Goal: Communication & Community: Answer question/provide support

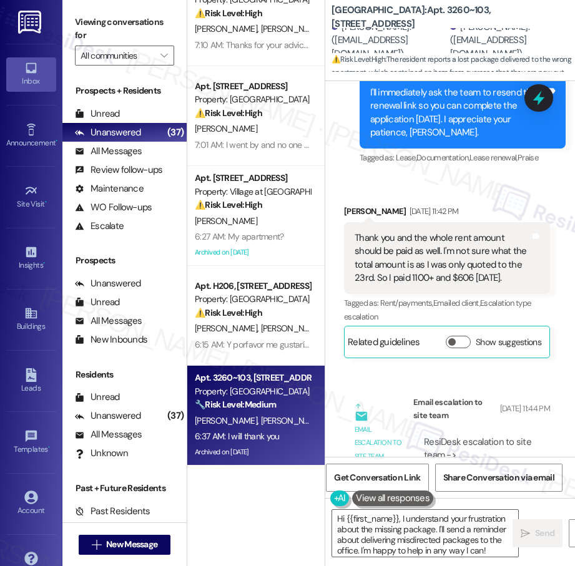
scroll to position [141, 0]
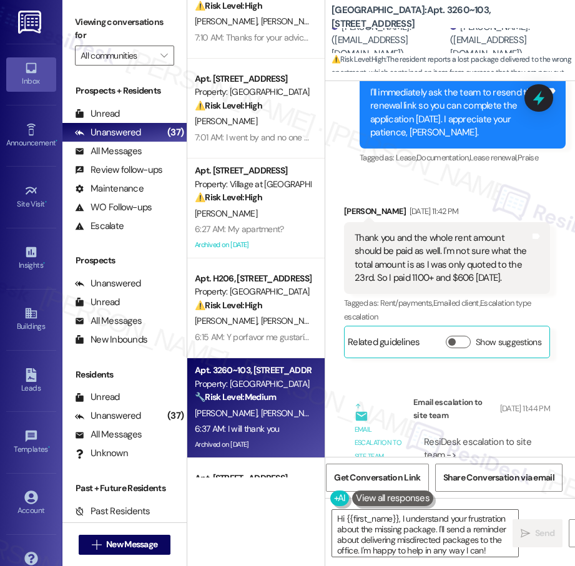
click at [258, 128] on div "Apt. C~104, [STREET_ADDRESS] Property: [PERSON_NAME] ⚠️ Risk Level: High The re…" at bounding box center [255, 239] width 137 height 478
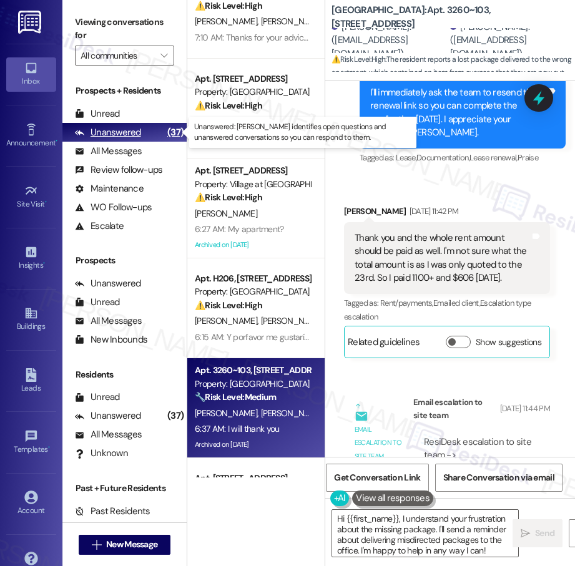
click at [154, 131] on div "Unanswered (37)" at bounding box center [124, 132] width 124 height 19
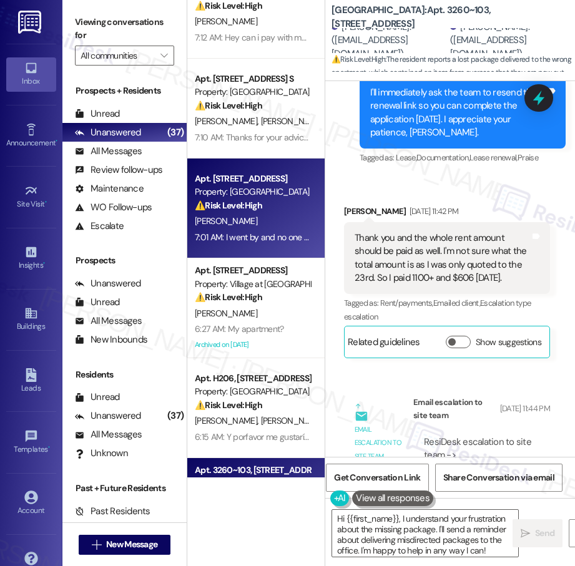
click at [257, 193] on div "Property: [GEOGRAPHIC_DATA] Lofts" at bounding box center [252, 191] width 115 height 13
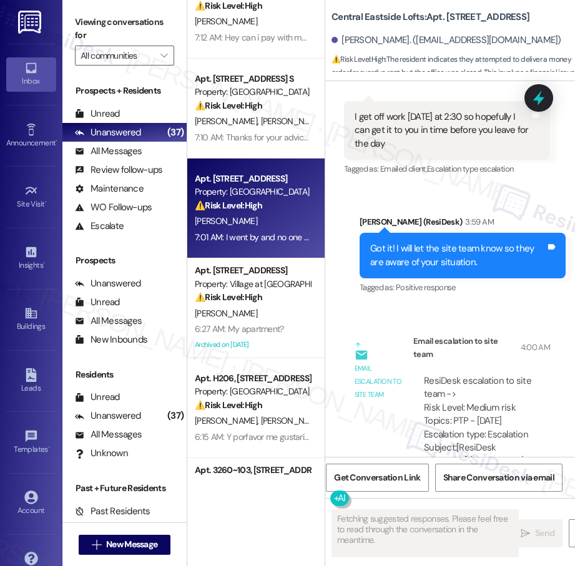
scroll to position [8238, 0]
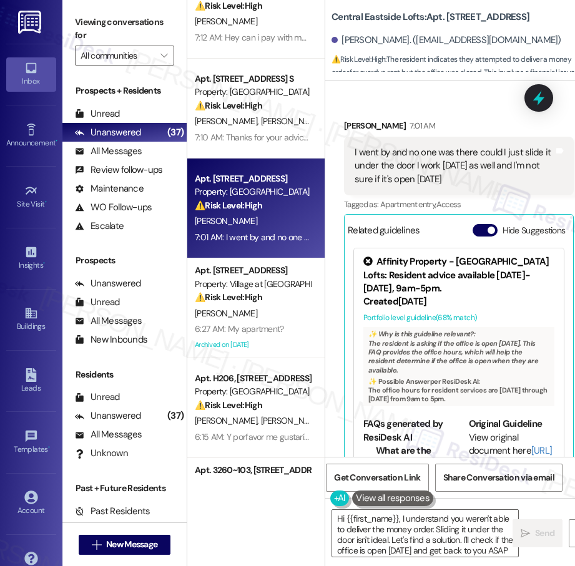
type textarea "Hi {{first_name}}, I understand you weren't able to deliver the money order. Sl…"
click at [261, 126] on span "[PERSON_NAME]" at bounding box center [292, 120] width 62 height 11
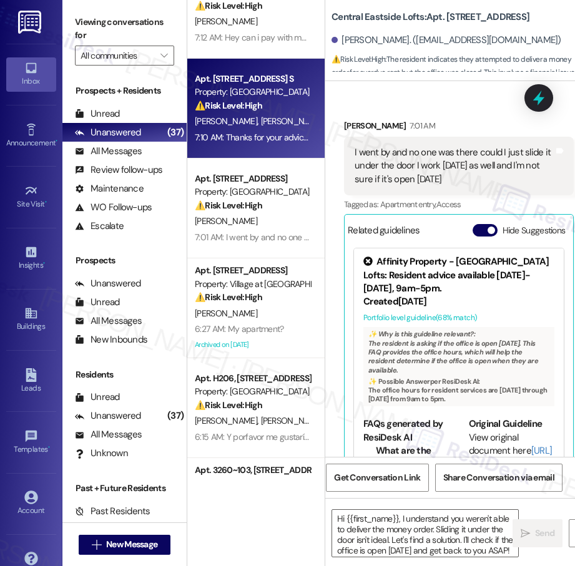
type textarea "Fetching suggested responses. Please feel free to read through the conversation…"
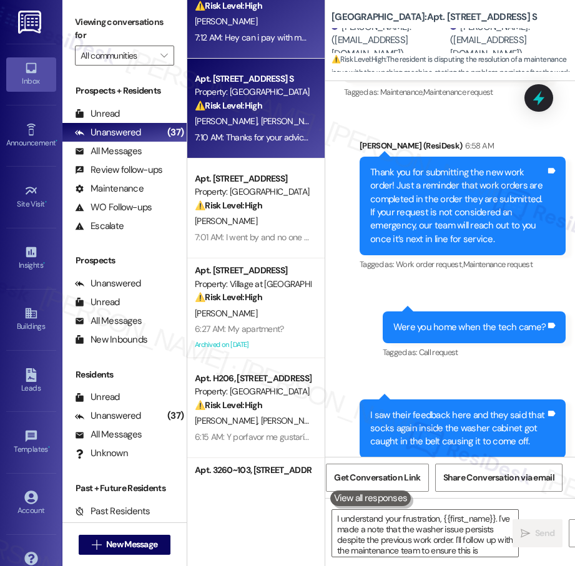
type textarea "I understand your frustration, {{first_name}}. I've made a note that the washer…"
click at [252, 43] on div "7:12 AM: Hey can i pay with money or on the app 7:12 AM: Hey can i pay with mon…" at bounding box center [283, 37] width 176 height 11
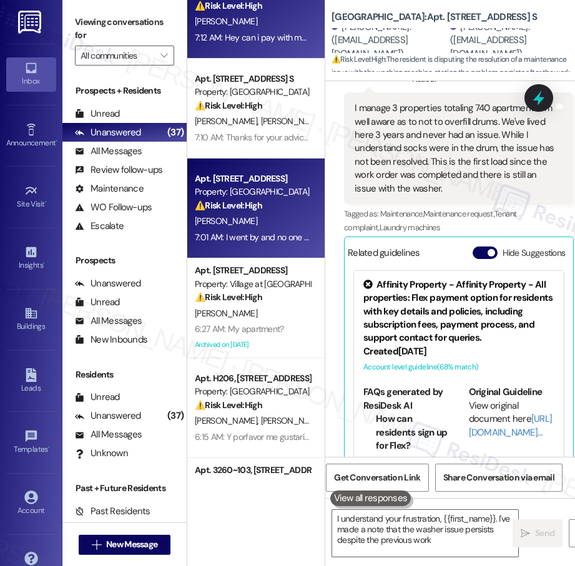
scroll to position [1298, 0]
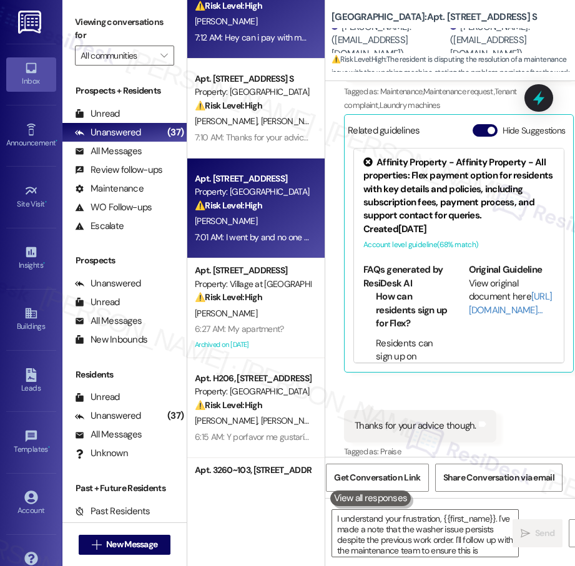
type textarea "I understand your frustration, {{first_name}}. I've made a note that the washer…"
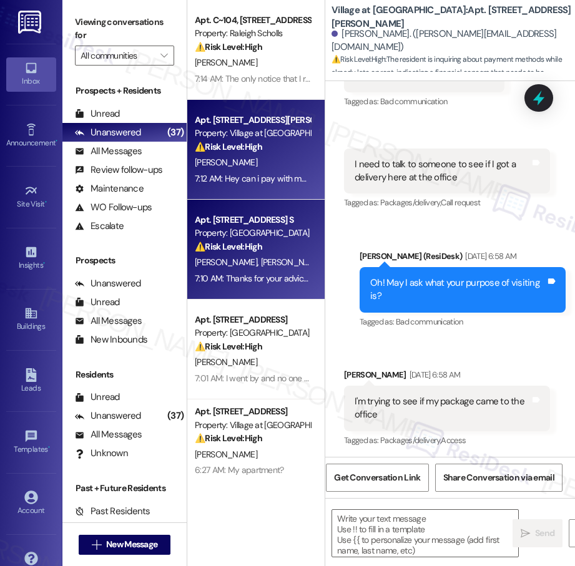
type textarea "Fetching suggested responses. Please feel free to read through the conversation…"
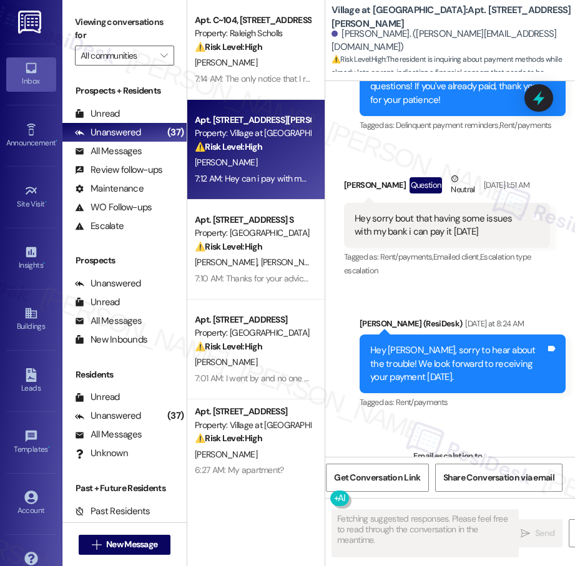
click at [255, 241] on strong "⚠️ Risk Level: High" at bounding box center [228, 246] width 67 height 11
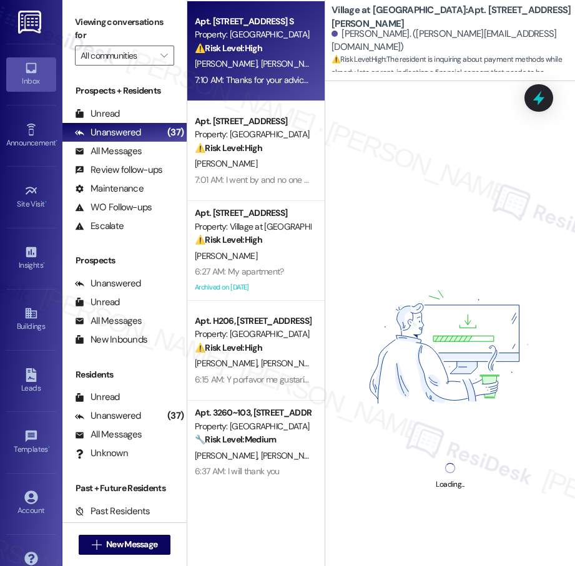
scroll to position [252, 0]
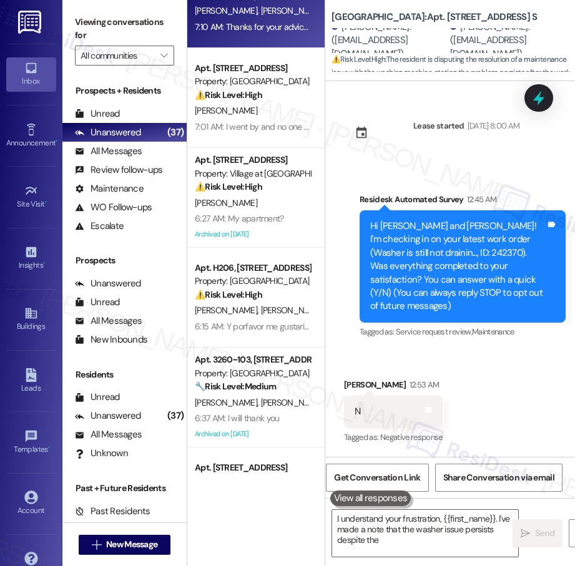
click at [254, 169] on div "Apt. C~104, [STREET_ADDRESS] Property: [PERSON_NAME] ⚠️ Risk Level: High The re…" at bounding box center [255, 239] width 137 height 478
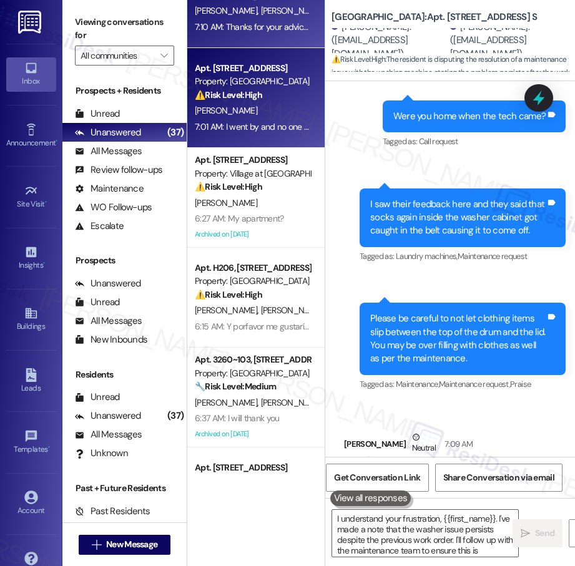
type textarea "I understand your frustration, {{first_name}}. I've made a note that the washer…"
click at [250, 139] on div "Apt. [STREET_ADDRESS] Property: [GEOGRAPHIC_DATA] Lofts ⚠️ Risk Level: High The…" at bounding box center [255, 98] width 137 height 100
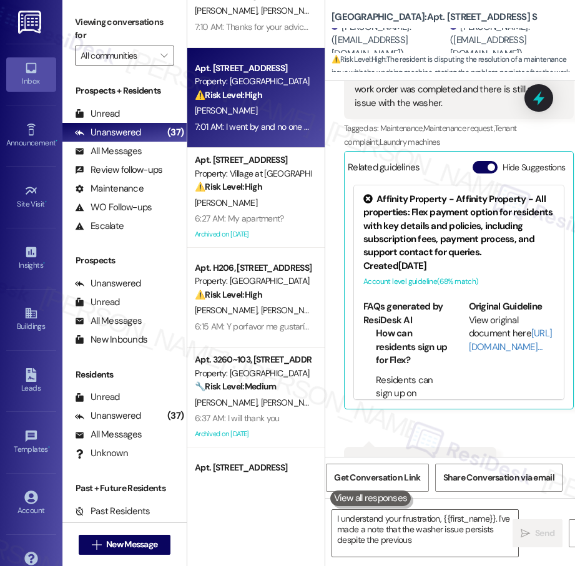
scroll to position [1298, 0]
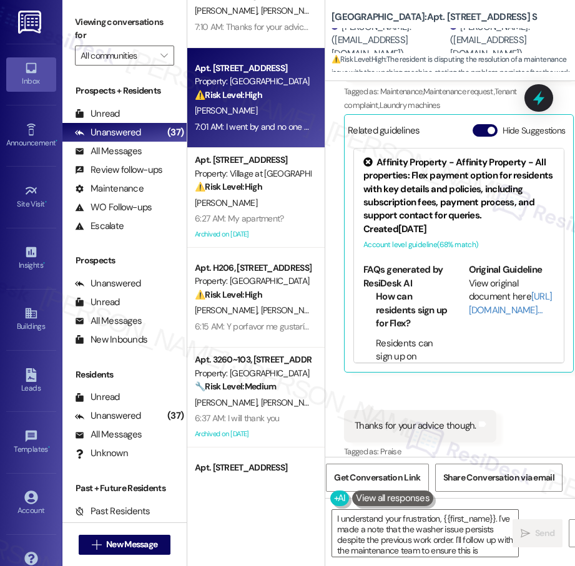
type textarea "I understand your frustration, {{first_name}}. I've made a note that the washer…"
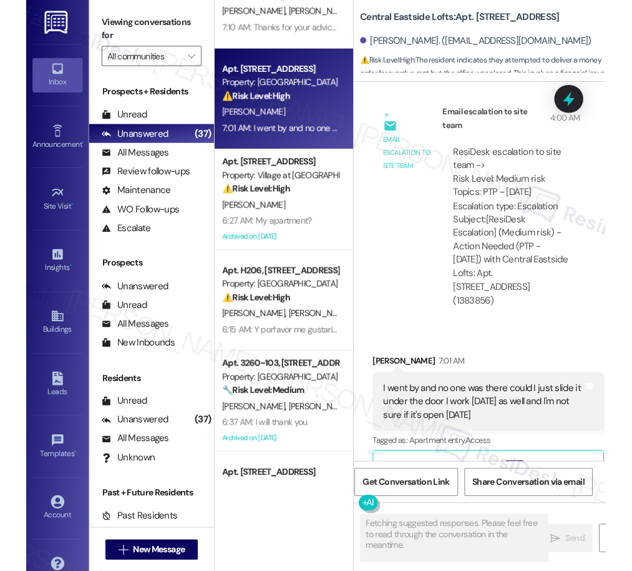
scroll to position [8238, 0]
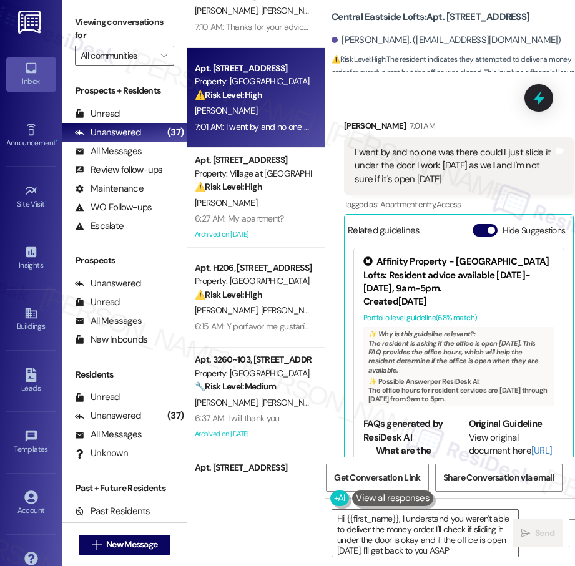
type textarea "Hi {{first_name}}, I understand you weren't able to deliver the money order. I'…"
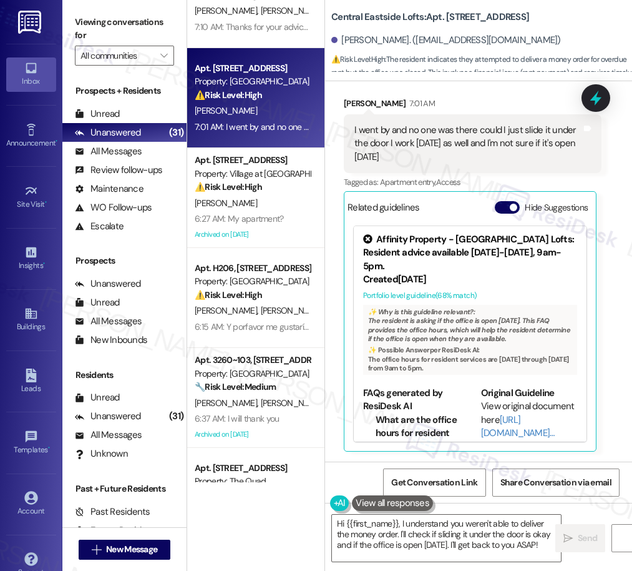
scroll to position [7192, 0]
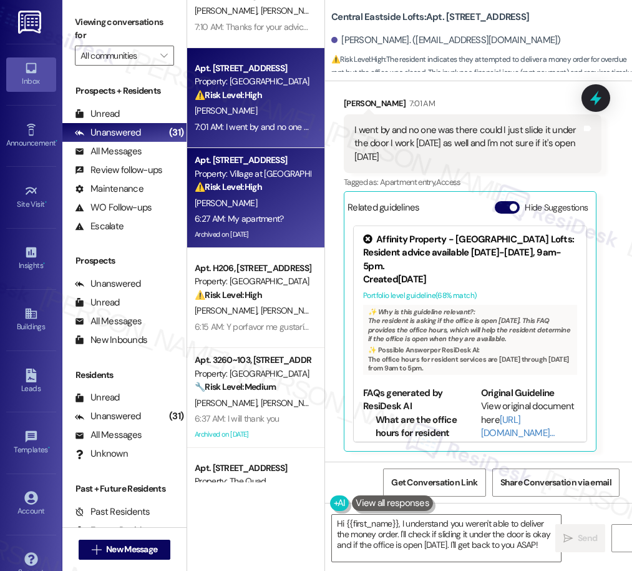
click at [283, 202] on div "[PERSON_NAME]" at bounding box center [253, 203] width 118 height 16
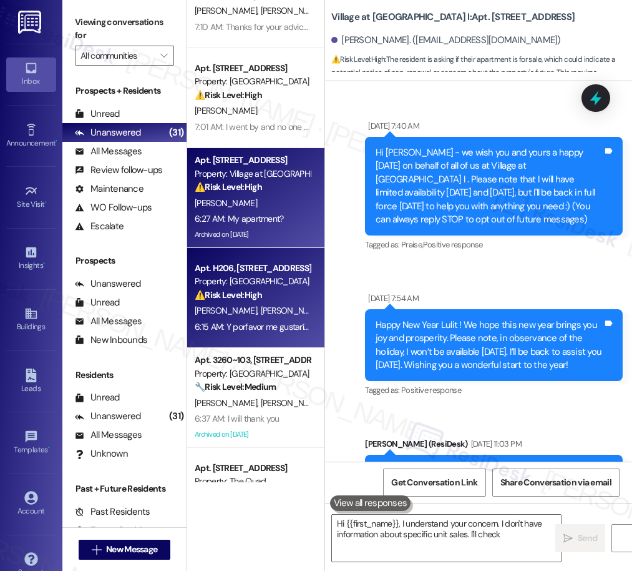
scroll to position [2728, 0]
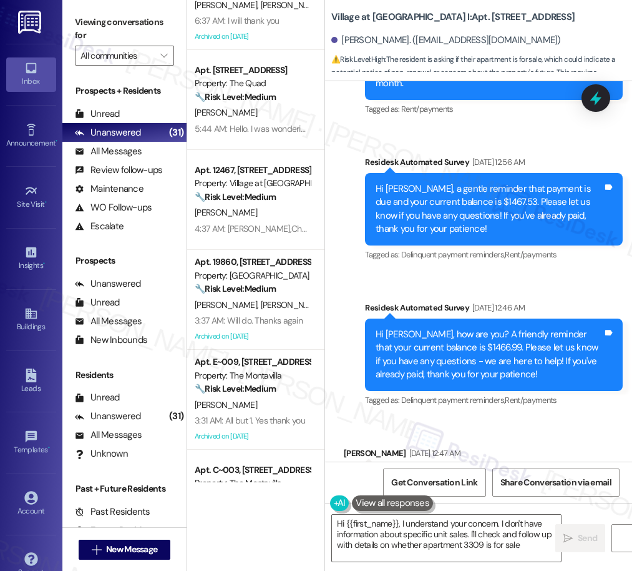
type textarea "Hi {{first_name}}, I understand your concern. I don't have information about sp…"
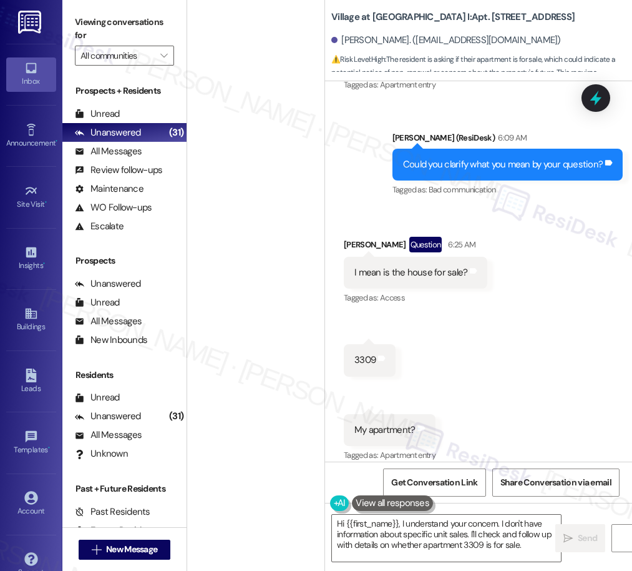
scroll to position [2614, 0]
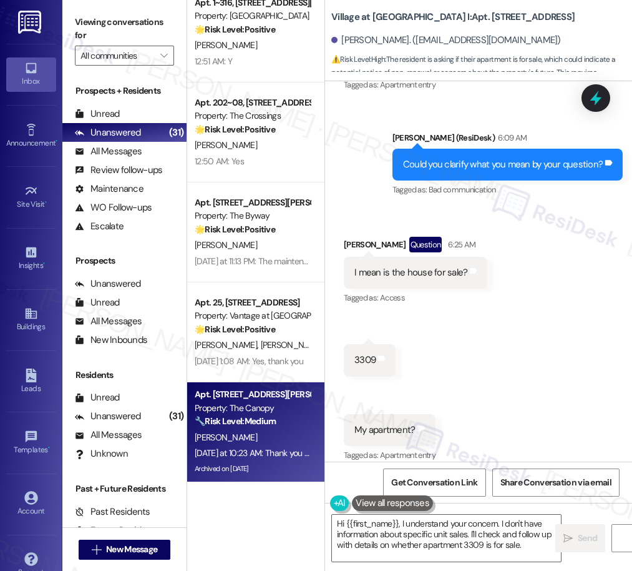
click at [269, 433] on div "[PERSON_NAME]" at bounding box center [253, 437] width 118 height 16
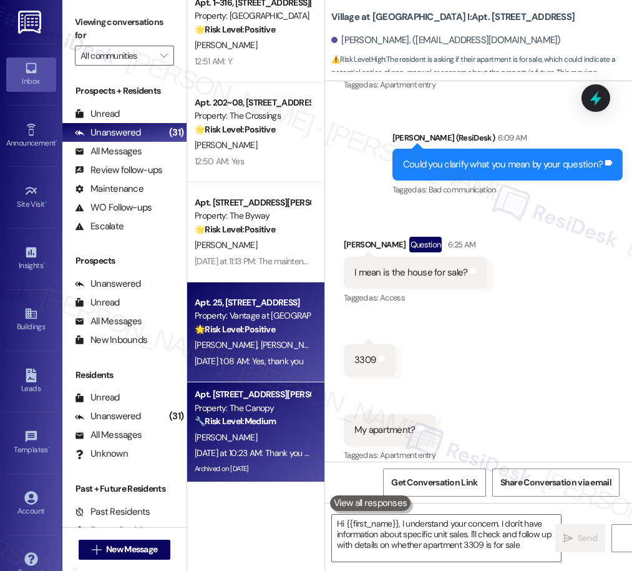
type textarea "Hi {{first_name}}, I understand your concern. I don't have information about sp…"
click at [265, 343] on div "[PERSON_NAME] [PERSON_NAME]" at bounding box center [253, 345] width 118 height 16
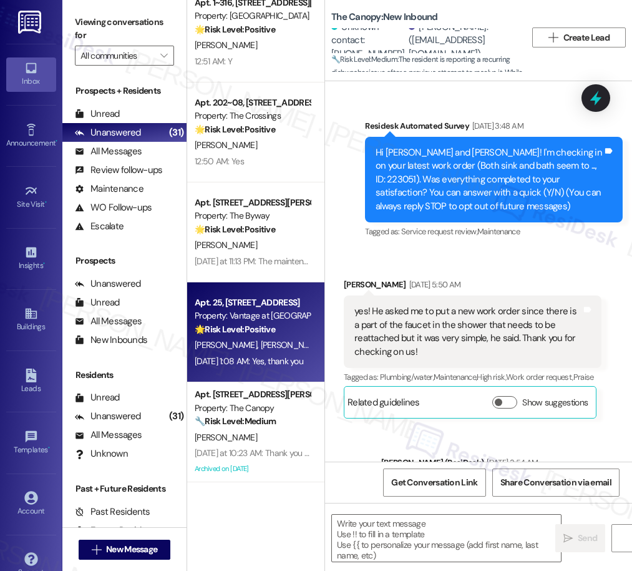
scroll to position [0, 0]
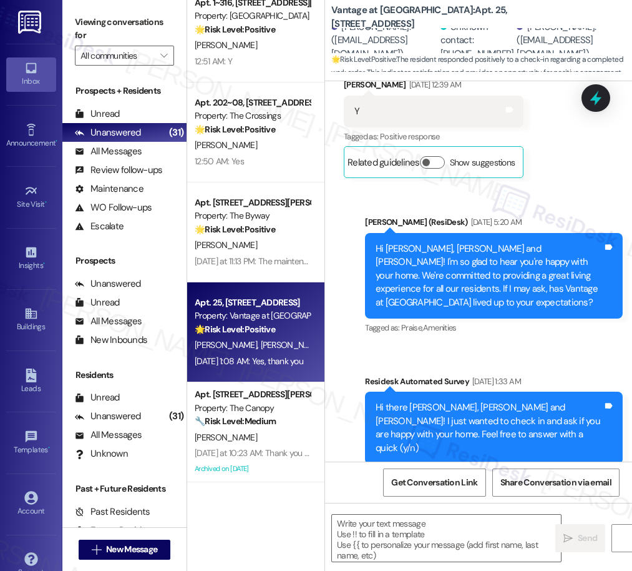
type textarea "Fetching suggested responses. Please feel free to read through the conversation…"
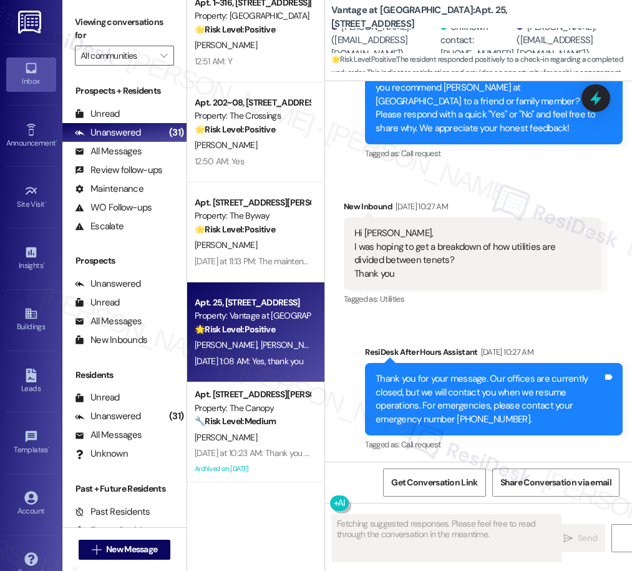
scroll to position [4616, 0]
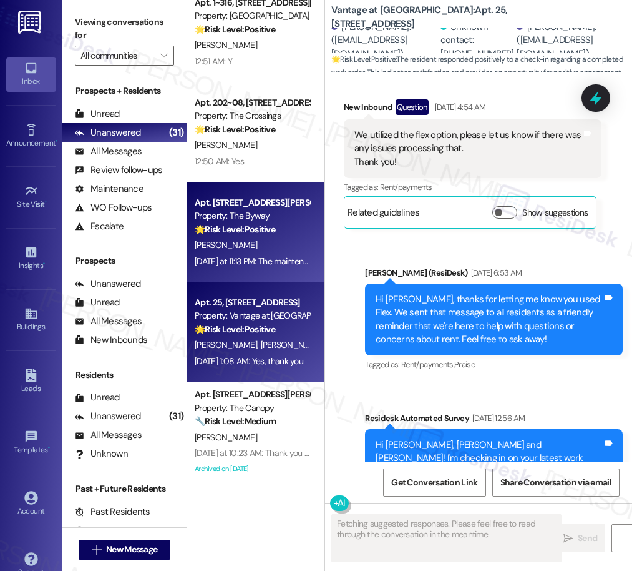
click at [247, 250] on div "[PERSON_NAME]" at bounding box center [253, 245] width 118 height 16
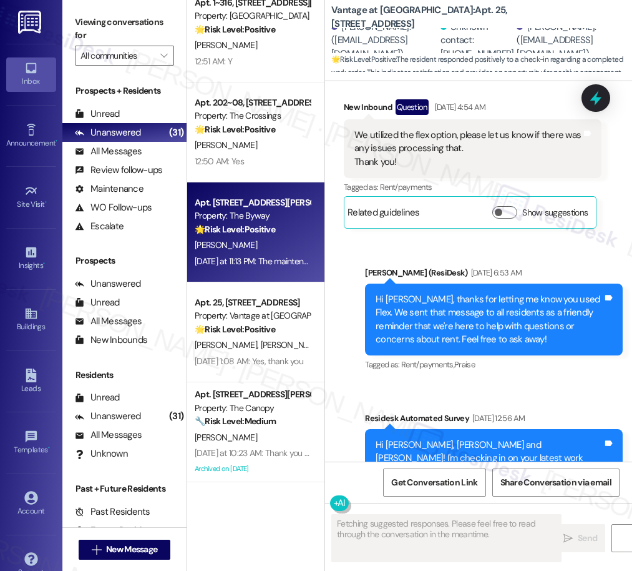
scroll to position [594, 0]
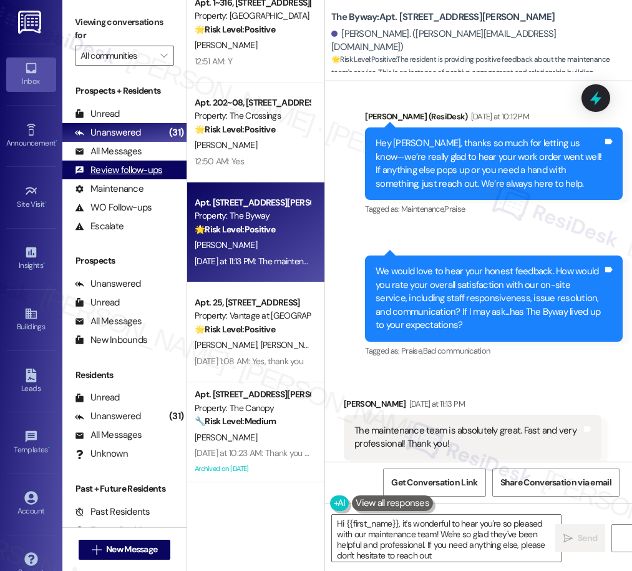
type textarea "Hi {{first_name}}, it's wonderful to hear you're so pleased with our maintenanc…"
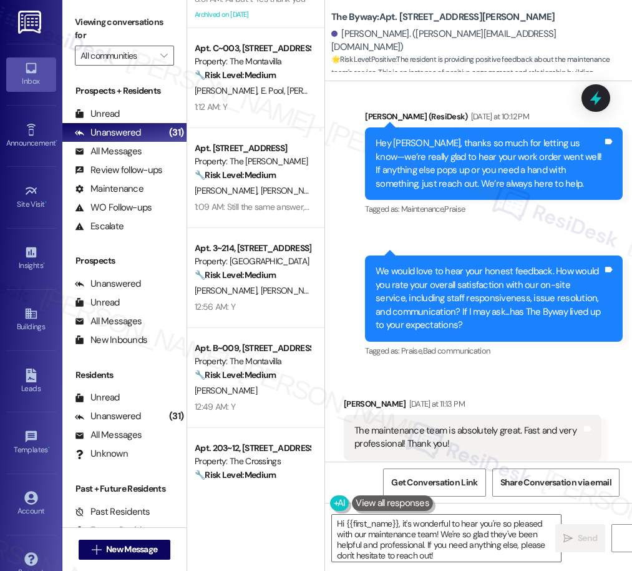
scroll to position [1169, 0]
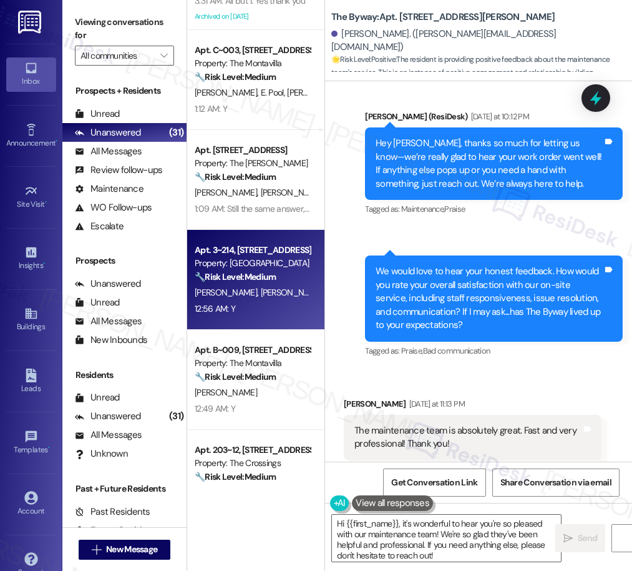
click at [265, 295] on span "[PERSON_NAME]" at bounding box center [292, 292] width 62 height 11
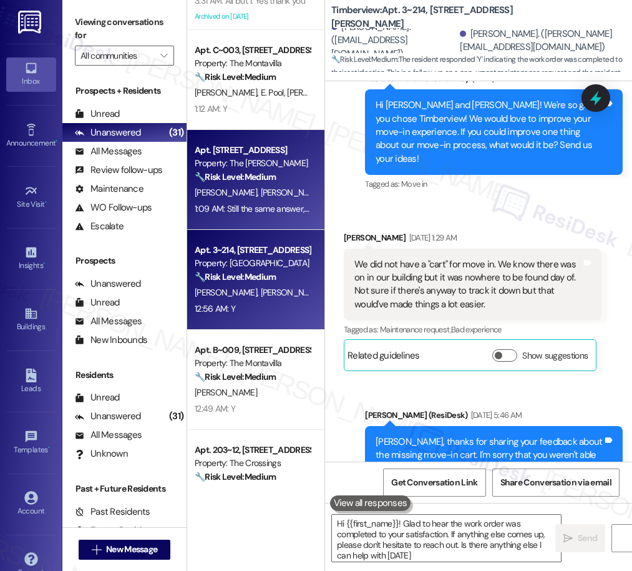
type textarea "Hi {{first_name}}! Glad to hear the work order was completed to your satisfacti…"
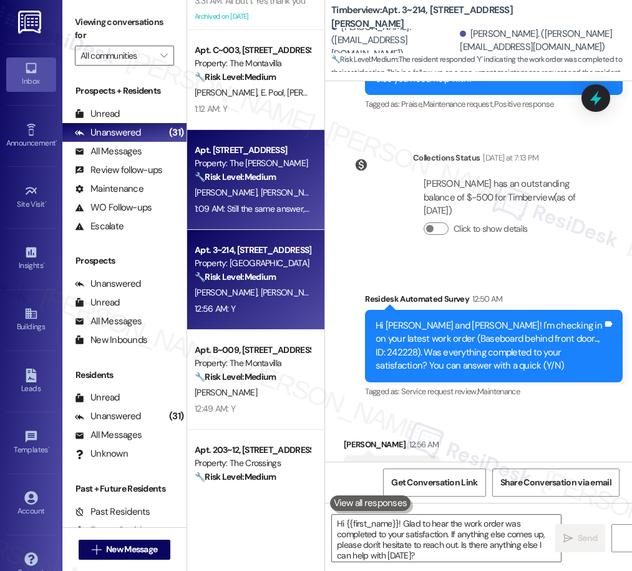
scroll to position [990, 0]
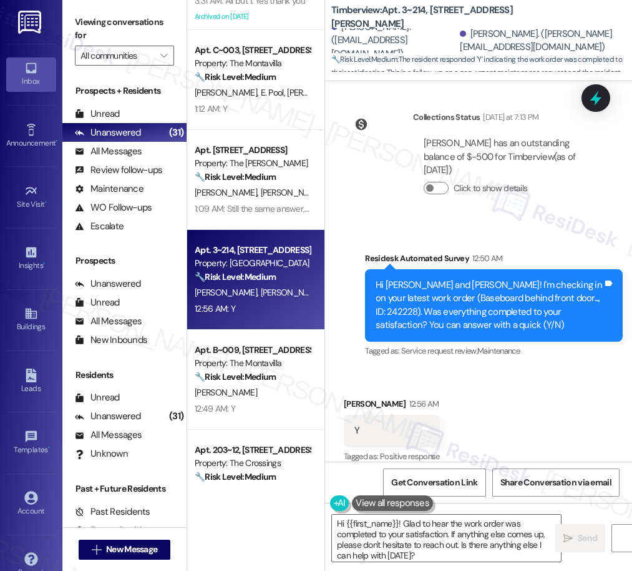
click at [258, 175] on strong "🔧 Risk Level: Medium" at bounding box center [235, 176] width 81 height 11
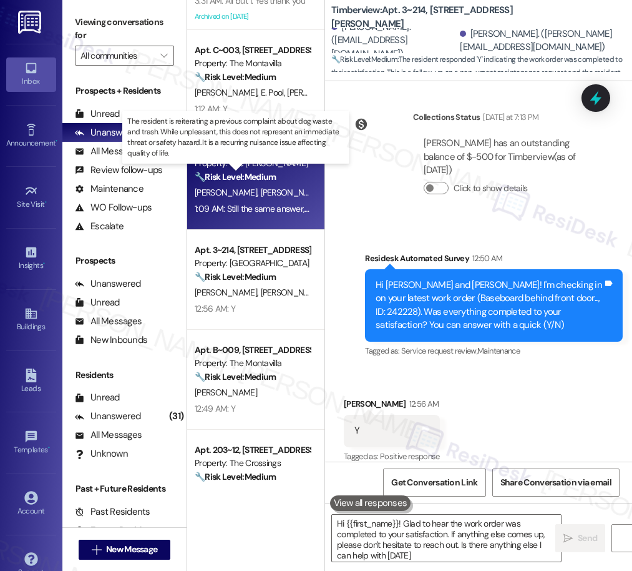
type textarea "Hi {{first_name}}! Glad to hear the work order was completed to your satisfacti…"
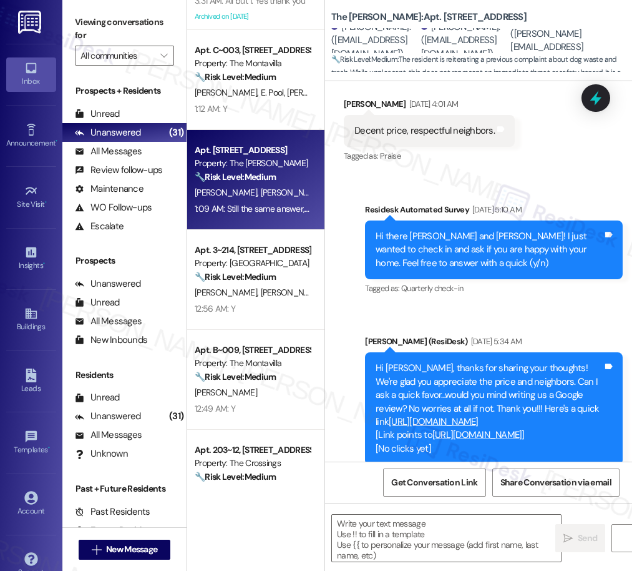
type textarea "Fetching suggested responses. Please feel free to read through the conversation…"
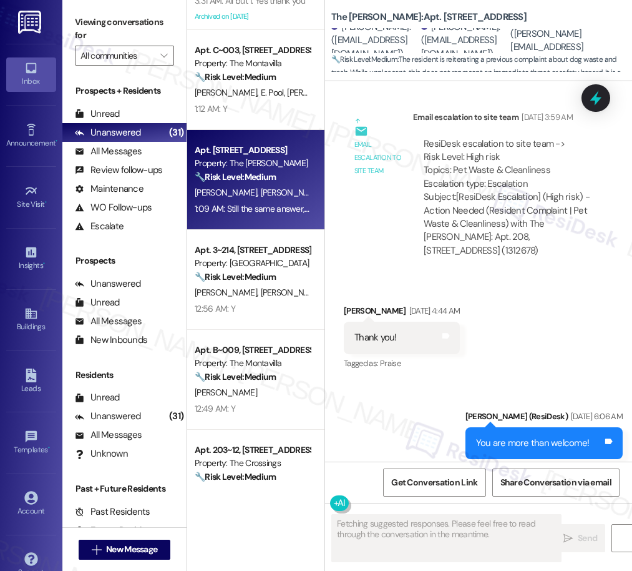
scroll to position [2940, 0]
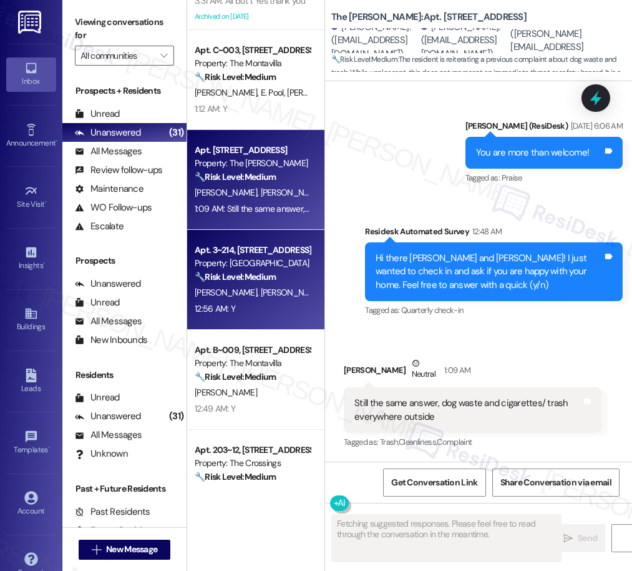
click at [251, 301] on div "12:56 AM: Y 12:56 AM: Y" at bounding box center [253, 309] width 118 height 16
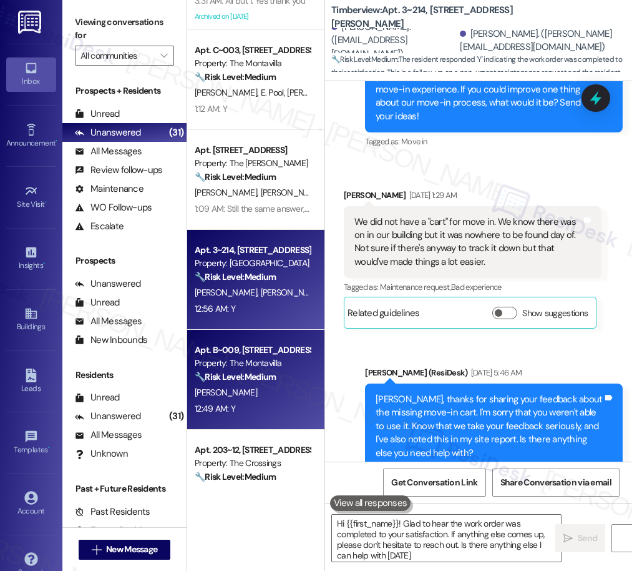
type textarea "Hi {{first_name}}! Glad to hear the work order was completed to your satisfacti…"
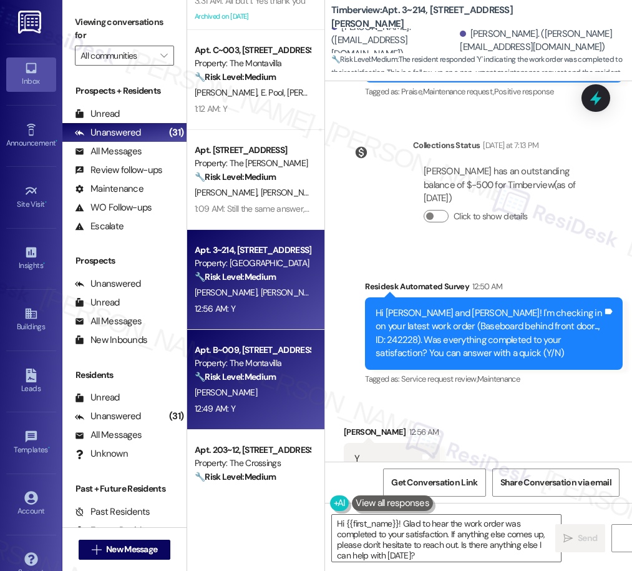
scroll to position [990, 0]
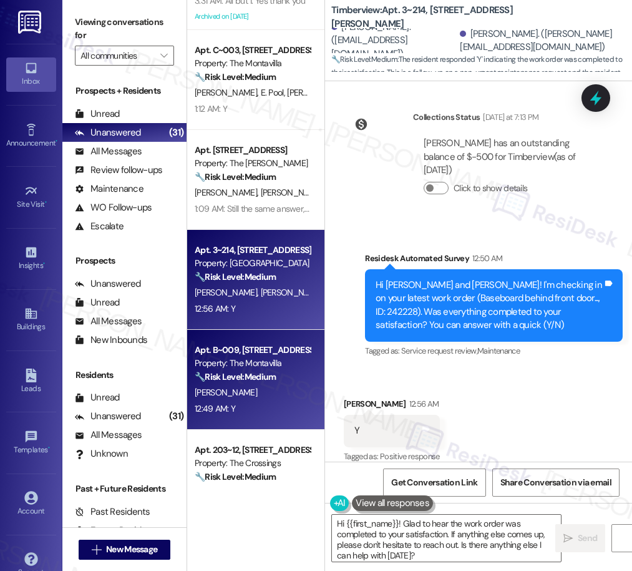
click at [245, 400] on div "[PERSON_NAME]" at bounding box center [253, 393] width 118 height 16
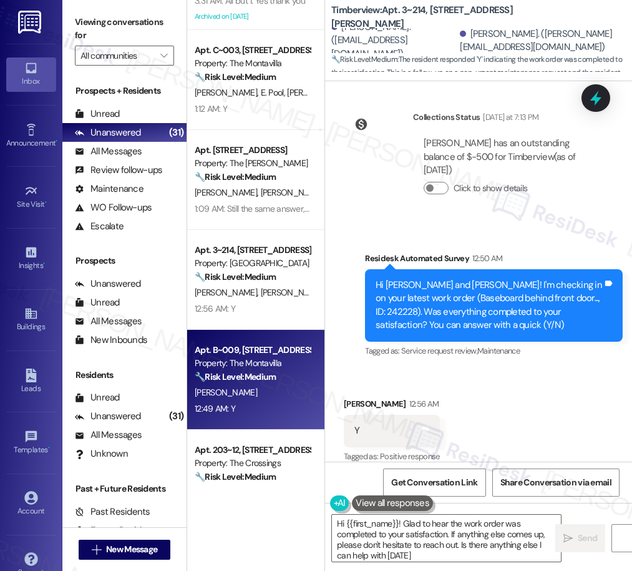
type textarea "Hi {{first_name}}! Glad to hear the work order was completed to your satisfacti…"
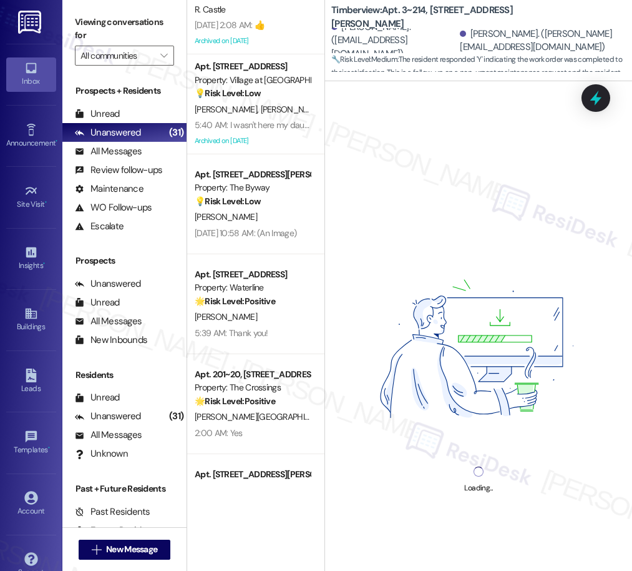
scroll to position [2189, 0]
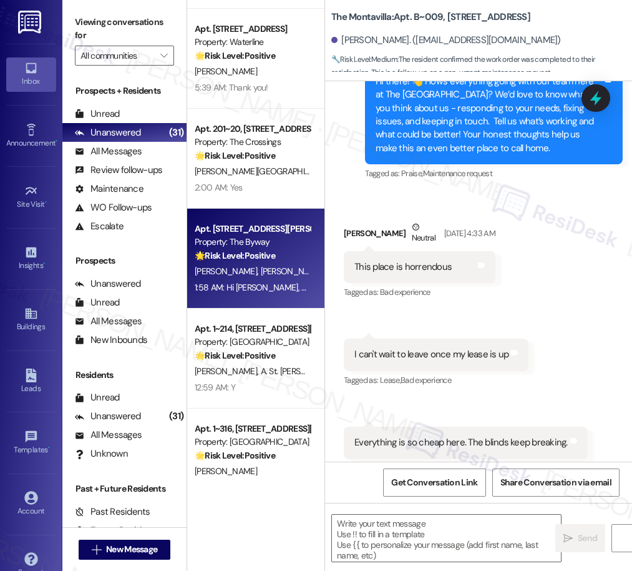
click at [261, 268] on span "[PERSON_NAME]" at bounding box center [292, 270] width 62 height 11
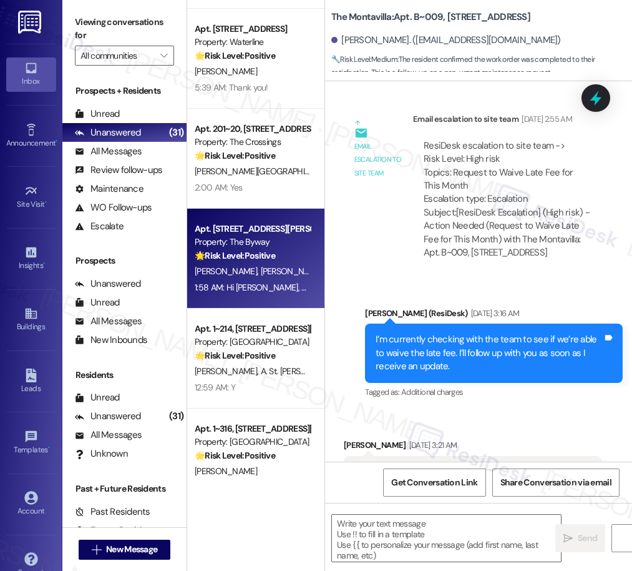
click at [278, 388] on div "12:59 AM: Y 12:59 AM: Y" at bounding box center [253, 388] width 118 height 16
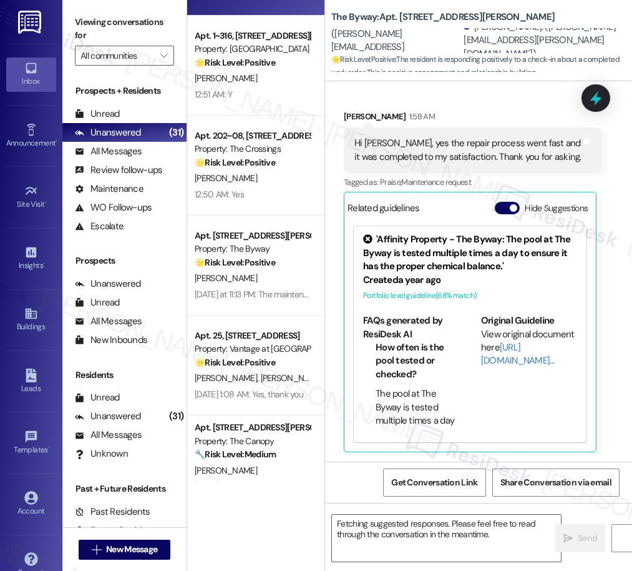
scroll to position [2614, 0]
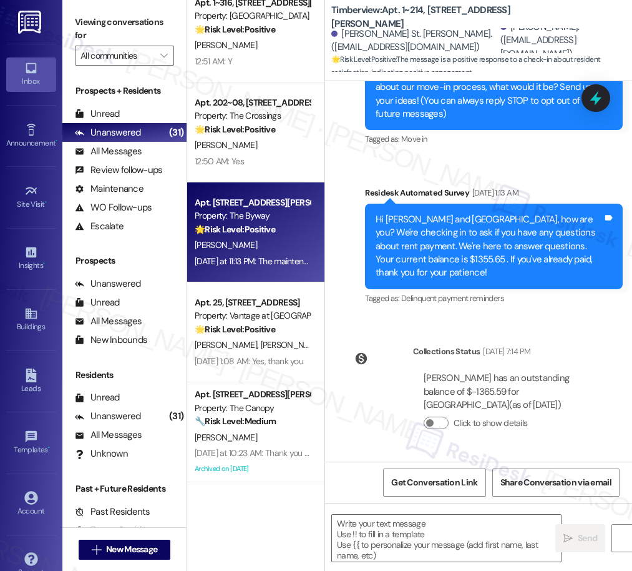
click at [229, 197] on div "Apt. [STREET_ADDRESS][PERSON_NAME]" at bounding box center [252, 202] width 115 height 13
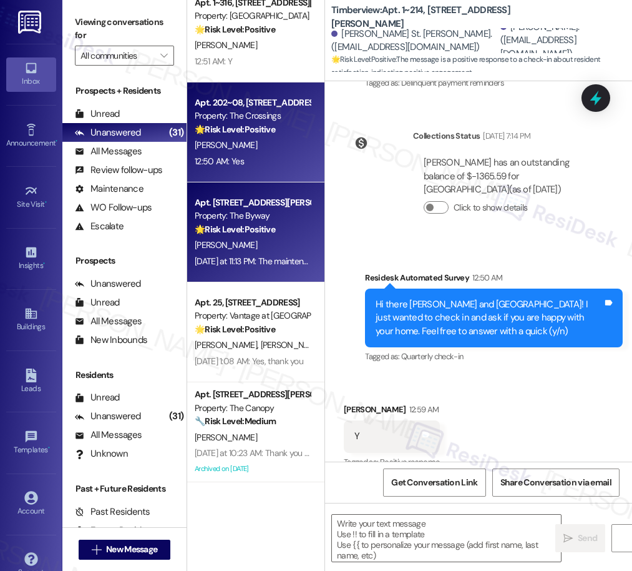
scroll to position [413, 0]
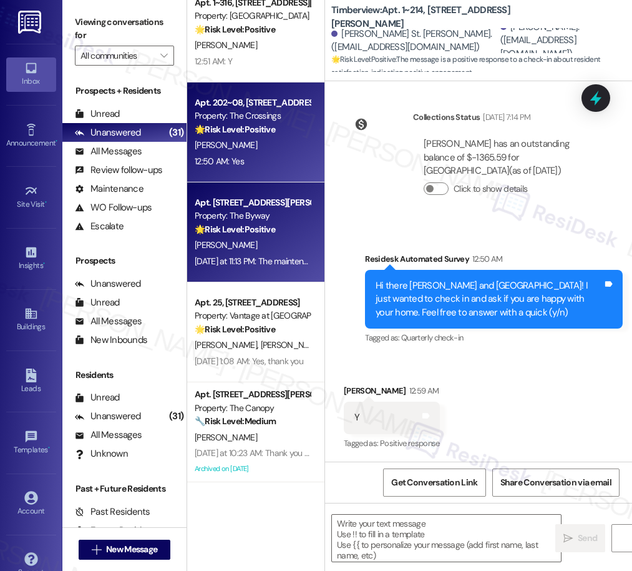
click at [253, 152] on div "[PERSON_NAME]" at bounding box center [253, 145] width 118 height 16
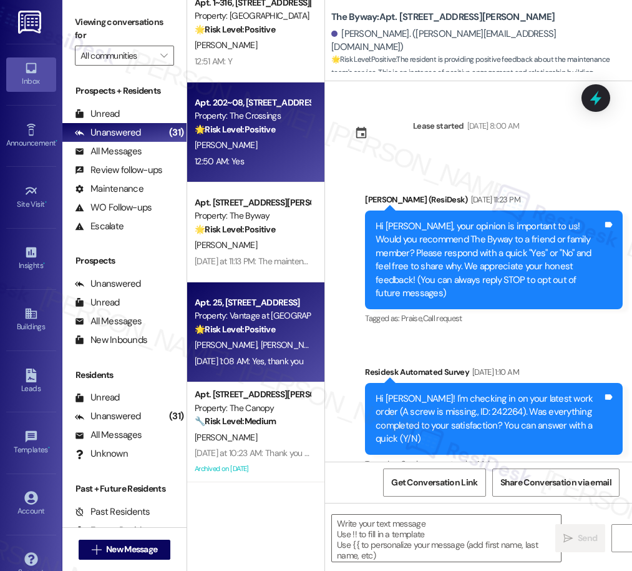
scroll to position [56, 0]
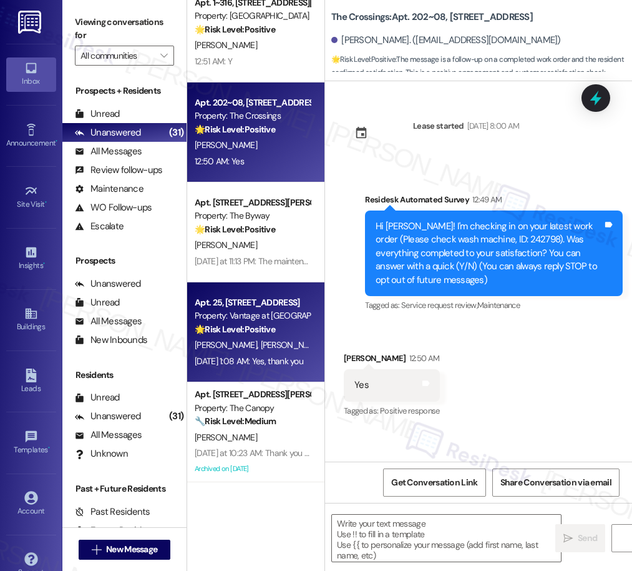
click at [275, 317] on div "Property: Vantage at [GEOGRAPHIC_DATA]" at bounding box center [252, 315] width 115 height 13
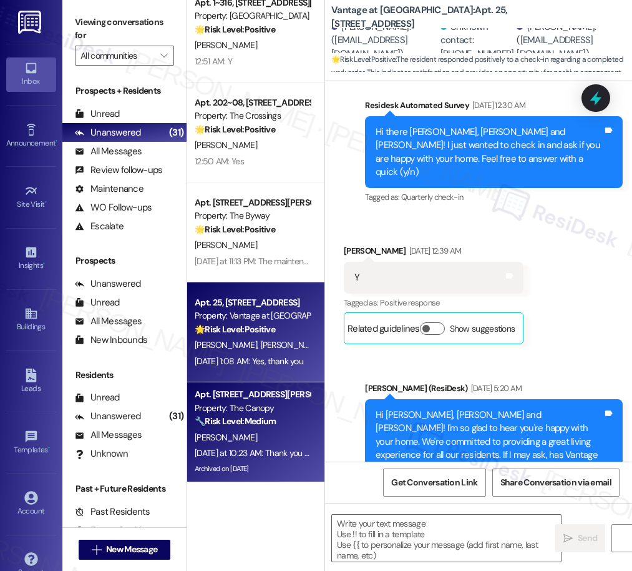
click at [260, 391] on div "Apt. [STREET_ADDRESS][PERSON_NAME]" at bounding box center [252, 394] width 115 height 13
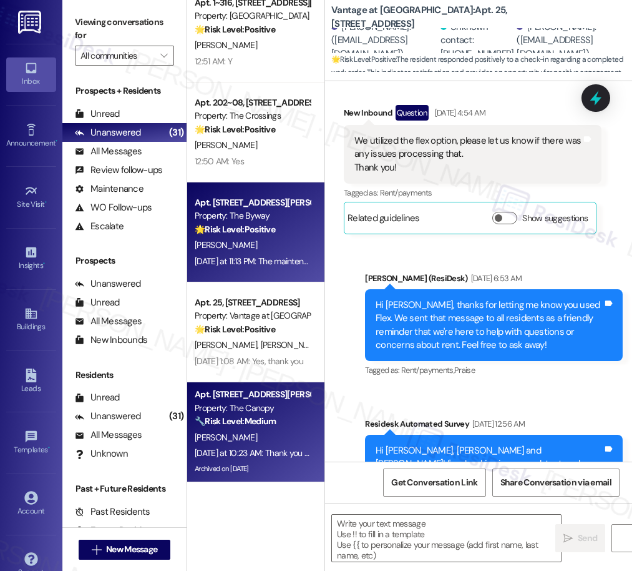
type textarea "Fetching suggested responses. Please feel free to read through the conversation…"
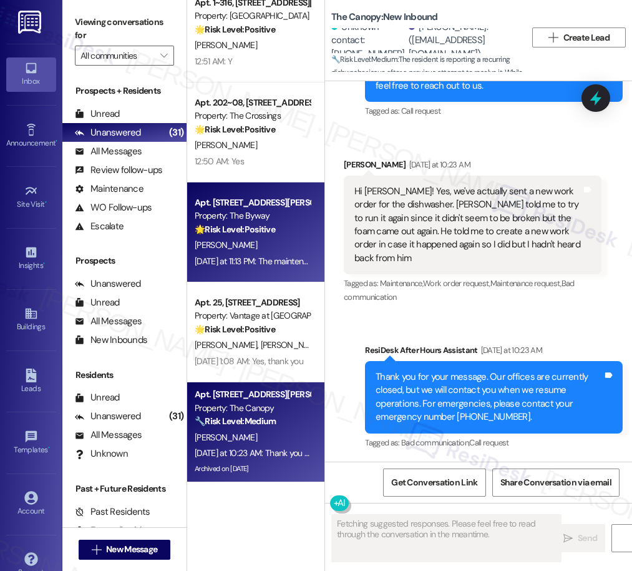
click at [263, 259] on div "[DATE] at 11:13 PM: The maintenance team is absolutely great. Fast and very pro…" at bounding box center [374, 260] width 358 height 11
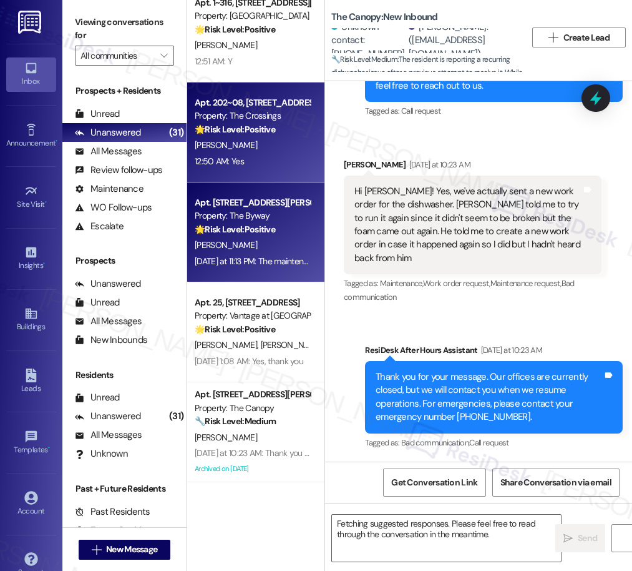
click at [242, 130] on strong "🌟 Risk Level: Positive" at bounding box center [235, 129] width 81 height 11
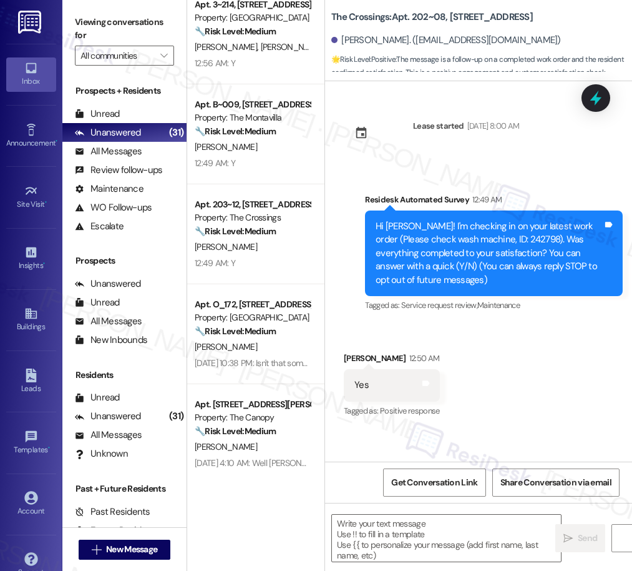
scroll to position [1410, 0]
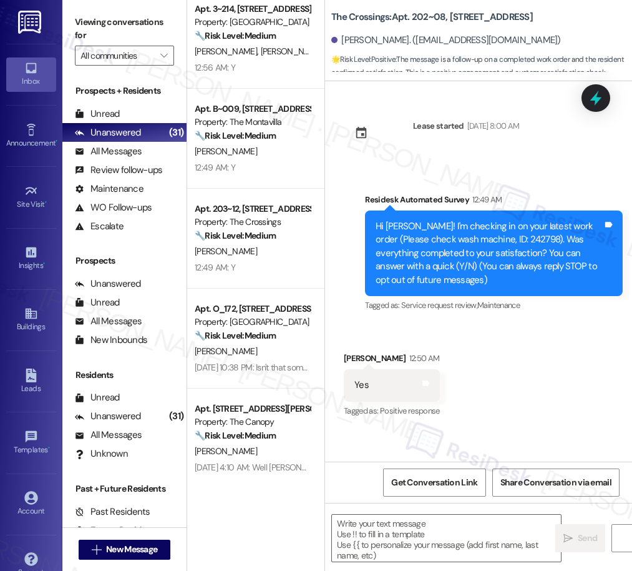
click at [260, 238] on div "Apt. C~003, [STREET_ADDRESS] Property: The Montavilla 🔧 Risk Level: Medium The …" at bounding box center [255, 241] width 137 height 482
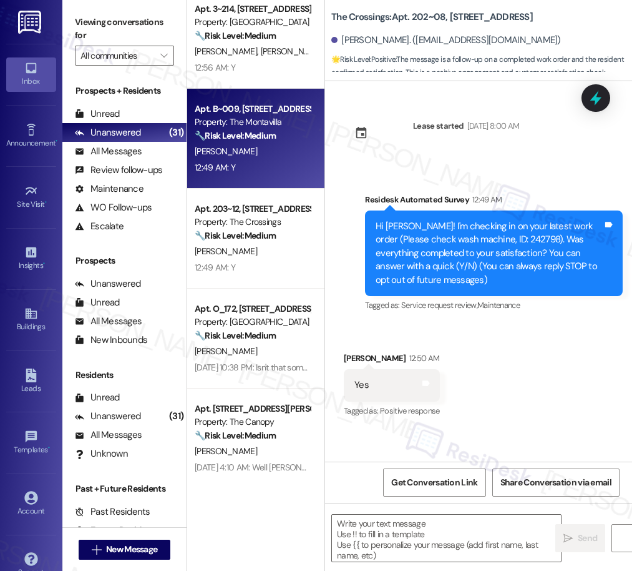
click at [249, 175] on div "12:49 AM: Y 12:49 AM: Y" at bounding box center [253, 168] width 118 height 16
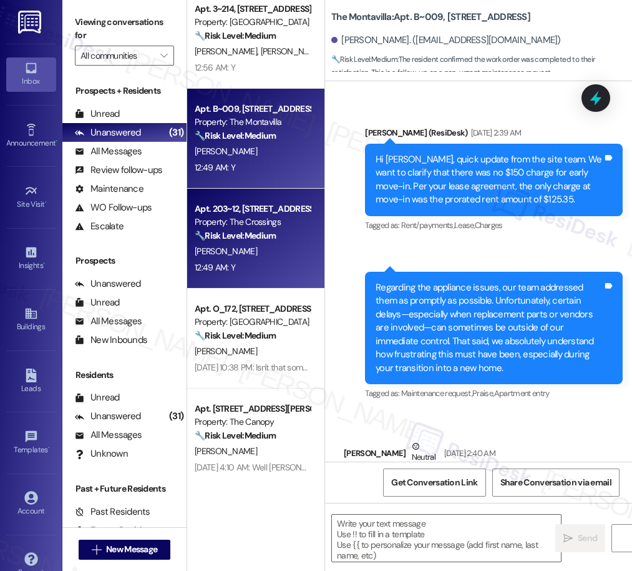
type textarea "Fetching suggested responses. Please feel free to read through the conversation…"
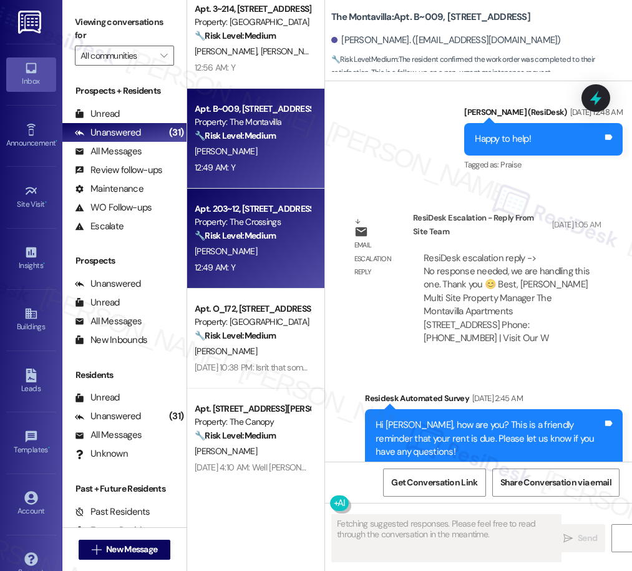
click at [235, 285] on div "Apt. 203~12, [STREET_ADDRESS] Property: The Crossings 🔧 Risk Level: Medium The …" at bounding box center [255, 239] width 137 height 100
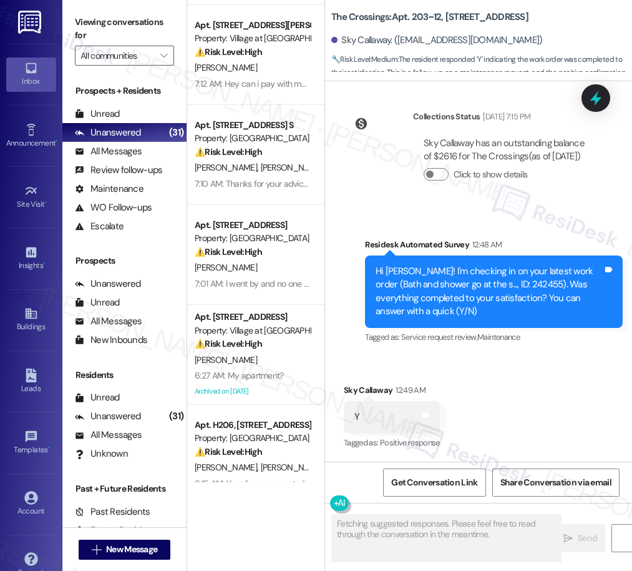
scroll to position [242, 0]
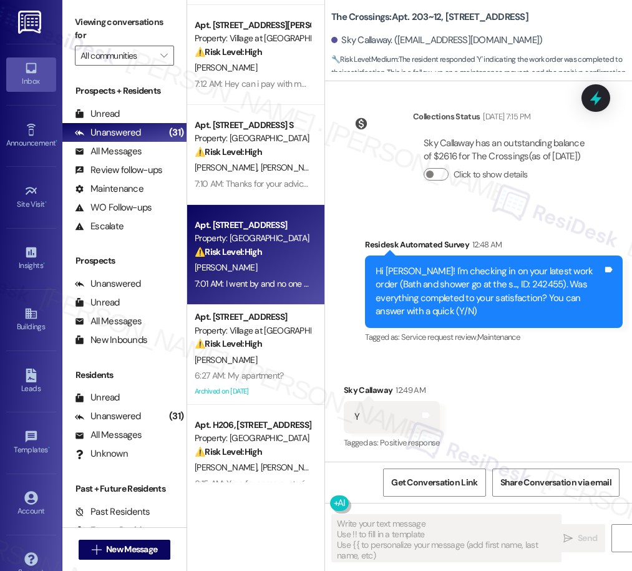
click at [248, 273] on div "[PERSON_NAME]" at bounding box center [253, 268] width 118 height 16
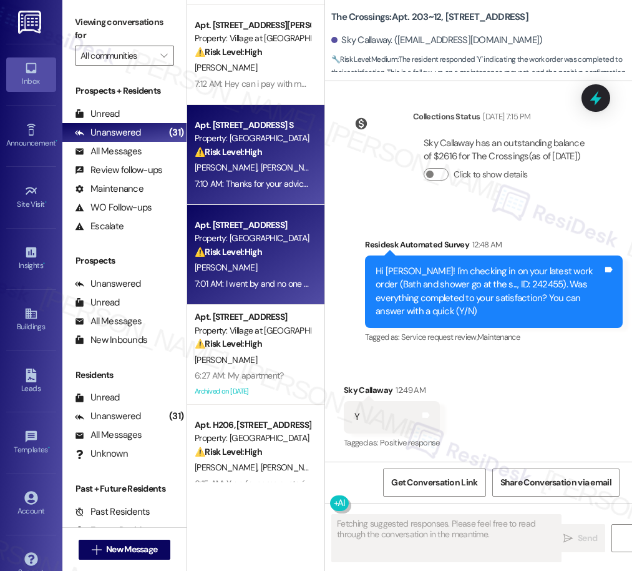
click at [273, 178] on div "7:10 AM: Thanks for your advice though. 7:10 AM: Thanks for your advice though." at bounding box center [266, 183] width 142 height 11
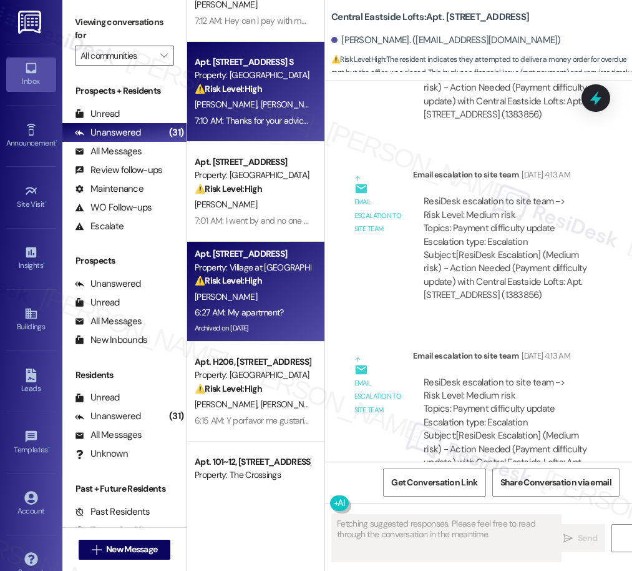
scroll to position [0, 0]
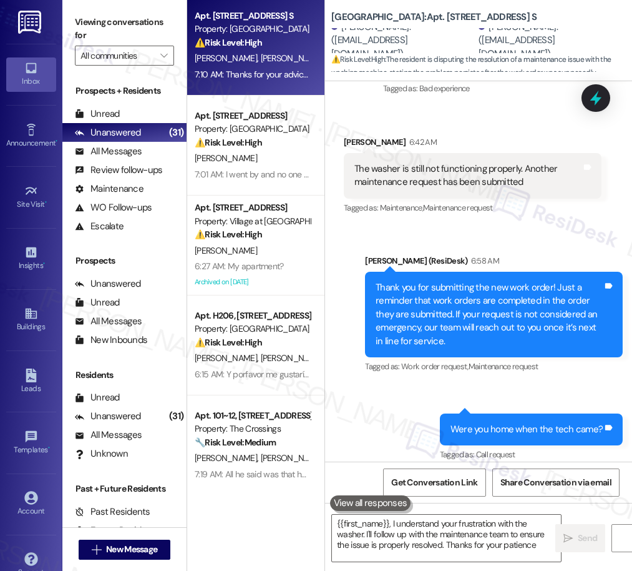
type textarea "{{first_name}}, I understand your frustration with the washer. I'll follow up w…"
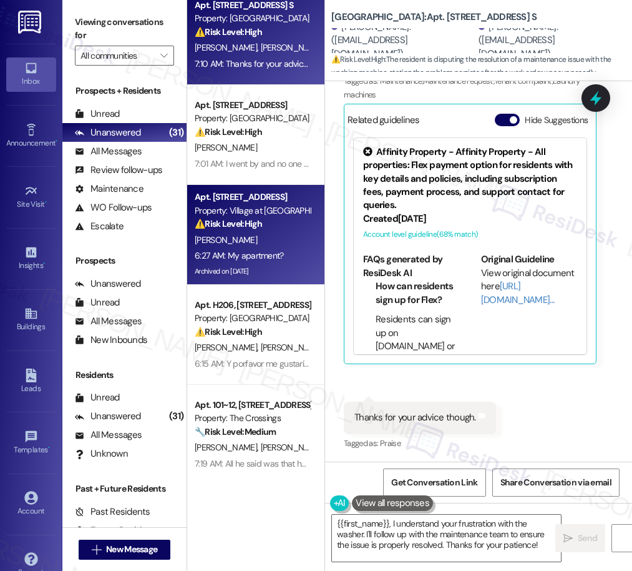
click at [260, 238] on div "[PERSON_NAME]" at bounding box center [253, 240] width 118 height 16
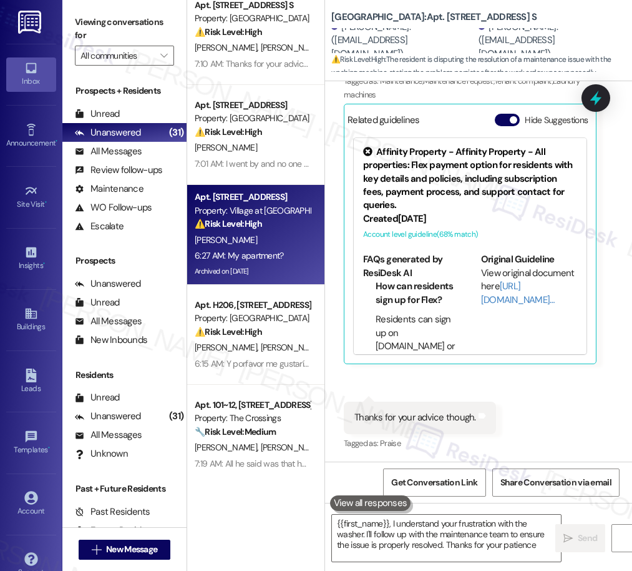
type textarea "{{first_name}}, I understand your frustration with the washer. I'll follow up w…"
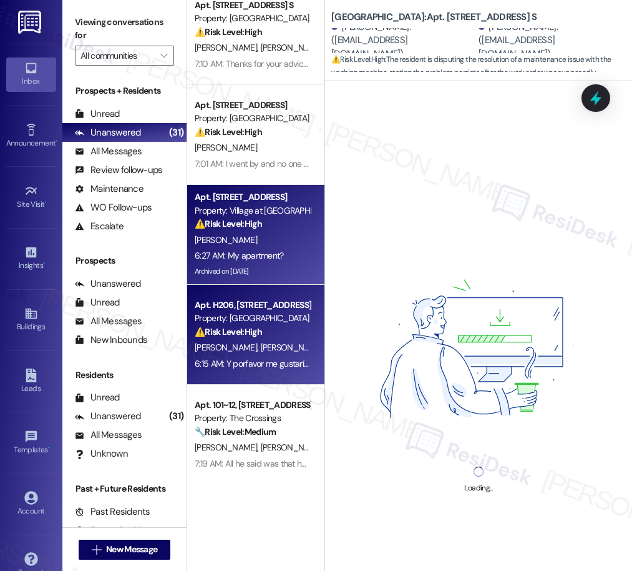
click at [263, 335] on div "⚠️ Risk Level: High The resident is expressing frustration about outstanding ma…" at bounding box center [252, 331] width 115 height 13
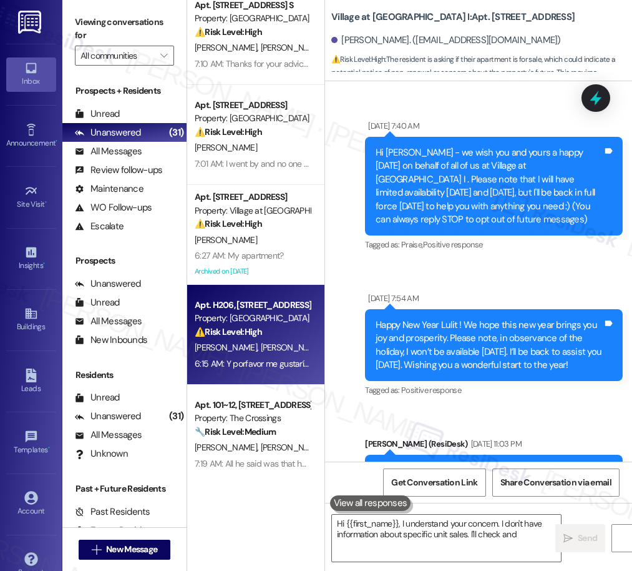
scroll to position [2486, 0]
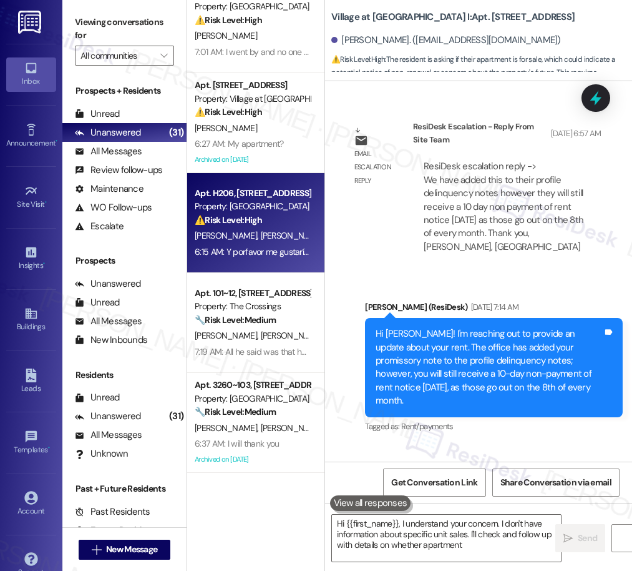
type textarea "Hi {{first_name}}, I understand your concern. I don't have information about sp…"
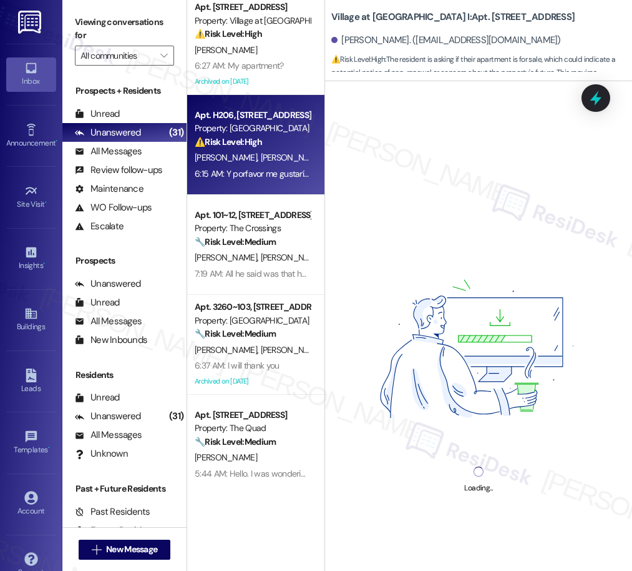
scroll to position [427, 0]
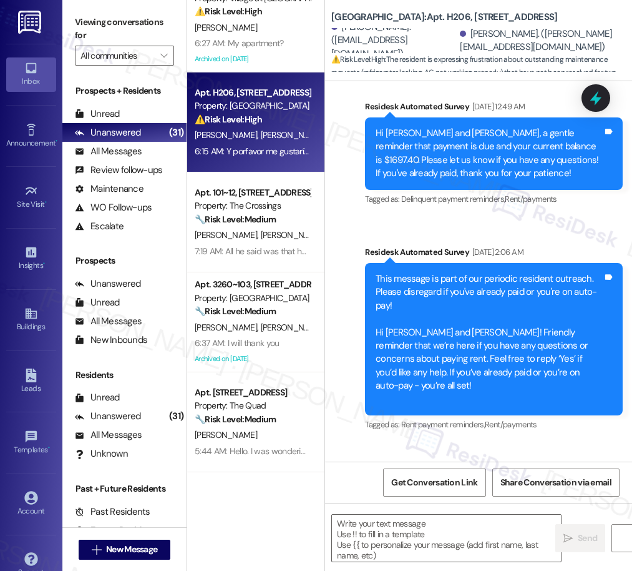
type textarea "Fetching suggested responses. Please feel free to read through the conversation…"
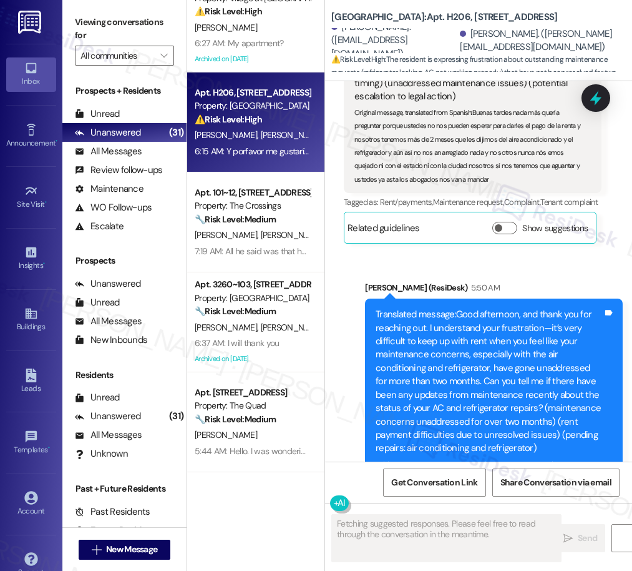
scroll to position [10094, 0]
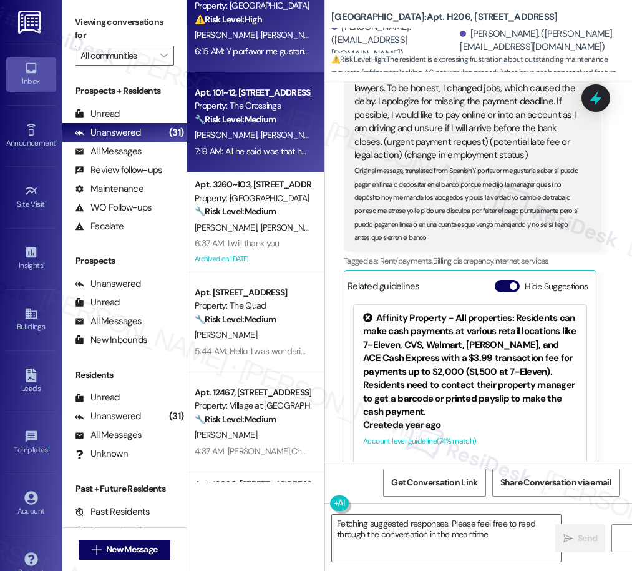
click at [257, 138] on div "[PERSON_NAME][GEOGRAPHIC_DATA][PERSON_NAME]" at bounding box center [253, 135] width 118 height 16
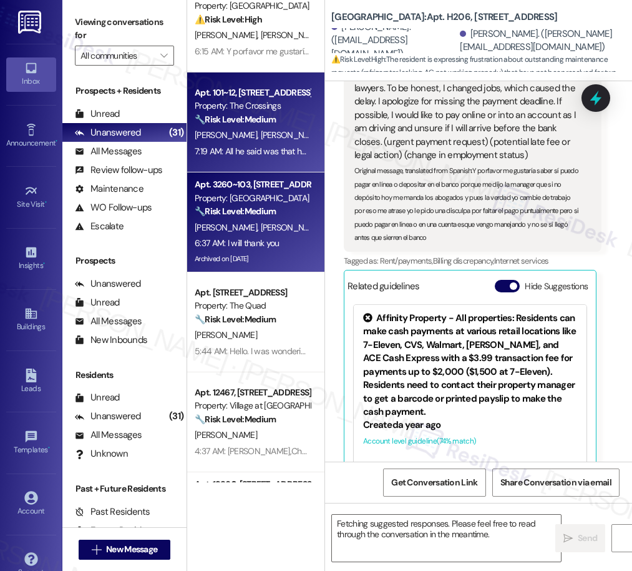
click at [275, 197] on div "Property: [GEOGRAPHIC_DATA]" at bounding box center [252, 198] width 115 height 13
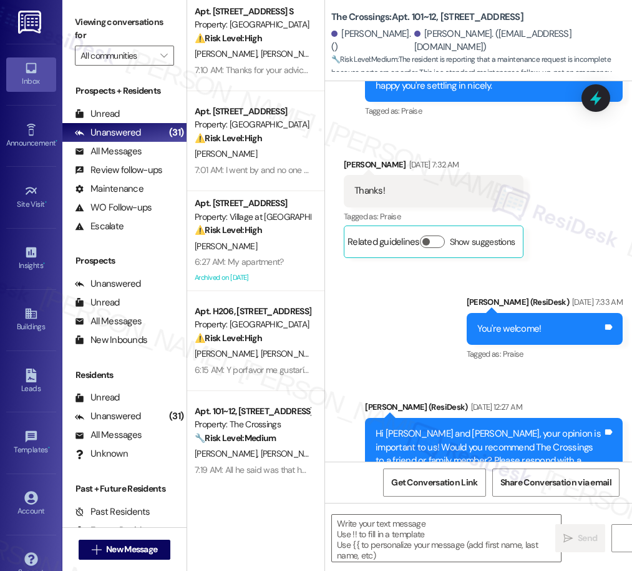
scroll to position [1948, 0]
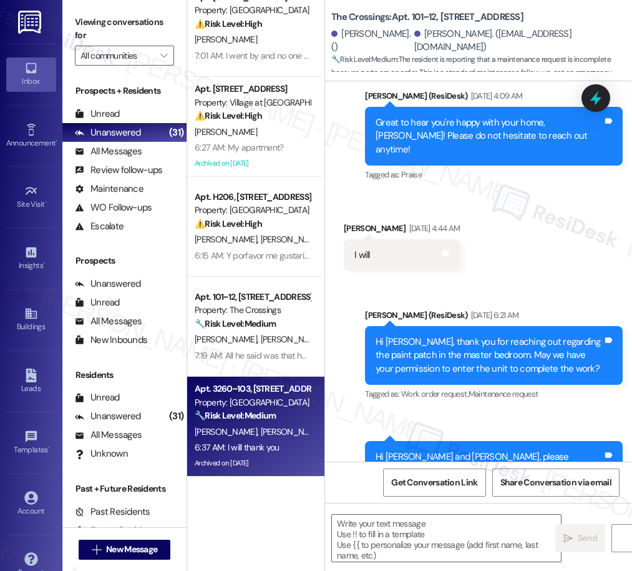
type textarea "Fetching suggested responses. Please feel free to read through the conversation…"
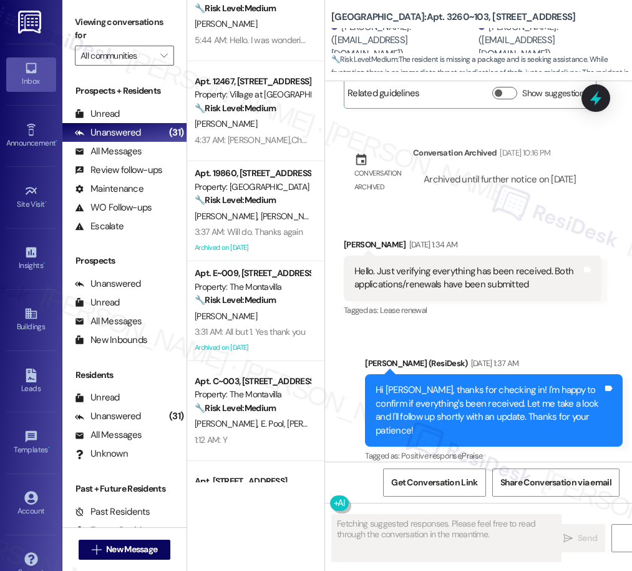
scroll to position [11503, 0]
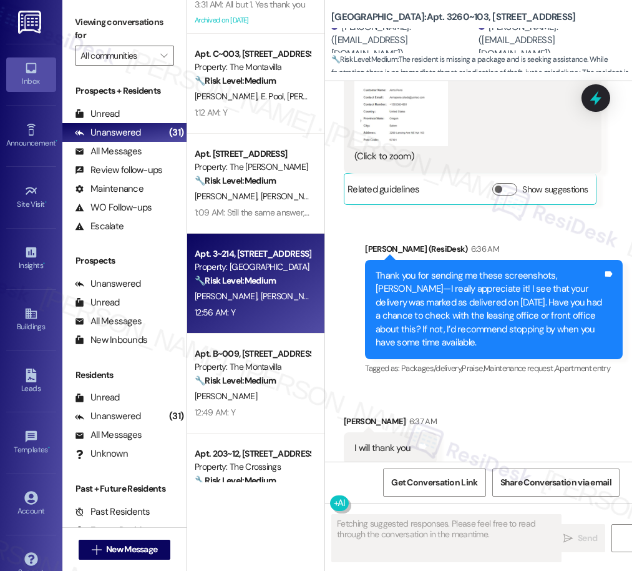
click at [249, 290] on div "[PERSON_NAME] [PERSON_NAME]" at bounding box center [253, 296] width 118 height 16
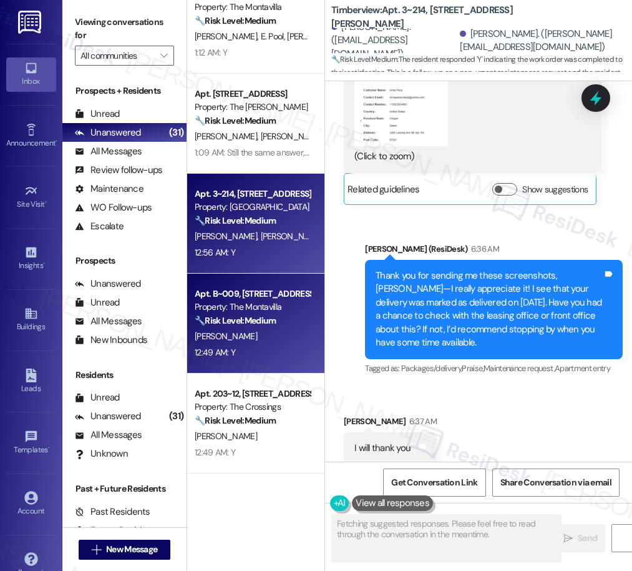
scroll to position [990, 0]
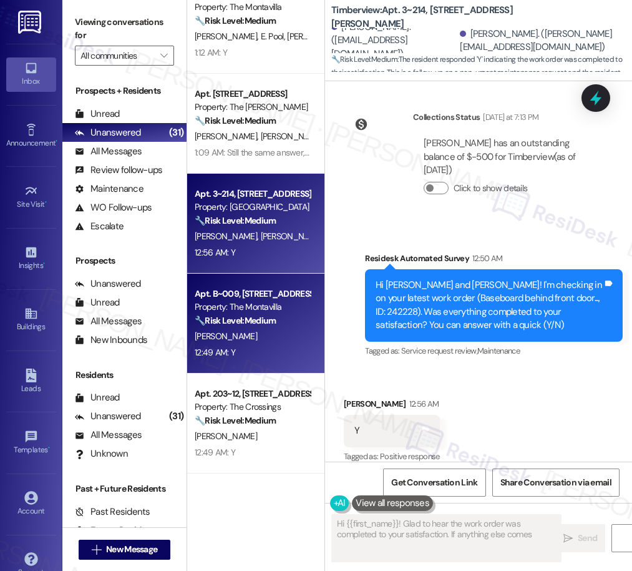
type textarea "Hi {{first_name}}! Glad to hear the work order was completed to your satisfacti…"
click at [283, 314] on div "🔧 Risk Level: Medium The resident confirmed the work order was completed to the…" at bounding box center [252, 320] width 115 height 13
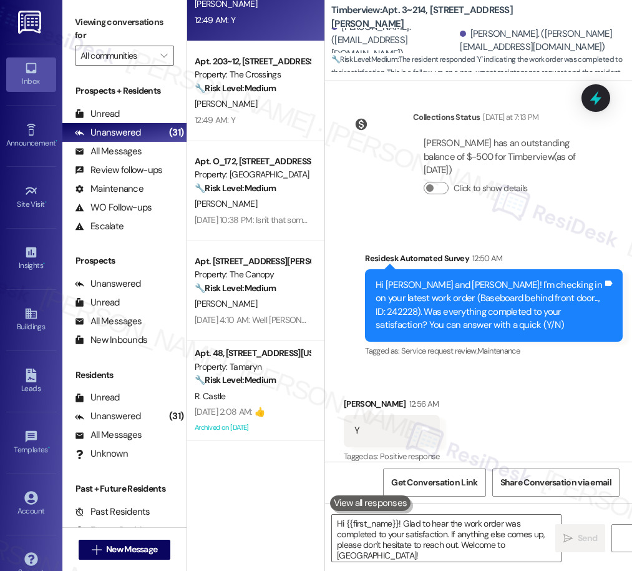
type textarea "Fetching suggested responses. Please feel free to read through the conversation…"
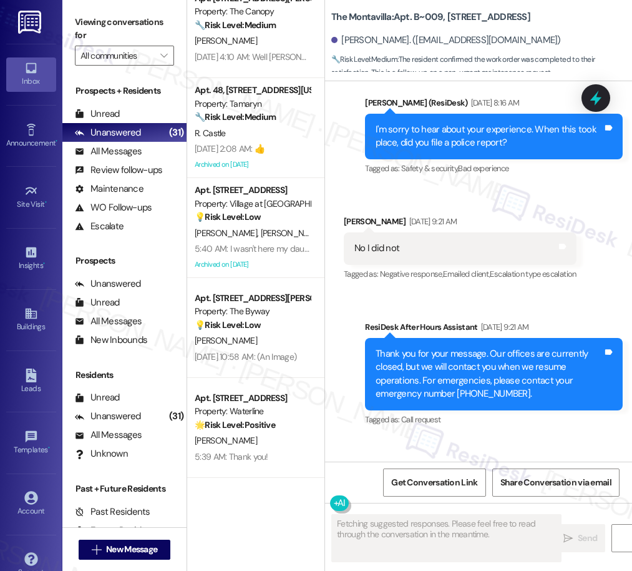
scroll to position [1739, 0]
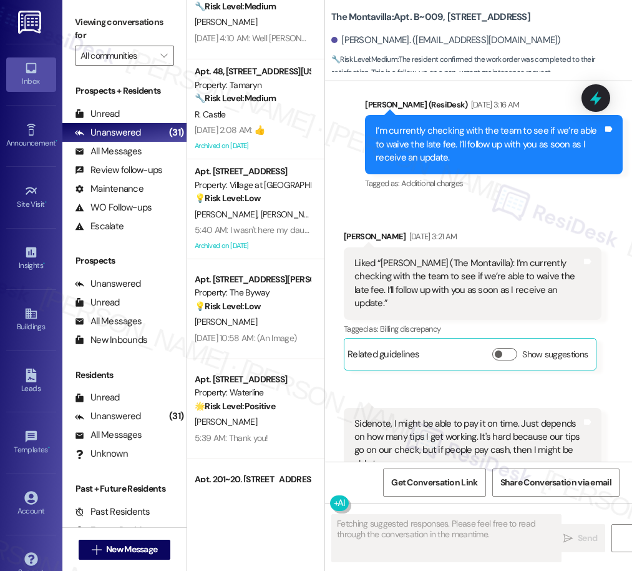
click at [263, 200] on div "💡 Risk Level: Low The resident's response indicates that they were not present …" at bounding box center [252, 198] width 115 height 13
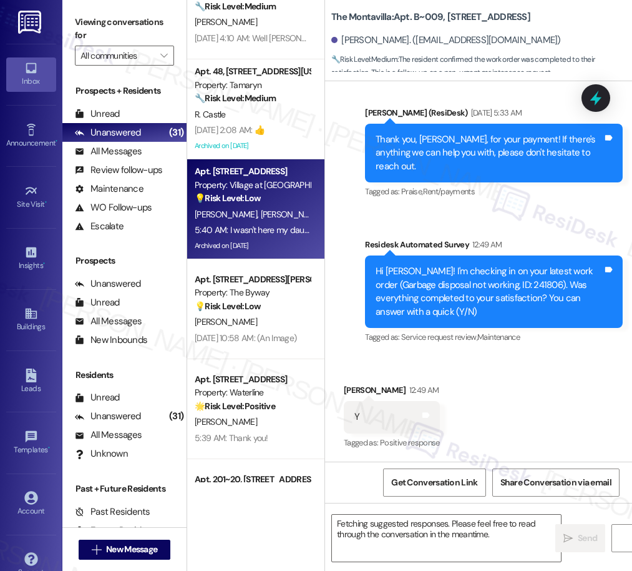
scroll to position [9976, 0]
click at [257, 125] on div "[DATE] 2:08 AM: 👍 [DATE] 2:08 AM: 👍" at bounding box center [230, 129] width 70 height 11
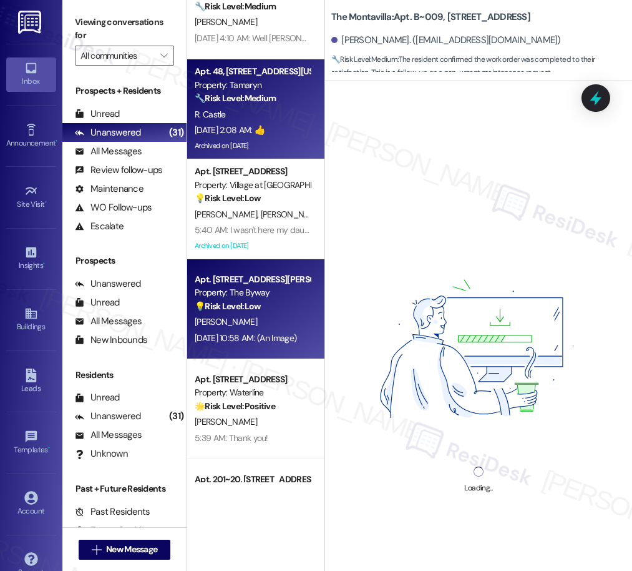
click at [242, 320] on div "[PERSON_NAME]" at bounding box center [253, 322] width 118 height 16
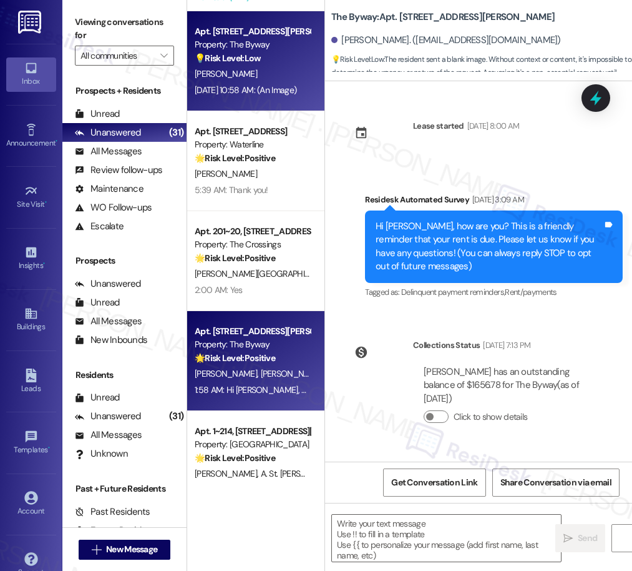
scroll to position [3269, 0]
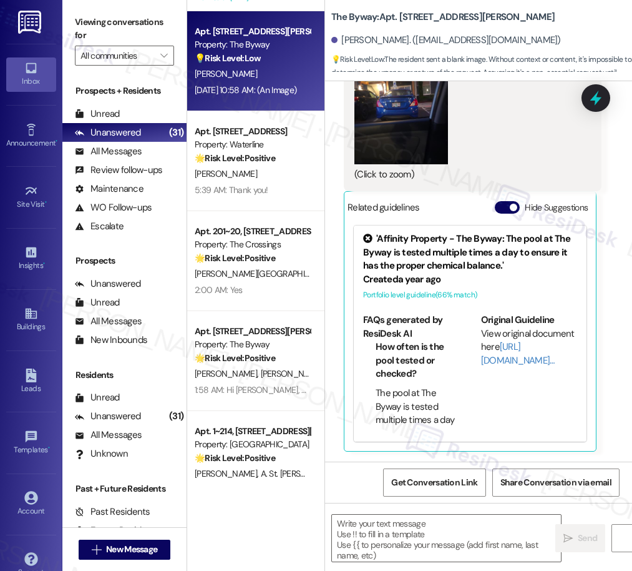
click at [241, 260] on strong "🌟 Risk Level: Positive" at bounding box center [235, 257] width 81 height 11
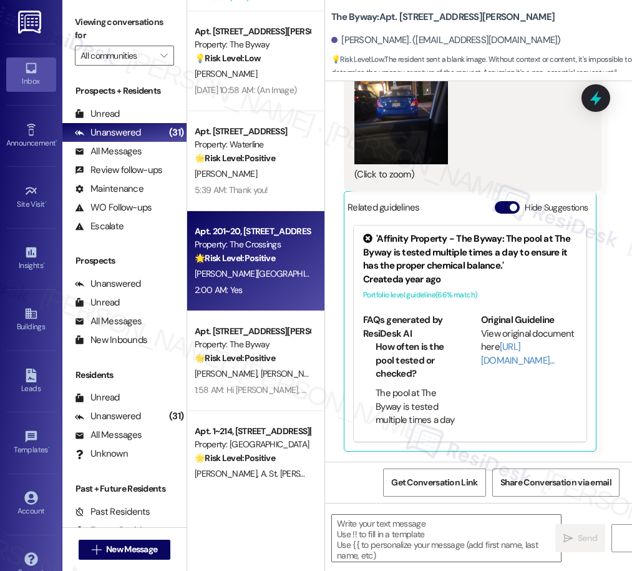
click at [238, 355] on strong "🌟 Risk Level: Positive" at bounding box center [235, 357] width 81 height 11
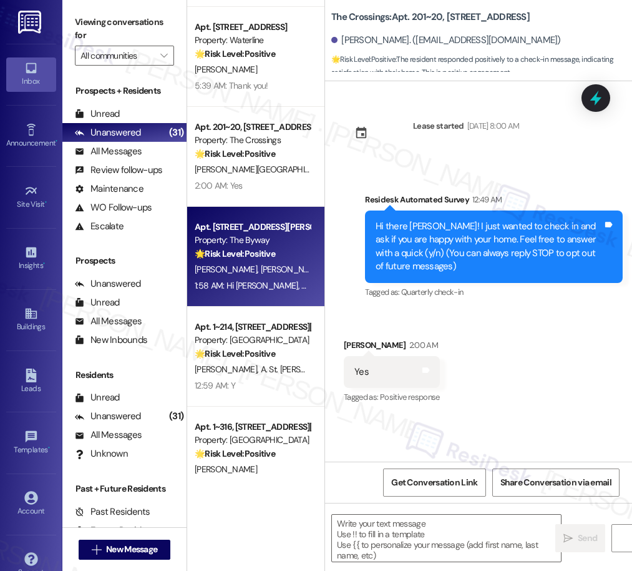
scroll to position [2108, 0]
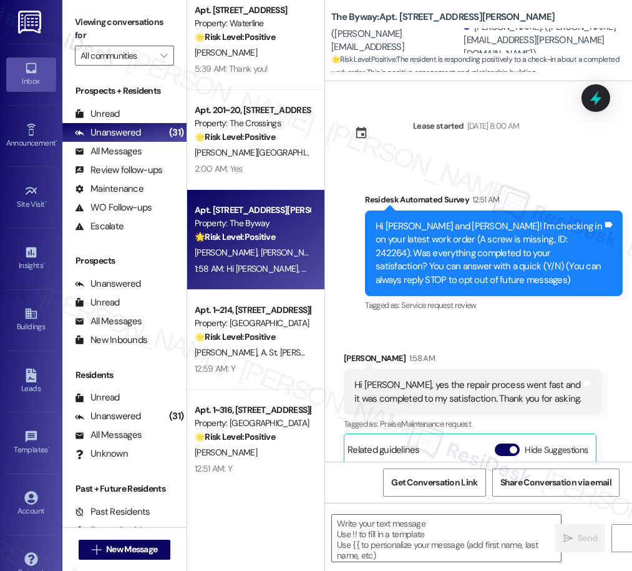
click at [248, 363] on div "Apt. [STREET_ADDRESS][PERSON_NAME] Property: The Byway 💡 Risk Level: Low The re…" at bounding box center [255, 241] width 137 height 482
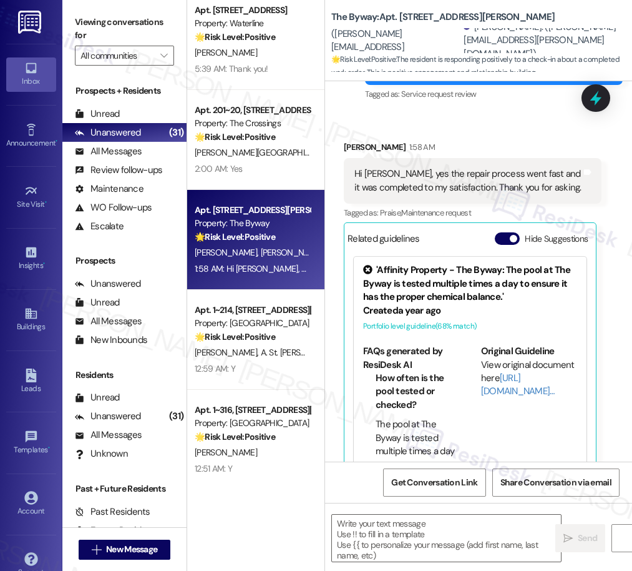
scroll to position [241, 0]
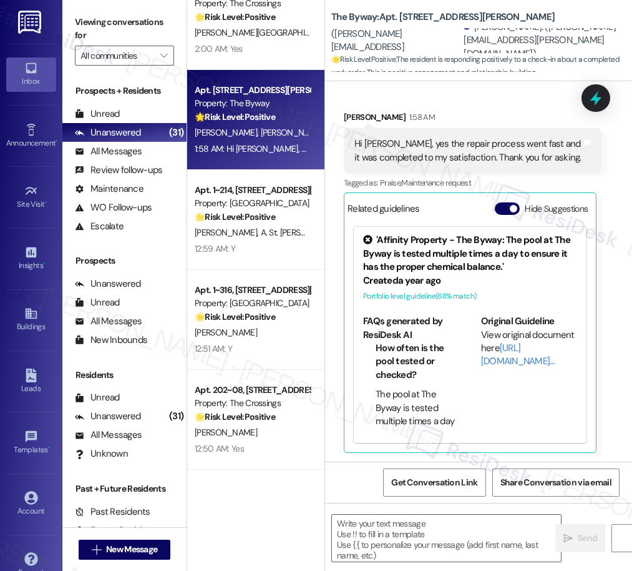
type textarea "Fetching suggested responses. Please feel free to read through the conversation…"
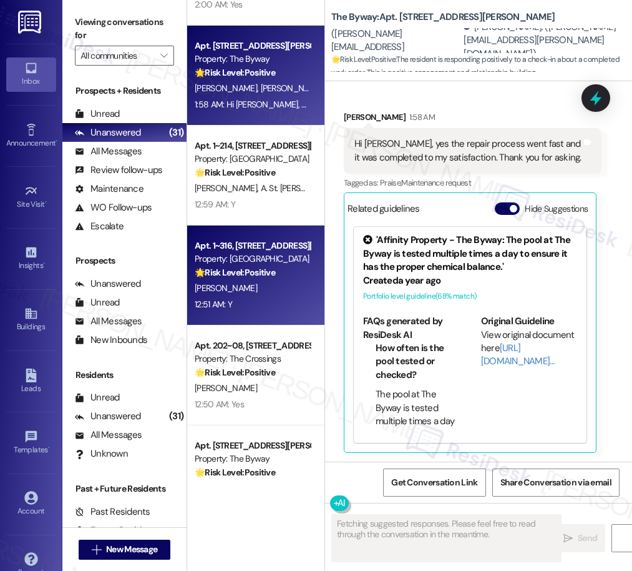
click at [261, 302] on div "12:51 AM: Y 12:51 AM: Y" at bounding box center [253, 305] width 118 height 16
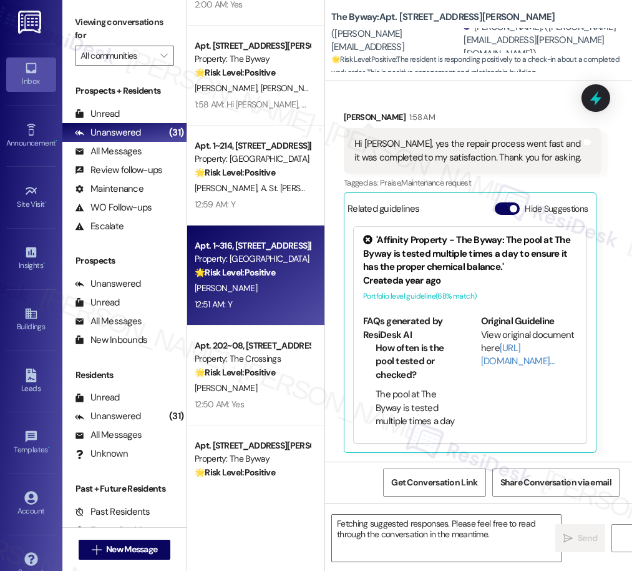
click at [267, 389] on div "[PERSON_NAME]" at bounding box center [253, 388] width 118 height 16
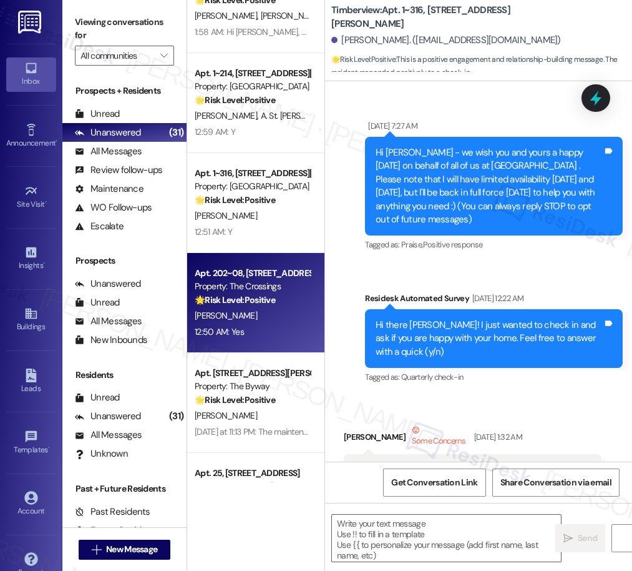
scroll to position [2391, 0]
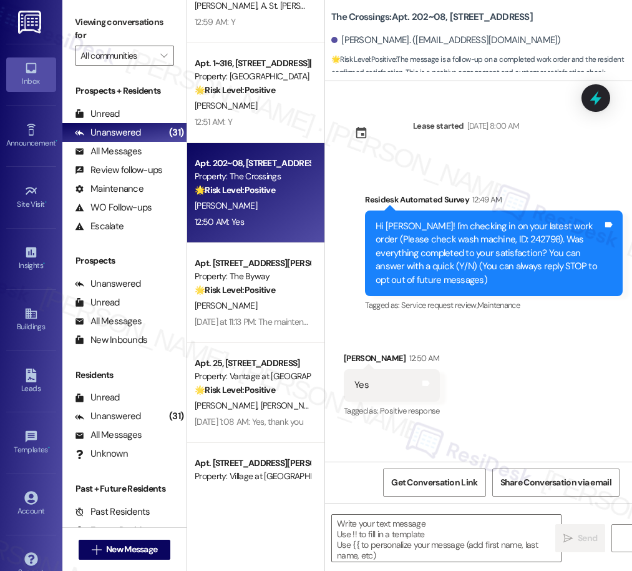
type textarea "Fetching suggested responses. Please feel free to read through the conversation…"
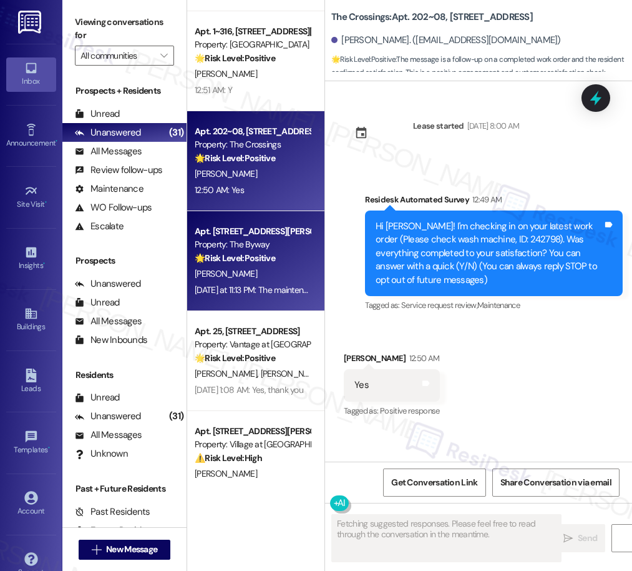
click at [269, 293] on div "[DATE] at 11:13 PM: The maintenance team is absolutely great. Fast and very pro…" at bounding box center [374, 289] width 358 height 11
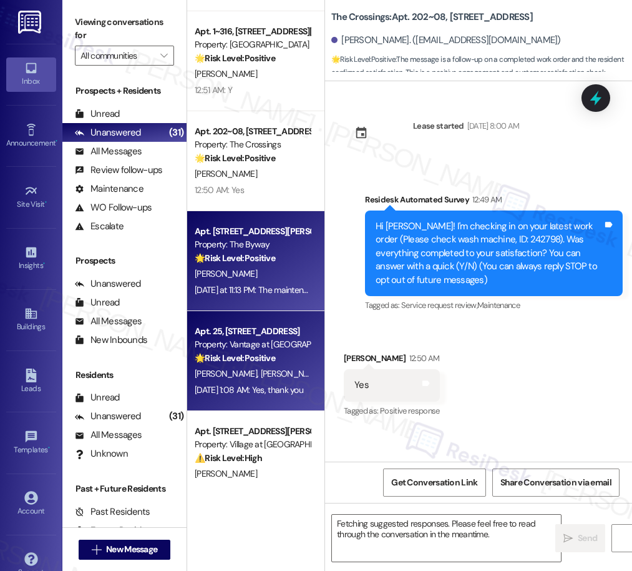
click at [271, 353] on strong "🌟 Risk Level: Positive" at bounding box center [235, 357] width 81 height 11
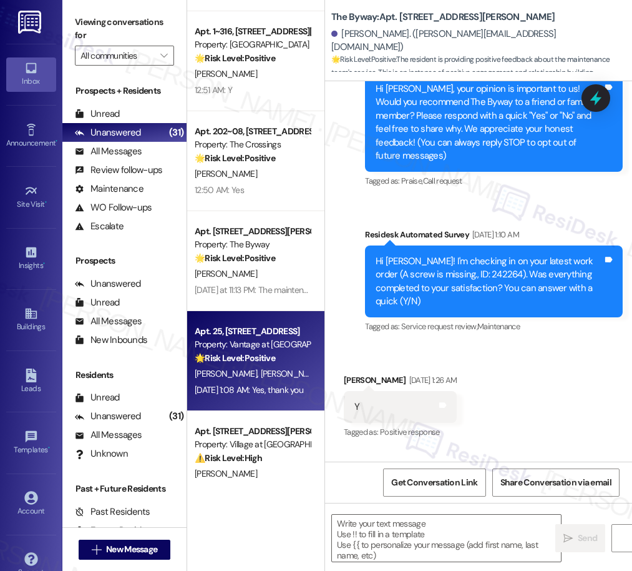
type textarea "Fetching suggested responses. Please feel free to read through the conversation…"
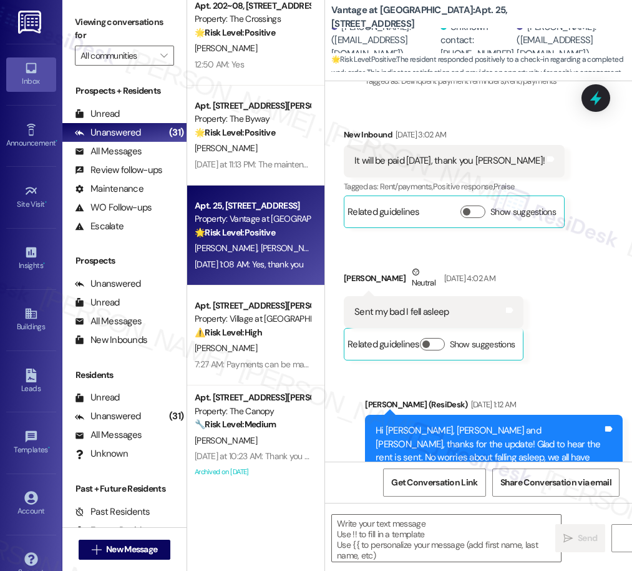
type textarea "Fetching suggested responses. Please feel free to read through the conversation…"
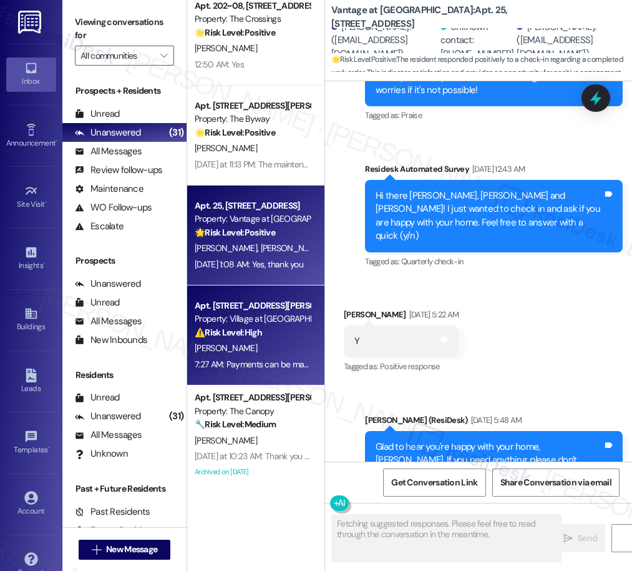
click at [260, 341] on div "[PERSON_NAME]" at bounding box center [253, 348] width 118 height 16
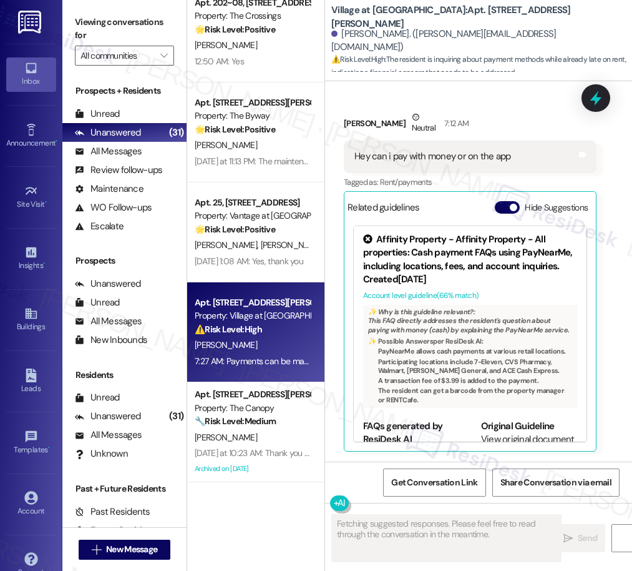
click at [264, 401] on div "Property: The Canopy" at bounding box center [252, 407] width 115 height 13
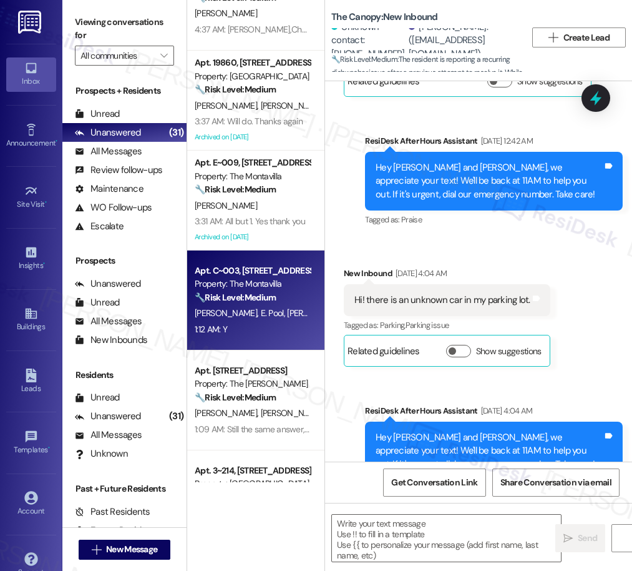
type textarea "Fetching suggested responses. Please feel free to read through the conversation…"
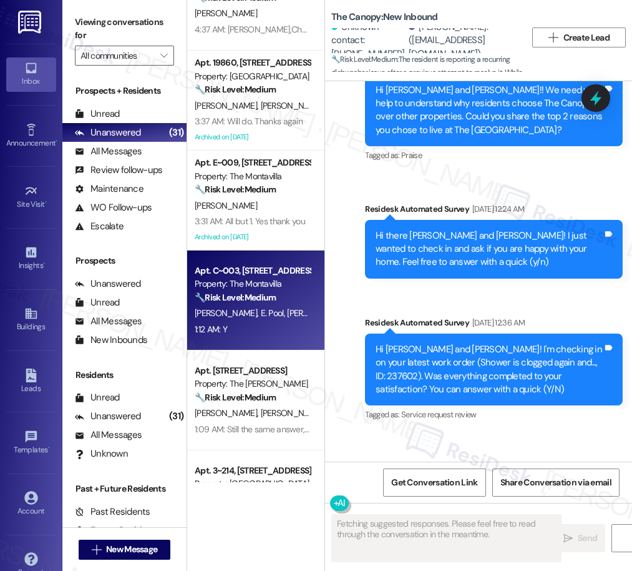
click at [241, 255] on div "Apt. C~003, [STREET_ADDRESS] Property: The Montavilla 🔧 Risk Level: Medium The …" at bounding box center [255, 300] width 137 height 100
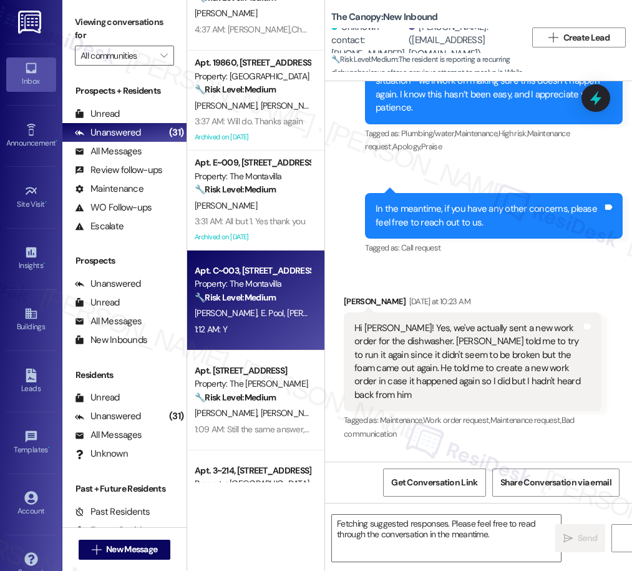
click at [240, 215] on div "3:31 AM: All but 1. Yes thank you 3:31 AM: All but 1. Yes thank you" at bounding box center [250, 220] width 110 height 11
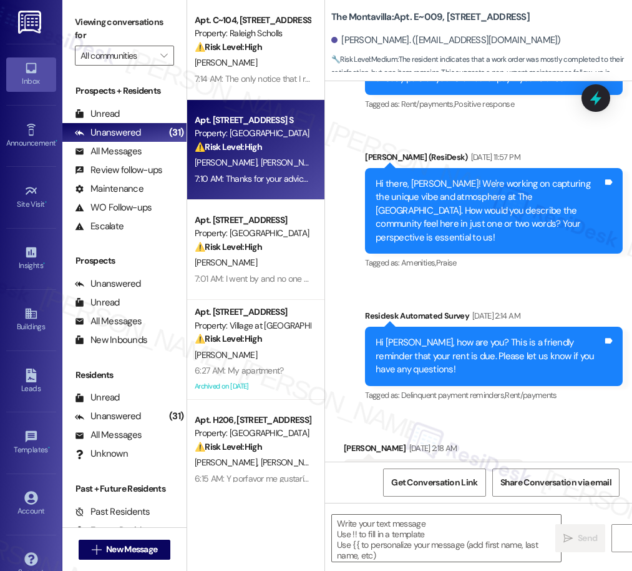
click at [262, 170] on div "[PERSON_NAME] [PERSON_NAME]" at bounding box center [253, 163] width 118 height 16
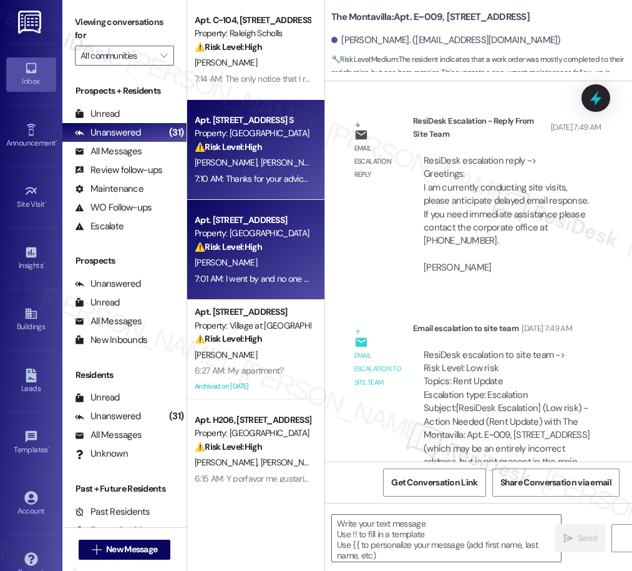
click at [257, 243] on strong "⚠️ Risk Level: High" at bounding box center [228, 246] width 67 height 11
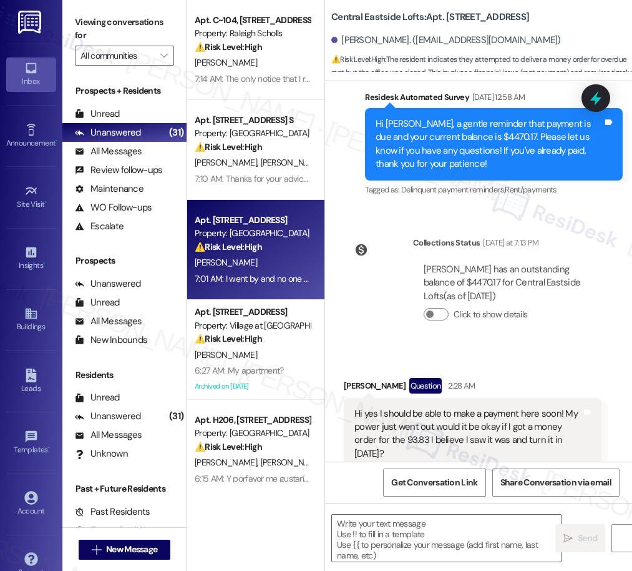
click at [250, 346] on div "Apt. [STREET_ADDRESS] Property: Village at [GEOGRAPHIC_DATA] I ⚠️ Risk Level: H…" at bounding box center [253, 325] width 118 height 42
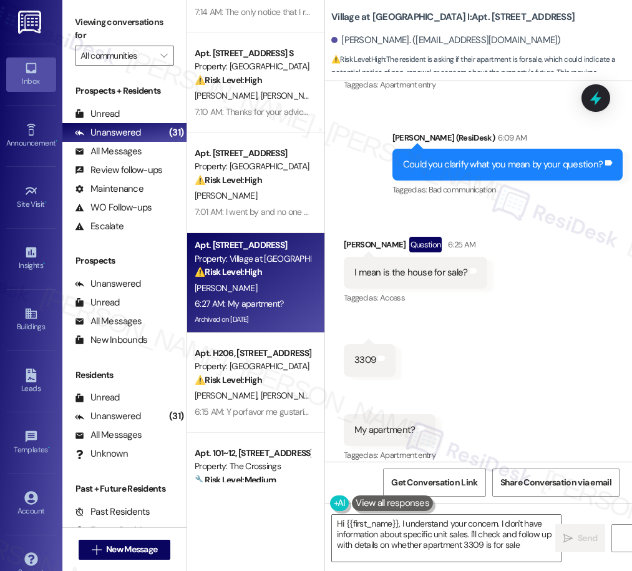
type textarea "Hi {{first_name}}, I understand your concern. I don't have information about sp…"
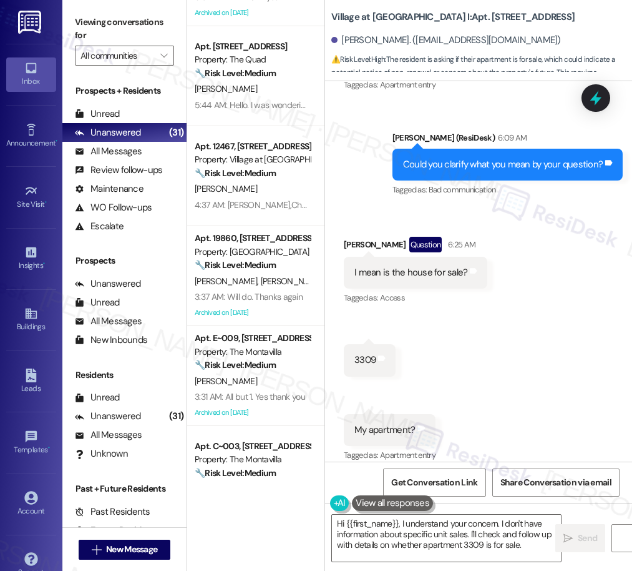
click at [260, 272] on div "Apt. 101~12, [STREET_ADDRESS] Property: The Crossings 🔧 Risk Level: Medium The …" at bounding box center [255, 241] width 137 height 482
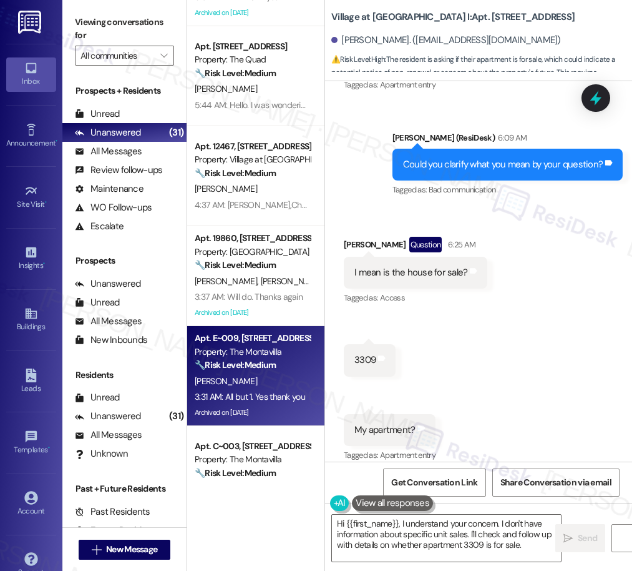
click at [258, 343] on div "Apt. E~009, [STREET_ADDRESS]" at bounding box center [252, 337] width 115 height 13
type textarea "Hi {{first_name}}, I understand your concern. I don't have information about sp…"
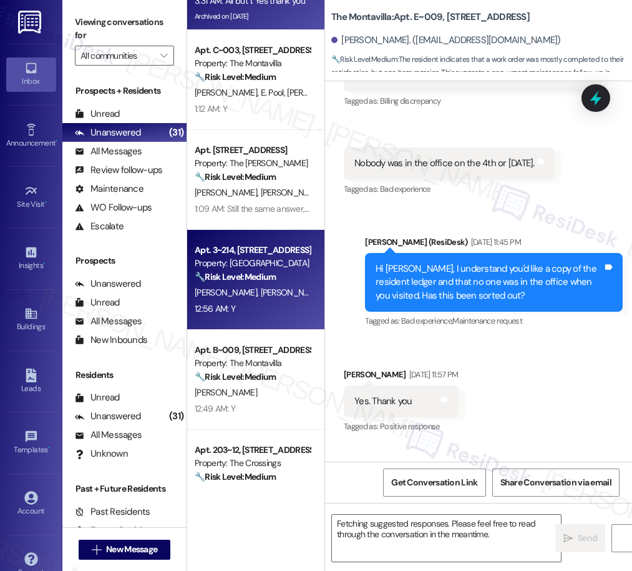
click at [252, 278] on strong "🔧 Risk Level: Medium" at bounding box center [235, 276] width 81 height 11
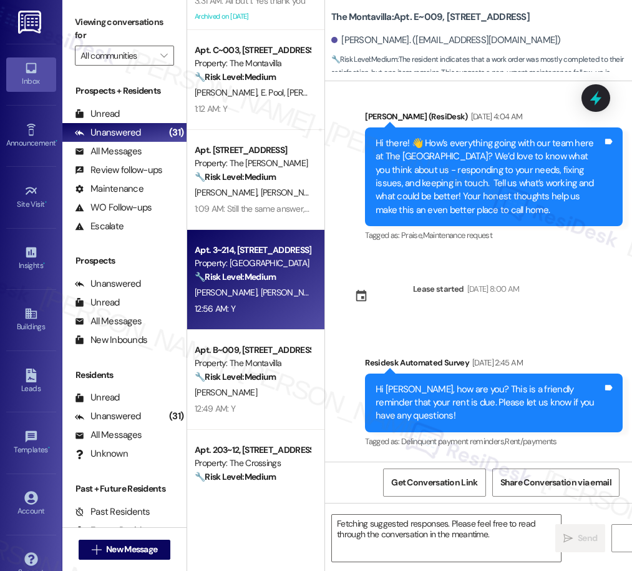
click at [252, 214] on div "1:09 AM: Still the same answer, dog waste and cigarettes/ trash everywhere outs…" at bounding box center [253, 209] width 118 height 16
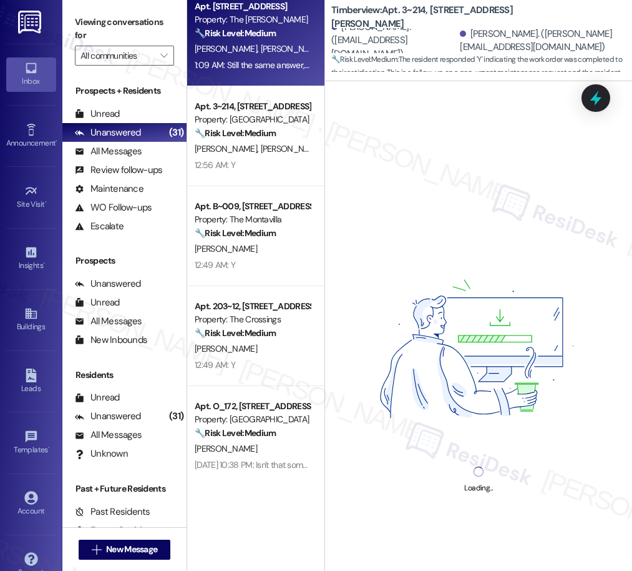
click at [276, 361] on div "12:49 AM: Y 12:49 AM: Y" at bounding box center [253, 365] width 118 height 16
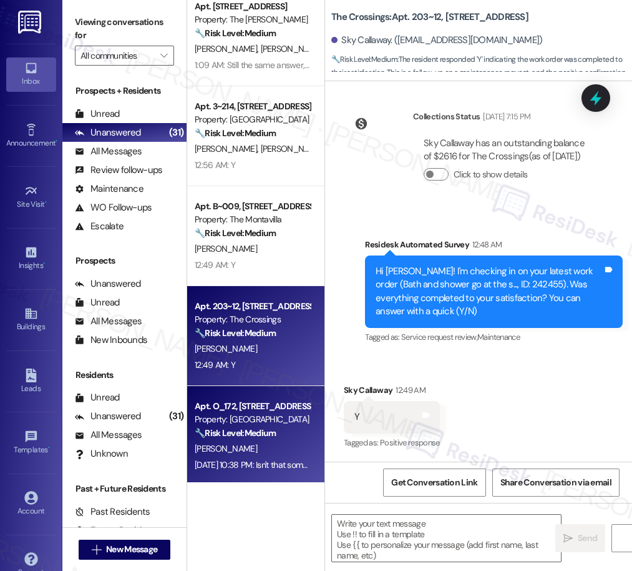
click at [262, 449] on div "[PERSON_NAME]" at bounding box center [253, 449] width 118 height 16
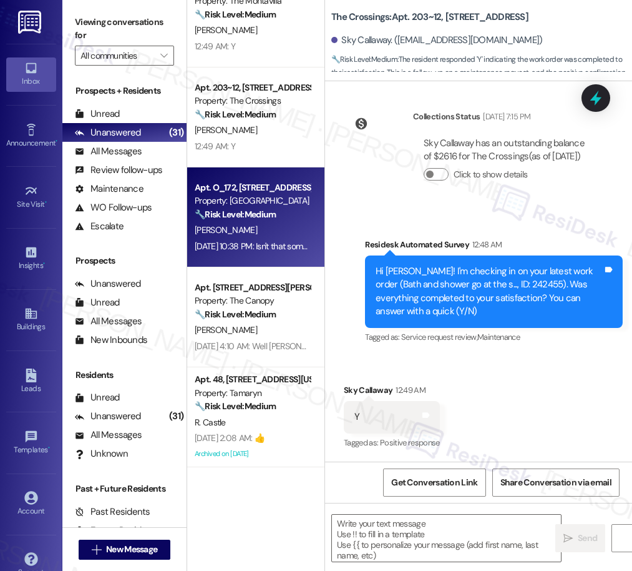
type textarea "Fetching suggested responses. Please feel free to read through the conversation…"
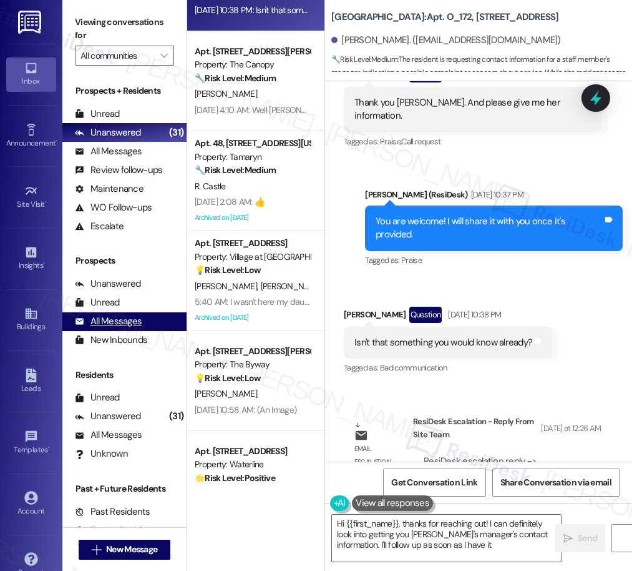
type textarea "Hi {{first_name}}, thanks for reaching out! I can definitely look into getting …"
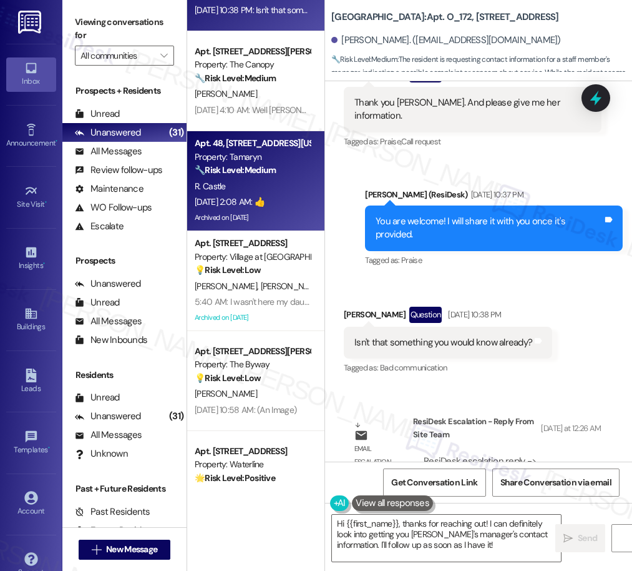
click at [268, 193] on div "R. Castle" at bounding box center [253, 187] width 118 height 16
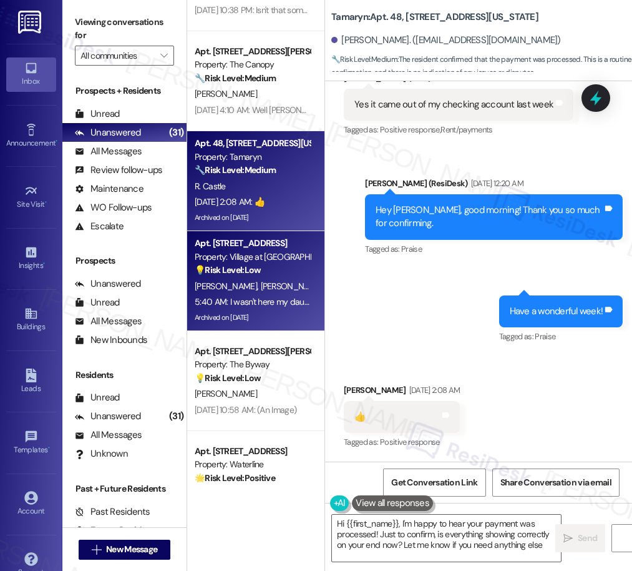
type textarea "Hi {{first_name}}, I'm happy to hear your payment was processed! Just to confir…"
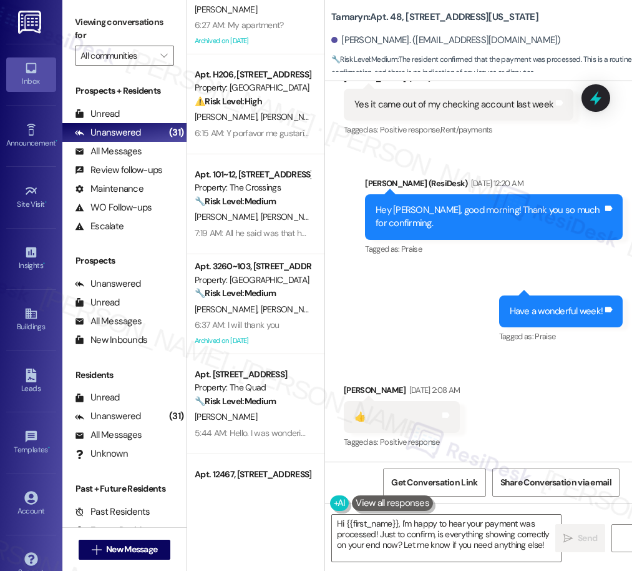
scroll to position [0, 0]
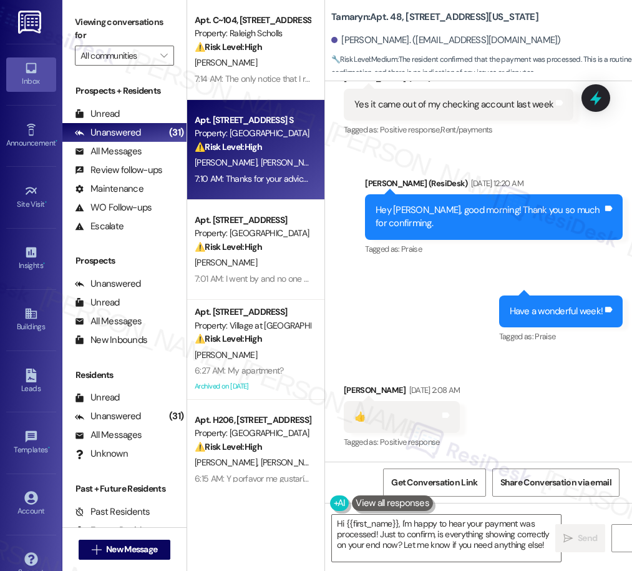
click at [261, 164] on span "[PERSON_NAME]" at bounding box center [292, 162] width 62 height 11
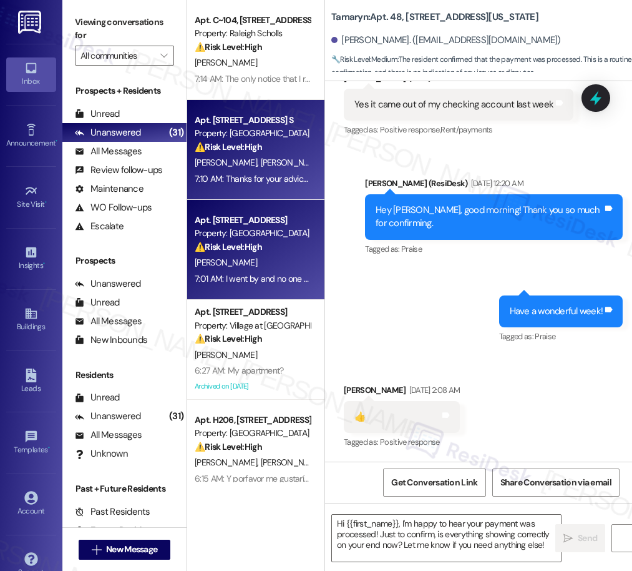
click at [250, 241] on strong "⚠️ Risk Level: High" at bounding box center [228, 246] width 67 height 11
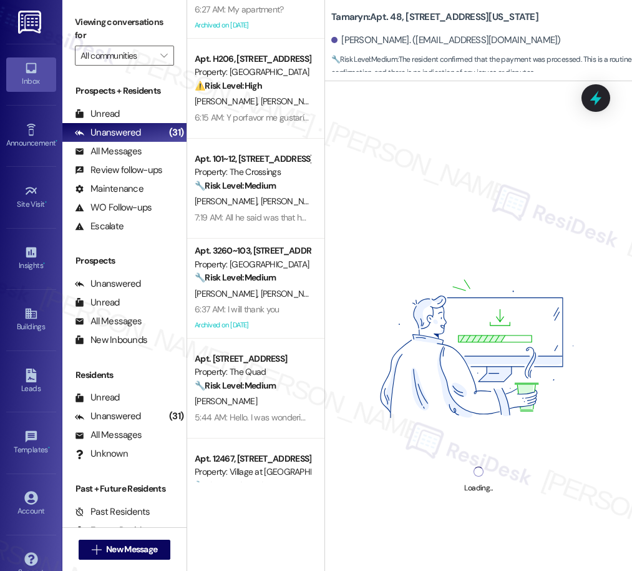
scroll to position [382, 0]
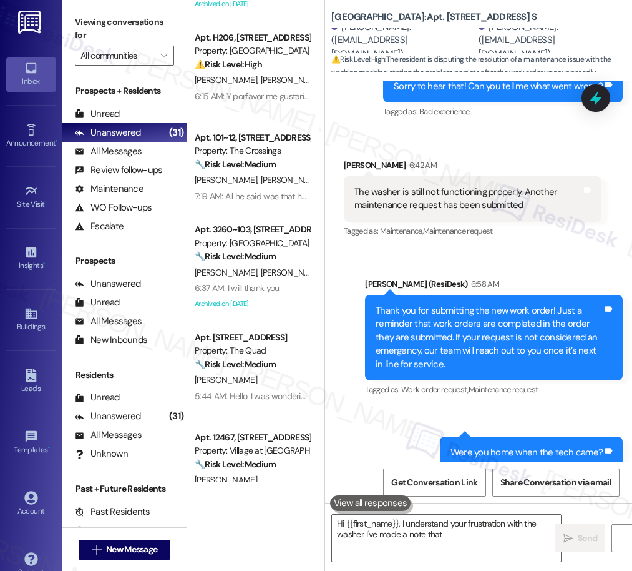
type textarea "Hi {{first_name}}, I understand your frustration with the washer. I've made a n…"
click at [243, 302] on div "Archived on [DATE]" at bounding box center [253, 304] width 118 height 16
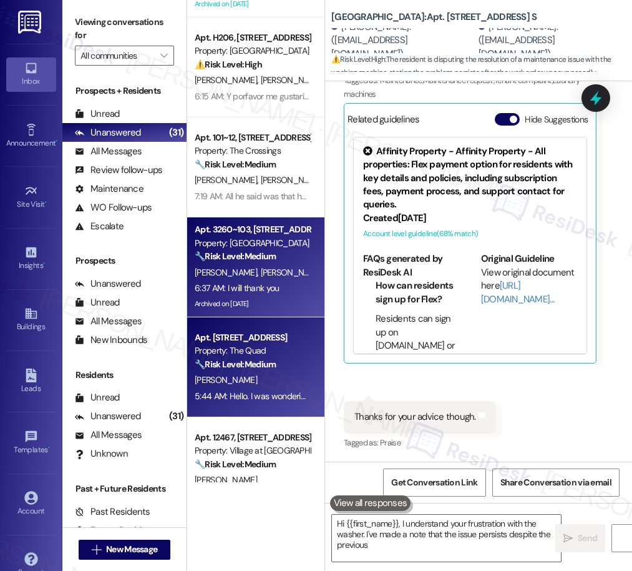
type textarea "Hi {{first_name}}, I understand your frustration with the washer. I've made a n…"
click at [243, 369] on strong "🔧 Risk Level: Medium" at bounding box center [235, 363] width 81 height 11
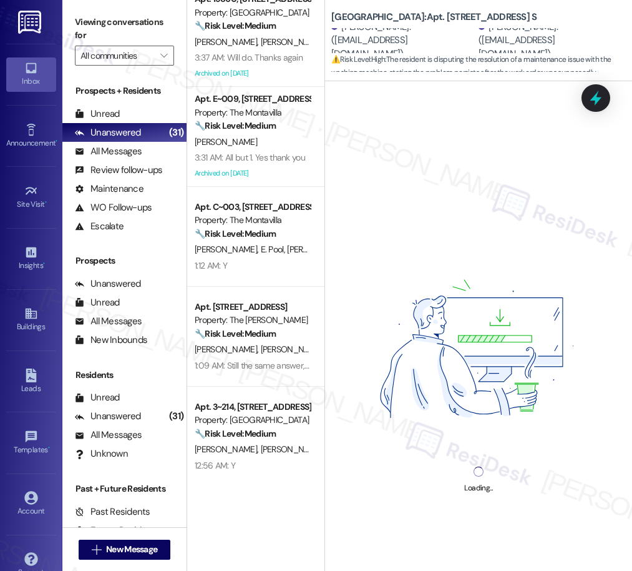
scroll to position [934, 0]
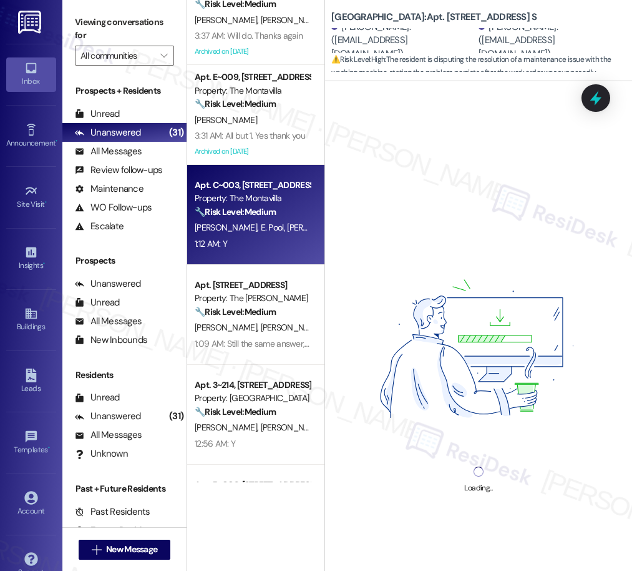
click at [255, 243] on div "1:12 AM: Y 1:12 AM: Y" at bounding box center [253, 244] width 118 height 16
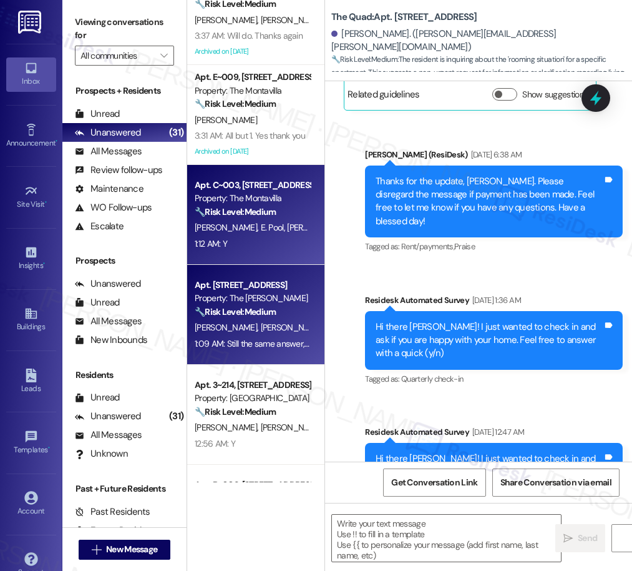
click at [248, 316] on strong "🔧 Risk Level: Medium" at bounding box center [235, 311] width 81 height 11
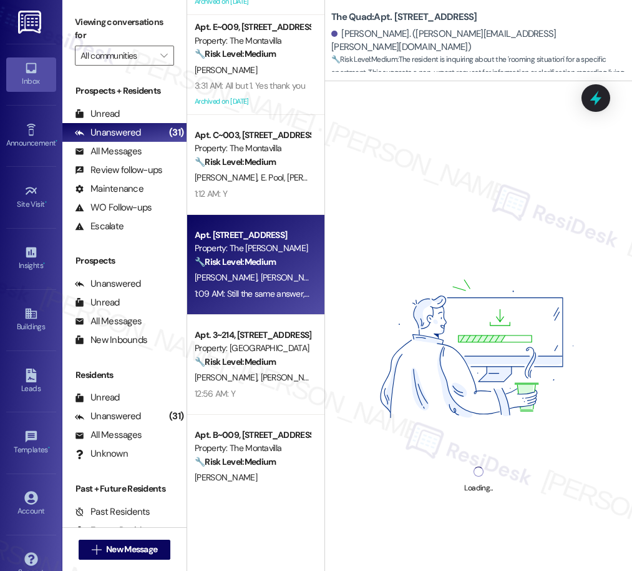
scroll to position [993, 0]
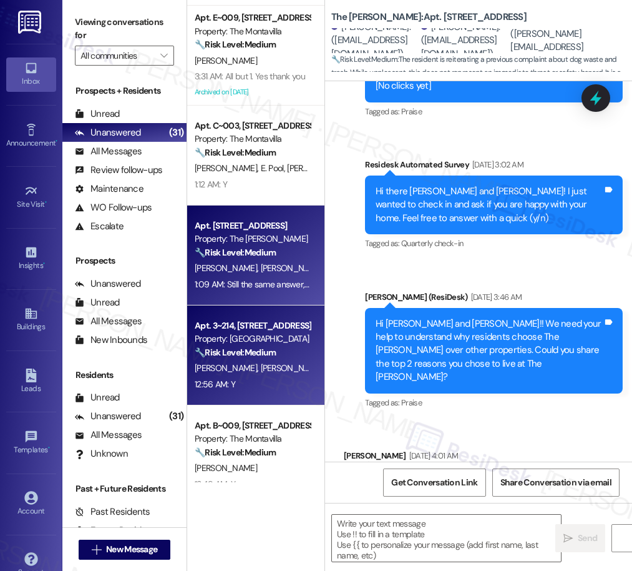
click at [248, 340] on div "Property: [GEOGRAPHIC_DATA]" at bounding box center [252, 338] width 115 height 13
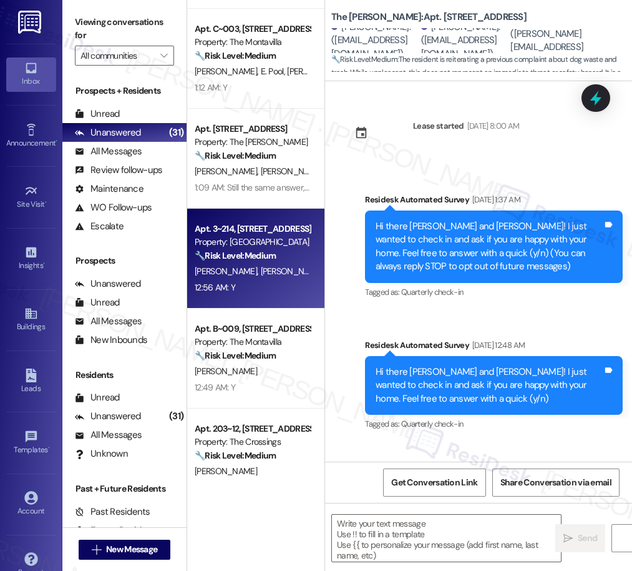
scroll to position [1110, 0]
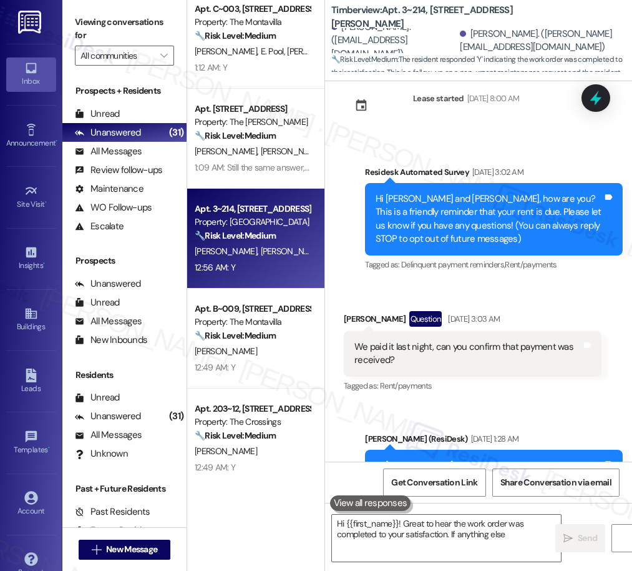
click at [241, 331] on div "Apt. E~009, [STREET_ADDRESS] Property: The Montavilla 🔧 Risk Level: Medium The …" at bounding box center [255, 241] width 137 height 482
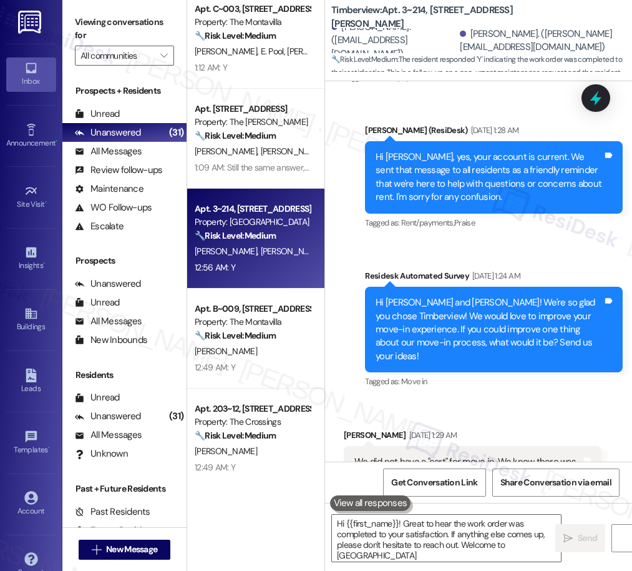
type textarea "Hi {{first_name}}! Great to hear the work order was completed to your satisfact…"
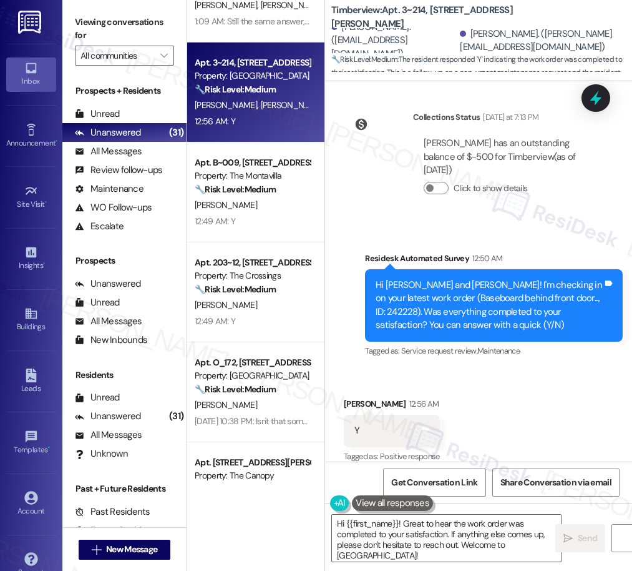
scroll to position [1284, 0]
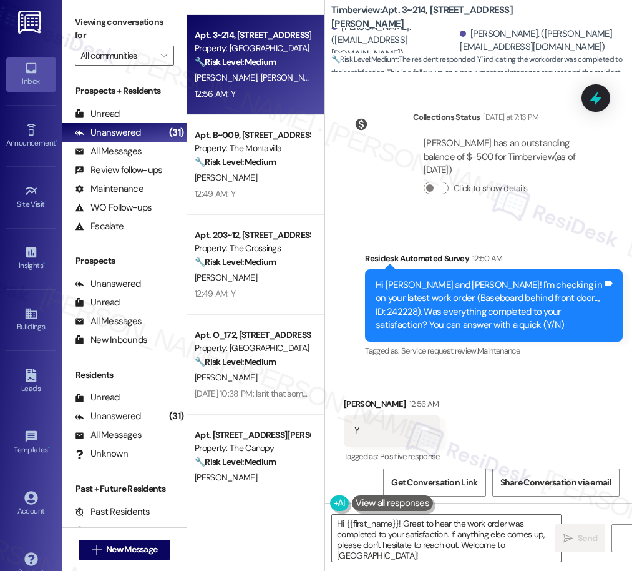
click at [237, 282] on div "Apt. C~003, [STREET_ADDRESS] Property: The Montavilla 🔧 Risk Level: Medium The …" at bounding box center [255, 241] width 137 height 482
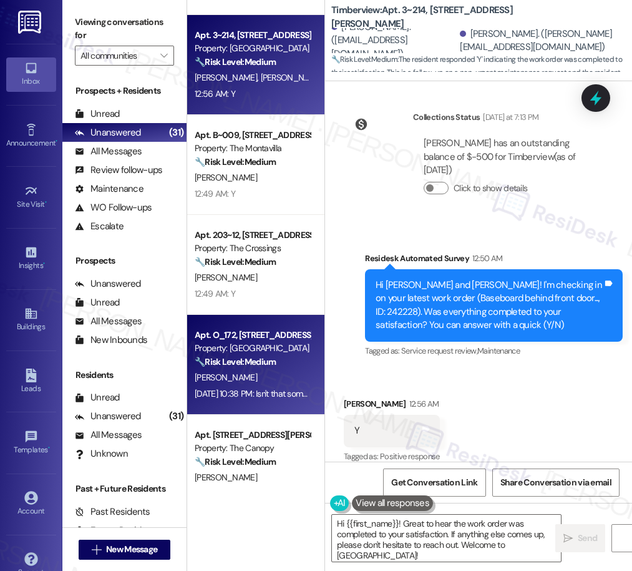
click at [236, 390] on div "[DATE] 10:38 PM: Isn't that something you would know already? [DATE] 10:38 PM: …" at bounding box center [307, 393] width 225 height 11
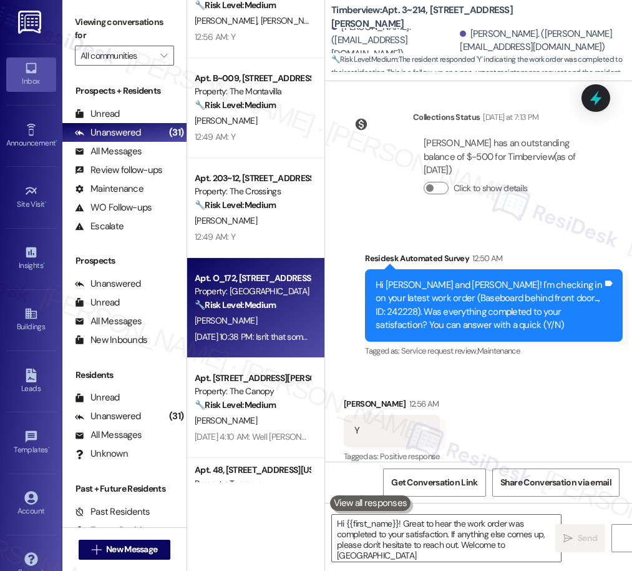
type textarea "Hi {{first_name}}! Great to hear the work order was completed to your satisfact…"
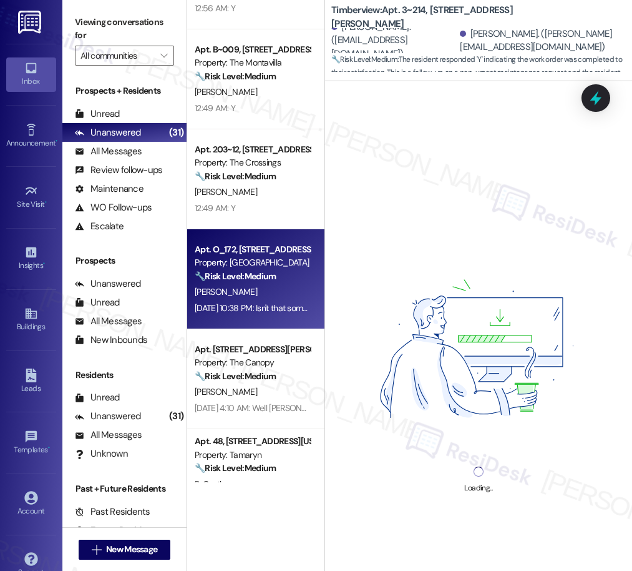
scroll to position [1375, 0]
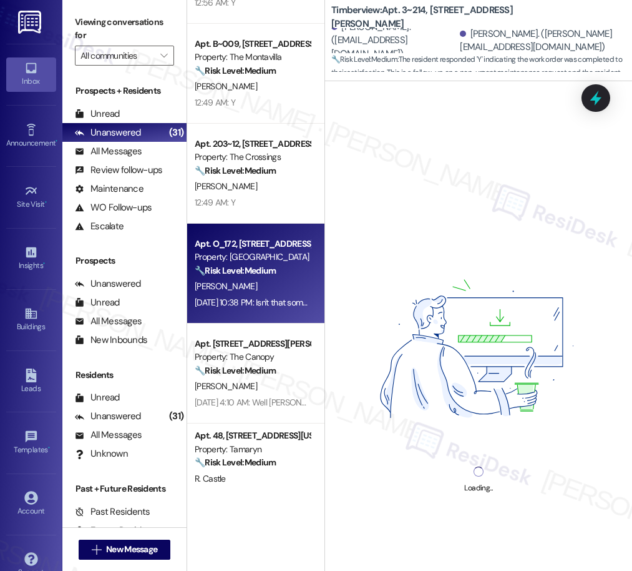
click at [261, 383] on div "Apt. C~003, [STREET_ADDRESS] Property: The Montavilla 🔧 Risk Level: Medium The …" at bounding box center [255, 241] width 137 height 482
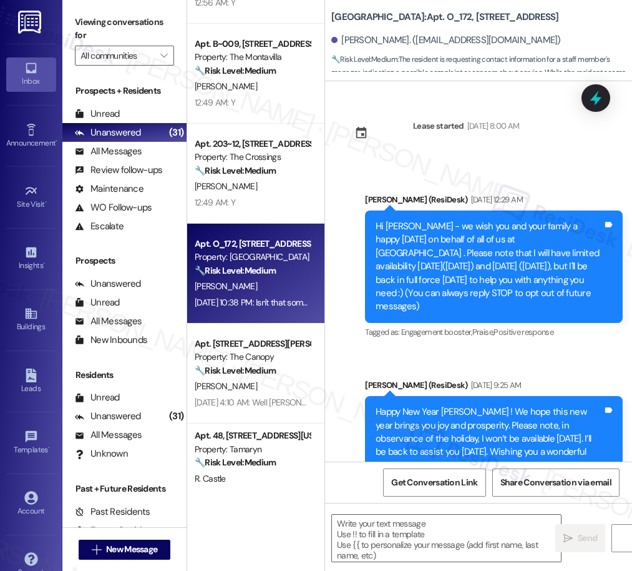
scroll to position [7236, 0]
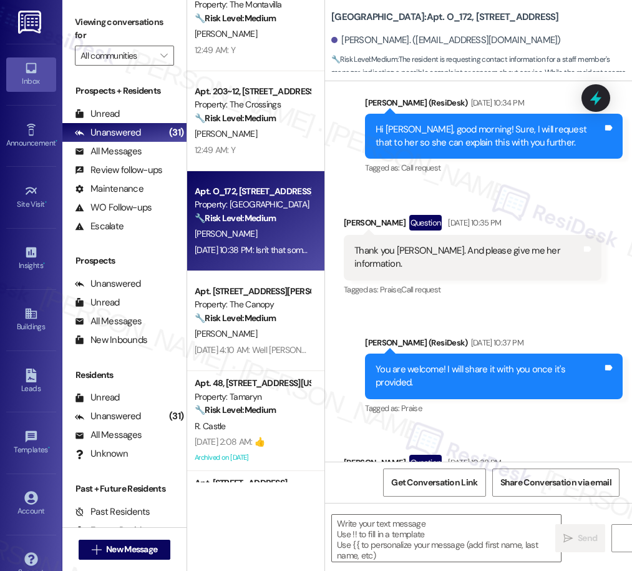
type textarea "Fetching suggested responses. Please feel free to read through the conversation…"
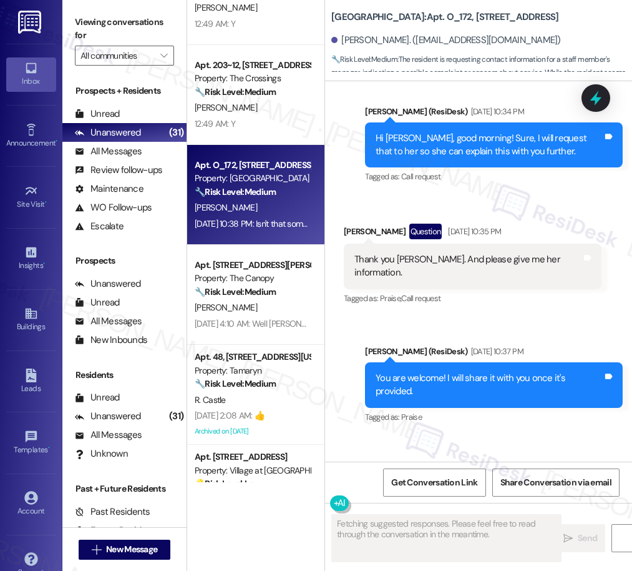
scroll to position [7225, 0]
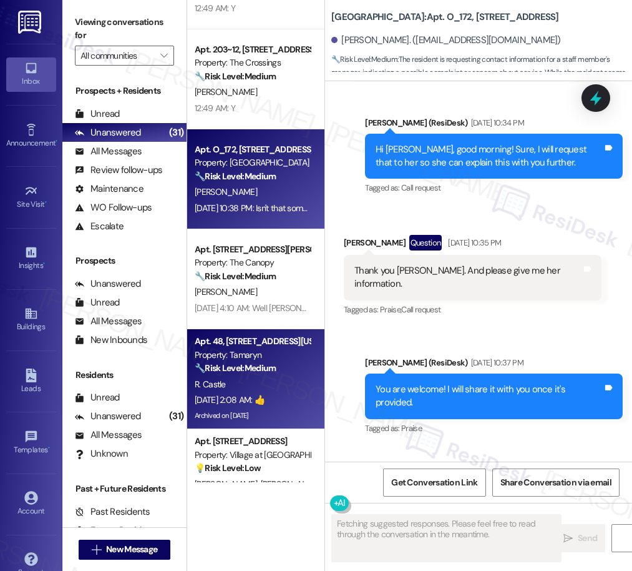
click at [253, 361] on div "Apt. 3~214, [STREET_ADDRESS][PERSON_NAME] Property: Timberview 🔧 Risk Level: Me…" at bounding box center [255, 241] width 137 height 482
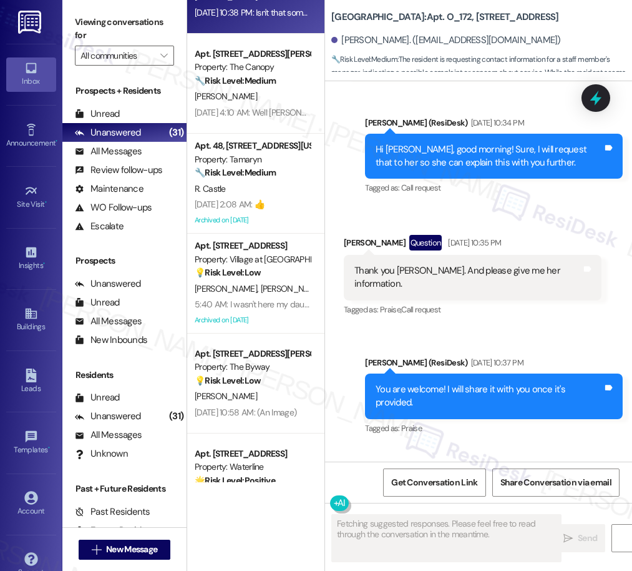
scroll to position [1675, 0]
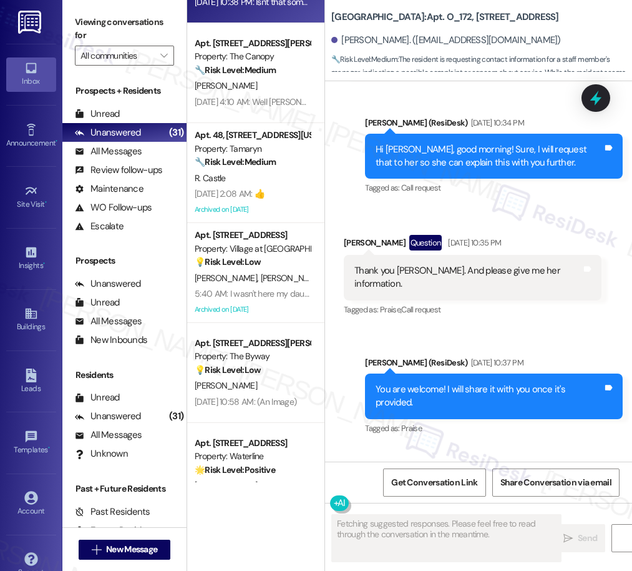
click at [267, 311] on div "Archived on [DATE]" at bounding box center [253, 310] width 118 height 16
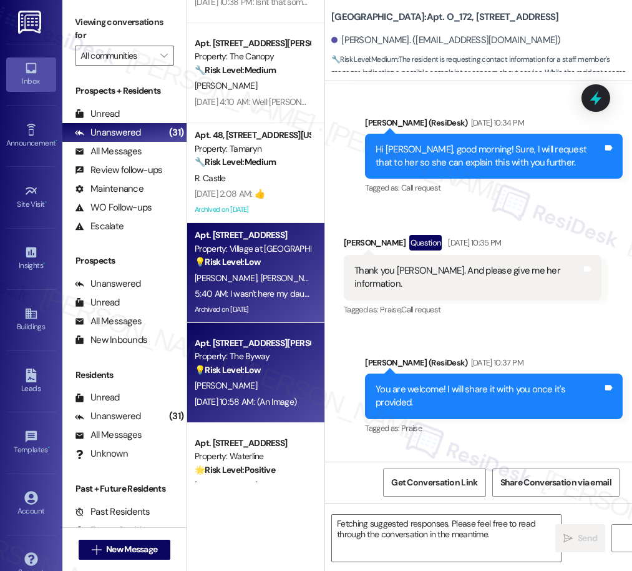
click at [285, 376] on div "Apt. [STREET_ADDRESS][PERSON_NAME] Property: The Byway 💡 Risk Level: Low The re…" at bounding box center [253, 356] width 118 height 42
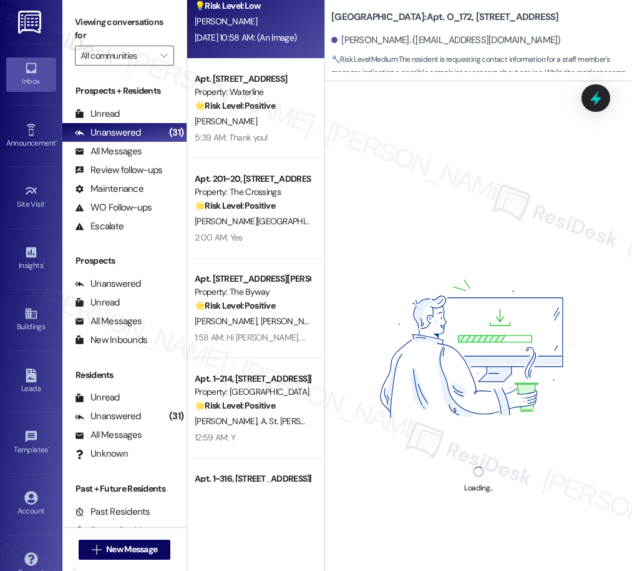
scroll to position [2104, 0]
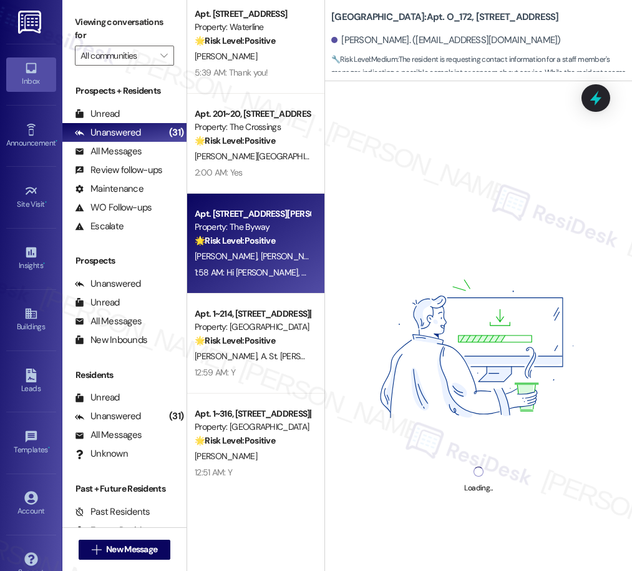
click at [265, 235] on strong "🌟 Risk Level: Positive" at bounding box center [235, 240] width 81 height 11
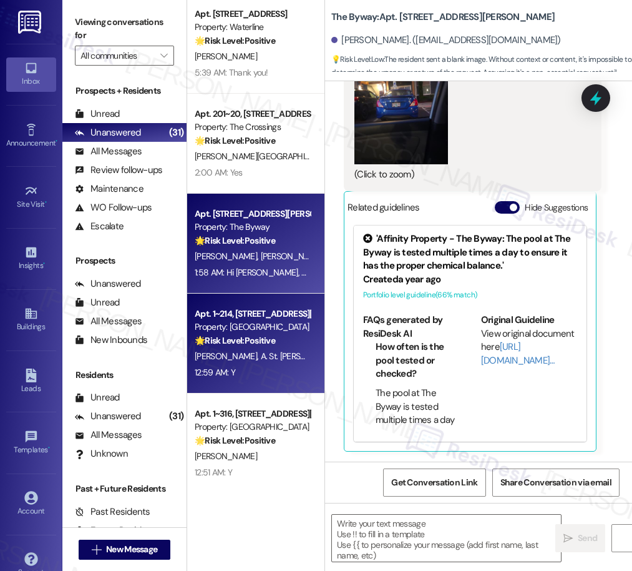
click at [263, 326] on div "Property: [GEOGRAPHIC_DATA]" at bounding box center [252, 326] width 115 height 13
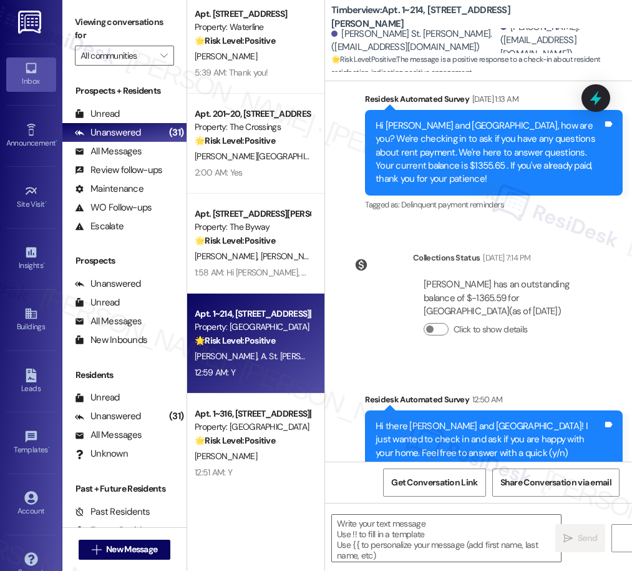
type textarea "Fetching suggested responses. Please feel free to read through the conversation…"
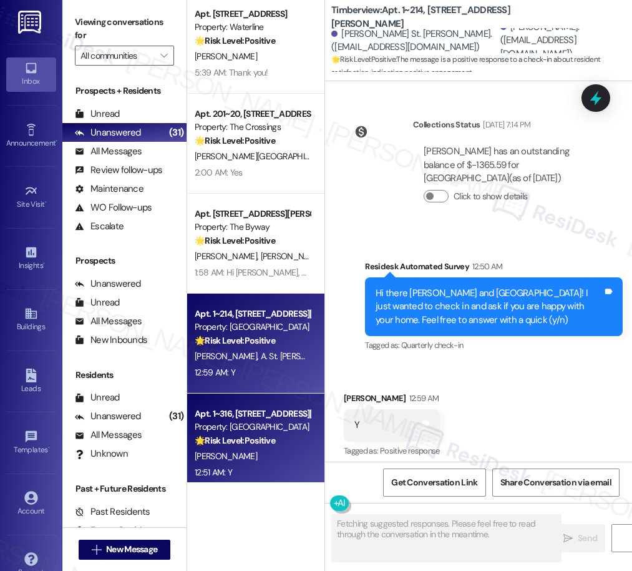
scroll to position [413, 0]
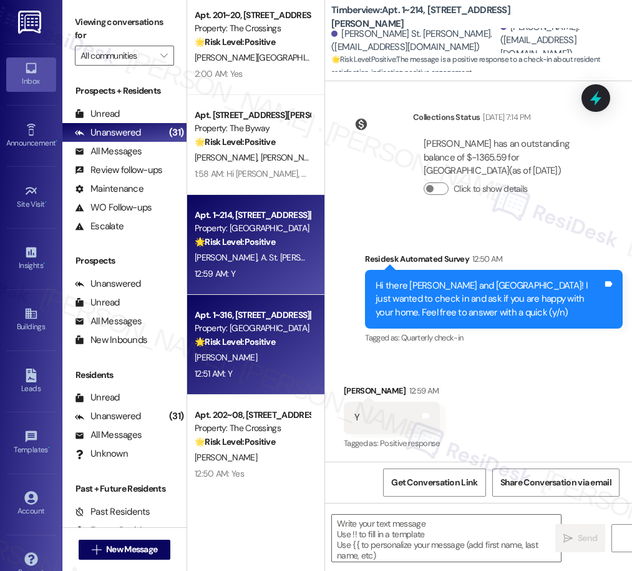
click at [291, 348] on div "Apt. 1~316, [STREET_ADDRESS][PERSON_NAME] Property: Timberview 🌟 Risk Level: Po…" at bounding box center [253, 328] width 118 height 42
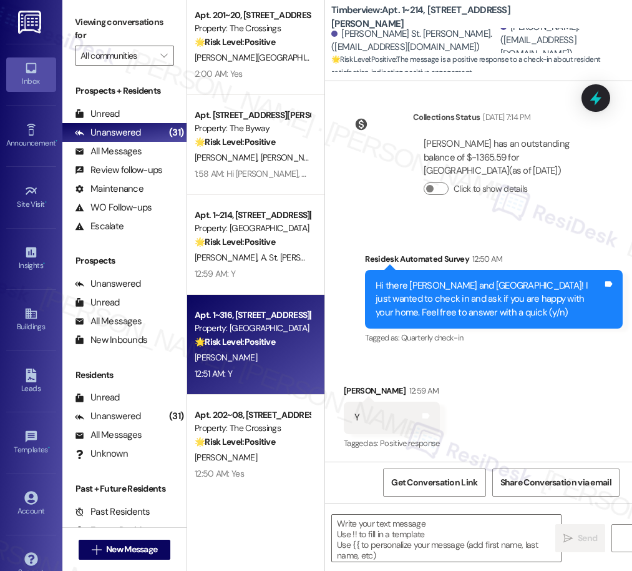
type textarea "Fetching suggested responses. Please feel free to read through the conversation…"
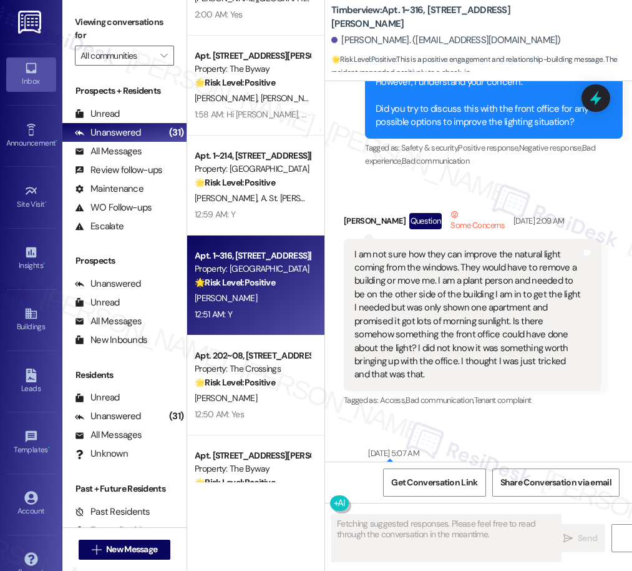
scroll to position [2276, 0]
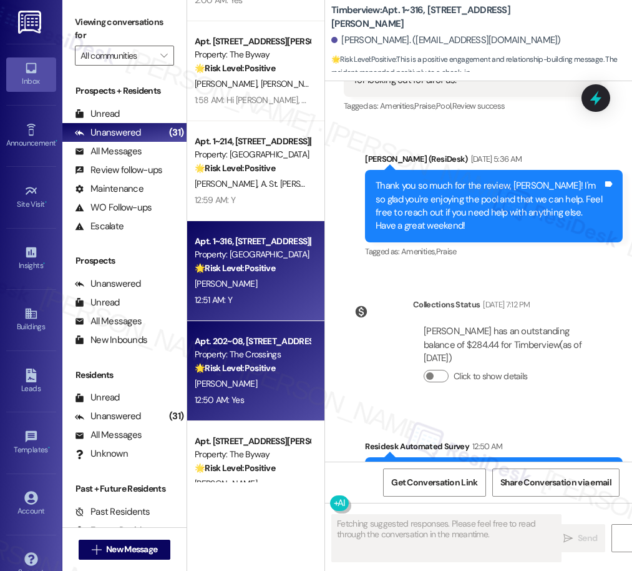
click at [282, 348] on div "Property: The Crossings" at bounding box center [252, 354] width 115 height 13
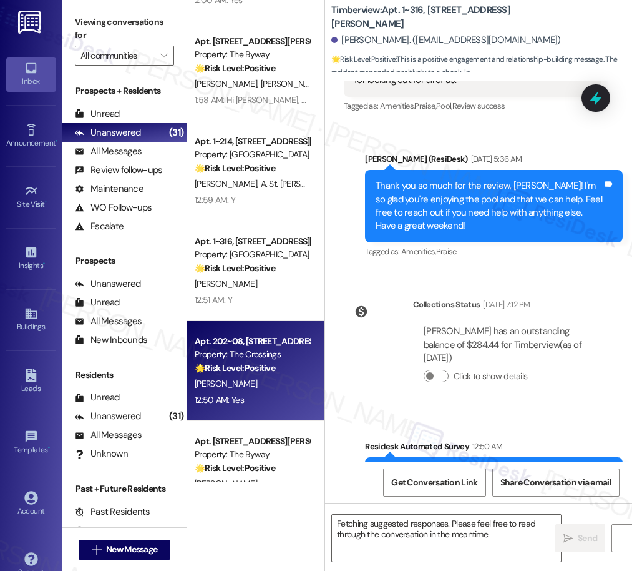
scroll to position [3508, 0]
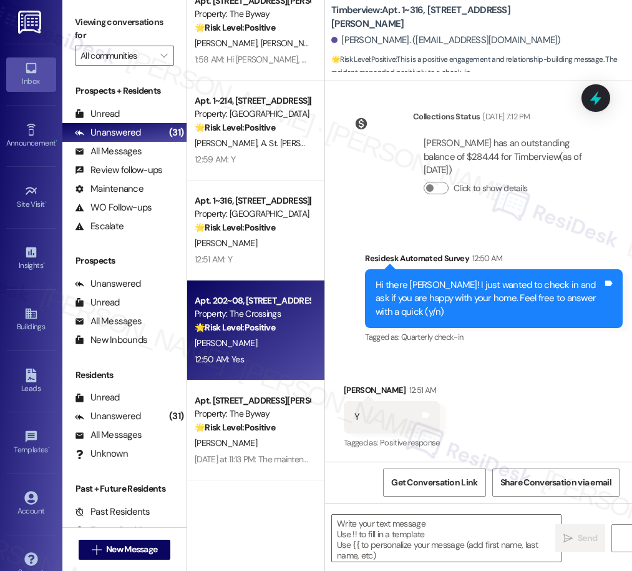
type textarea "Fetching suggested responses. Please feel free to read through the conversation…"
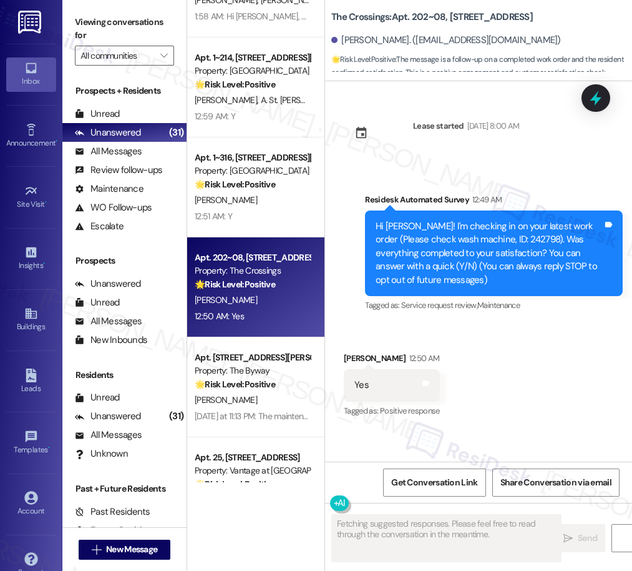
click at [292, 370] on div "Apt. 201~20, [STREET_ADDRESS] Property: The Crossings 🌟 Risk Level: Positive Th…" at bounding box center [255, 241] width 137 height 482
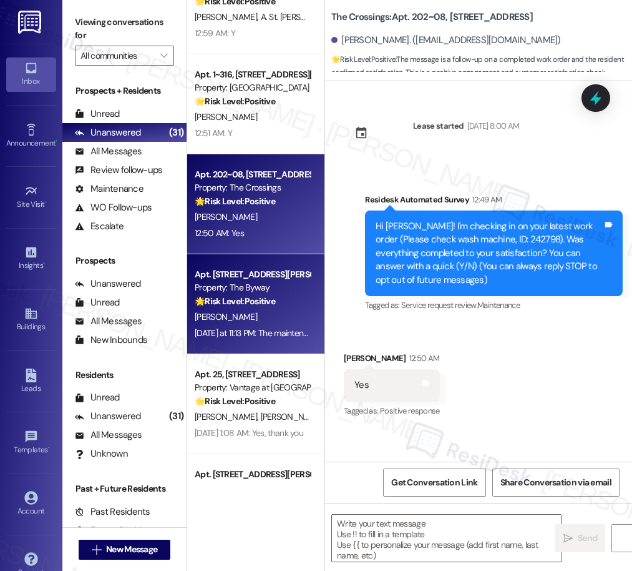
click at [271, 315] on div "[PERSON_NAME]" at bounding box center [253, 317] width 118 height 16
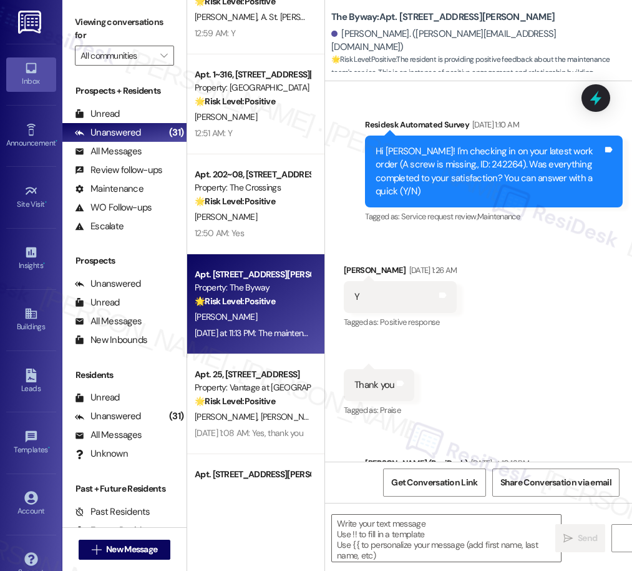
type textarea "Fetching suggested responses. Please feel free to read through the conversation…"
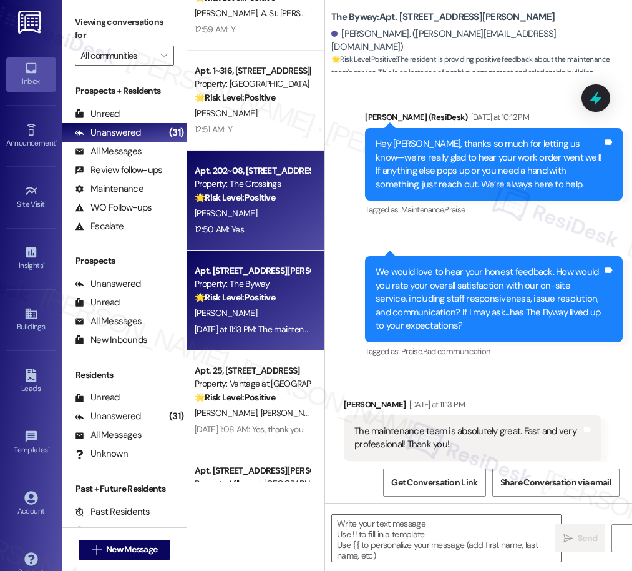
click at [260, 244] on div "Apt. 201~20, [STREET_ADDRESS] Property: The Crossings 🌟 Risk Level: Positive Th…" at bounding box center [255, 241] width 137 height 482
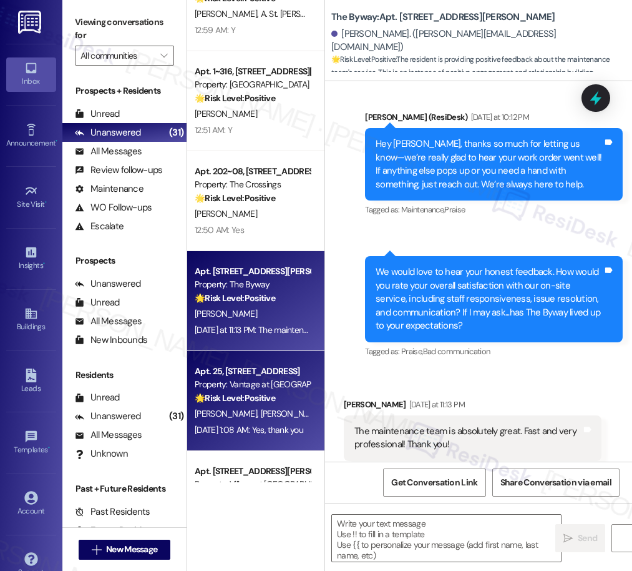
click at [234, 395] on strong "🌟 Risk Level: Positive" at bounding box center [235, 397] width 81 height 11
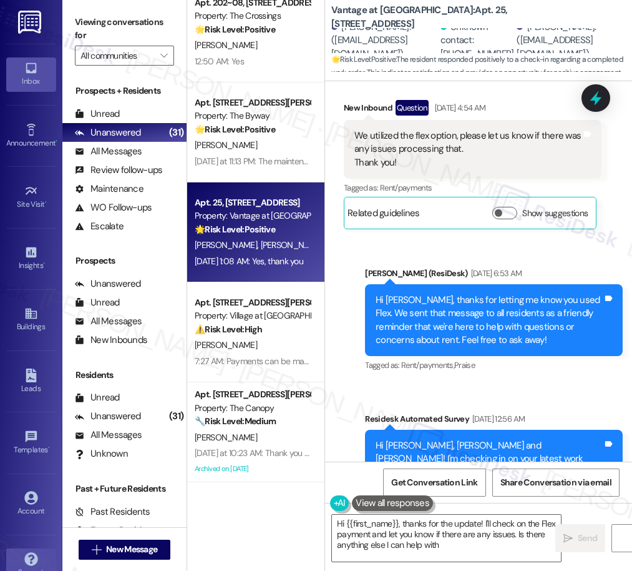
type textarea "Hi {{first_name}}, thanks for the update! I'll check on the Flex payment and le…"
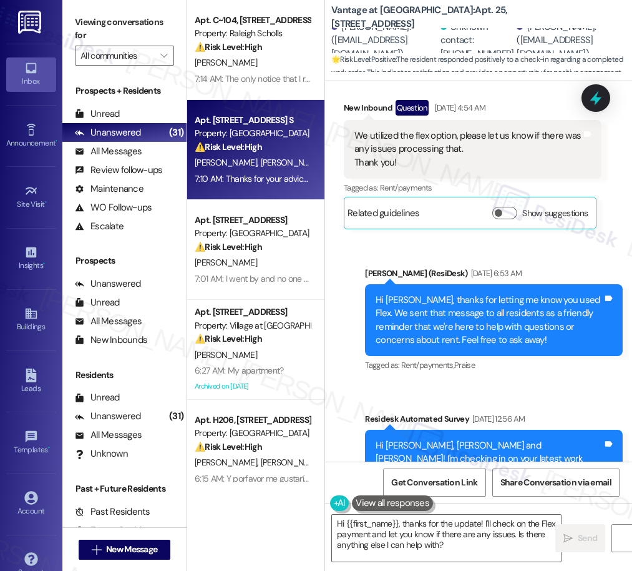
click at [280, 149] on div "⚠️ Risk Level: High The resident is disputing the resolution of a maintenance i…" at bounding box center [252, 146] width 115 height 13
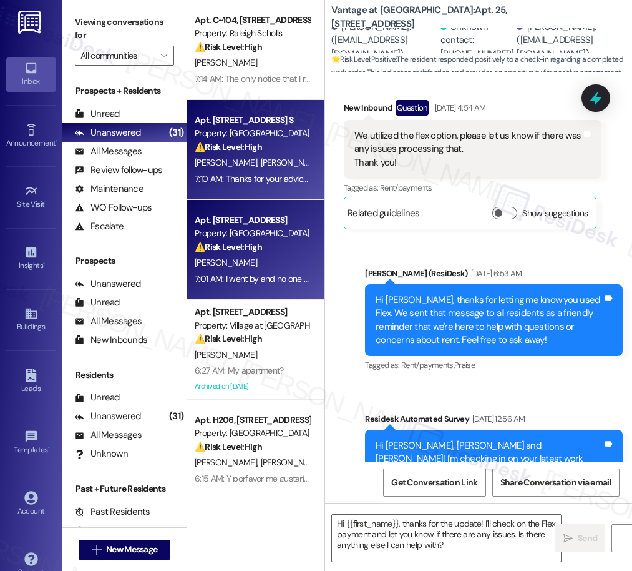
type textarea "Fetching suggested responses. Please feel free to read through the conversation…"
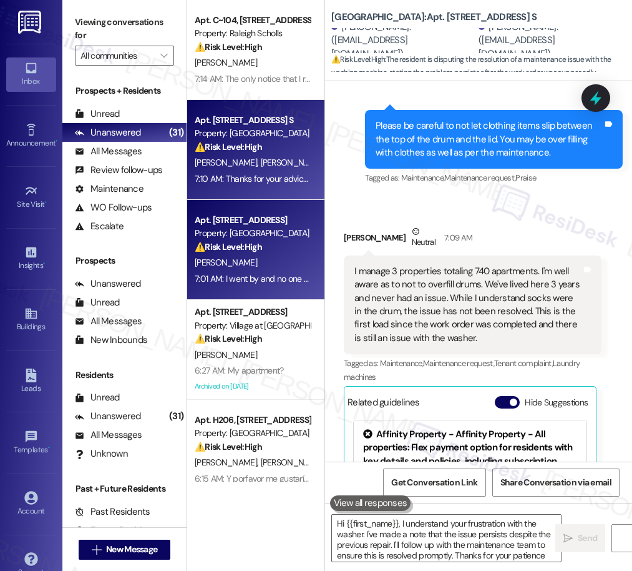
type textarea "Hi {{first_name}}, I understand your frustration with the washer. I've made a n…"
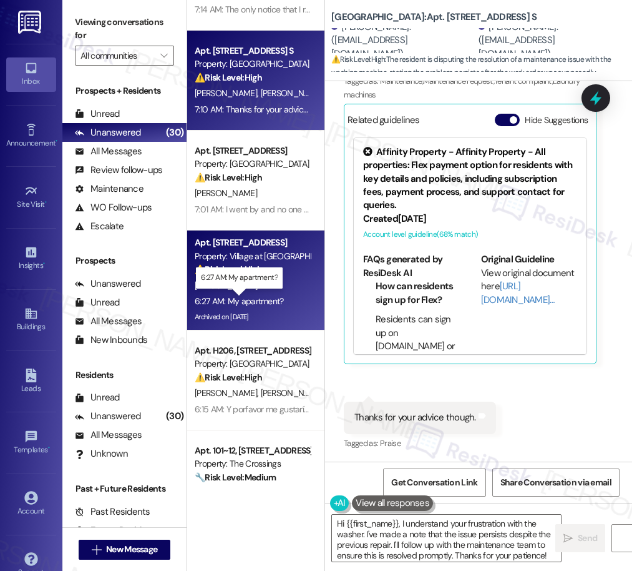
click at [277, 301] on div "6:27 AM: My apartment? 6:27 AM: My apartment?" at bounding box center [239, 300] width 89 height 11
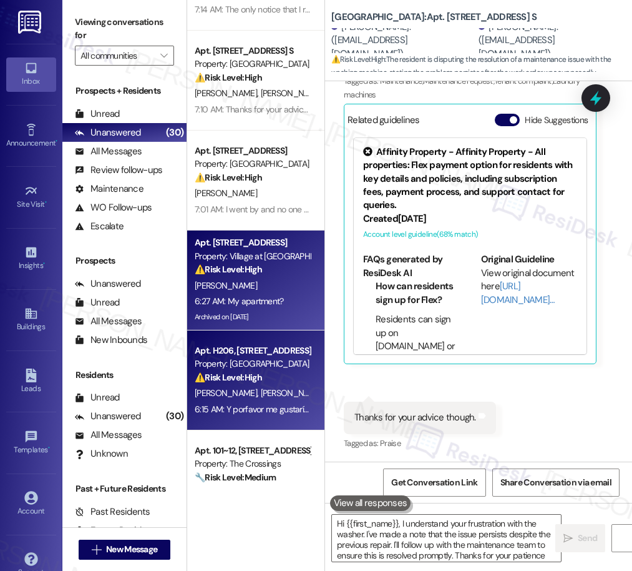
type textarea "Hi {{first_name}}, I understand your frustration with the washer. I've made a n…"
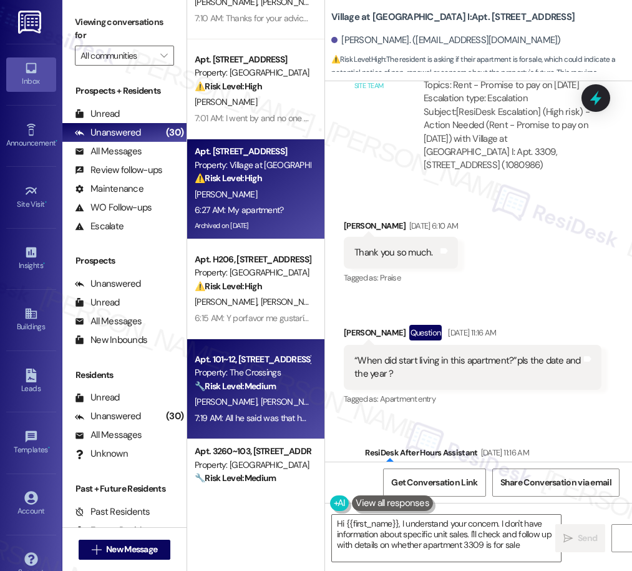
type textarea "Hi {{first_name}}, I understand your concern. I don't have information about sp…"
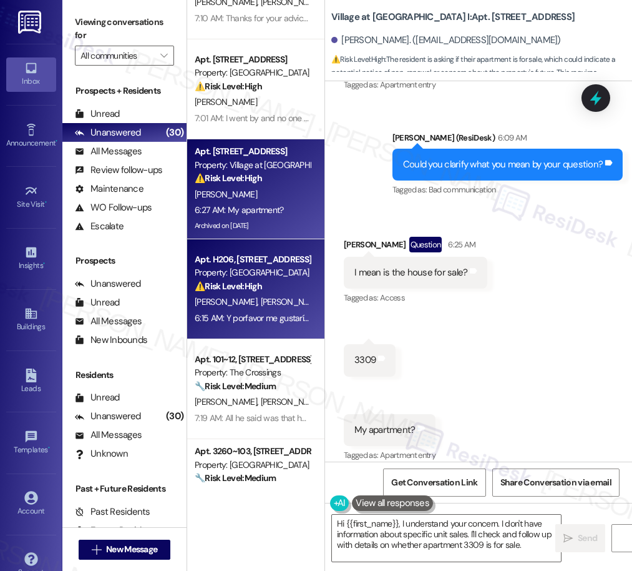
click at [256, 272] on div "Property: [GEOGRAPHIC_DATA]" at bounding box center [252, 272] width 115 height 13
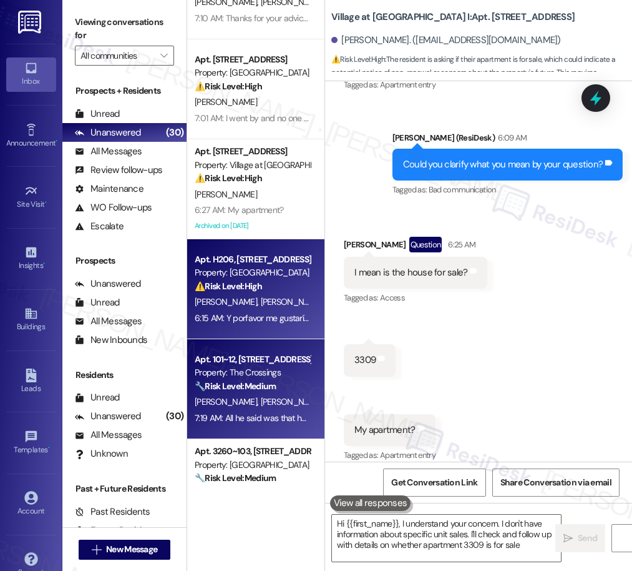
type textarea "Hi {{first_name}}, I understand your concern. I don't have information about sp…"
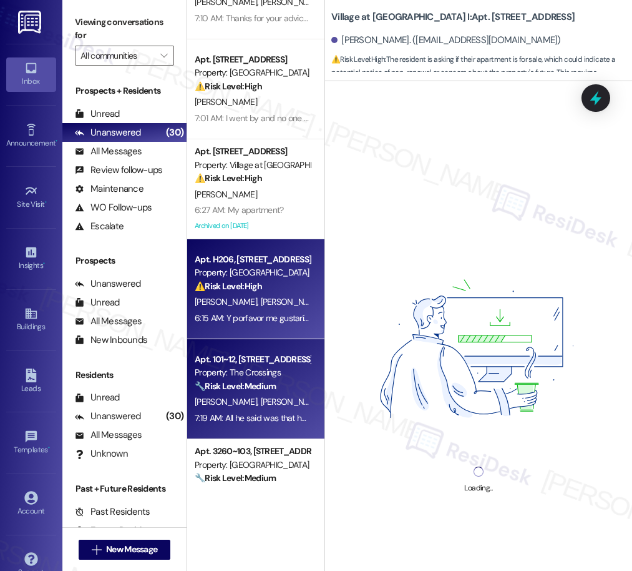
click at [256, 413] on div "7:19 AM: All he said was that he had to order new burners for the stove. He did…" at bounding box center [400, 417] width 411 height 11
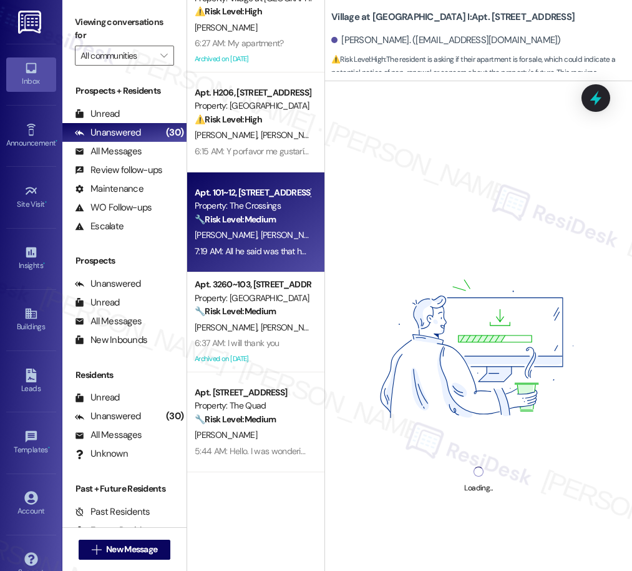
click at [272, 336] on div "Apt. [STREET_ADDRESS] Property: [GEOGRAPHIC_DATA] Lofts ⚠️ Risk Level: High The…" at bounding box center [255, 241] width 137 height 482
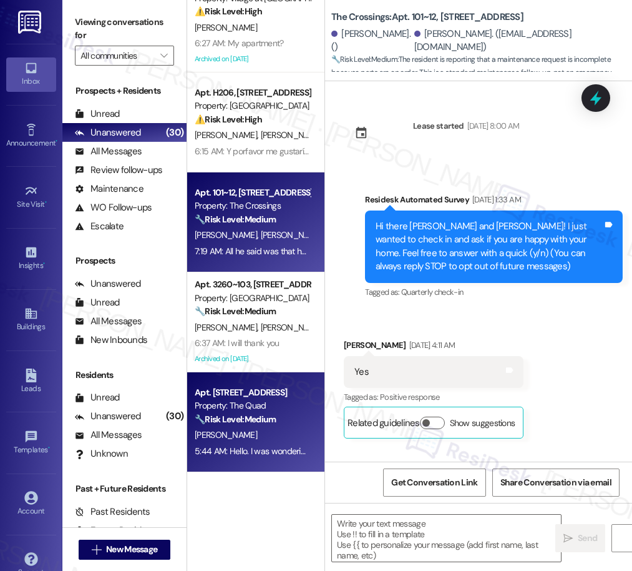
scroll to position [326, 0]
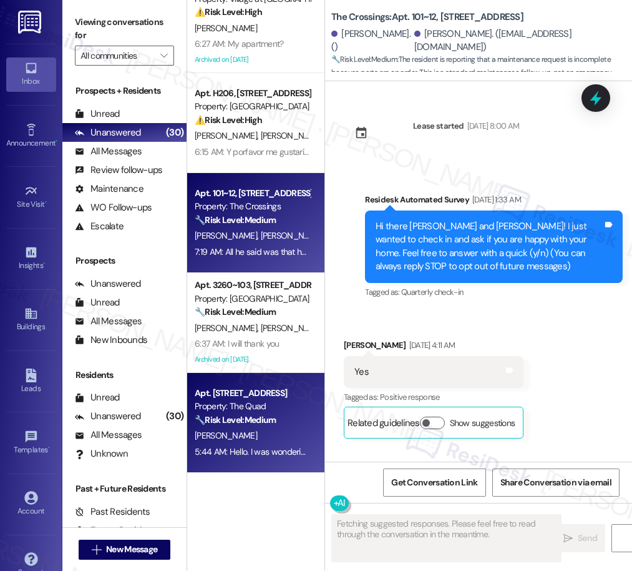
type textarea "Fetching suggested responses. Please feel free to read through the conversation…"
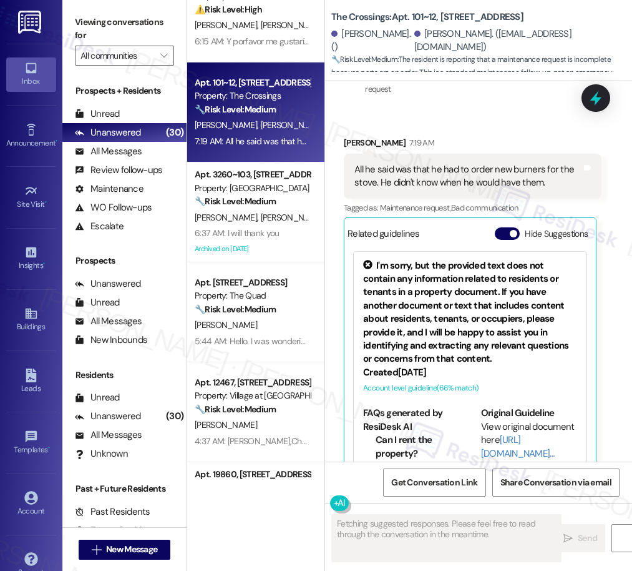
scroll to position [438, 0]
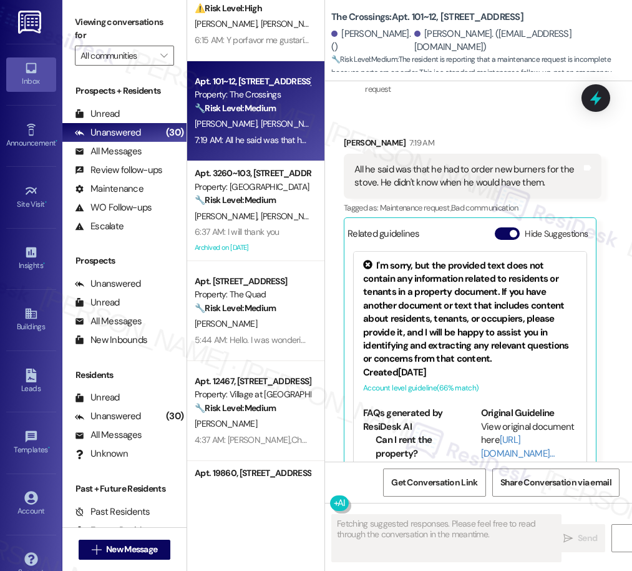
click at [288, 326] on div "Apt. [STREET_ADDRESS] Property: Village at [GEOGRAPHIC_DATA] I ⚠️ Risk Level: H…" at bounding box center [255, 241] width 137 height 482
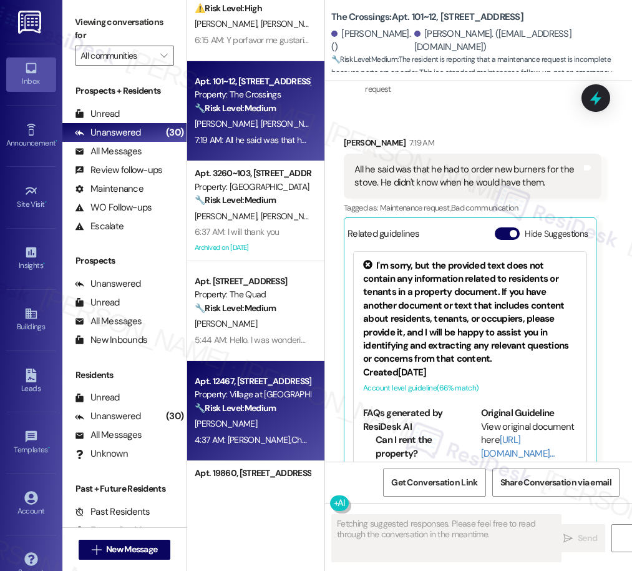
click at [266, 402] on strong "🔧 Risk Level: Medium" at bounding box center [235, 407] width 81 height 11
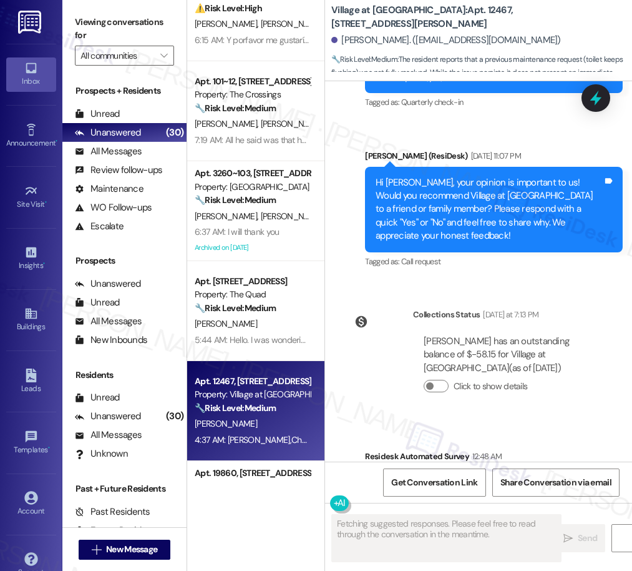
scroll to position [2556, 0]
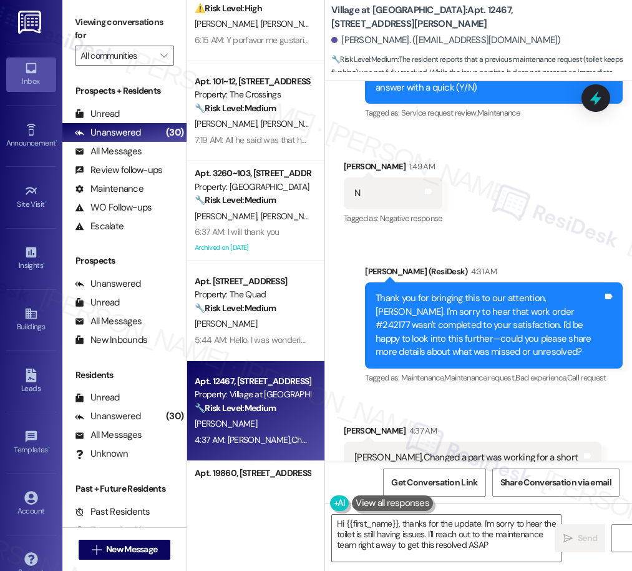
type textarea "Hi {{first_name}}, thanks for the update. I'm sorry to hear the toilet is still…"
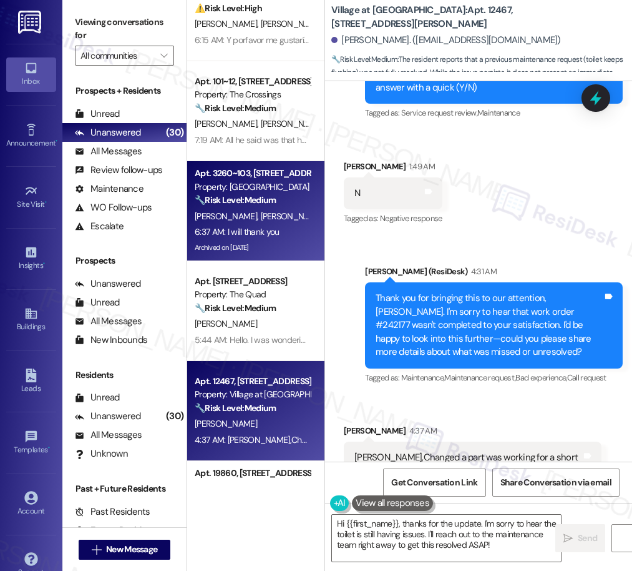
click at [237, 224] on div "6:37 AM: I will thank you 6:37 AM: I will thank you" at bounding box center [253, 232] width 118 height 16
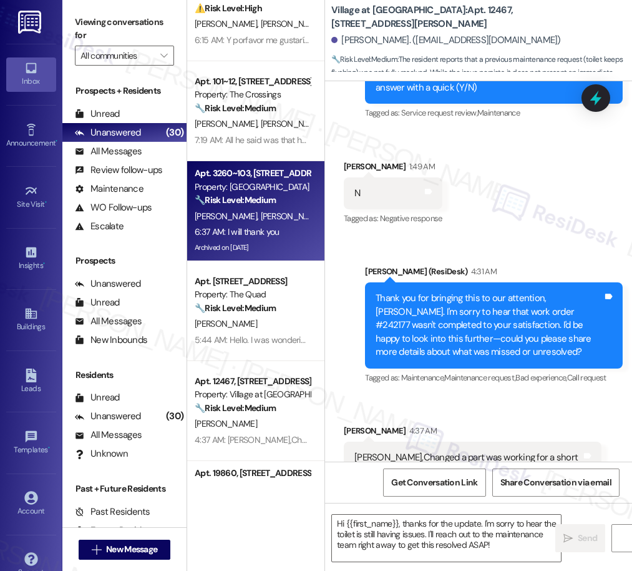
type textarea "Fetching suggested responses. Please feel free to read through the conversation…"
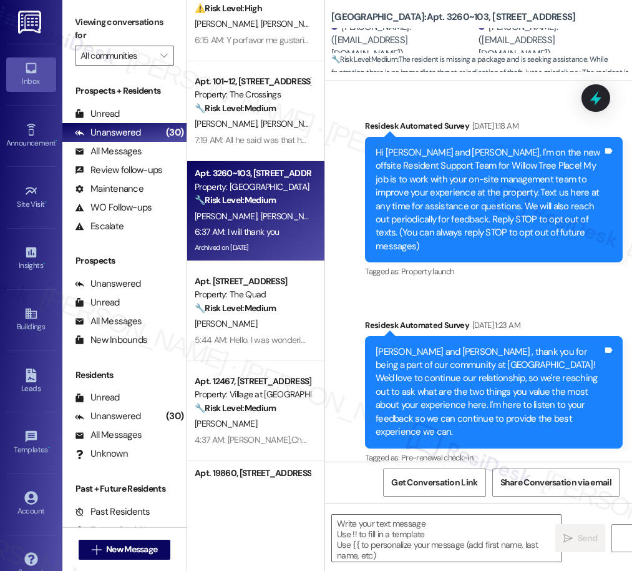
scroll to position [13547, 0]
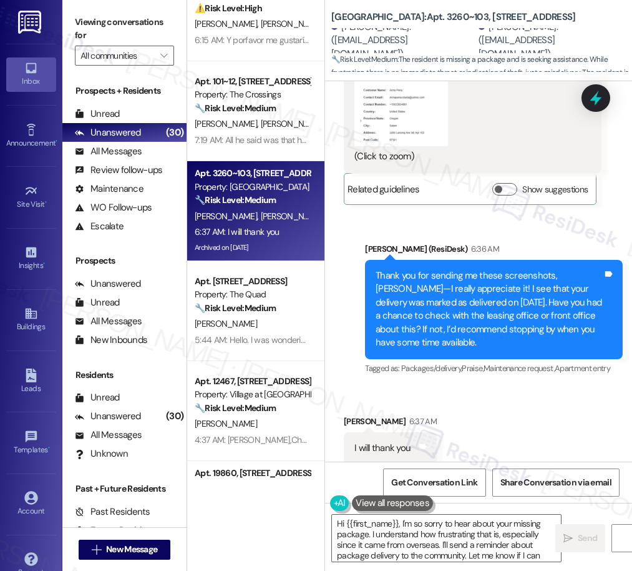
type textarea "Hi {{first_name}}, I'm so sorry to hear about your missing package. I understan…"
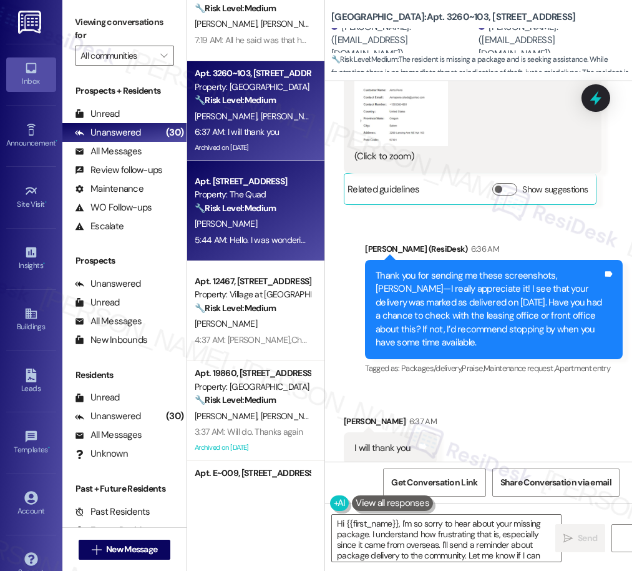
click at [235, 194] on div "Property: The Quad" at bounding box center [252, 194] width 115 height 13
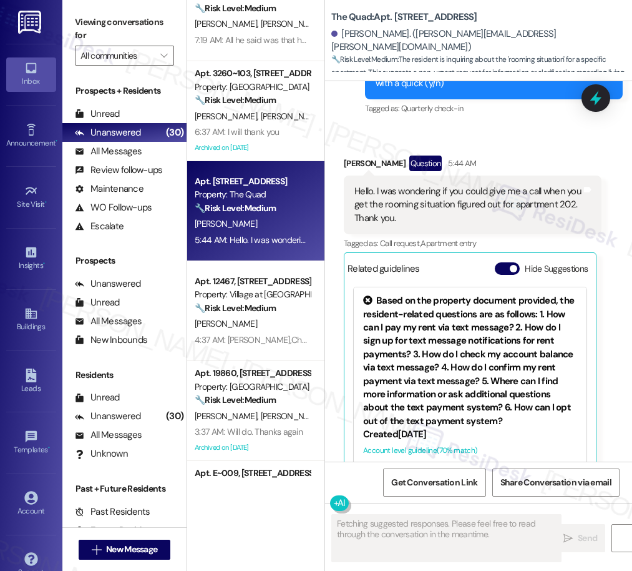
scroll to position [1904, 0]
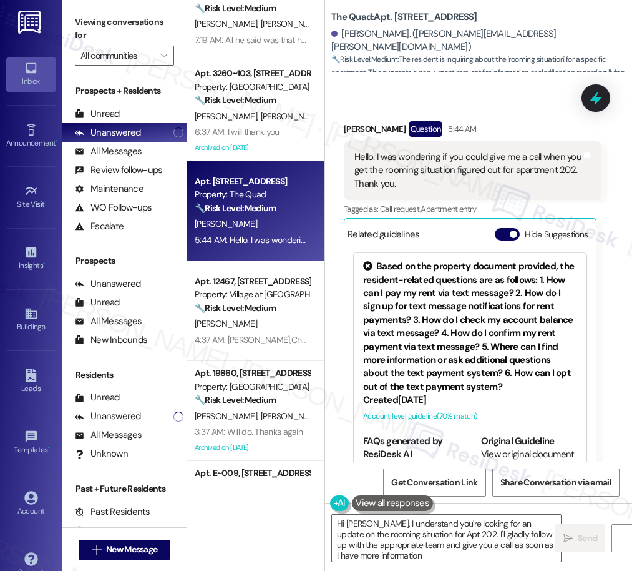
type textarea "Hi [PERSON_NAME], I understand you're looking for an update on the rooming situ…"
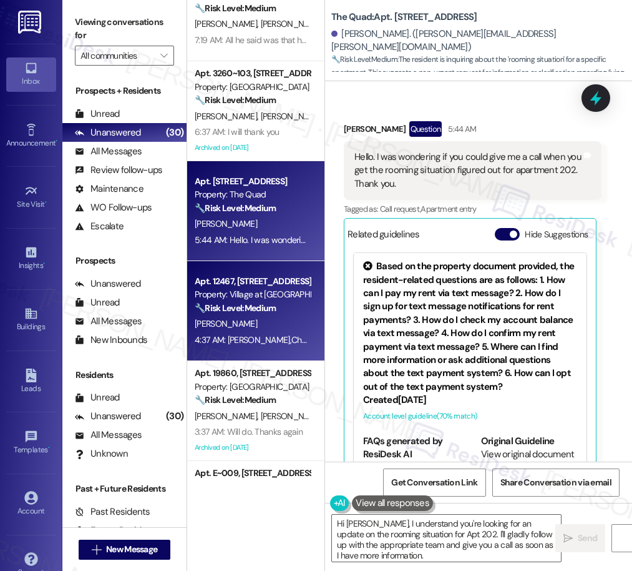
click at [253, 336] on div "4:37 AM: [PERSON_NAME],Changed a part was working for a short time...Still keep…" at bounding box center [375, 339] width 361 height 11
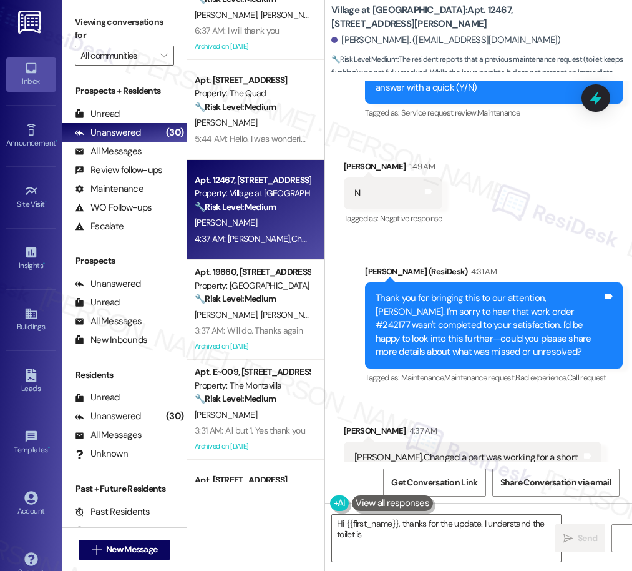
scroll to position [544, 0]
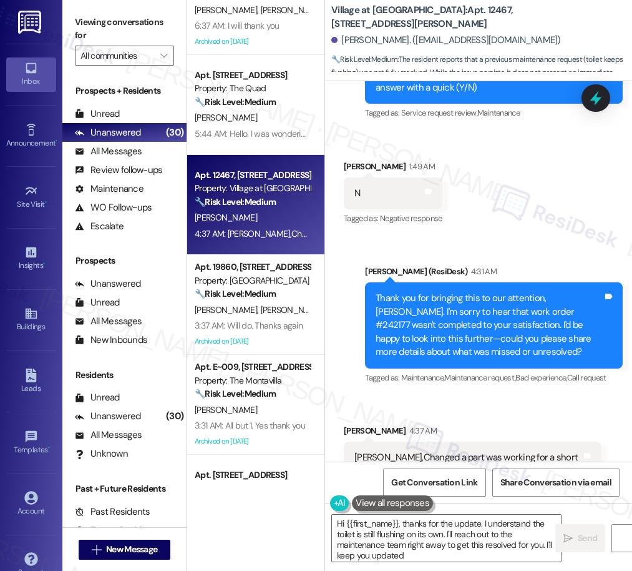
type textarea "Hi {{first_name}}, thanks for the update. I understand the toilet is still flus…"
click at [252, 321] on div "Apt. 101~12, [STREET_ADDRESS] Property: The Crossings 🔧 Risk Level: Medium The …" at bounding box center [255, 241] width 137 height 482
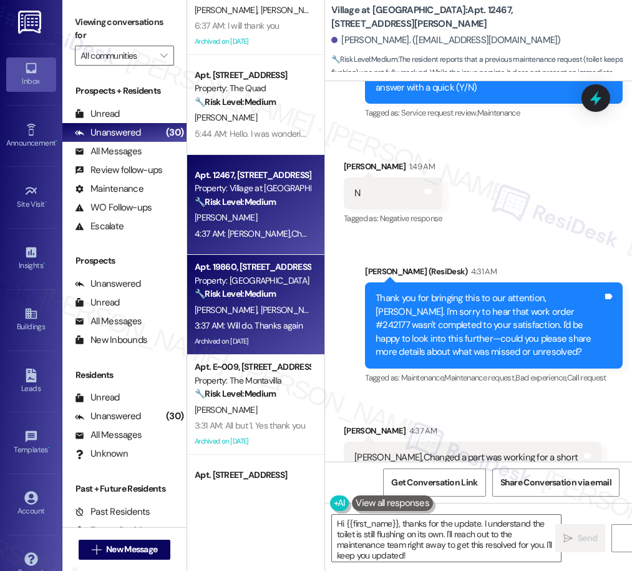
click at [280, 326] on div "3:37 AM: Will do. Thanks again 3:37 AM: Will do. Thanks again" at bounding box center [249, 325] width 108 height 11
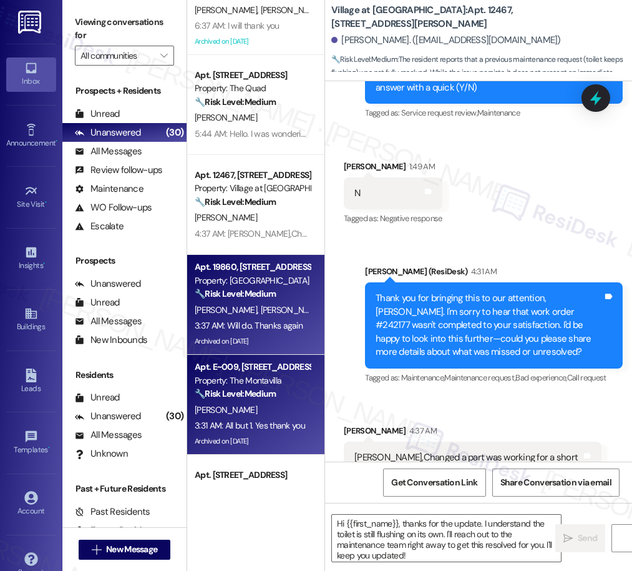
click at [283, 406] on div "[PERSON_NAME]" at bounding box center [253, 410] width 118 height 16
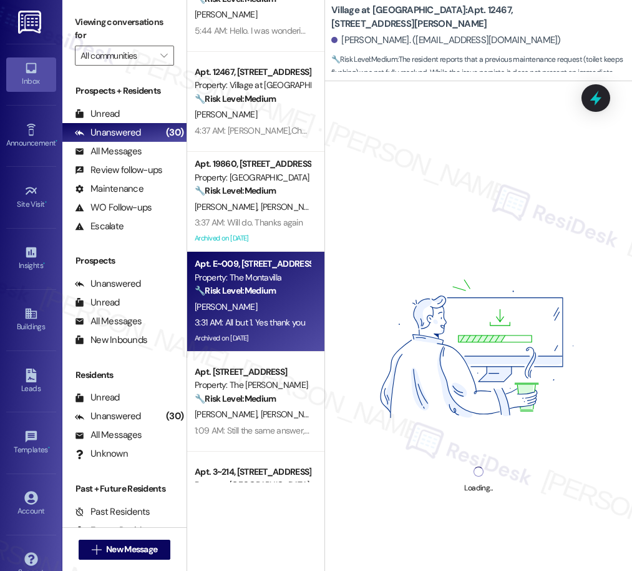
scroll to position [661, 0]
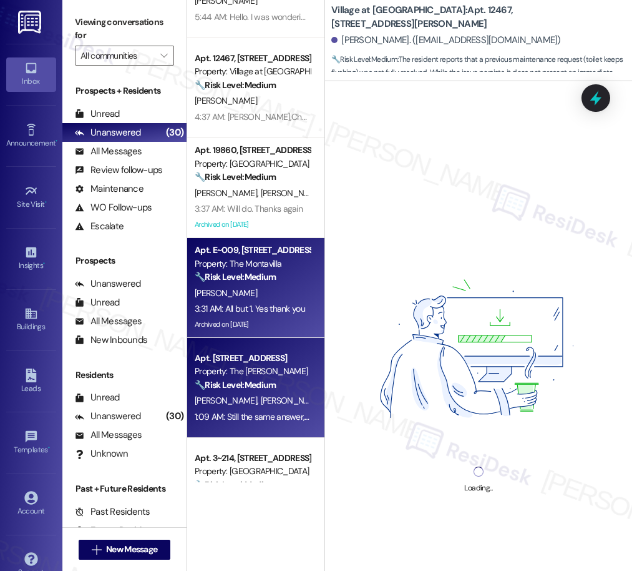
click at [257, 372] on div "Property: The [PERSON_NAME]" at bounding box center [252, 371] width 115 height 13
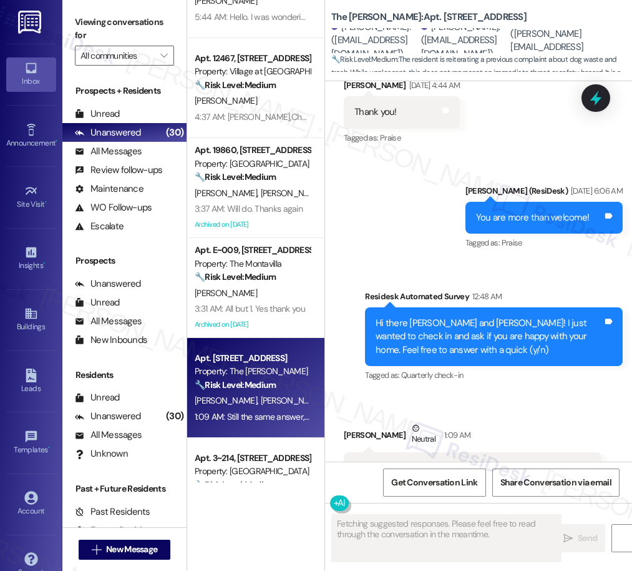
scroll to position [2940, 0]
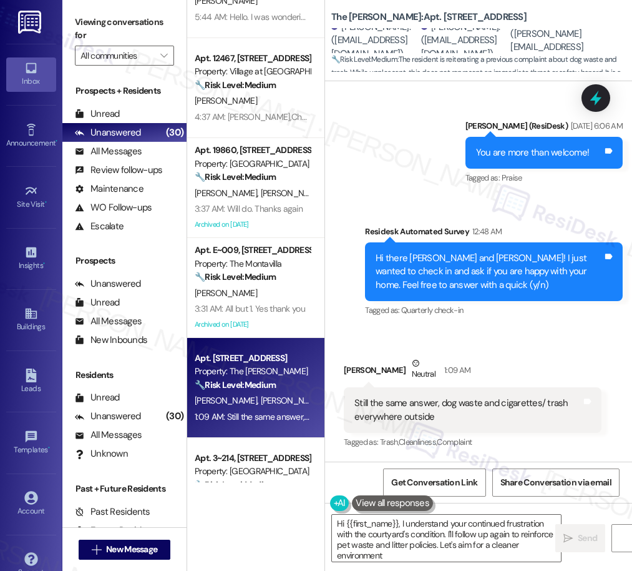
type textarea "Hi {{first_name}}, I understand your continued frustration with the courtyard's…"
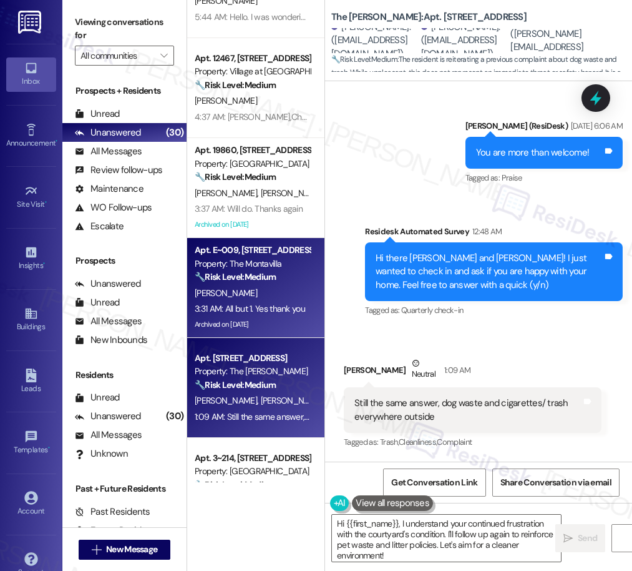
click at [258, 271] on div "Apt. 101~12, [STREET_ADDRESS] Property: The Crossings 🔧 Risk Level: Medium The …" at bounding box center [255, 241] width 137 height 482
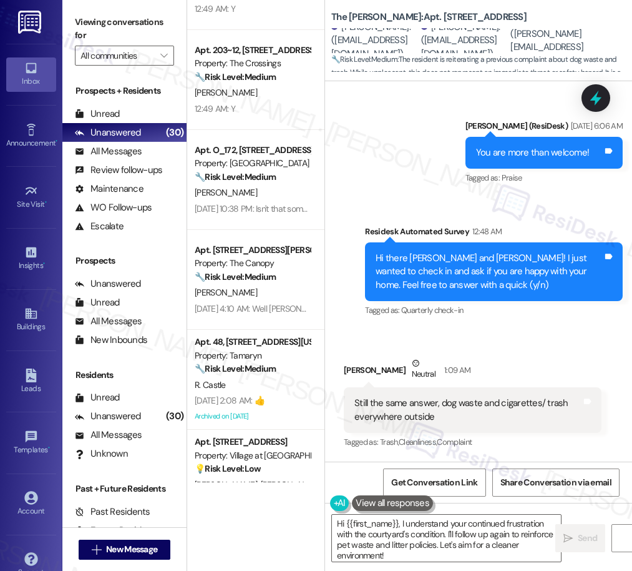
scroll to position [1294, 0]
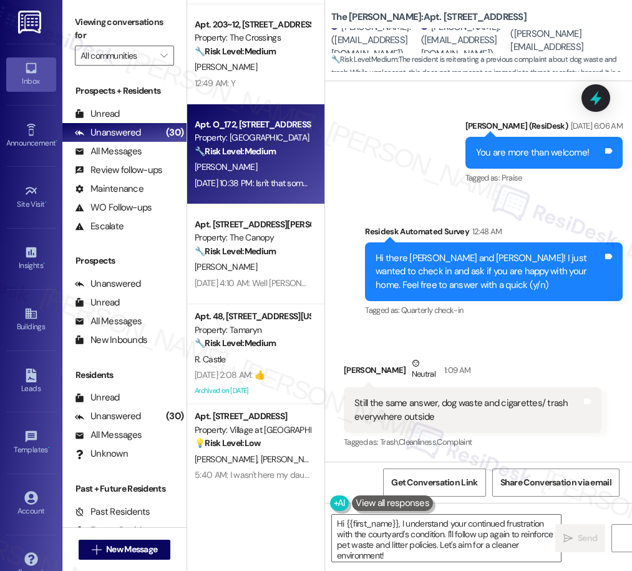
drag, startPoint x: 252, startPoint y: 168, endPoint x: 253, endPoint y: 175, distance: 7.6
click at [253, 175] on div "Apt. O_172, [STREET_ADDRESS] Property: [GEOGRAPHIC_DATA] 🔧 Risk Level: Medium T…" at bounding box center [255, 154] width 137 height 100
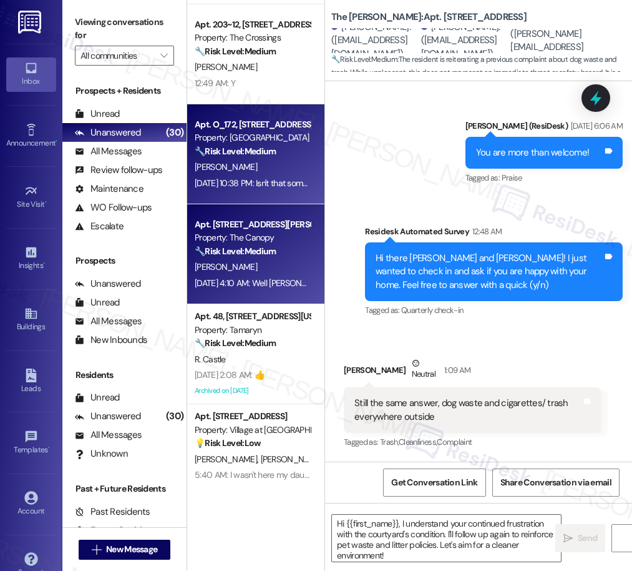
click at [262, 267] on div "[PERSON_NAME]" at bounding box center [253, 267] width 118 height 16
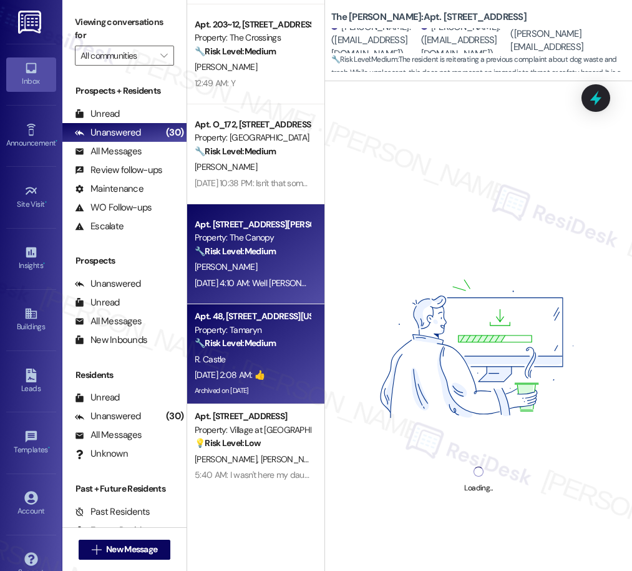
click at [263, 363] on div "R. Castle" at bounding box center [253, 359] width 118 height 16
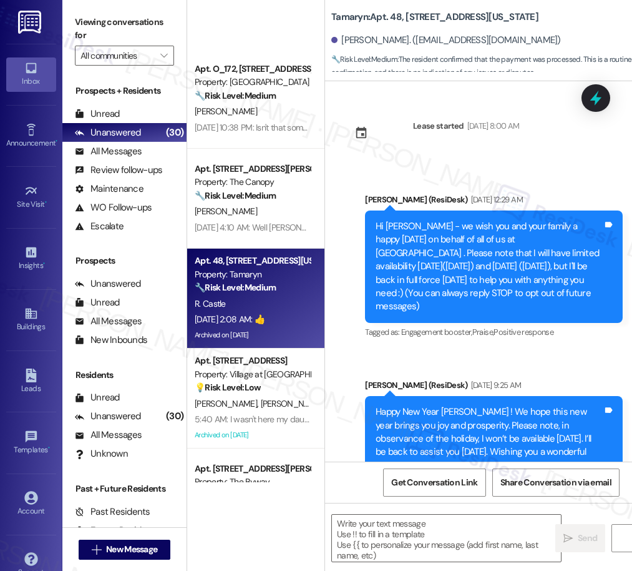
scroll to position [1559, 0]
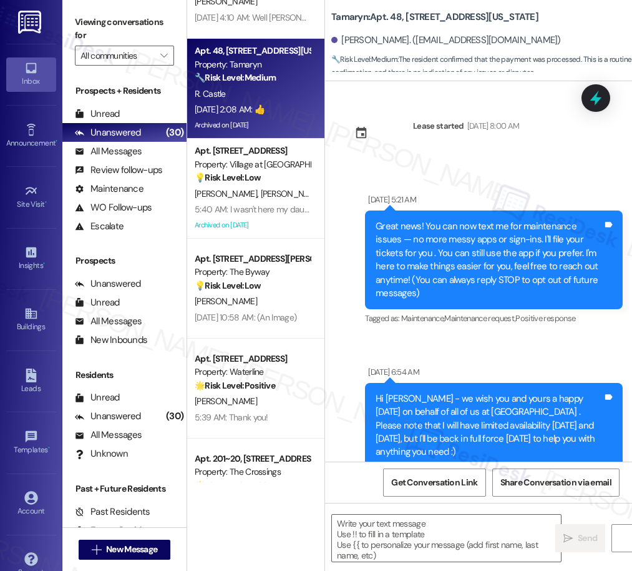
type textarea "Fetching suggested responses. Please feel free to read through the conversation…"
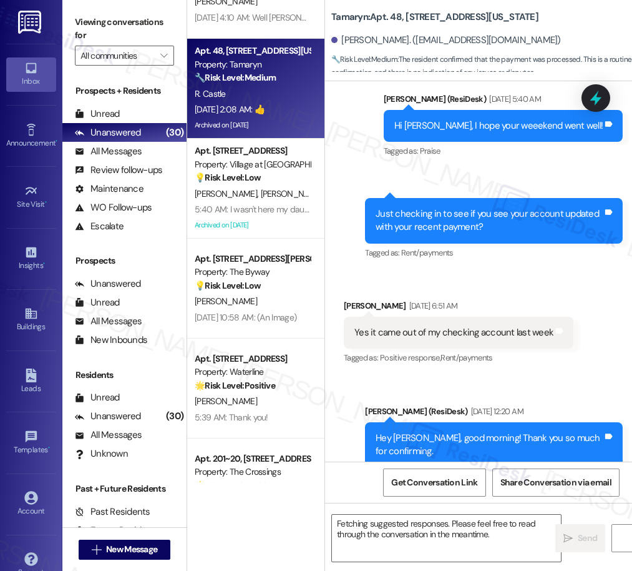
scroll to position [1581, 0]
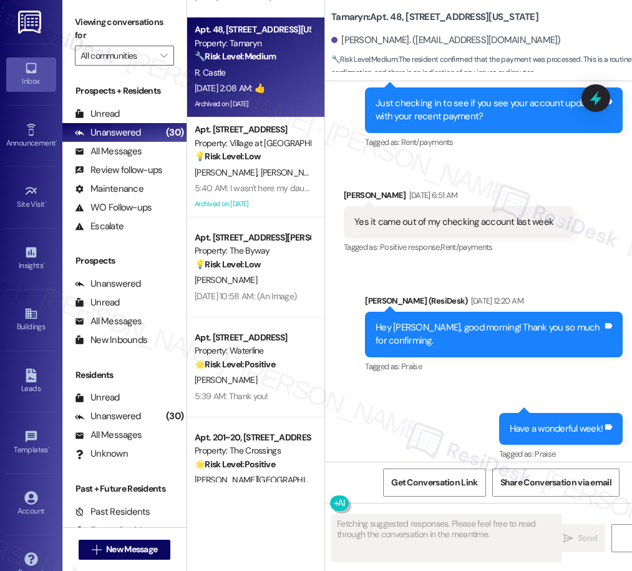
click at [272, 216] on div "Apt. O_172, [STREET_ADDRESS] Property: [GEOGRAPHIC_DATA] 🔧 Risk Level: Medium T…" at bounding box center [255, 241] width 137 height 482
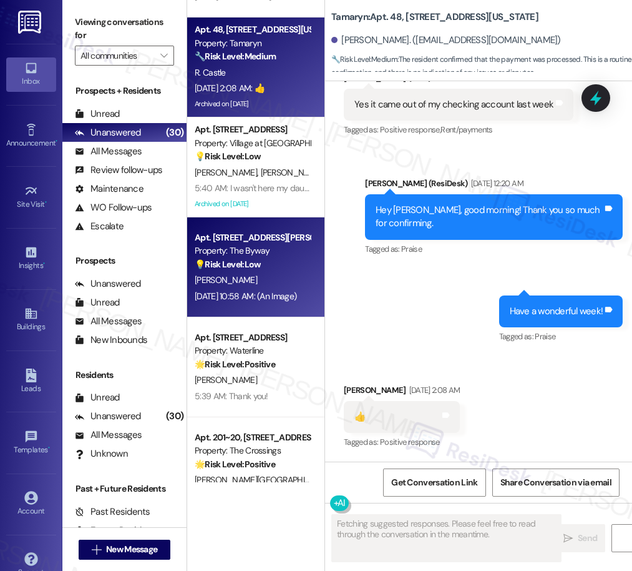
click at [262, 282] on div "[PERSON_NAME]" at bounding box center [253, 280] width 118 height 16
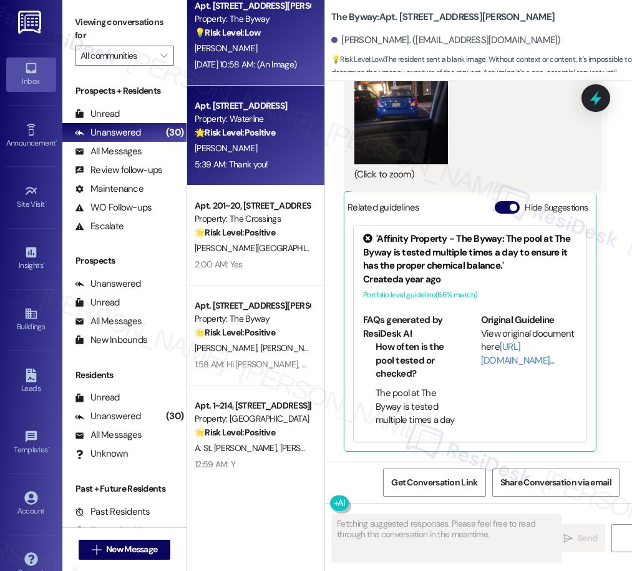
scroll to position [1909, 0]
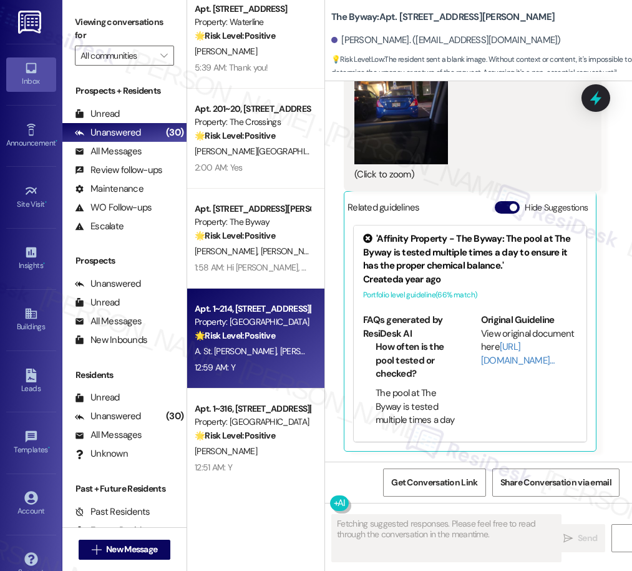
click at [250, 339] on div "🌟 Risk Level: Positive The message is a positive response to a check-in about r…" at bounding box center [252, 335] width 115 height 13
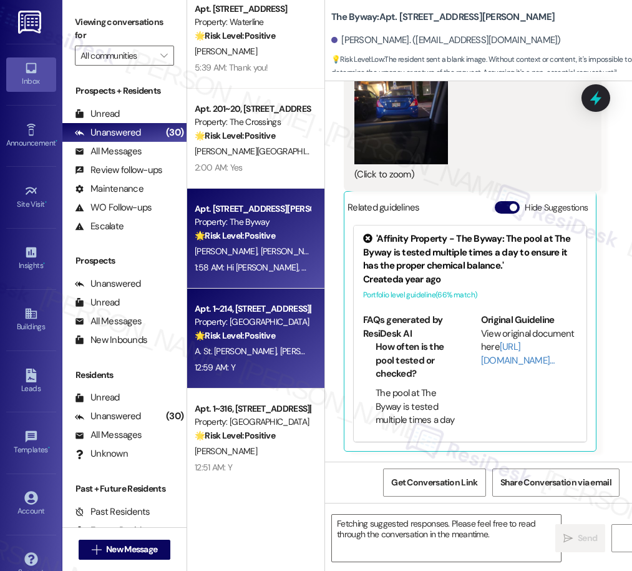
click at [245, 282] on div "Apt. [STREET_ADDRESS][PERSON_NAME] Property: The Byway 🌟 Risk Level: Positive T…" at bounding box center [255, 239] width 137 height 100
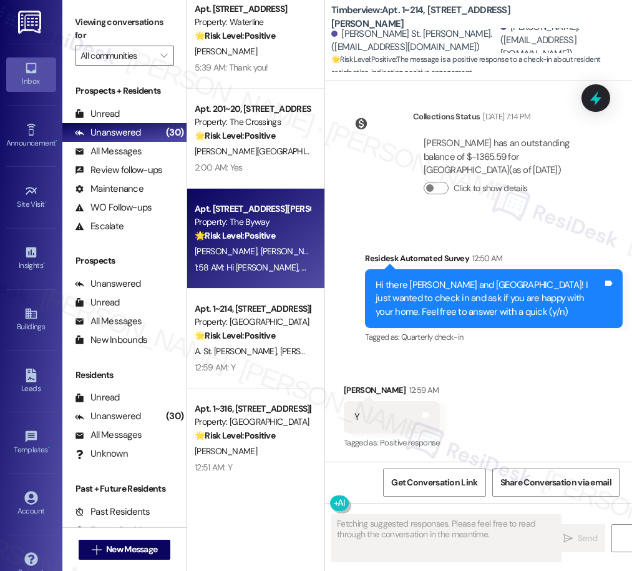
scroll to position [241, 0]
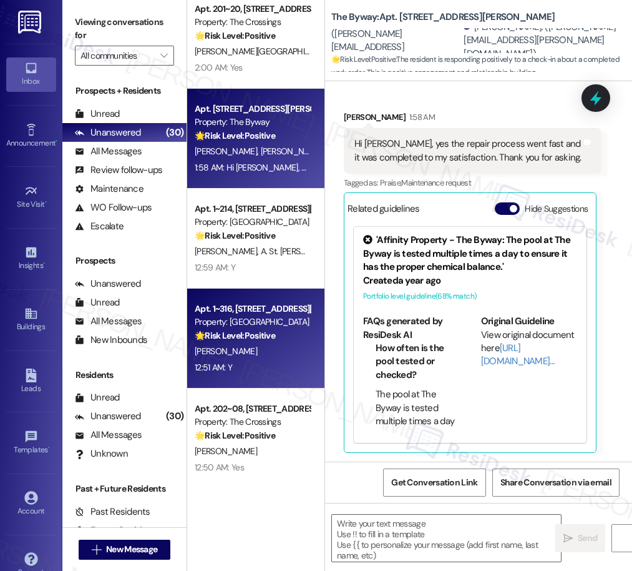
click at [202, 367] on div "12:51 AM: Y 12:51 AM: Y" at bounding box center [213, 366] width 37 height 11
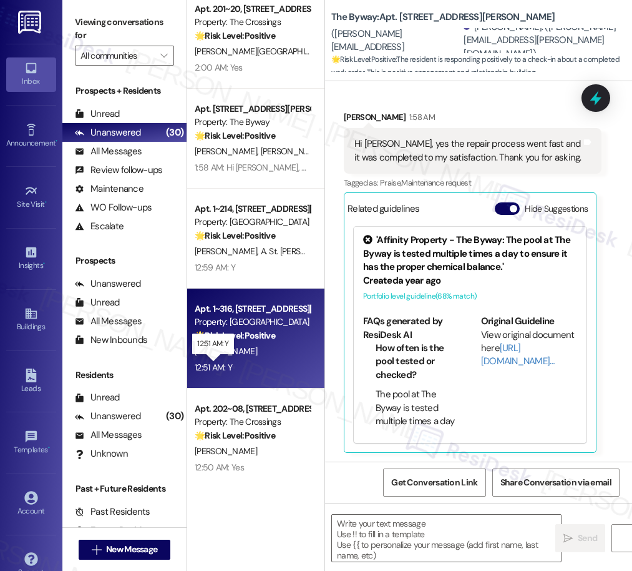
type textarea "Fetching suggested responses. Please feel free to read through the conversation…"
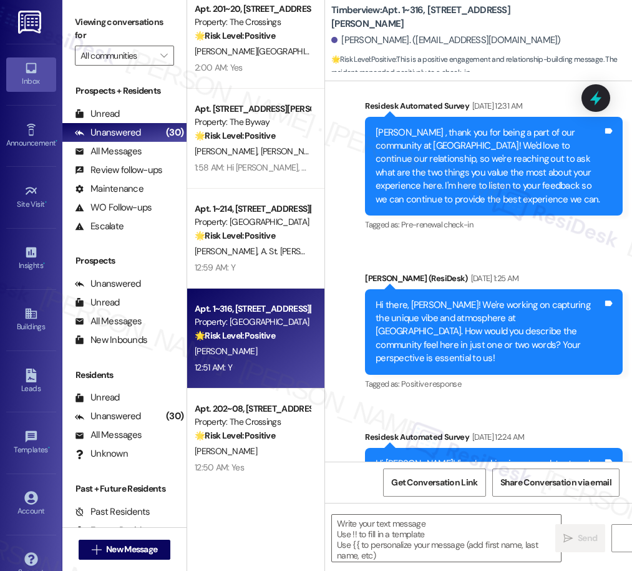
type textarea "Fetching suggested responses. Please feel free to read through the conversation…"
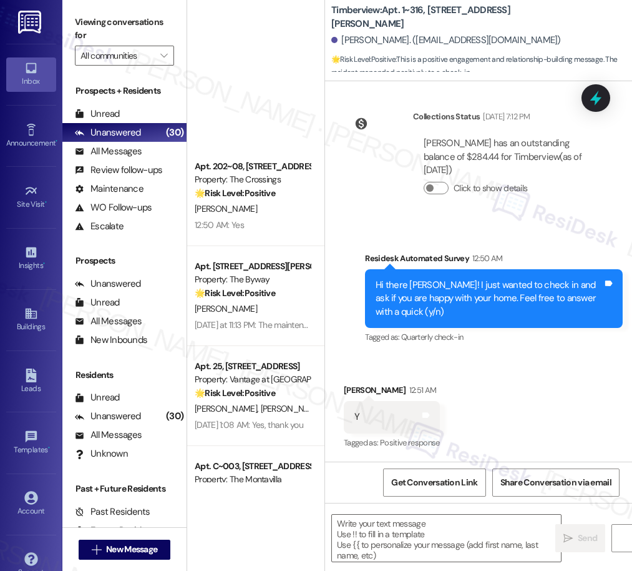
scroll to position [2515, 0]
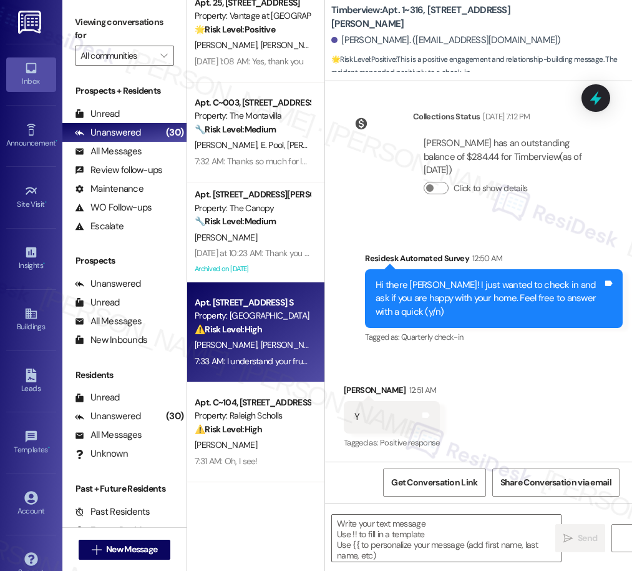
click at [272, 341] on div "[PERSON_NAME] [PERSON_NAME]" at bounding box center [253, 345] width 118 height 16
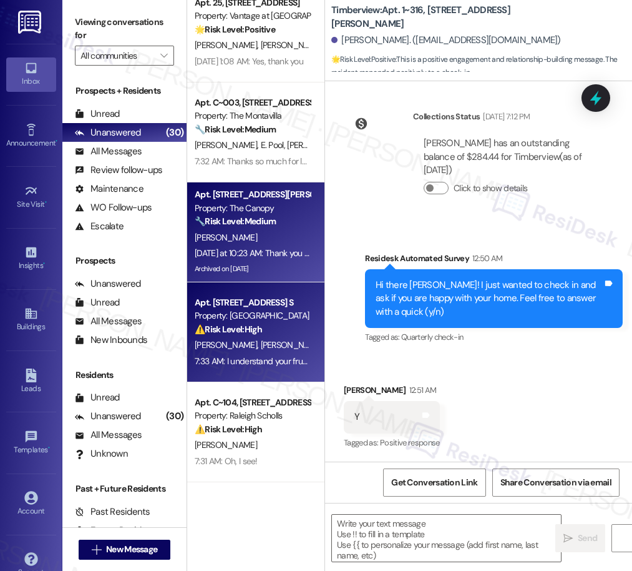
type textarea "Fetching suggested responses. Please feel free to read through the conversation…"
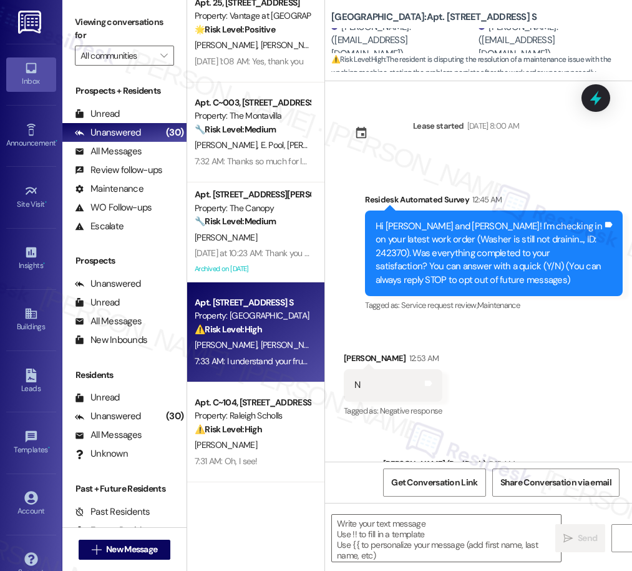
click at [278, 363] on div "7:33 AM: I understand your frustration with the washer. I'll follow up with sit…" at bounding box center [464, 360] width 539 height 11
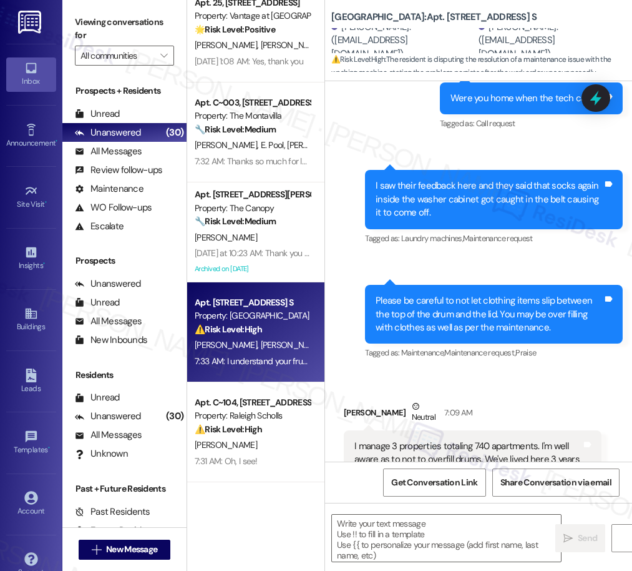
type textarea "Fetching suggested responses. Please feel free to read through the conversation…"
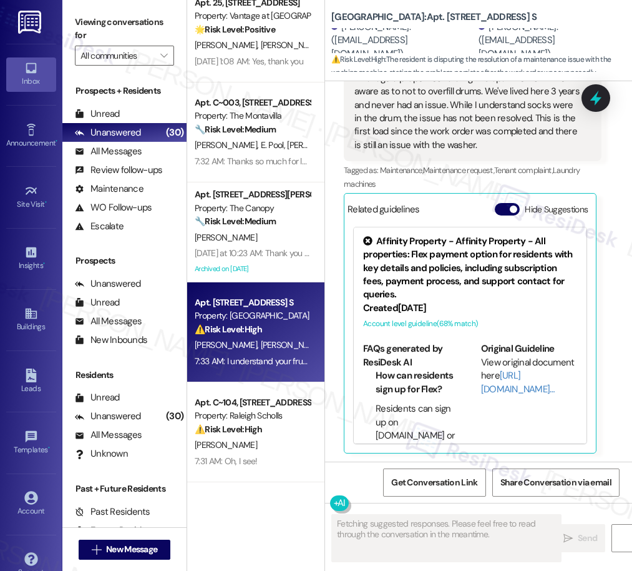
scroll to position [1215, 0]
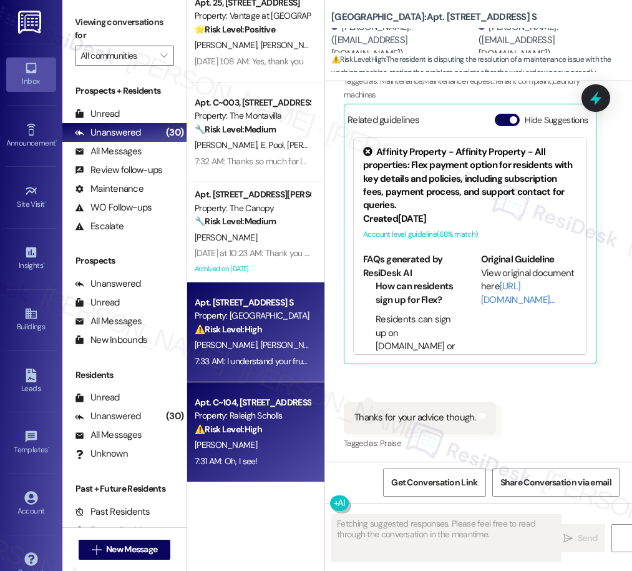
click at [256, 428] on strong "⚠️ Risk Level: High" at bounding box center [228, 428] width 67 height 11
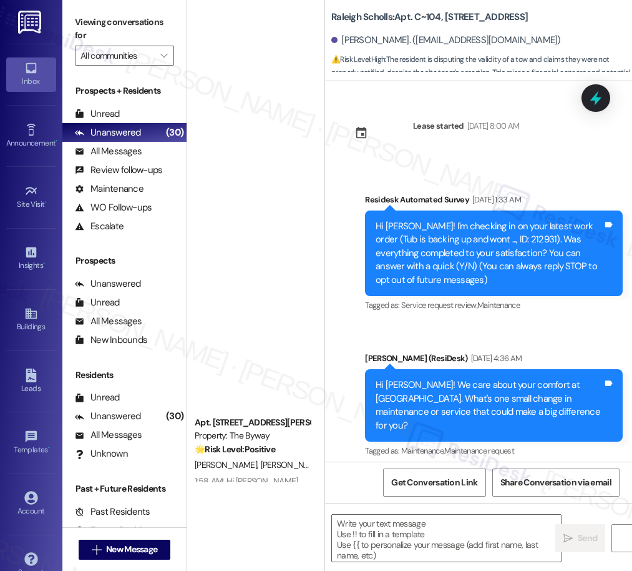
scroll to position [903, 0]
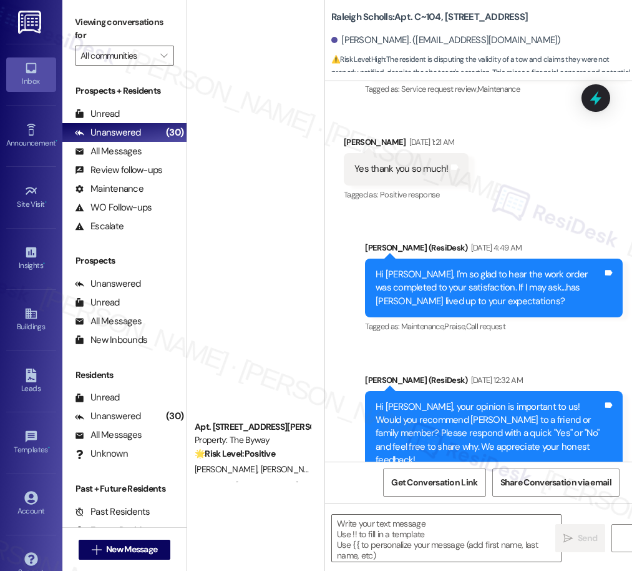
type textarea "Fetching suggested responses. Please feel free to read through the conversation…"
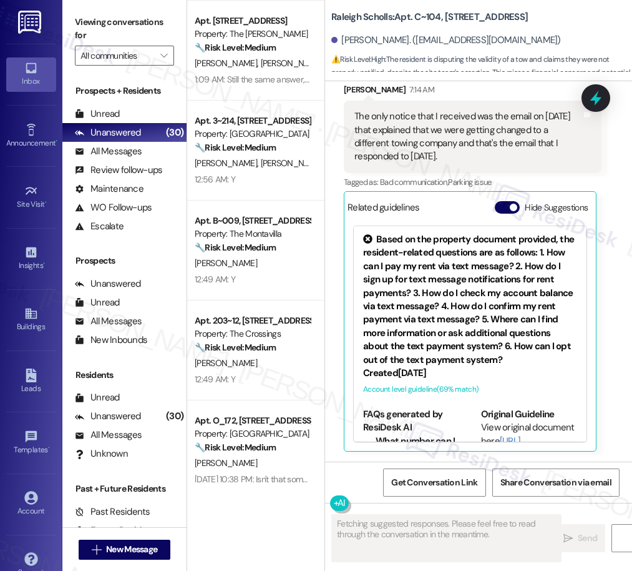
scroll to position [883, 0]
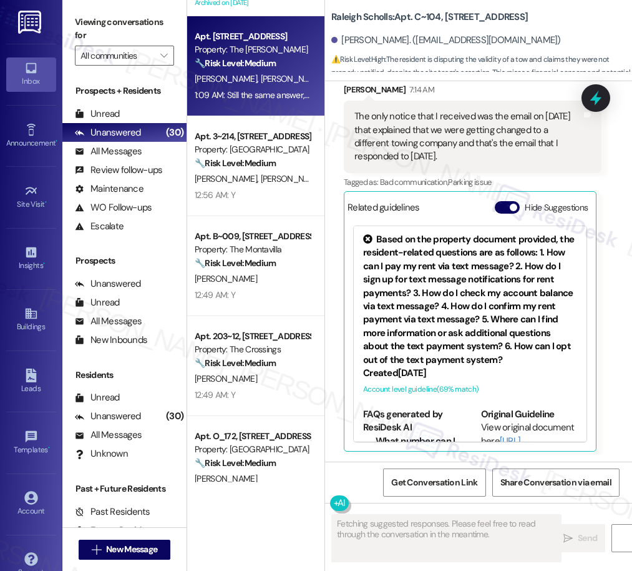
click at [261, 87] on div "[PERSON_NAME] [PERSON_NAME] [PERSON_NAME]" at bounding box center [253, 79] width 118 height 16
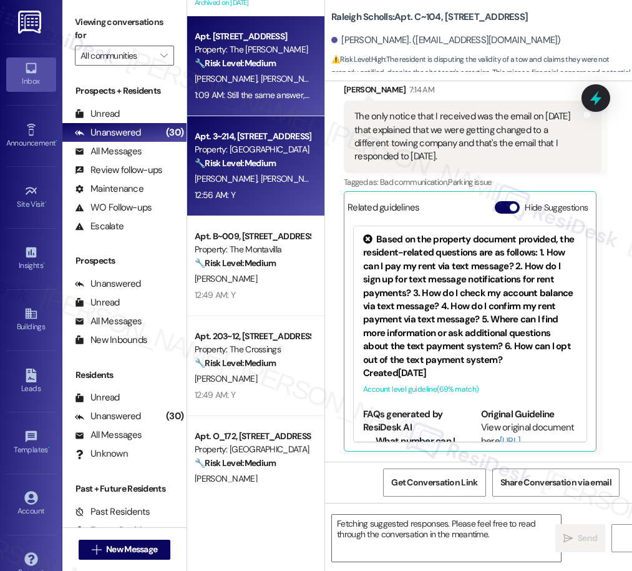
click at [250, 165] on strong "🔧 Risk Level: Medium" at bounding box center [235, 162] width 81 height 11
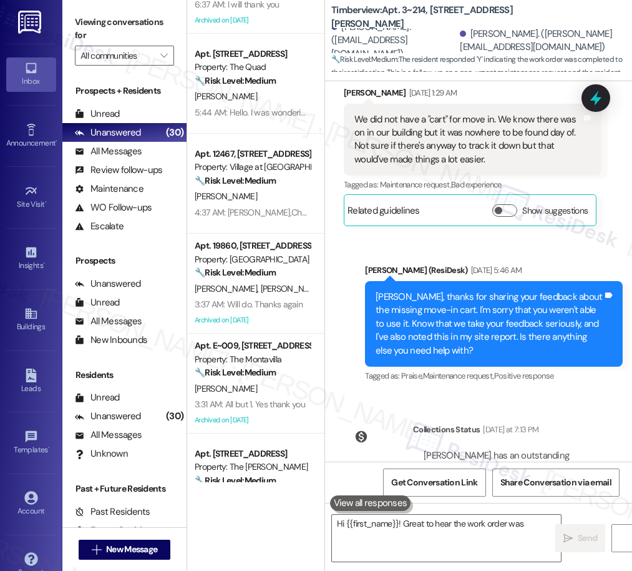
scroll to position [701, 0]
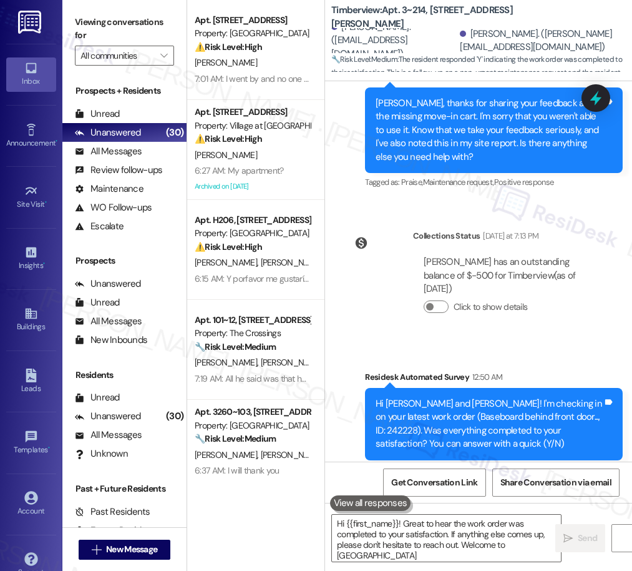
type textarea "Hi {{first_name}}! Great to hear the work order was completed to your satisfact…"
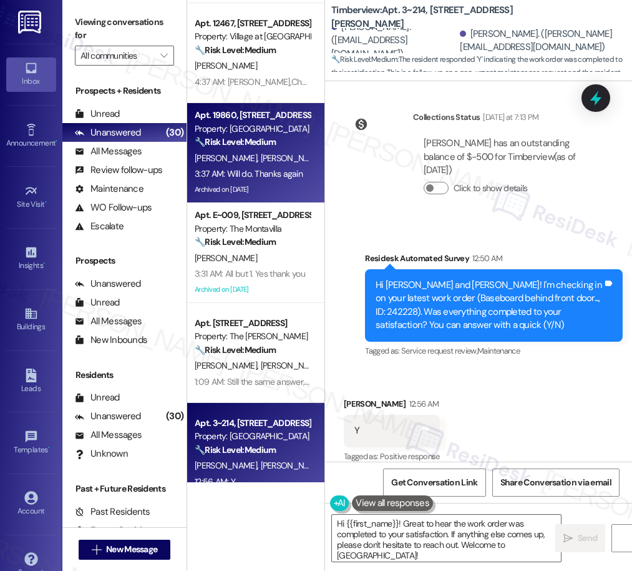
click at [267, 189] on div "Archived on [DATE]" at bounding box center [253, 190] width 118 height 16
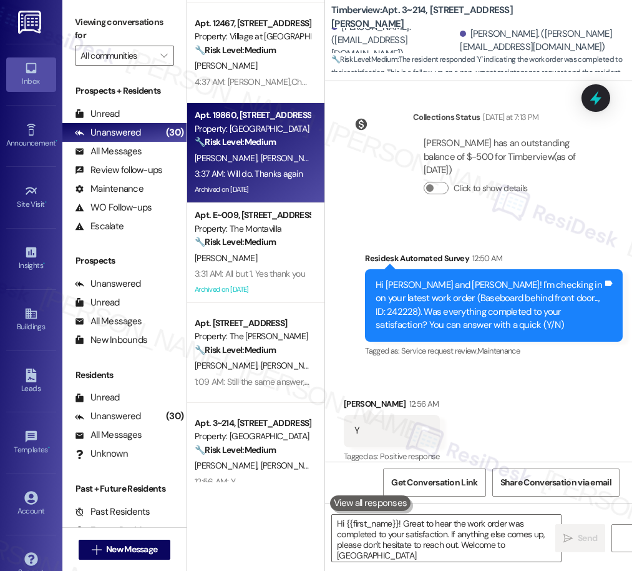
type textarea "Hi {{first_name}}! Great to hear the work order was completed to your satisfact…"
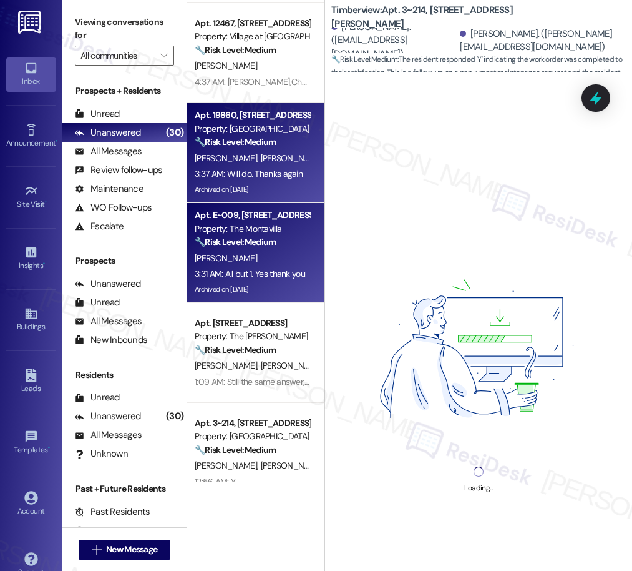
click at [277, 283] on div "Archived on [DATE]" at bounding box center [253, 290] width 118 height 16
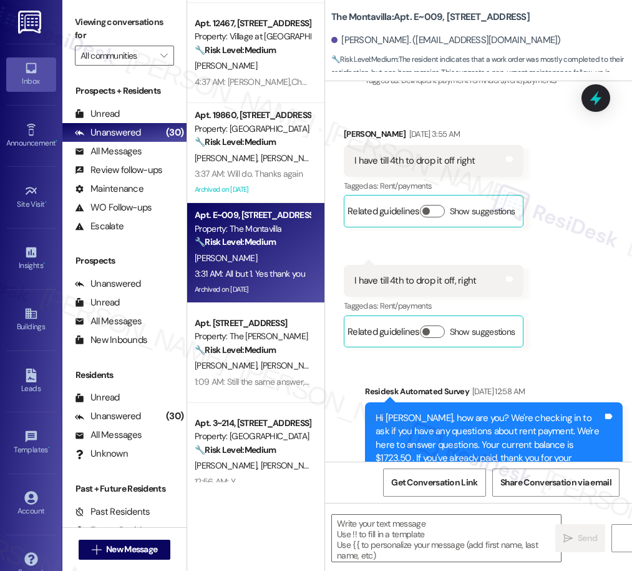
type textarea "Fetching suggested responses. Please feel free to read through the conversation…"
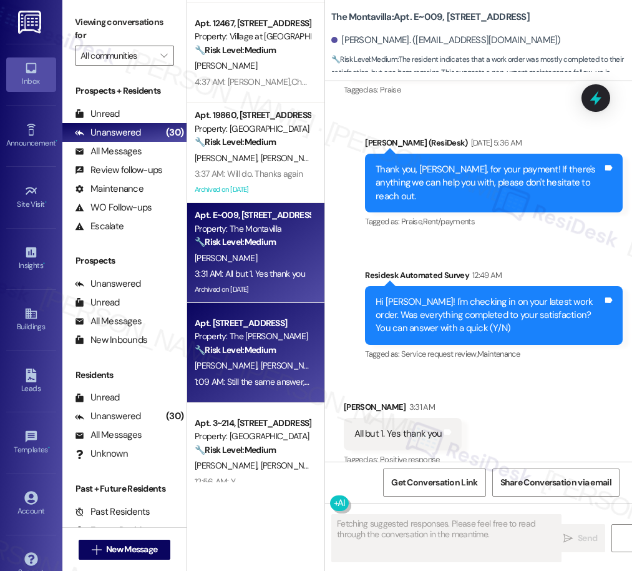
click at [269, 355] on strong "🔧 Risk Level: Medium" at bounding box center [235, 349] width 81 height 11
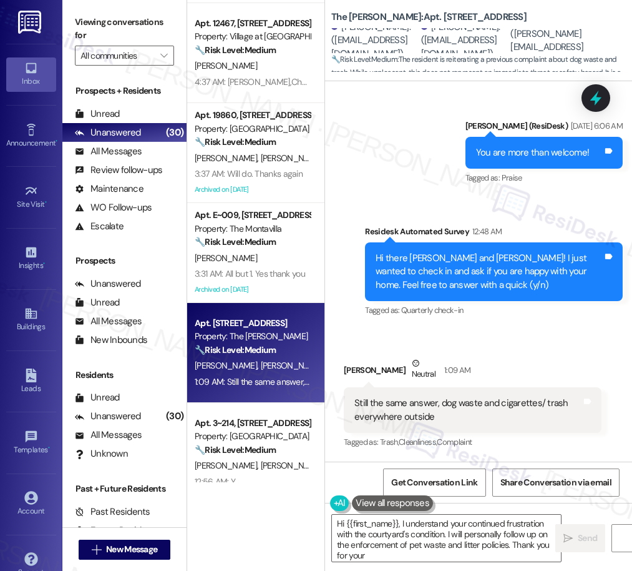
type textarea "Hi {{first_name}}, I understand your continued frustration with the courtyard's…"
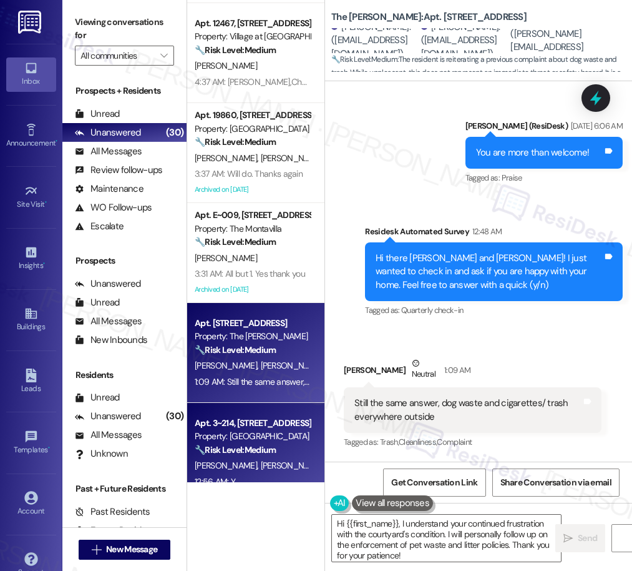
click at [252, 447] on strong "🔧 Risk Level: Medium" at bounding box center [235, 449] width 81 height 11
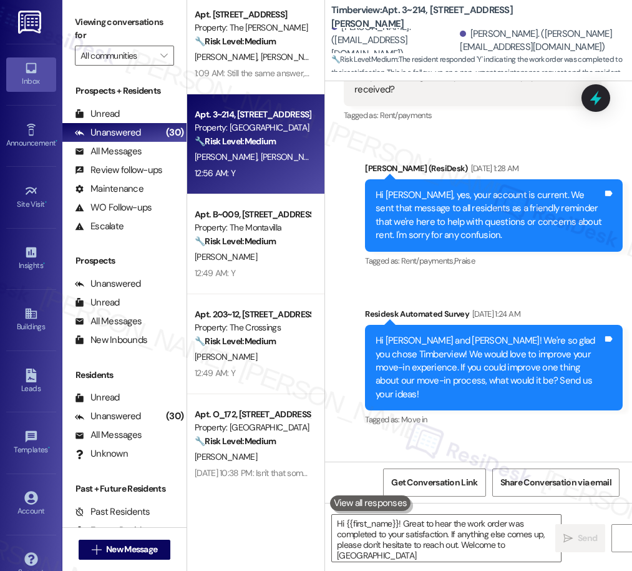
type textarea "Hi {{first_name}}! Great to hear the work order was completed to your satisfact…"
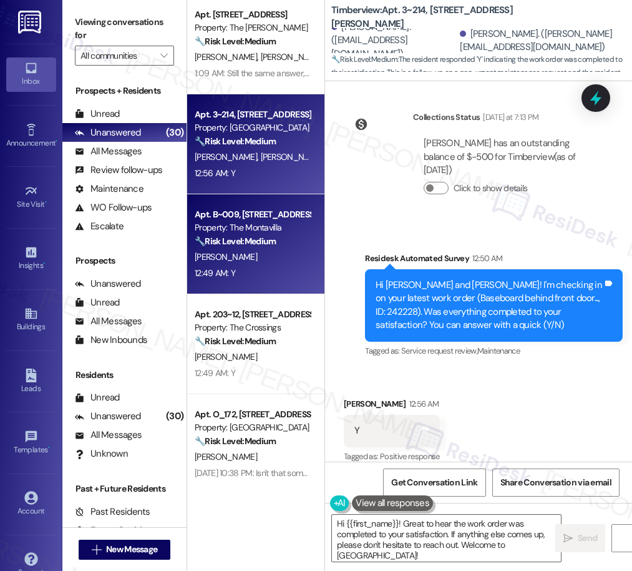
click at [258, 232] on div "Property: The Montavilla" at bounding box center [252, 227] width 115 height 13
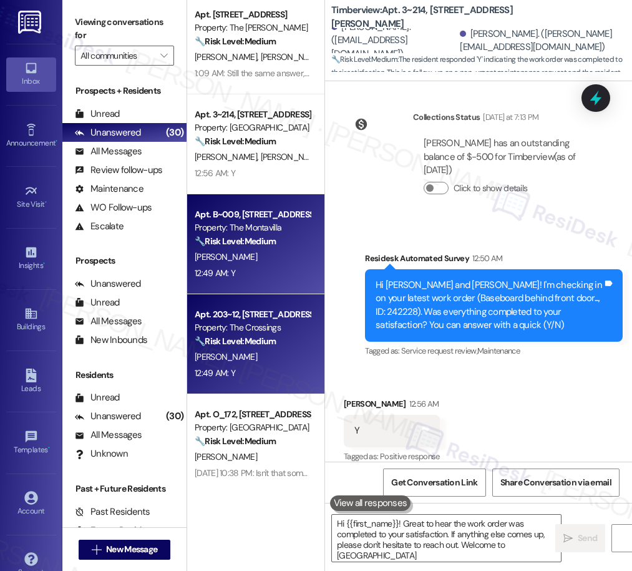
type textarea "Hi {{first_name}}! Great to hear the work order was completed to your satisfact…"
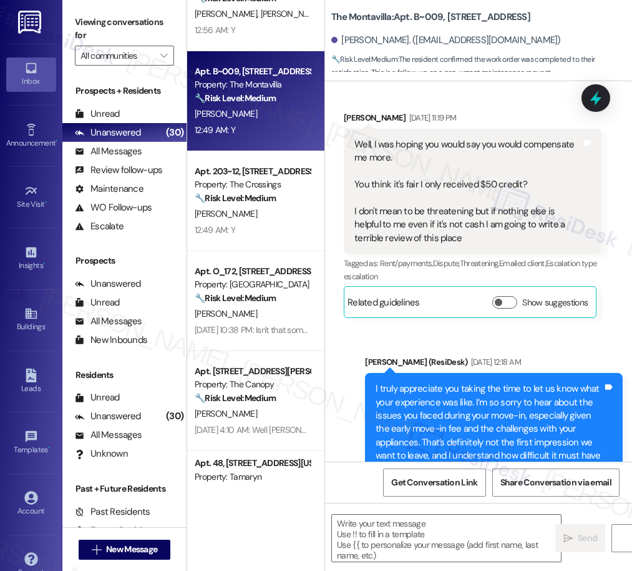
type textarea "Fetching suggested responses. Please feel free to read through the conversation…"
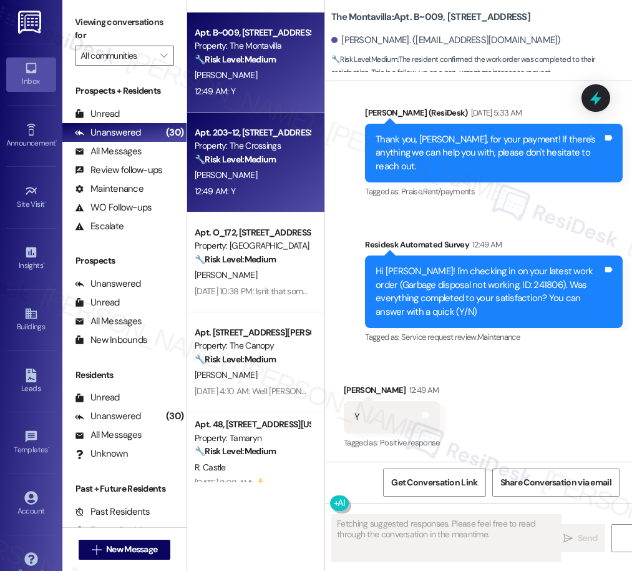
click at [263, 196] on div "12:49 AM: Y 12:49 AM: Y" at bounding box center [253, 192] width 118 height 16
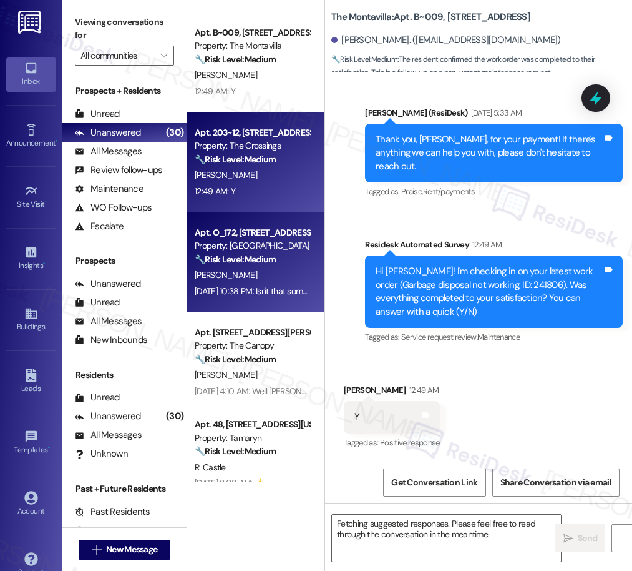
click at [258, 257] on strong "🔧 Risk Level: Medium" at bounding box center [235, 258] width 81 height 11
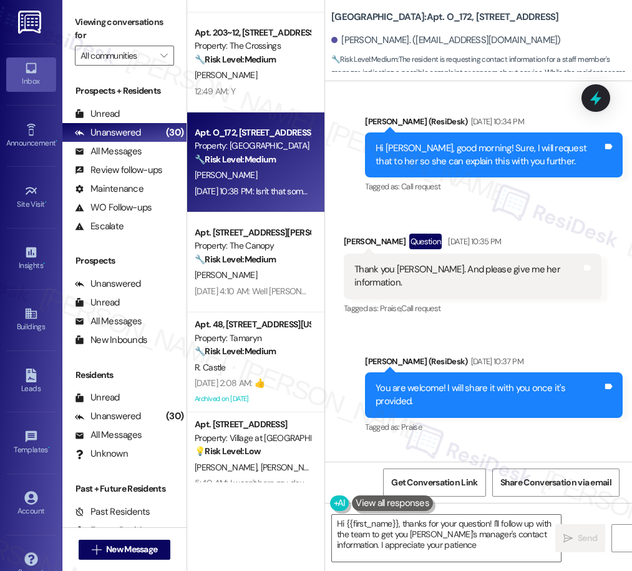
type textarea "Hi {{first_name}}, thanks for your question! I'll follow up with the team to ge…"
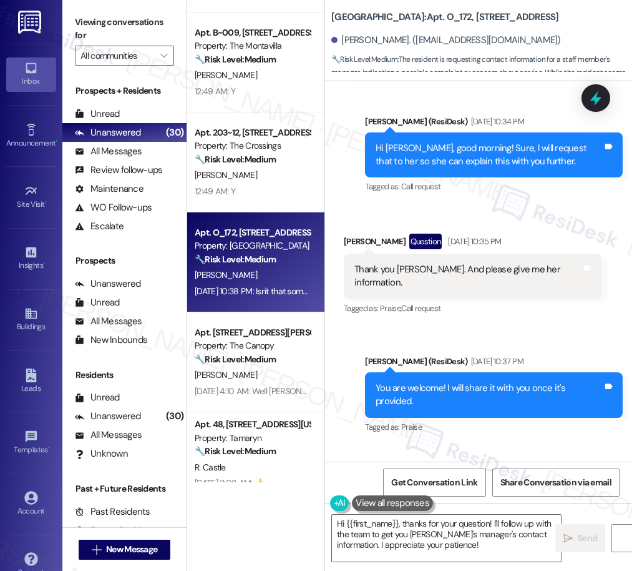
scroll to position [7225, 0]
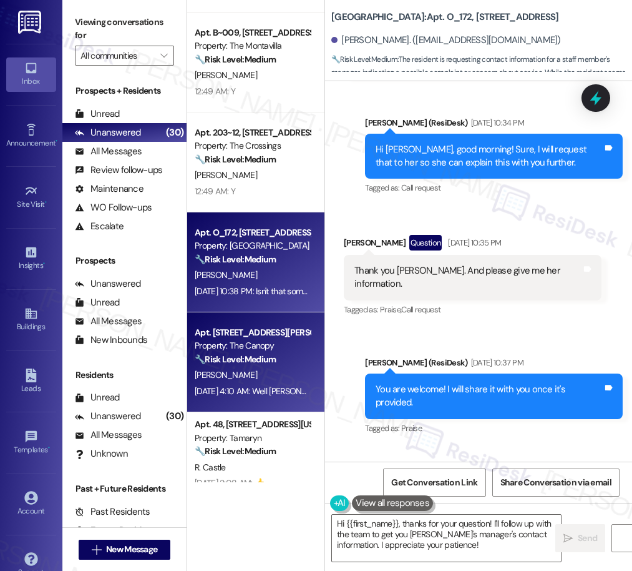
click at [292, 339] on div "Property: The Canopy" at bounding box center [252, 345] width 115 height 13
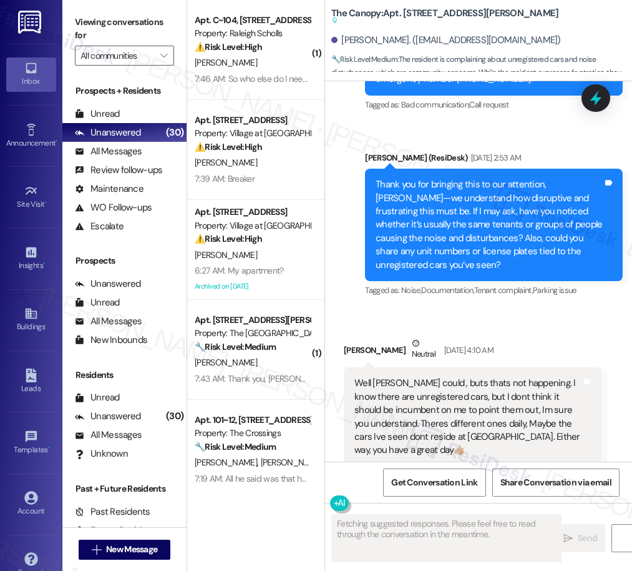
scroll to position [5922, 0]
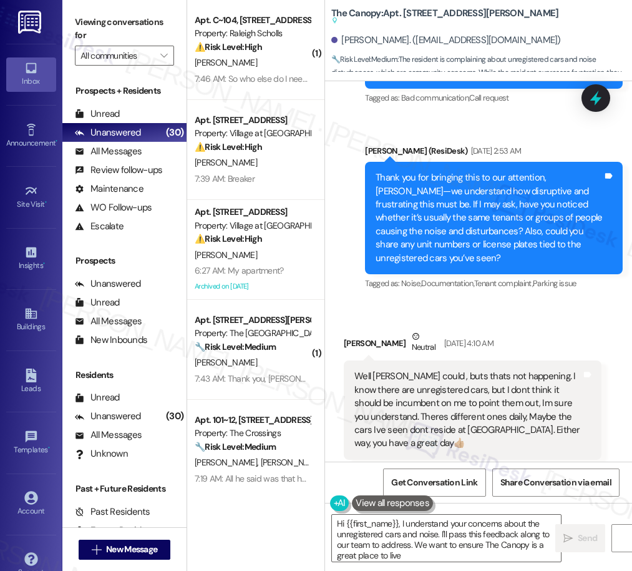
type textarea "Hi {{first_name}}, I understand your concerns about the unregistered cars and n…"
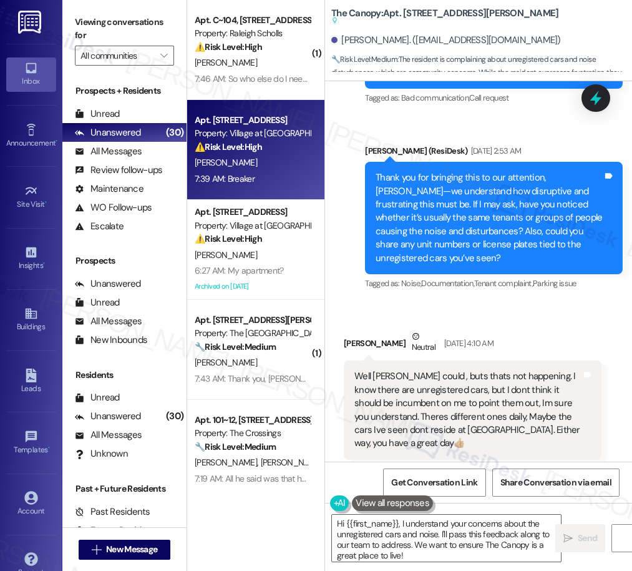
click at [222, 158] on div "[PERSON_NAME]" at bounding box center [253, 163] width 118 height 16
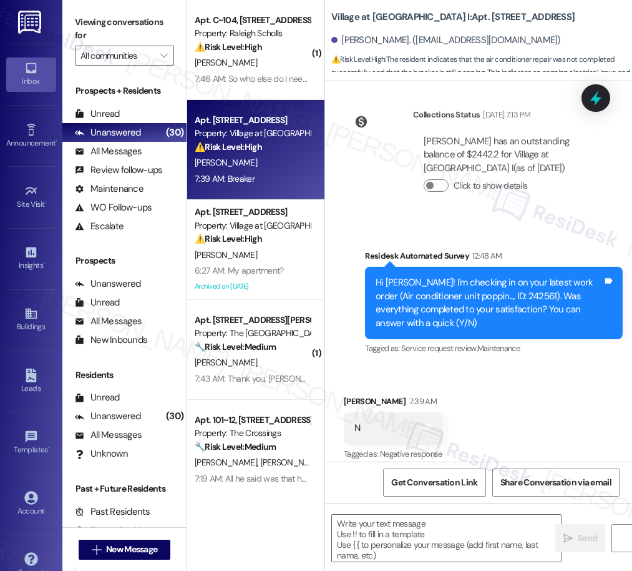
scroll to position [2762, 0]
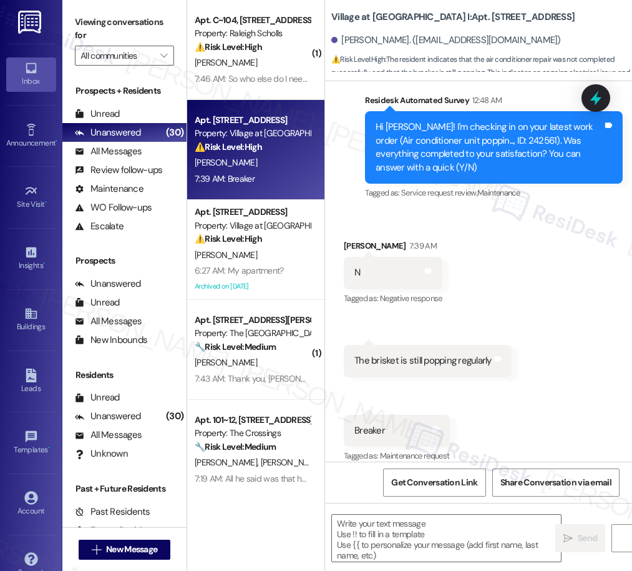
type textarea "Fetching suggested responses. Please feel free to read through the conversation…"
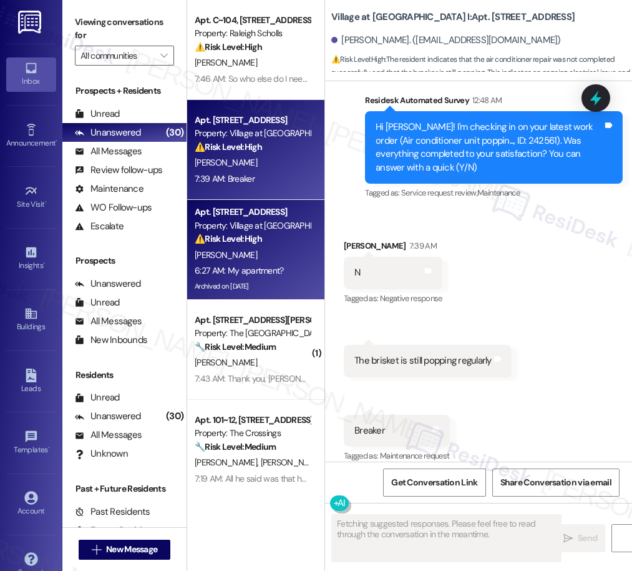
click at [264, 253] on div "[PERSON_NAME]" at bounding box center [253, 255] width 118 height 16
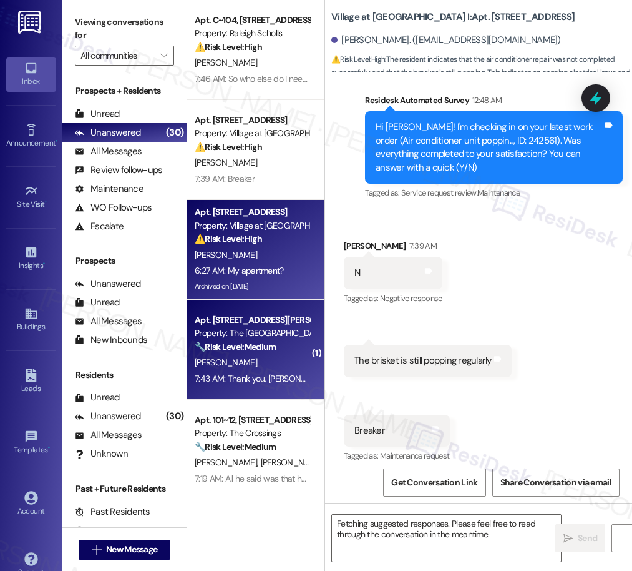
click at [271, 352] on strong "🔧 Risk Level: Medium" at bounding box center [235, 346] width 81 height 11
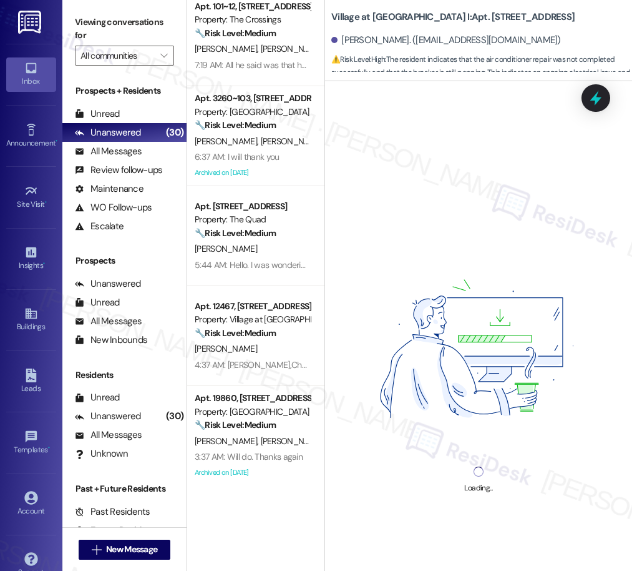
scroll to position [458, 0]
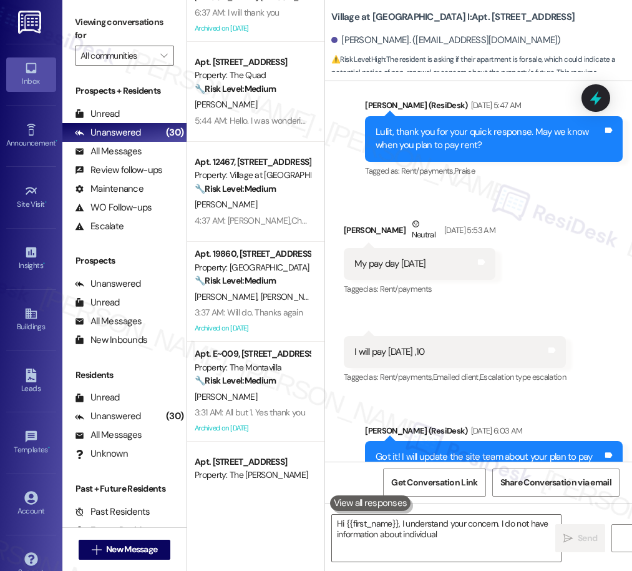
type textarea "Hi {{first_name}}, I understand your concern. I do not have information about i…"
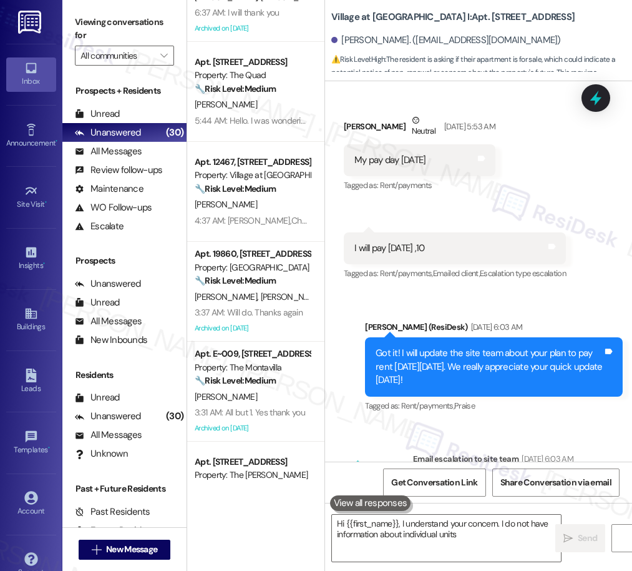
click at [278, 189] on div "🔧 Risk Level: Medium The resident reports that a previous maintenance request (…" at bounding box center [252, 188] width 115 height 13
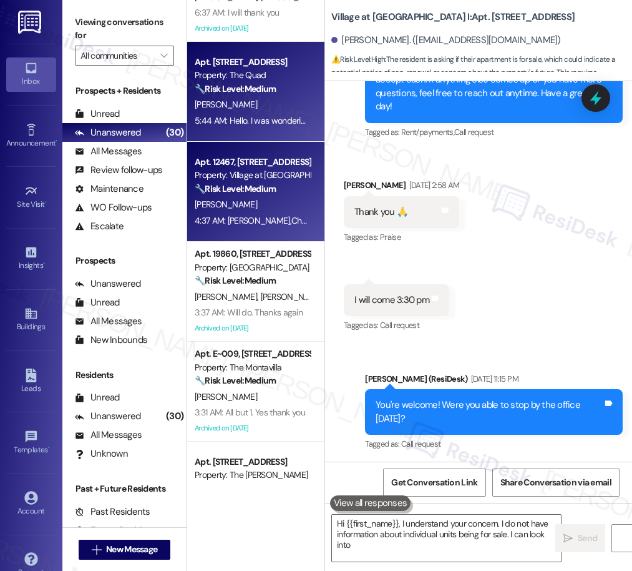
type textarea "Hi {{first_name}}, I understand your concern. I do not have information about i…"
click at [262, 134] on div "Apt. [STREET_ADDRESS] Property: The Quad 🔧 Risk Level: Medium The resident is i…" at bounding box center [255, 92] width 137 height 100
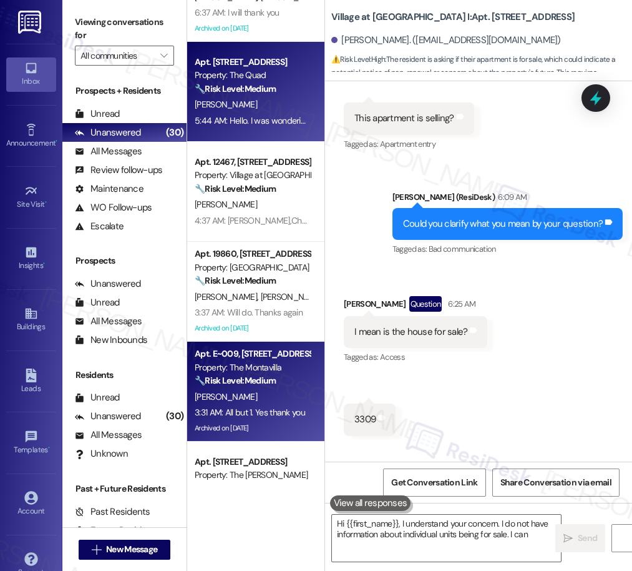
type textarea "Hi {{first_name}}, I understand your concern. I do not have information"
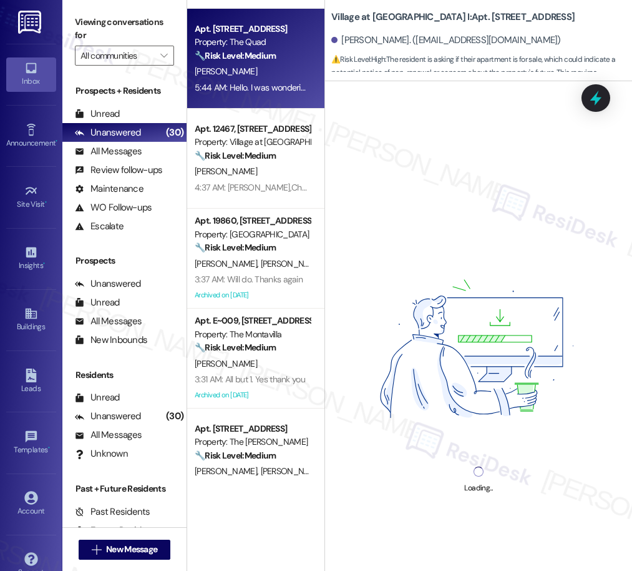
scroll to position [527, 0]
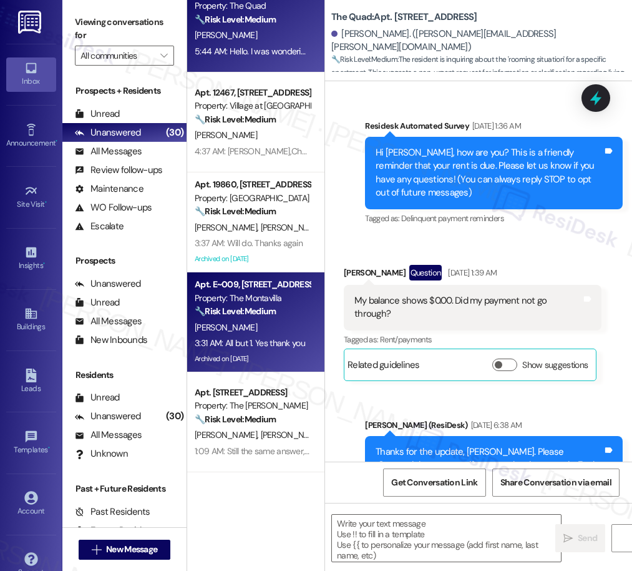
click at [263, 314] on strong "🔧 Risk Level: Medium" at bounding box center [235, 310] width 81 height 11
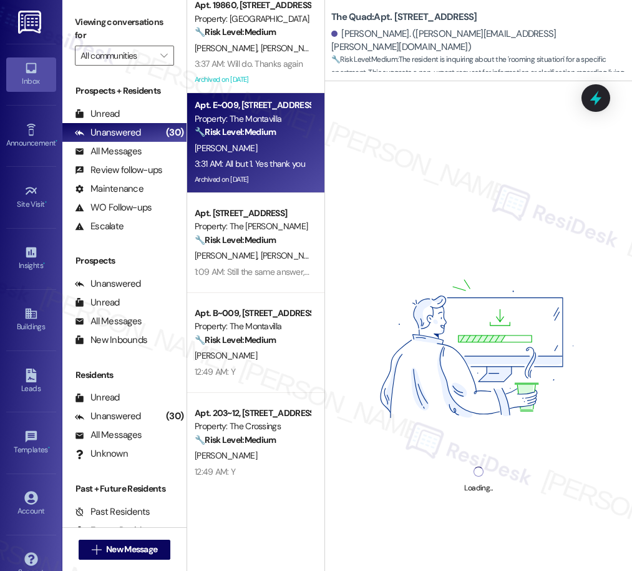
click at [265, 290] on div "Apt. [STREET_ADDRESS] Property: The Quad 🔧 Risk Level: Medium The resident is i…" at bounding box center [255, 241] width 137 height 482
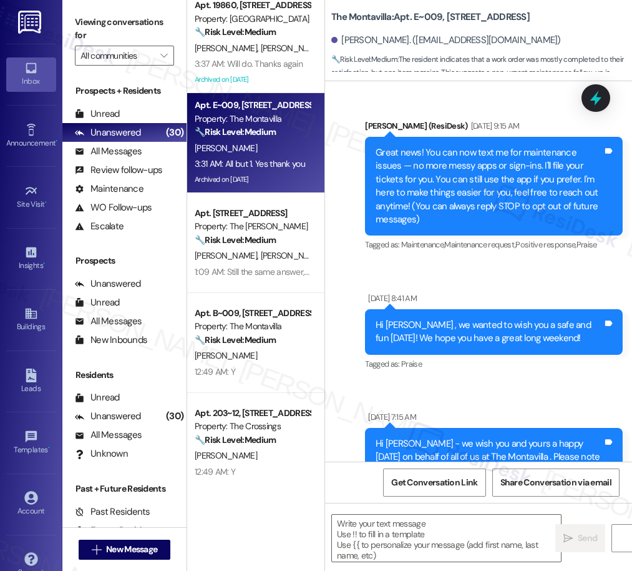
scroll to position [704, 0]
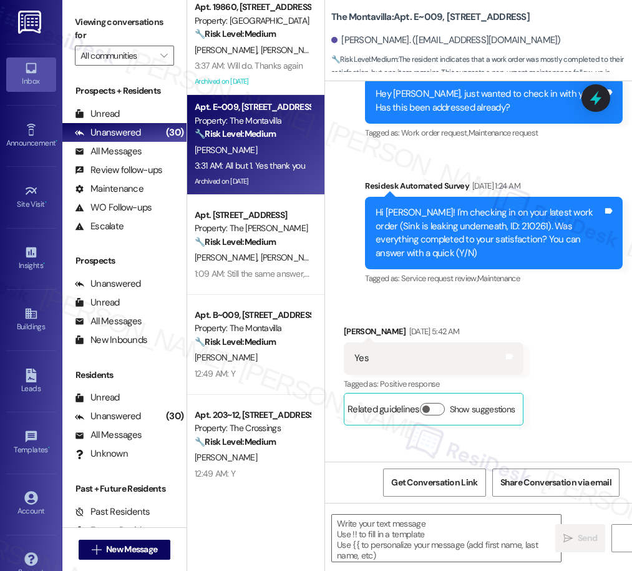
click at [267, 335] on div "Apt. [STREET_ADDRESS] Property: The Quad 🔧 Risk Level: Medium The resident is i…" at bounding box center [255, 241] width 137 height 482
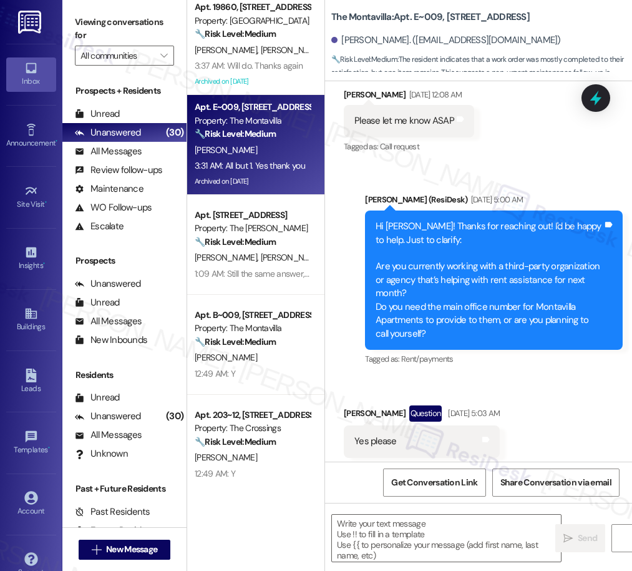
scroll to position [704, 0]
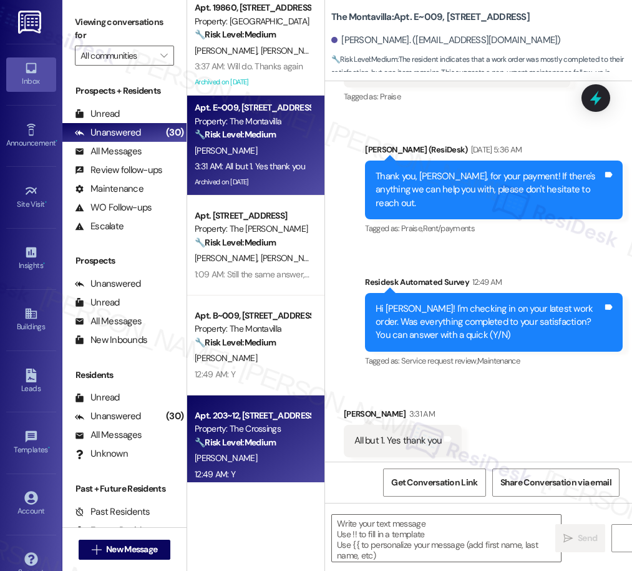
type textarea "Fetching suggested responses. Please feel free to read through the conversation…"
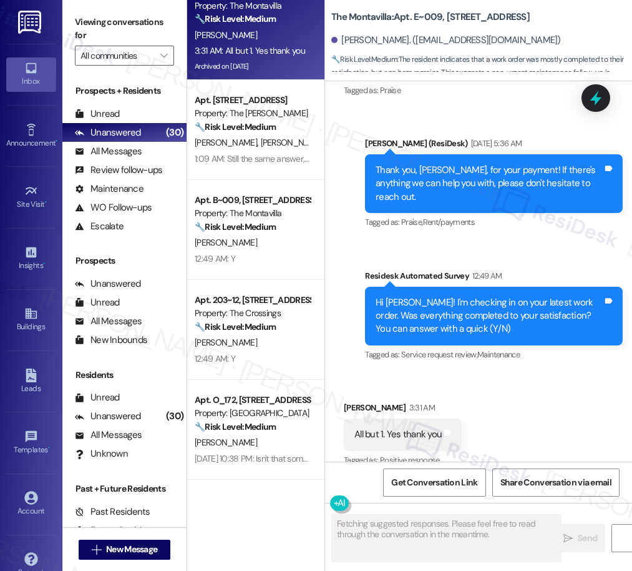
scroll to position [830, 0]
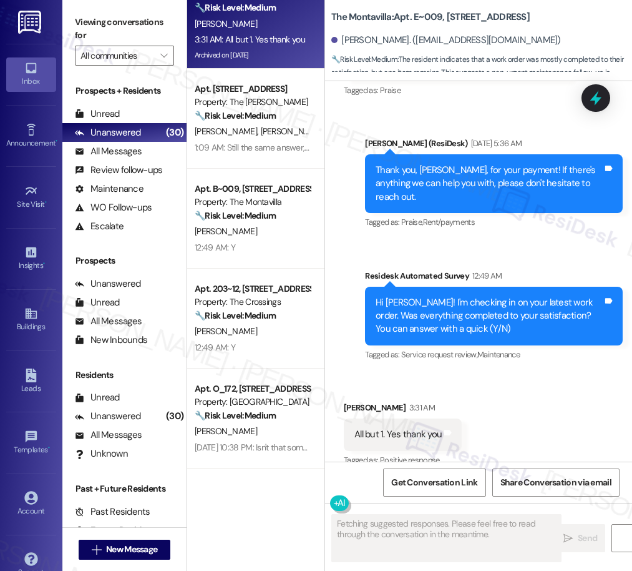
click at [277, 345] on div "Apt. 19860, [STREET_ADDRESS][PERSON_NAME] Property: Timberview 🔧 Risk Level: Me…" at bounding box center [255, 241] width 137 height 482
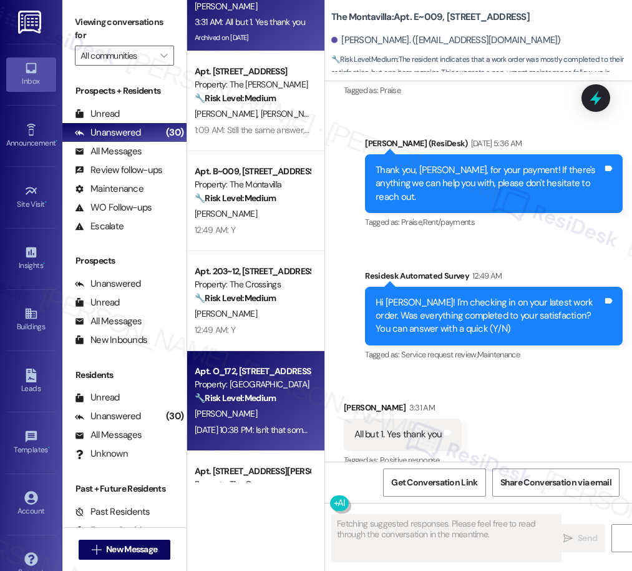
click at [273, 401] on strong "🔧 Risk Level: Medium" at bounding box center [235, 397] width 81 height 11
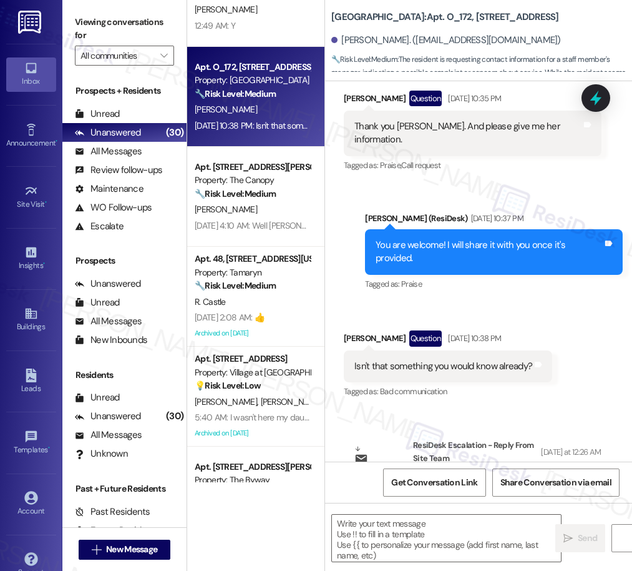
scroll to position [1174, 0]
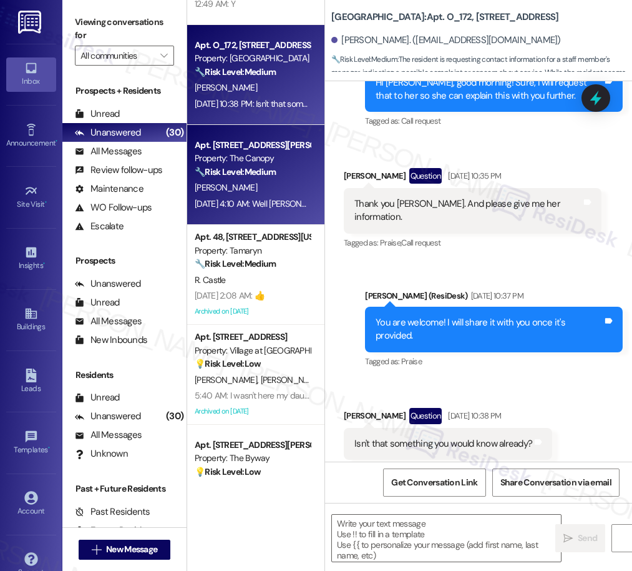
type textarea "Fetching suggested responses. Please feel free to read through the conversation…"
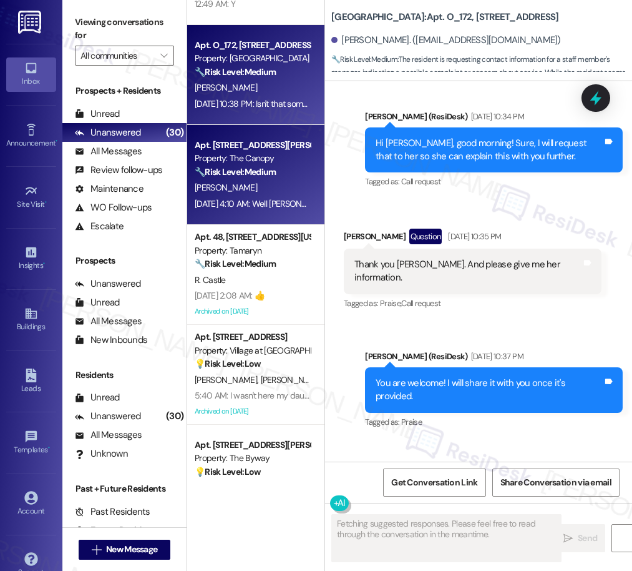
scroll to position [7225, 0]
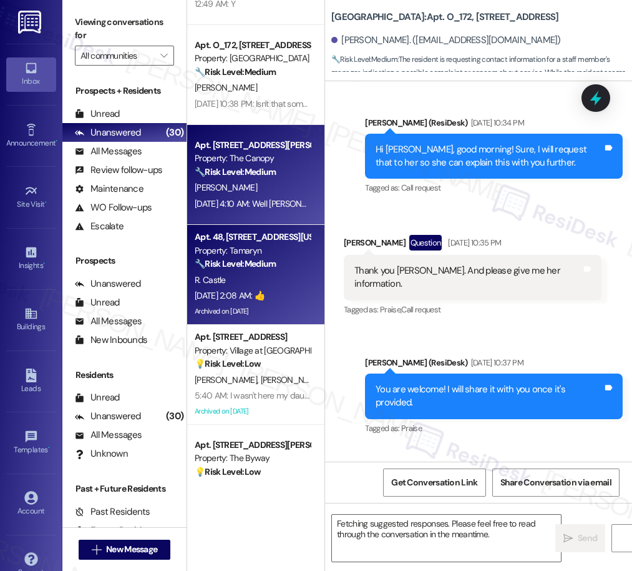
click at [253, 283] on div "R. Castle" at bounding box center [253, 280] width 118 height 16
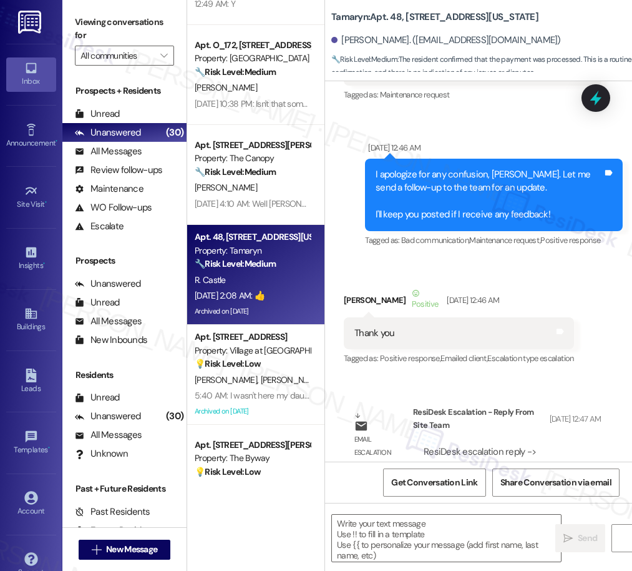
type textarea "Fetching suggested responses. Please feel free to read through the conversation…"
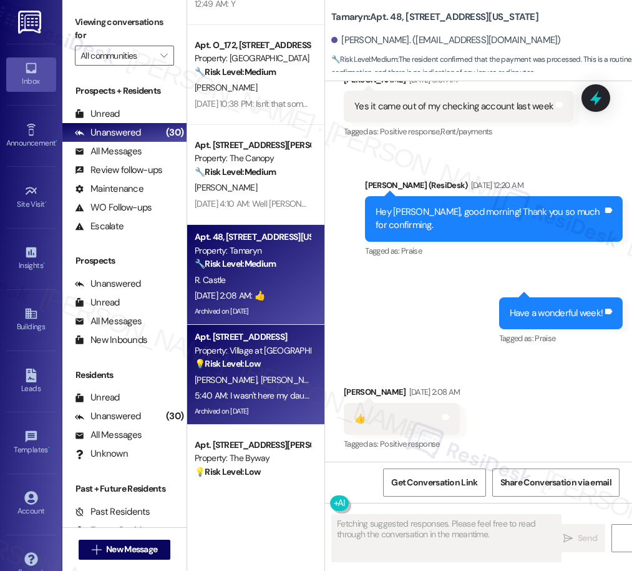
scroll to position [5614, 0]
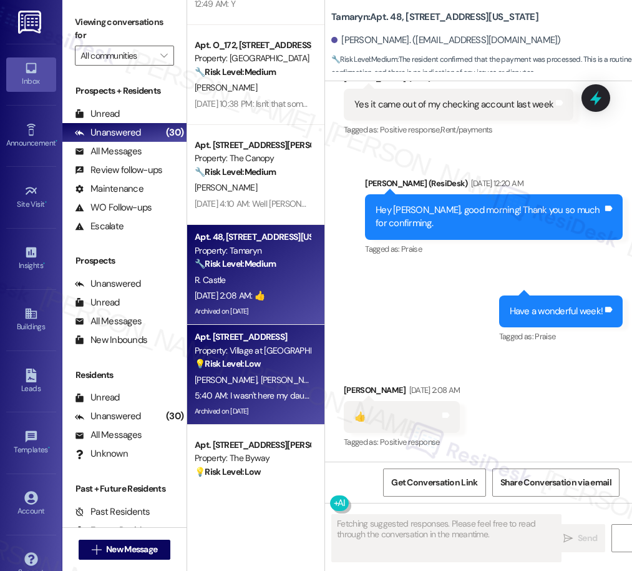
click at [296, 370] on div "💡 Risk Level: Low The resident's response indicates that they were not present …" at bounding box center [252, 363] width 115 height 13
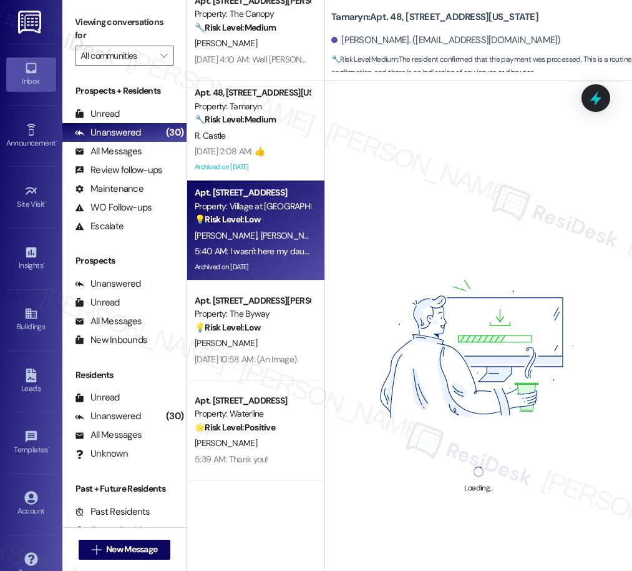
scroll to position [1334, 0]
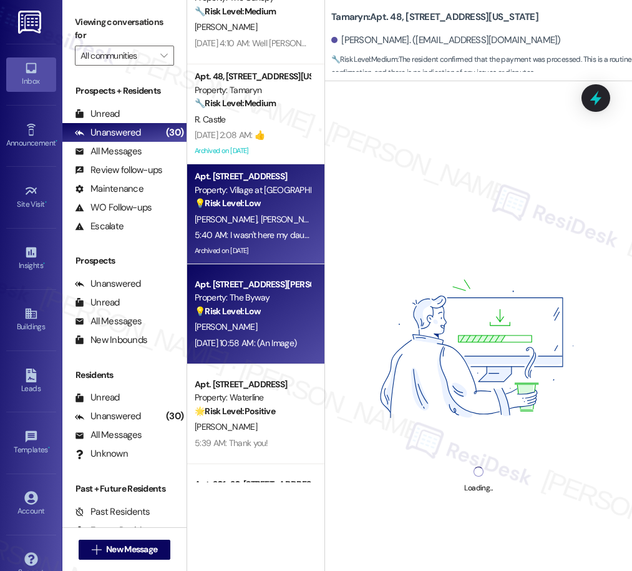
click at [281, 325] on div "[PERSON_NAME]" at bounding box center [253, 327] width 118 height 16
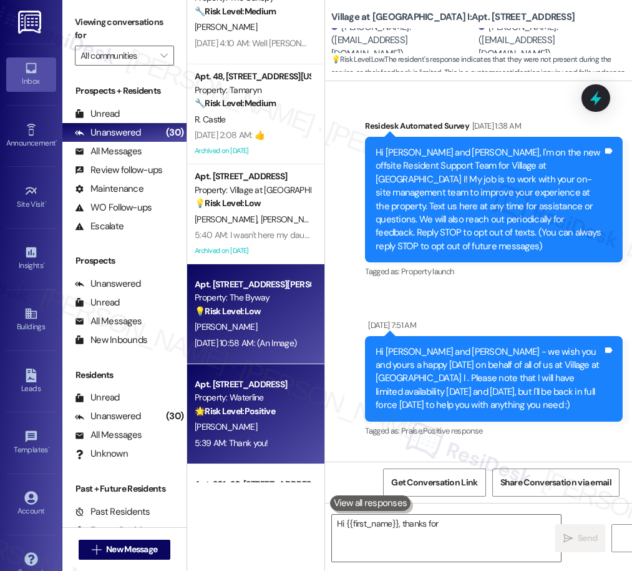
type textarea "Hi {{first_name}}, thanks for"
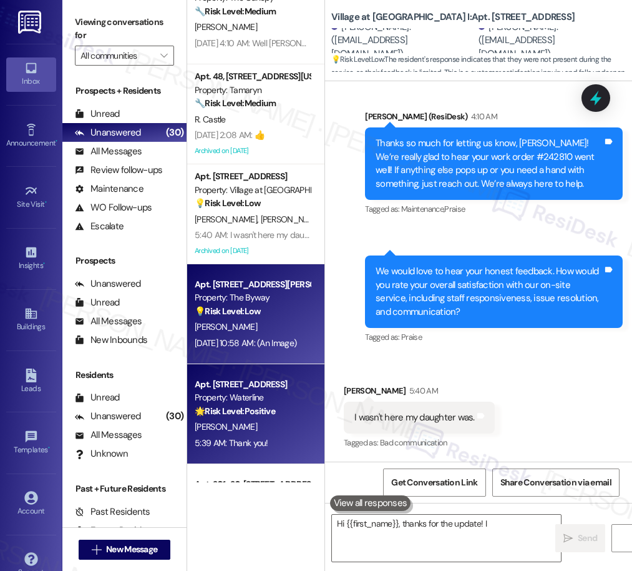
click at [262, 443] on div "5:39 AM: Thank you! 5:39 AM: Thank you!" at bounding box center [232, 442] width 74 height 11
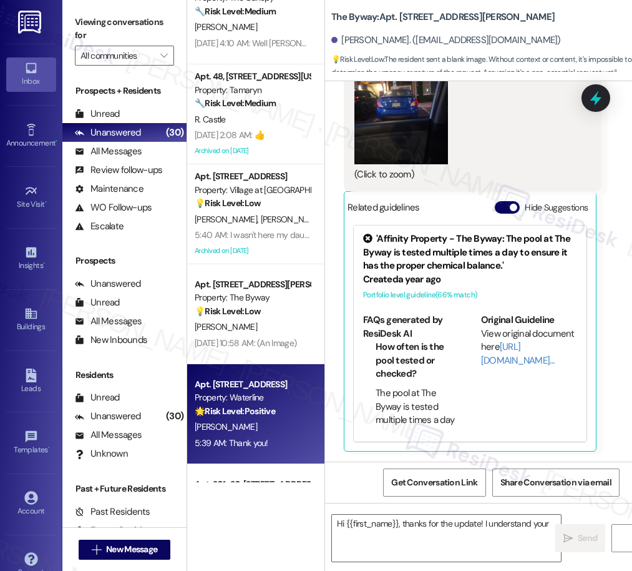
scroll to position [3269, 0]
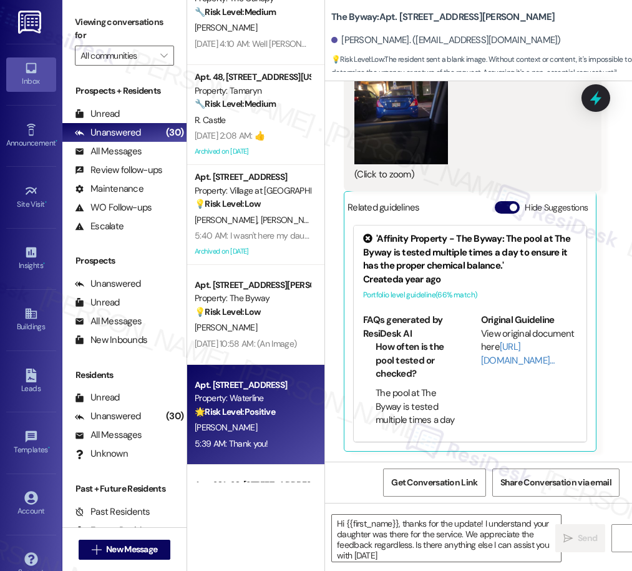
type textarea "Hi {{first_name}}, thanks for the update! I understand your daughter was there …"
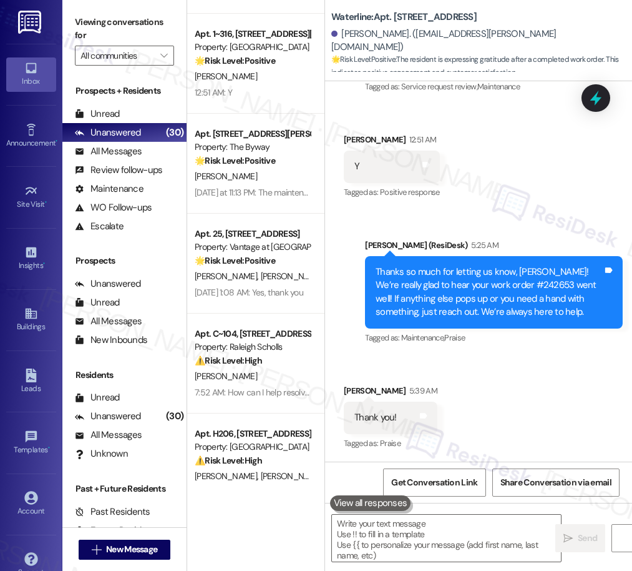
scroll to position [2086, 0]
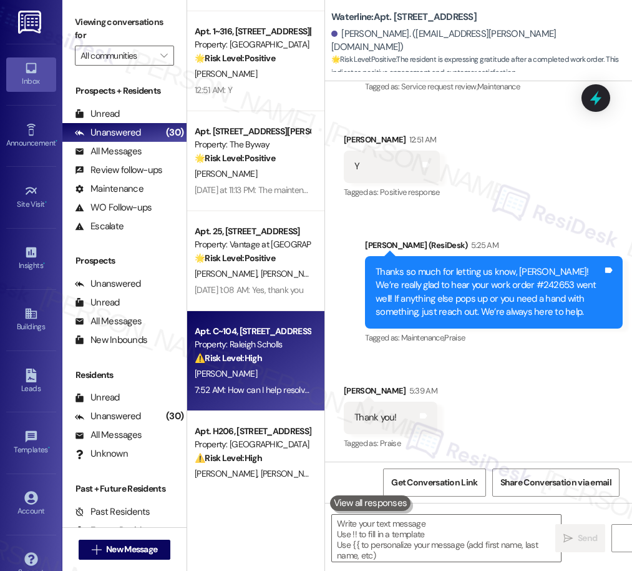
click at [247, 382] on div "7:52 AM: How can I help resolve this for you? 7:52 AM: How can I help resolve t…" at bounding box center [253, 390] width 118 height 16
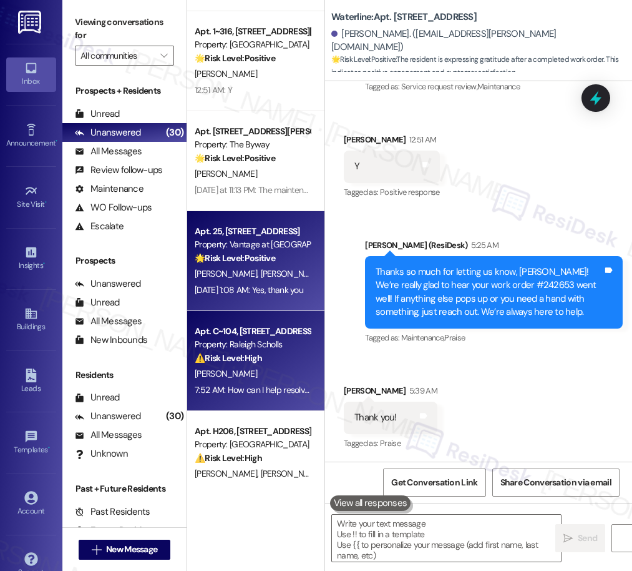
click at [260, 292] on div "[DATE] 1:08 AM: Yes, thank you [DATE] 1:08 AM: Yes, thank you" at bounding box center [249, 289] width 109 height 11
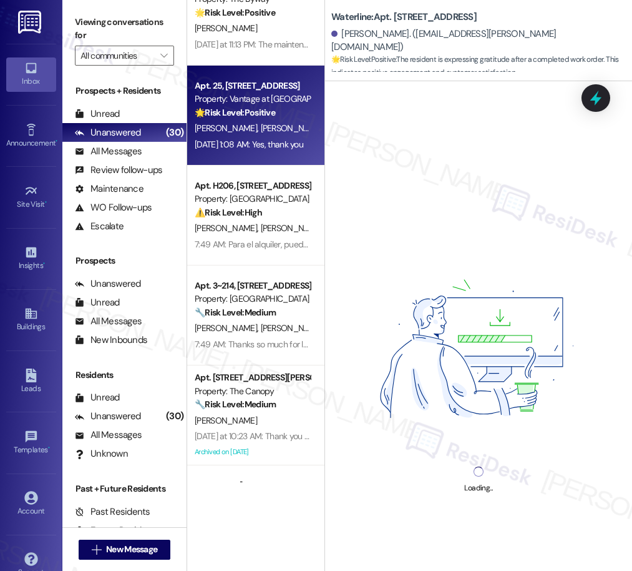
scroll to position [2315, 0]
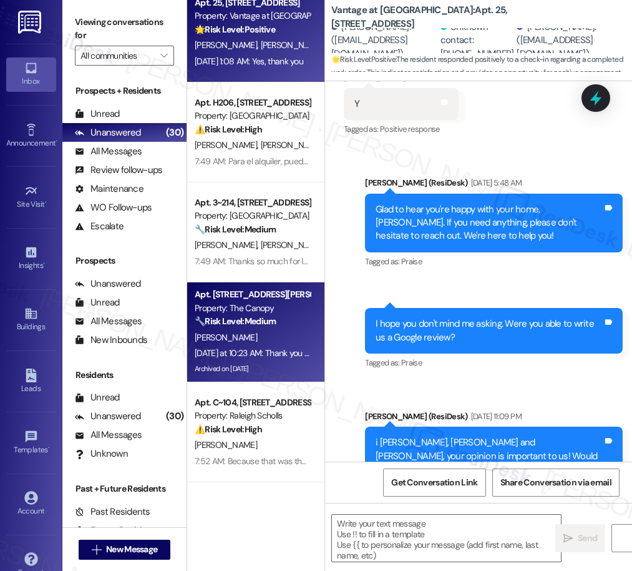
type textarea "Fetching suggested responses. Please feel free to read through the conversation…"
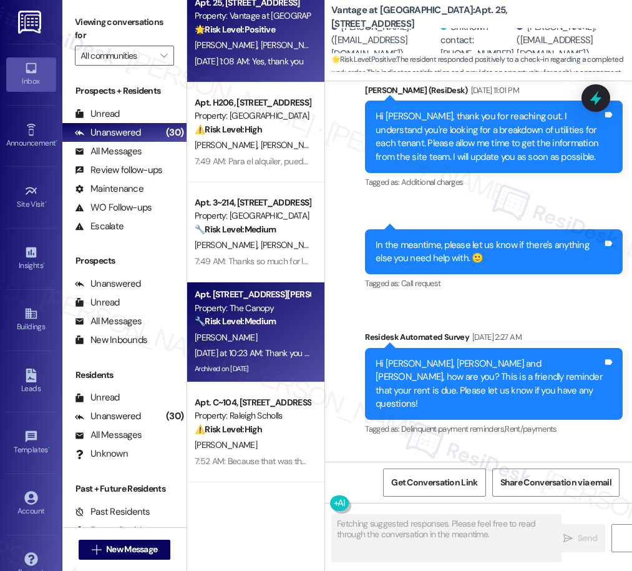
click at [270, 347] on div "[DATE] at 10:23 AM: Thank you for your message. Our offices are currently close…" at bounding box center [579, 352] width 769 height 11
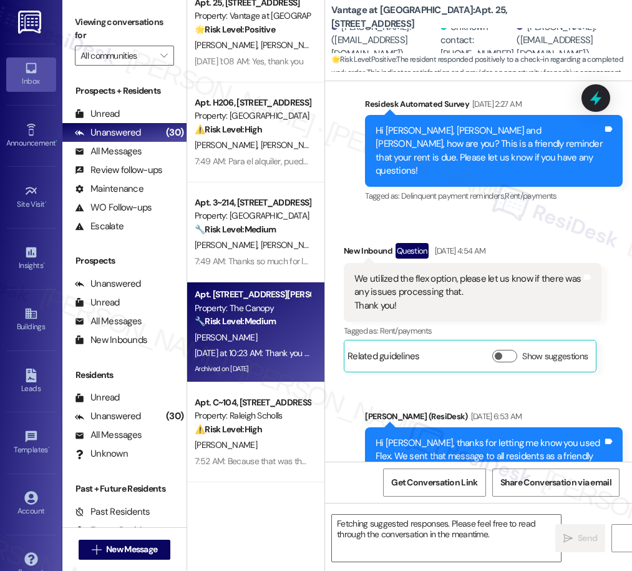
scroll to position [4492, 0]
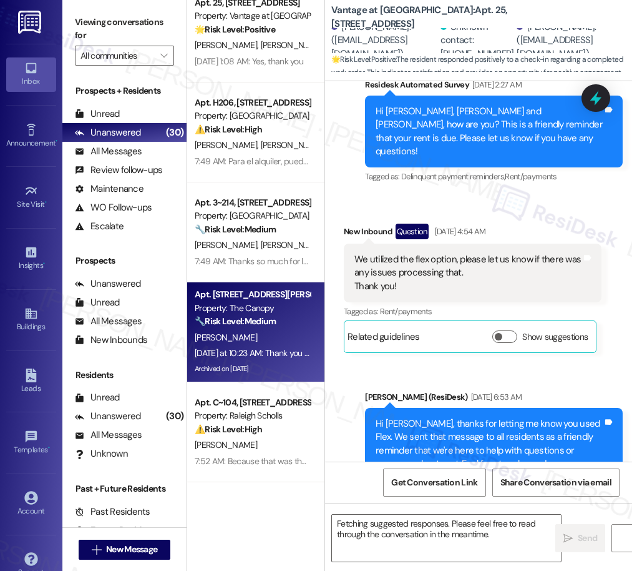
click at [247, 418] on div "Property: Raleigh Scholls" at bounding box center [252, 415] width 115 height 13
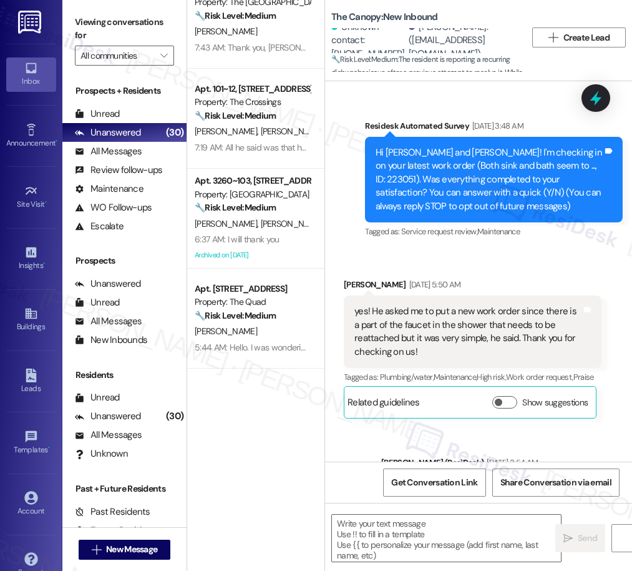
scroll to position [0, 0]
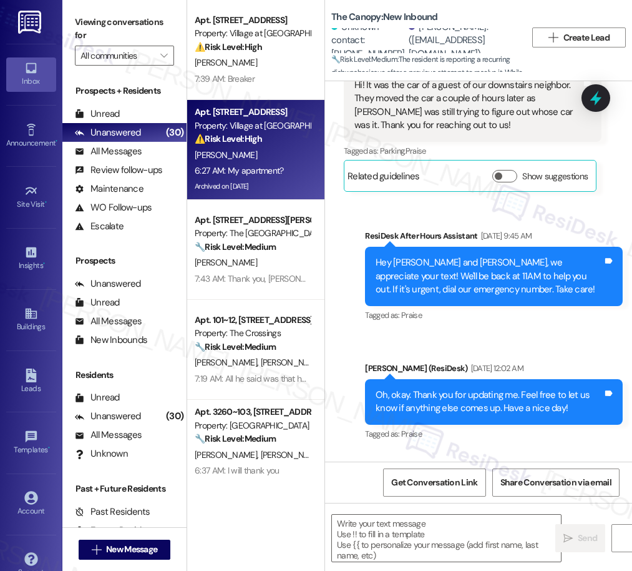
type textarea "Fetching suggested responses. Please feel free to read through the conversation…"
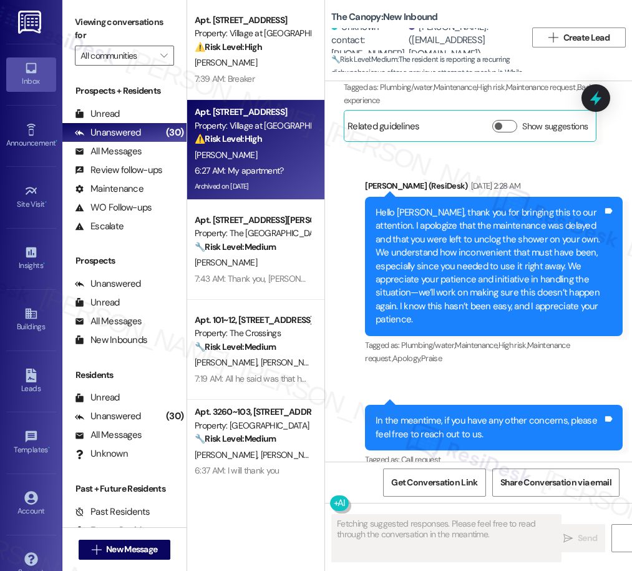
click at [268, 160] on div "[PERSON_NAME]" at bounding box center [253, 155] width 118 height 16
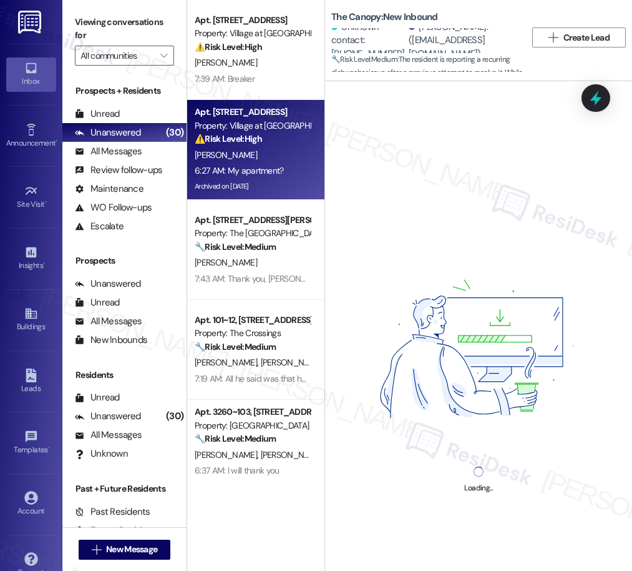
click at [270, 242] on strong "🔧 Risk Level: Medium" at bounding box center [235, 246] width 81 height 11
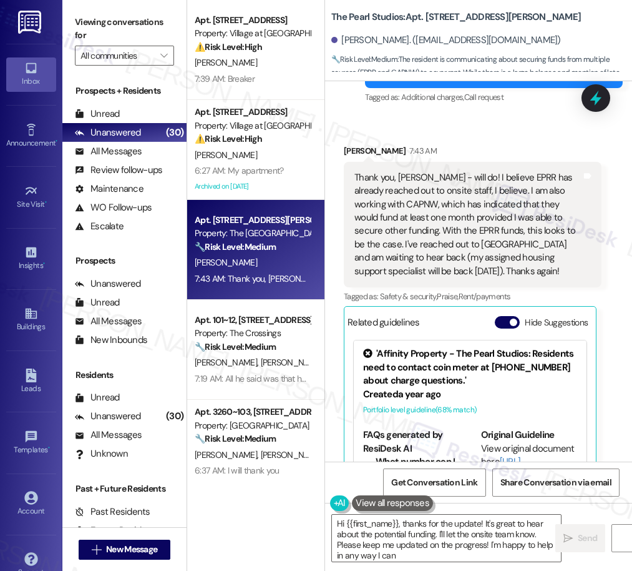
type textarea "Hi {{first_name}}, thanks for the update! It's great to hear about the potentia…"
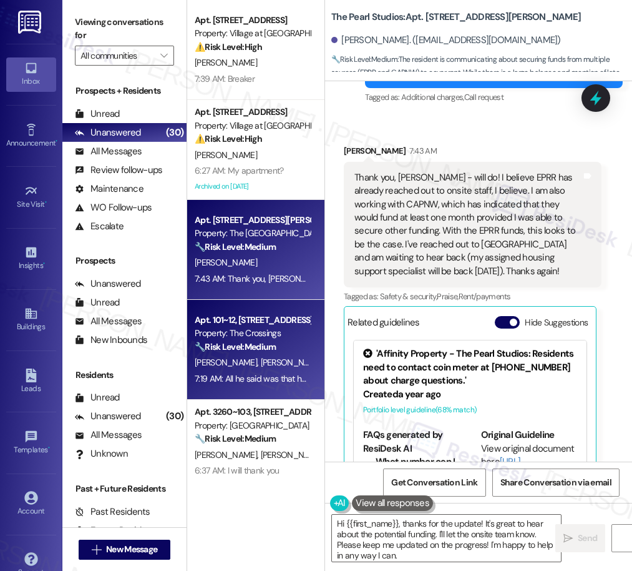
click at [251, 326] on div "Property: The Crossings" at bounding box center [252, 332] width 115 height 13
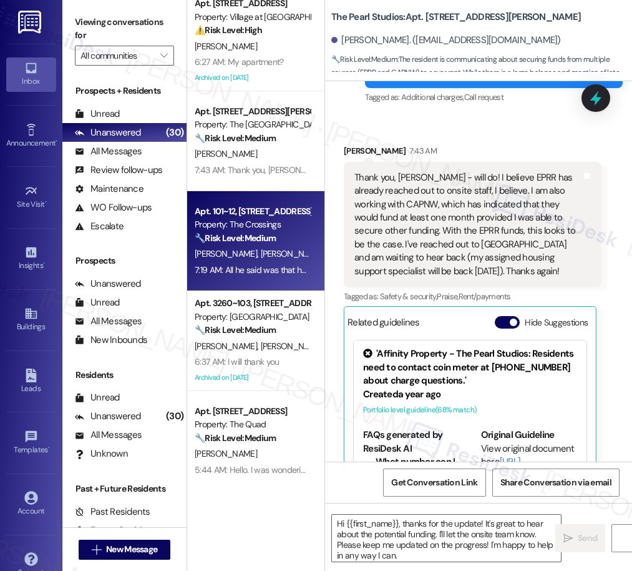
type textarea "Fetching suggested responses. Please feel free to read through the conversation…"
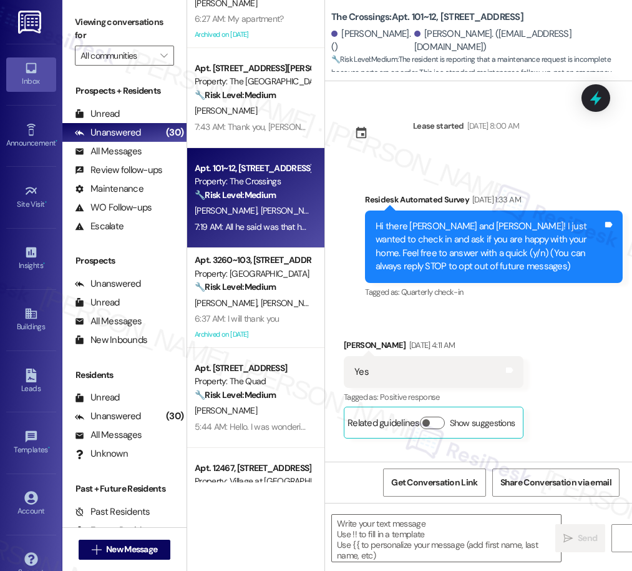
click at [292, 305] on div "Apt. [STREET_ADDRESS] Property: Village at [GEOGRAPHIC_DATA] I ⚠️ Risk Level: H…" at bounding box center [255, 241] width 137 height 482
type textarea "Fetching suggested responses. Please feel free to read through the conversation…"
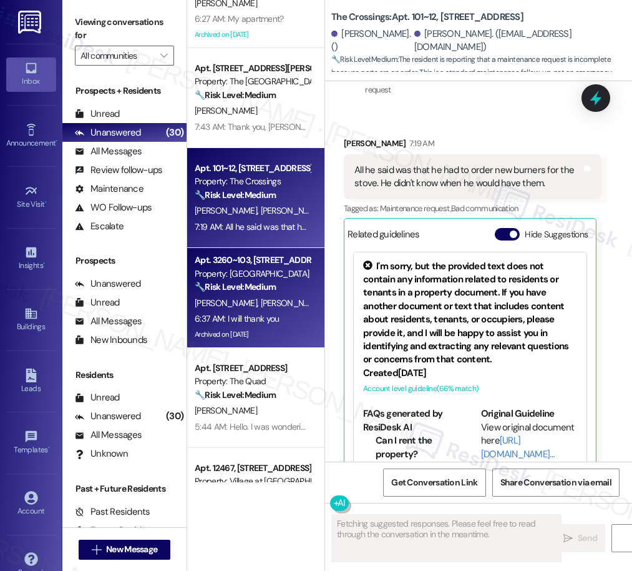
click at [272, 303] on span "[PERSON_NAME]" at bounding box center [292, 302] width 62 height 11
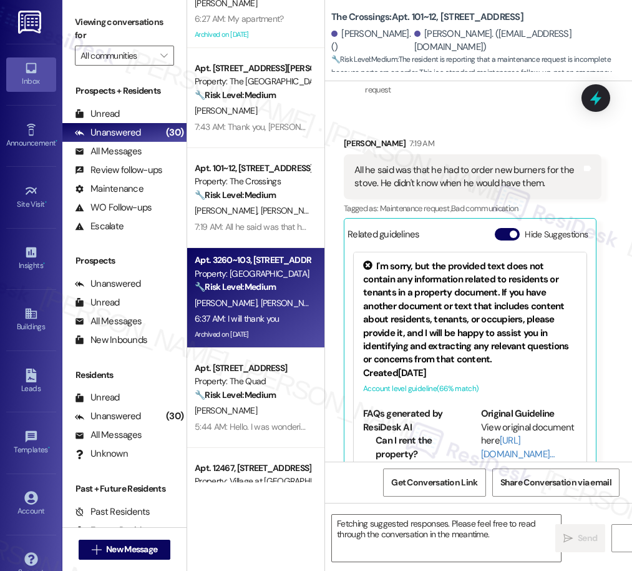
click at [246, 312] on div "6:37 AM: I will thank you 6:37 AM: I will thank you" at bounding box center [253, 319] width 118 height 16
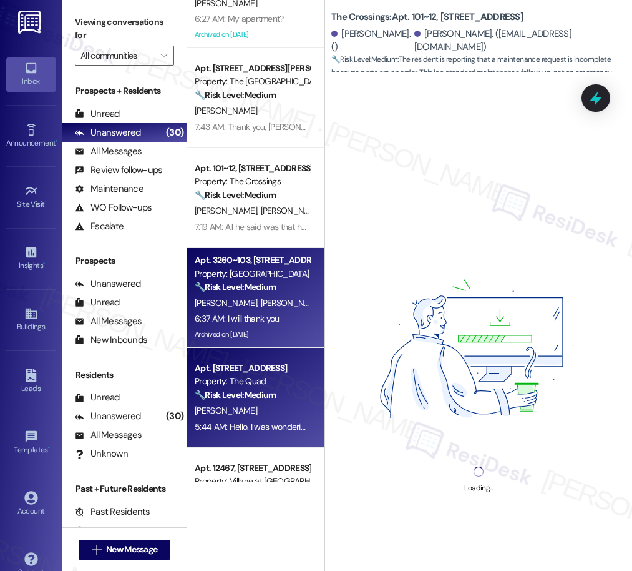
click at [281, 417] on div "[PERSON_NAME]" at bounding box center [253, 411] width 118 height 16
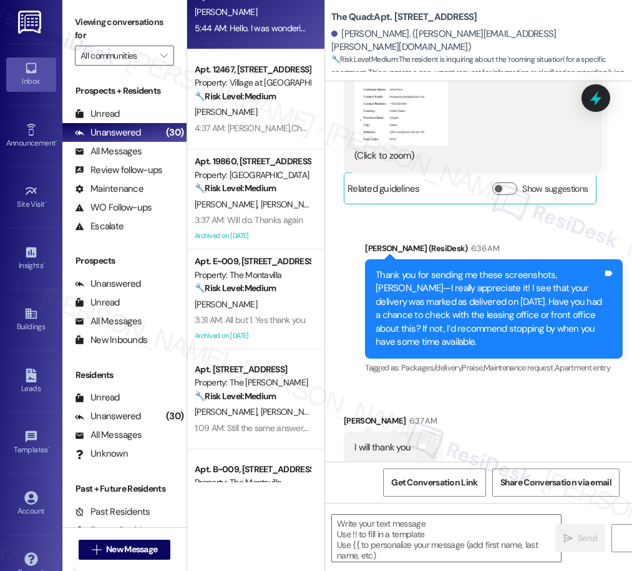
type textarea "Fetching suggested responses. Please feel free to read through the conversation…"
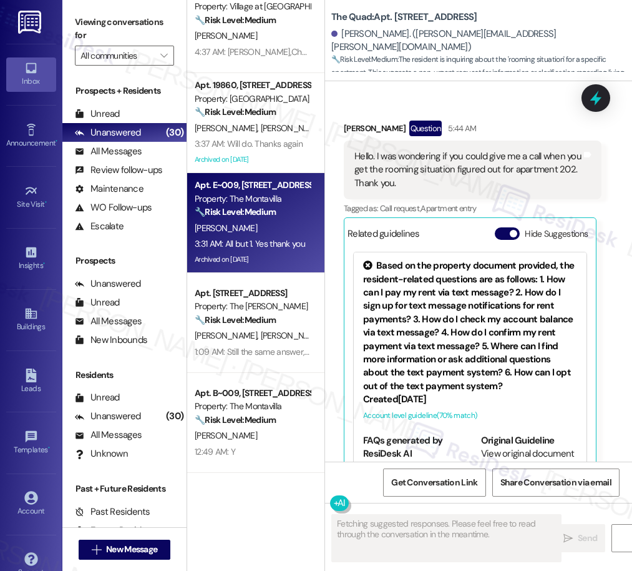
click at [240, 217] on strong "🔧 Risk Level: Medium" at bounding box center [235, 211] width 81 height 11
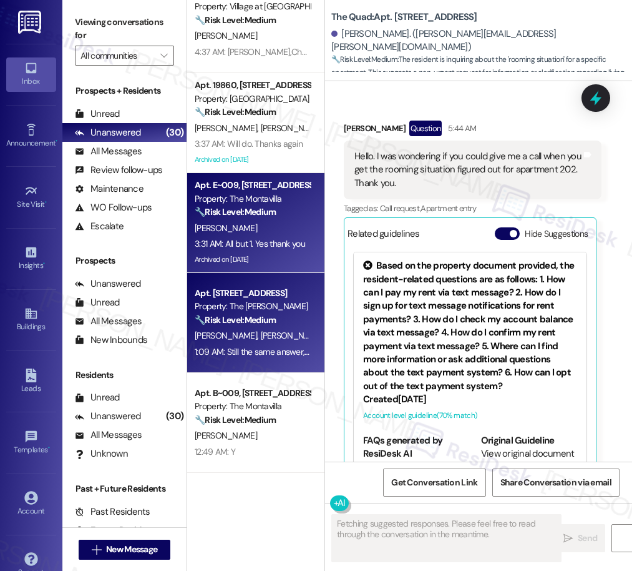
click at [262, 311] on div "Property: The [PERSON_NAME]" at bounding box center [252, 306] width 115 height 13
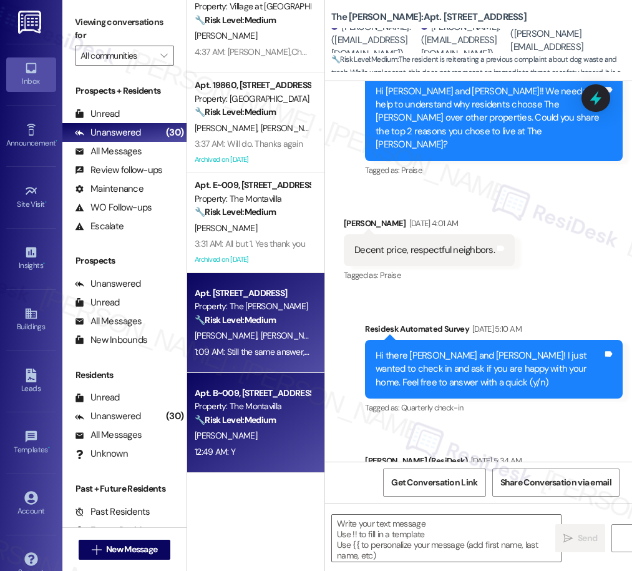
type textarea "Fetching suggested responses. Please feel free to read through the conversation…"
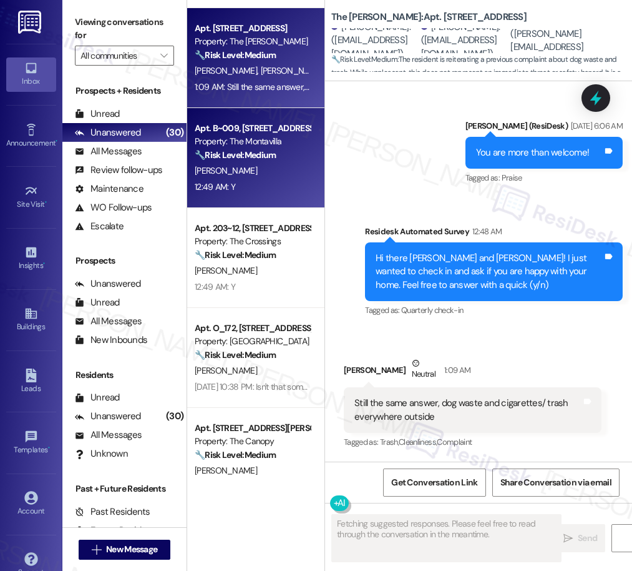
click at [238, 179] on div "12:49 AM: Y 12:49 AM: Y" at bounding box center [253, 187] width 118 height 16
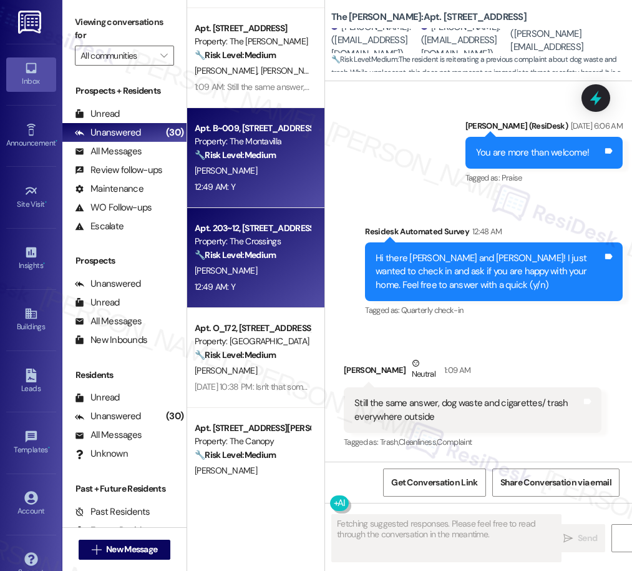
click at [272, 275] on div "[PERSON_NAME]" at bounding box center [253, 271] width 118 height 16
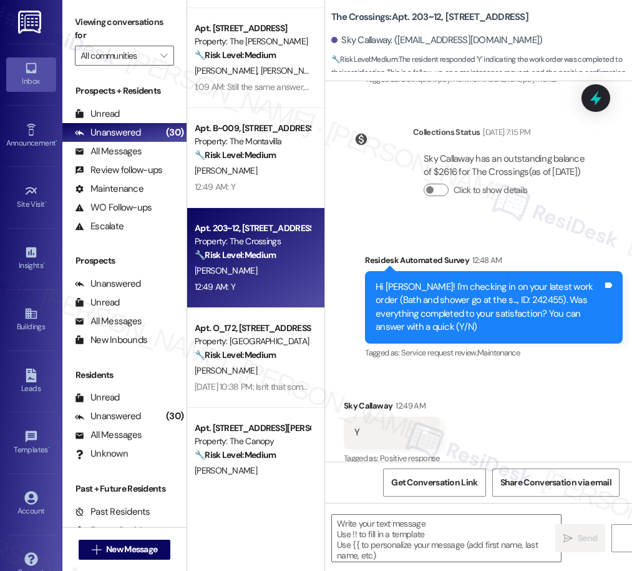
type textarea "Fetching suggested responses. Please feel free to read through the conversation…"
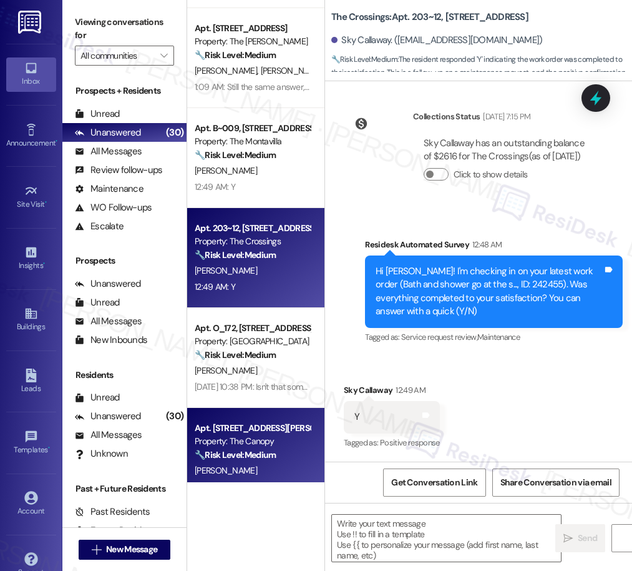
click at [295, 457] on div "🔧 Risk Level: Medium The resident is complaining about unregistered cars and no…" at bounding box center [252, 454] width 115 height 13
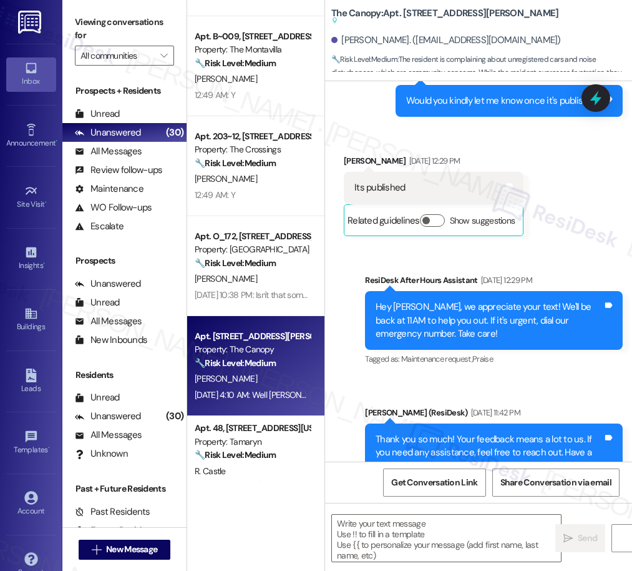
type textarea "Fetching suggested responses. Please feel free to read through the conversation…"
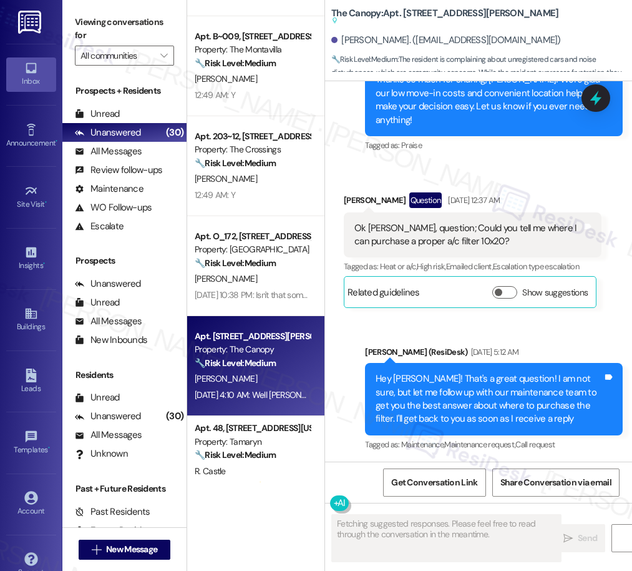
click at [246, 402] on div "[DATE] 4:10 AM: Well [PERSON_NAME] could , buts thats not happening. I know the…" at bounding box center [253, 395] width 118 height 16
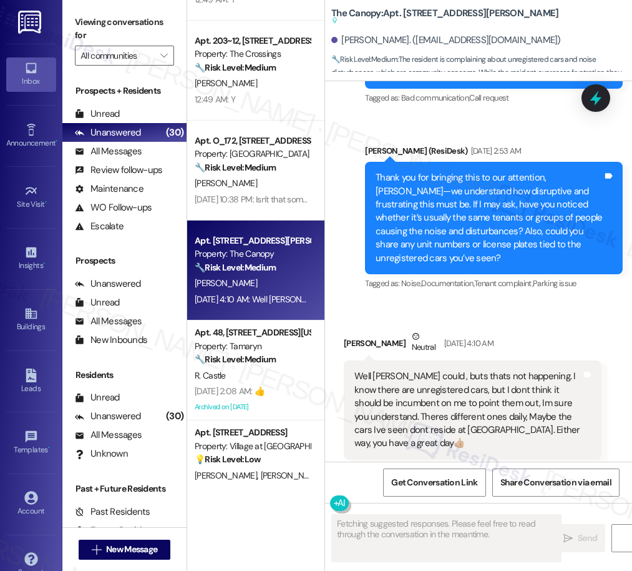
click at [277, 380] on div "Apt. [STREET_ADDRESS] Property: The [PERSON_NAME] 🔧 Risk Level: Medium The resi…" at bounding box center [255, 241] width 137 height 482
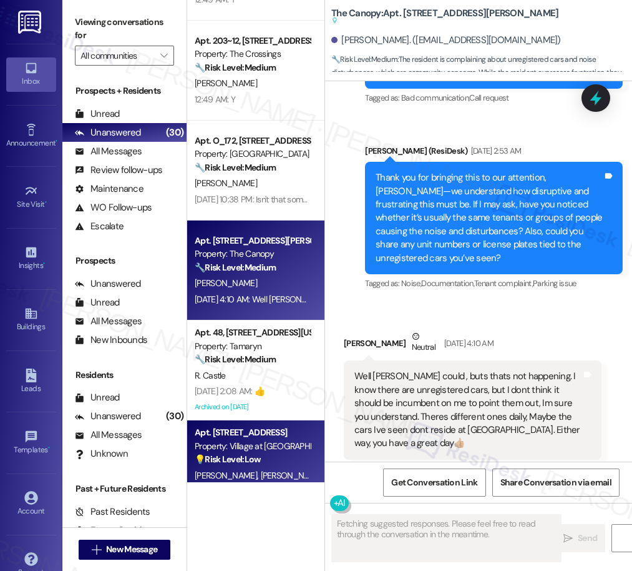
click at [270, 452] on div "Property: Village at [GEOGRAPHIC_DATA] I" at bounding box center [252, 445] width 115 height 13
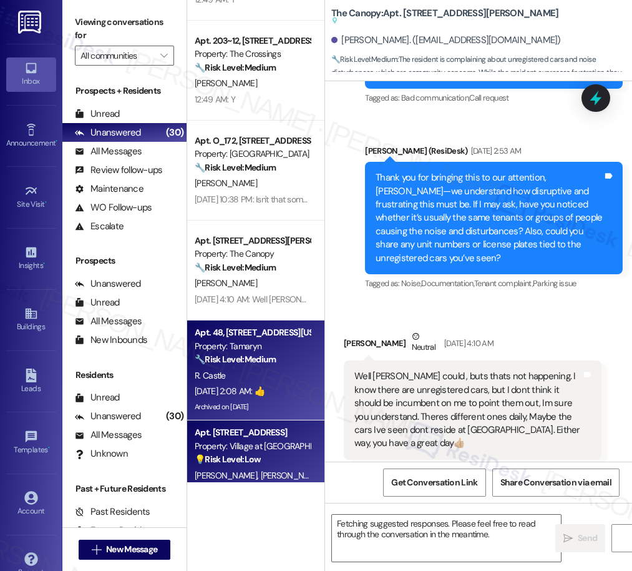
click at [265, 387] on div "[DATE] 2:08 AM: 👍 [DATE] 2:08 AM: 👍" at bounding box center [230, 390] width 70 height 11
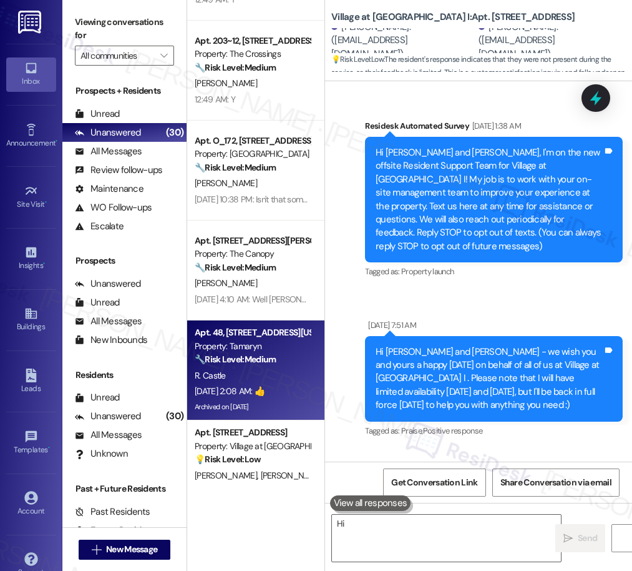
click at [254, 342] on div "Apt. B~009, [STREET_ADDRESS] Property: The Montavilla 🔧 Risk Level: Medium The …" at bounding box center [255, 241] width 137 height 482
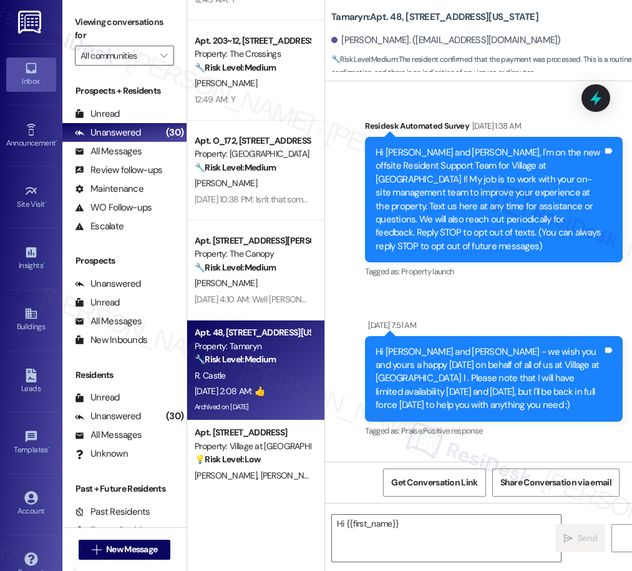
click at [272, 356] on div "Apt. B~009, [STREET_ADDRESS] Property: The Montavilla 🔧 Risk Level: Medium The …" at bounding box center [255, 241] width 137 height 482
click at [286, 358] on div "Apt. B~009, [STREET_ADDRESS] Property: The Montavilla 🔧 Risk Level: Medium The …" at bounding box center [255, 241] width 137 height 482
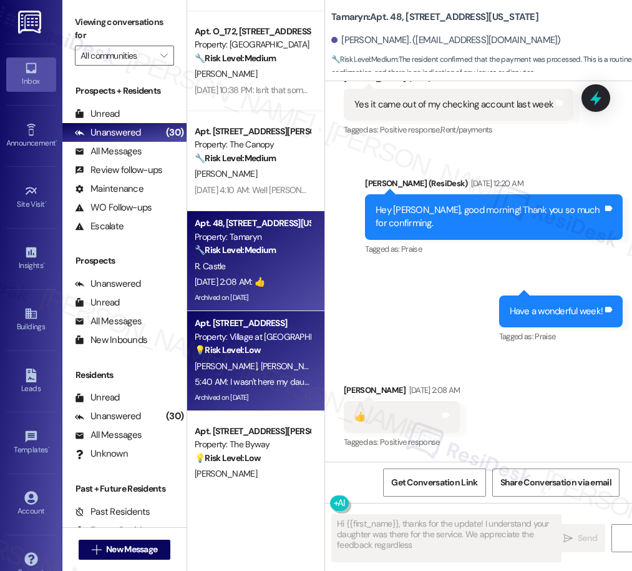
type textarea "Hi {{first_name}}, thanks for the update! I understand your daughter was there …"
click at [261, 369] on span "[PERSON_NAME]" at bounding box center [292, 365] width 62 height 11
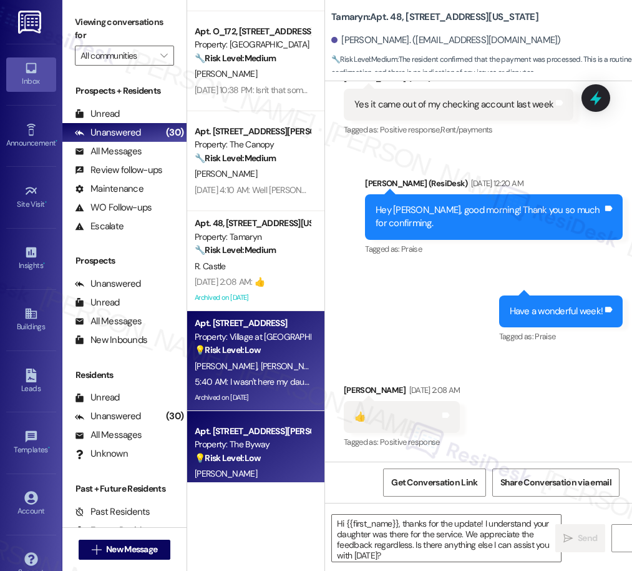
type textarea "Fetching suggested responses. Please feel free to read through the conversation…"
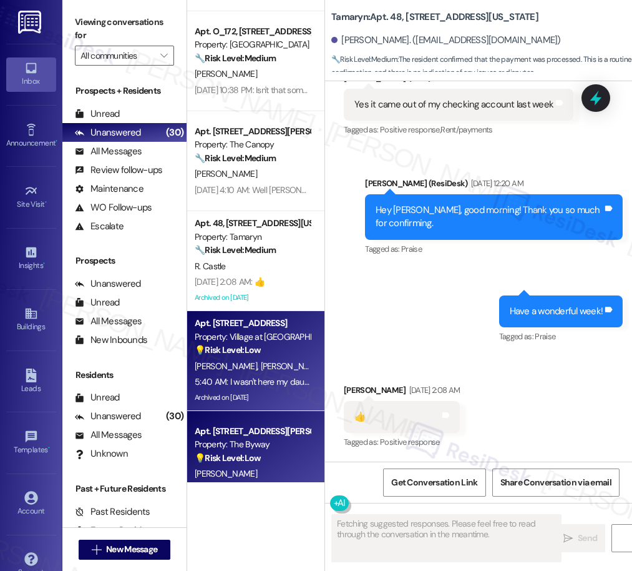
click at [263, 448] on div "Property: The Byway" at bounding box center [252, 444] width 115 height 13
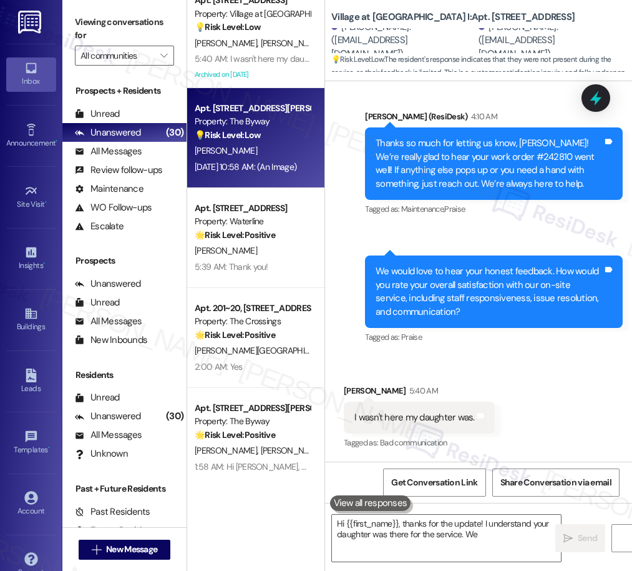
type textarea "Hi {{first_name}}, thanks for the update! I understand your daughter was there …"
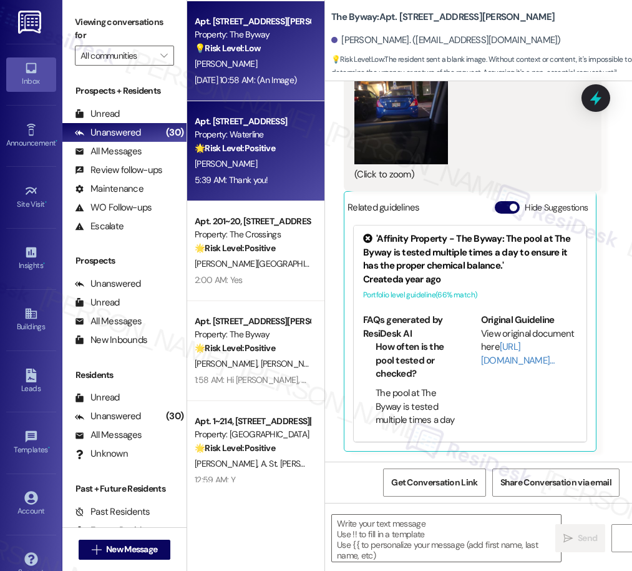
type textarea "Fetching suggested responses. Please feel free to read through the conversation…"
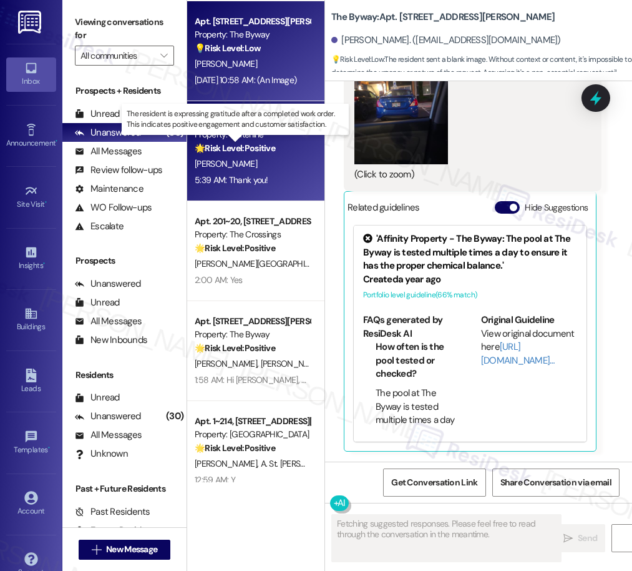
click at [244, 150] on strong "🌟 Risk Level: Positive" at bounding box center [235, 147] width 81 height 11
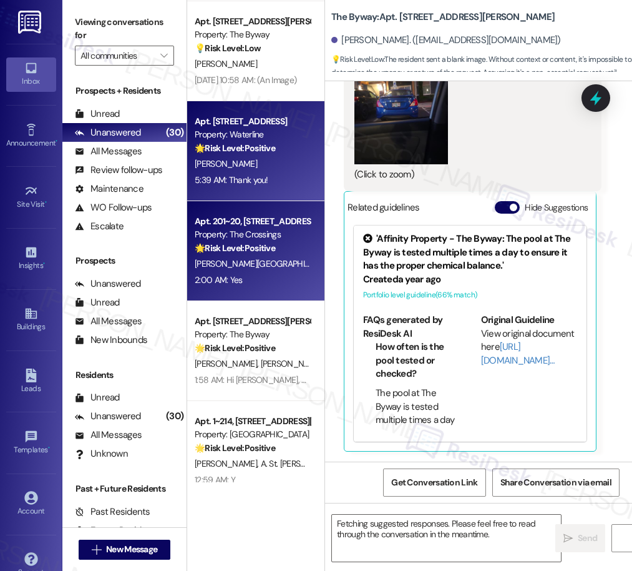
click at [259, 229] on div "Property: The Crossings" at bounding box center [252, 234] width 115 height 13
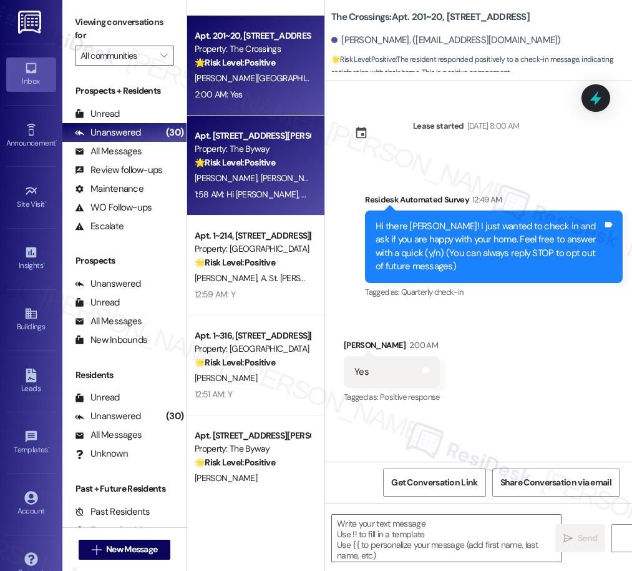
click at [276, 175] on div "[PERSON_NAME] [PERSON_NAME]" at bounding box center [253, 178] width 118 height 16
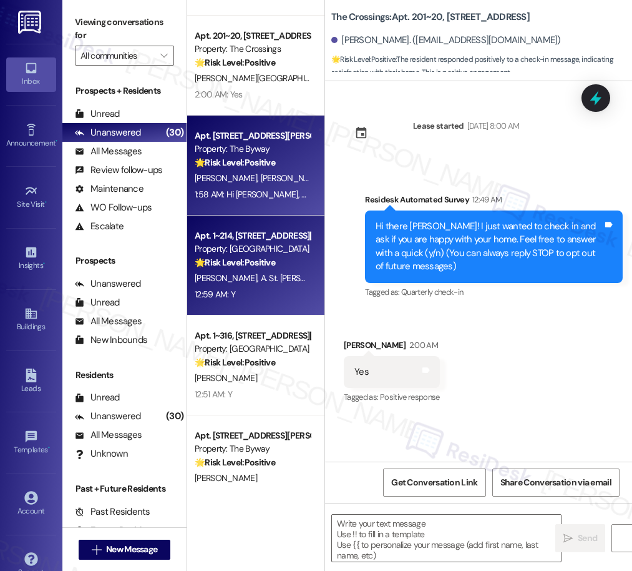
click at [262, 277] on span "A. St. [PERSON_NAME]" at bounding box center [302, 277] width 82 height 11
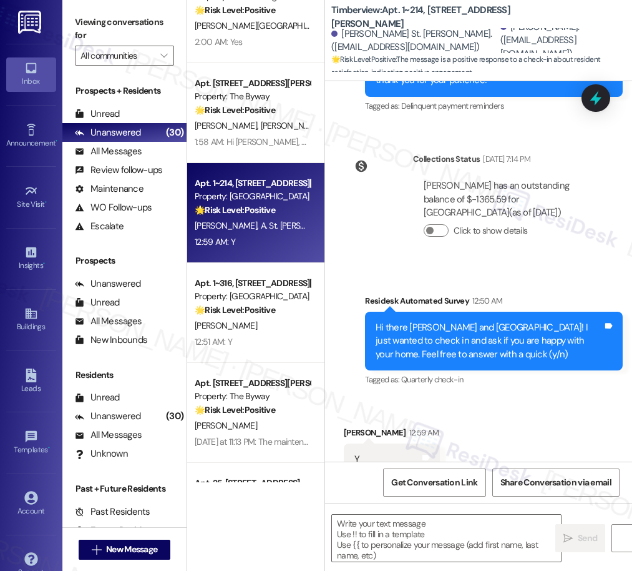
type textarea "Fetching suggested responses. Please feel free to read through the conversation…"
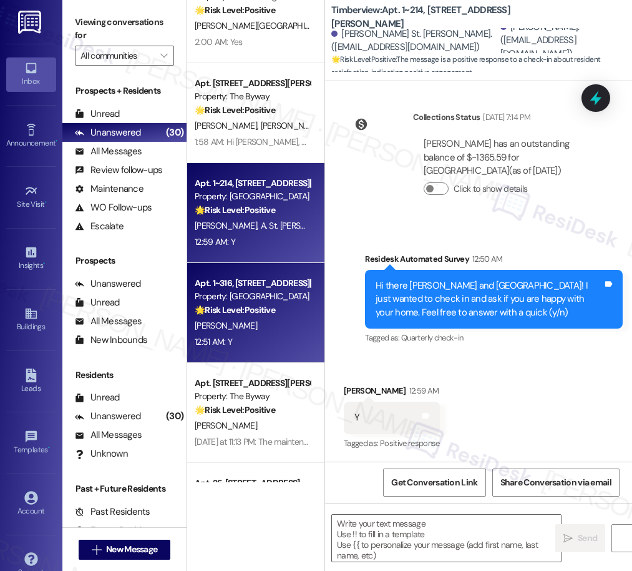
click at [256, 318] on div "[PERSON_NAME]" at bounding box center [253, 326] width 118 height 16
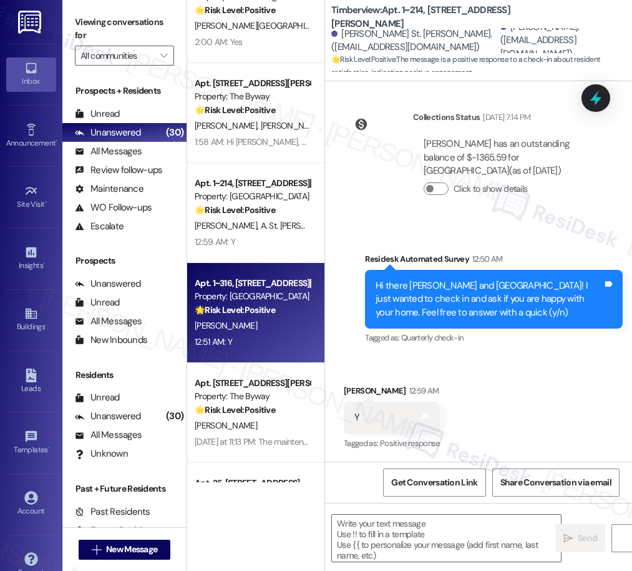
type textarea "Fetching suggested responses. Please feel free to read through the conversation…"
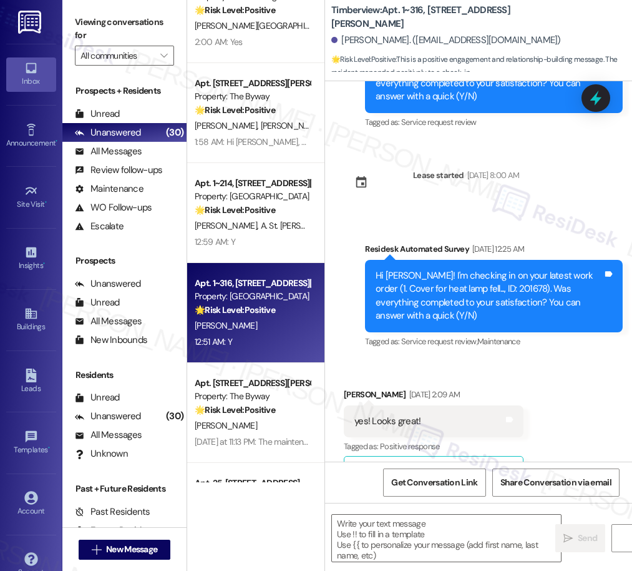
type textarea "Fetching suggested responses. Please feel free to read through the conversation…"
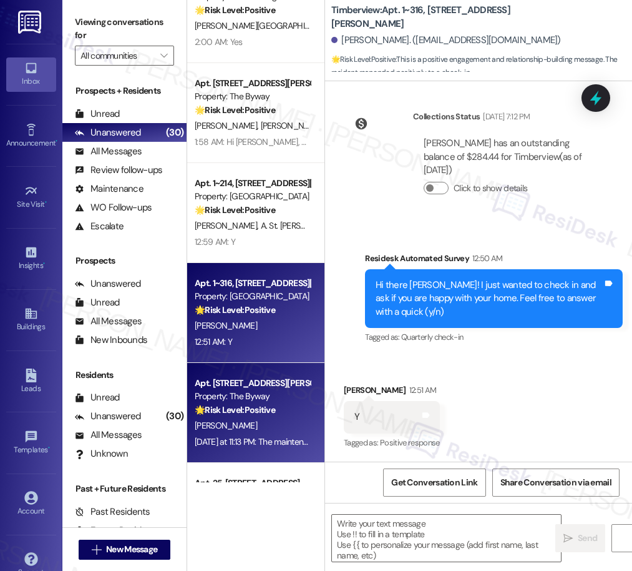
click at [289, 427] on div "[PERSON_NAME]" at bounding box center [253, 426] width 118 height 16
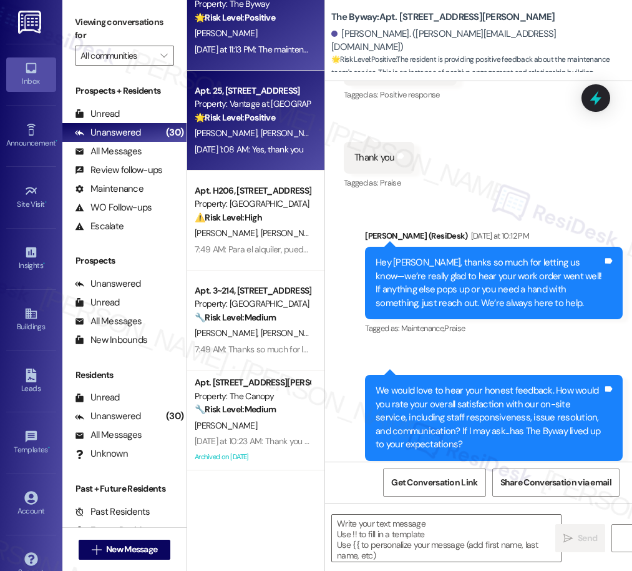
type textarea "Fetching suggested responses. Please feel free to read through the conversation…"
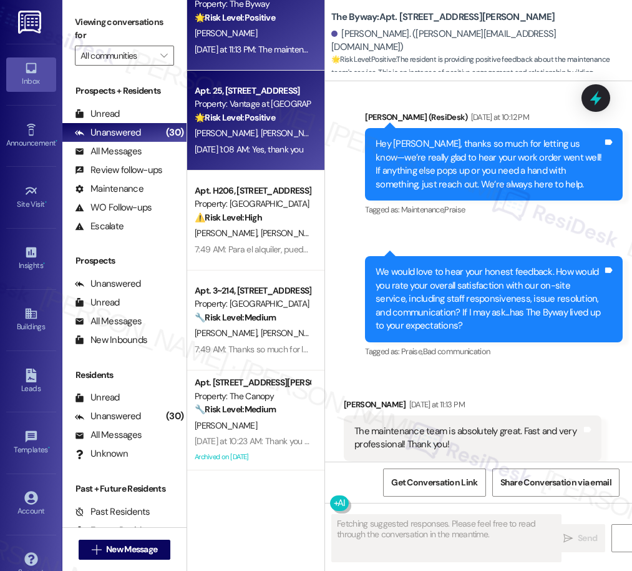
click at [286, 134] on div "[PERSON_NAME] [PERSON_NAME]" at bounding box center [253, 133] width 118 height 16
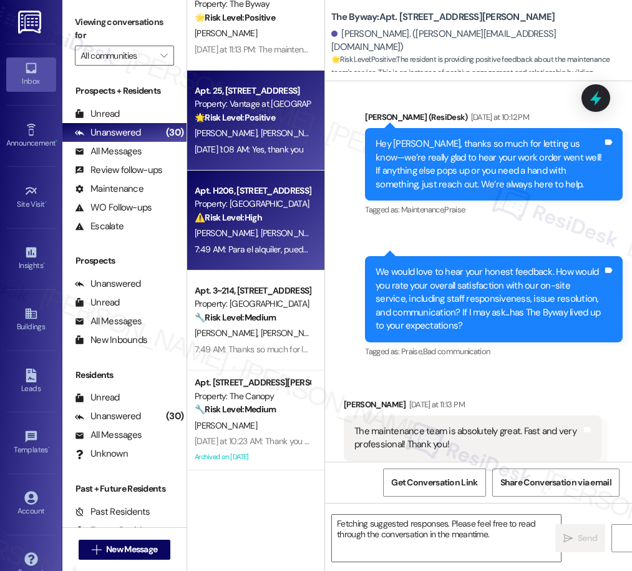
click at [273, 217] on div "⚠️ Risk Level: High The resident is expressing frustration about outstanding ma…" at bounding box center [252, 217] width 115 height 13
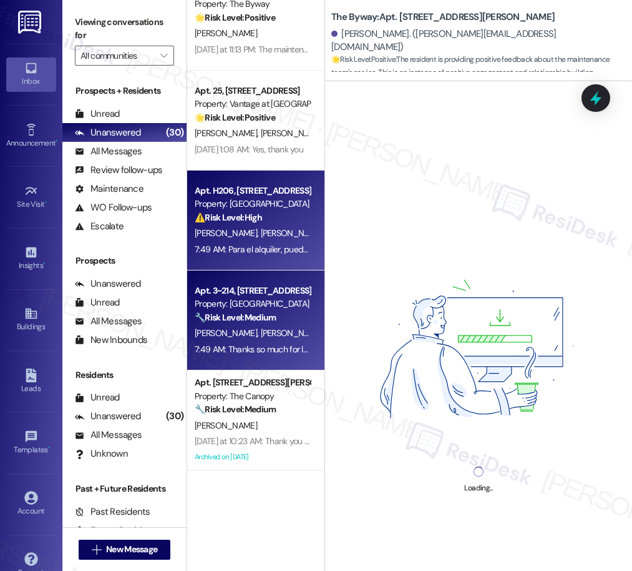
click at [252, 308] on div "Property: [GEOGRAPHIC_DATA]" at bounding box center [252, 303] width 115 height 13
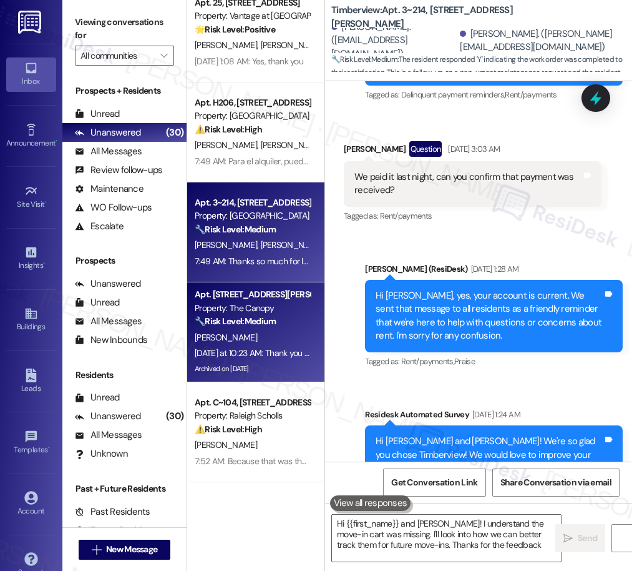
type textarea "Hi {{first_name}} and [PERSON_NAME]! I understand the move-in cart was missing.…"
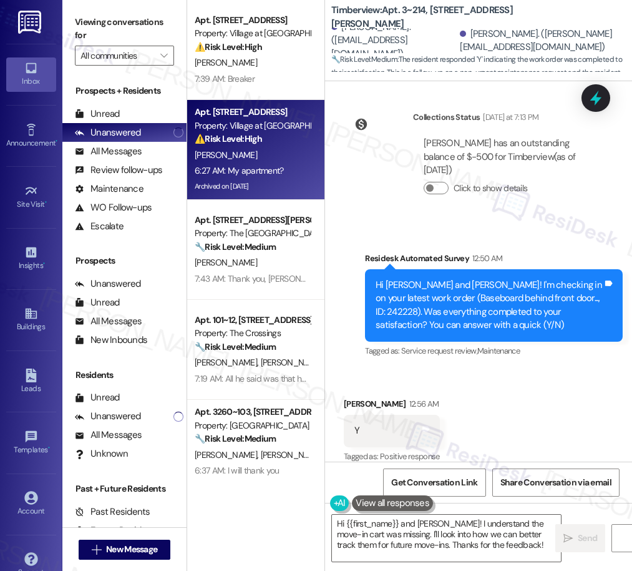
click at [258, 174] on div "6:27 AM: My apartment? 6:27 AM: My apartment?" at bounding box center [239, 170] width 89 height 11
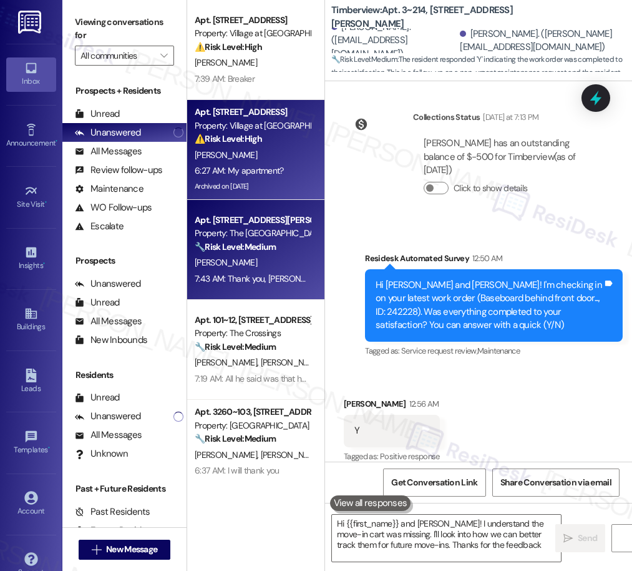
type textarea "Hi {{first_name}} and [PERSON_NAME]! I understand the move-in cart was missing.…"
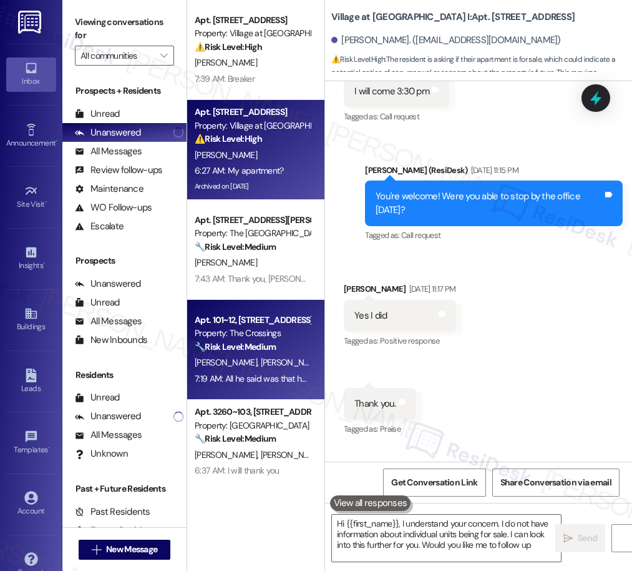
type textarea "Hi {{first_name}}, I understand your concern. I do not have information about i…"
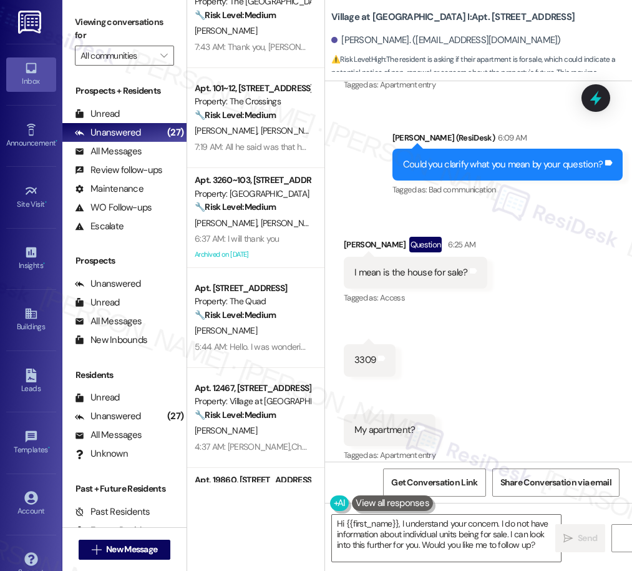
scroll to position [238, 0]
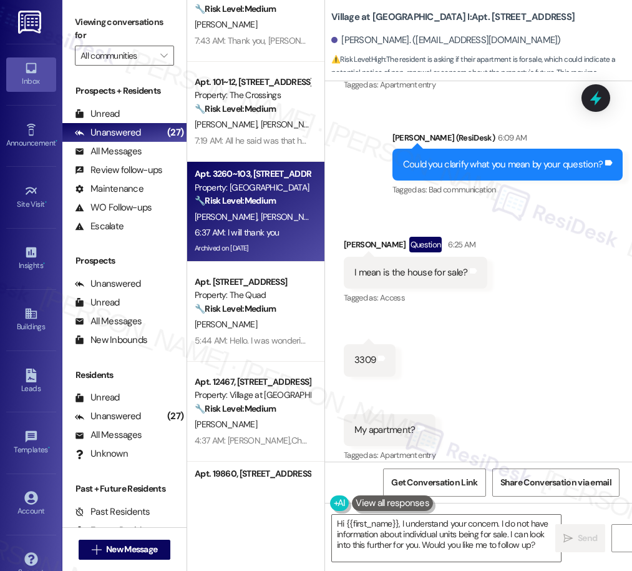
click at [284, 250] on div "Archived on [DATE]" at bounding box center [253, 248] width 118 height 16
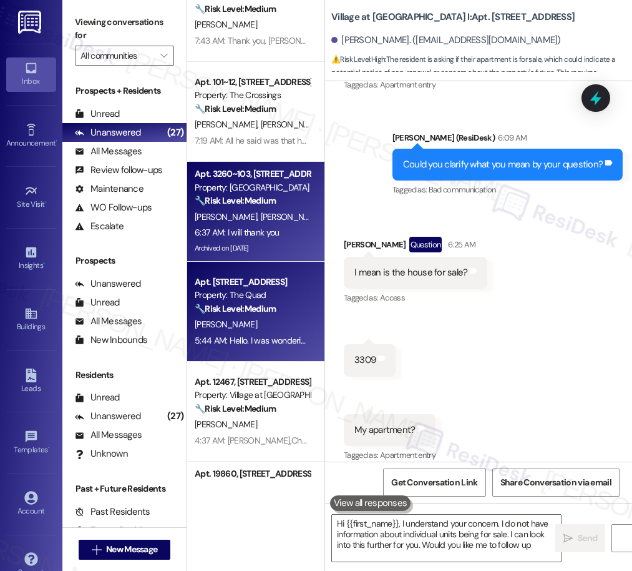
type textarea "Hi {{first_name}}, I understand your concern. I do not have information about i…"
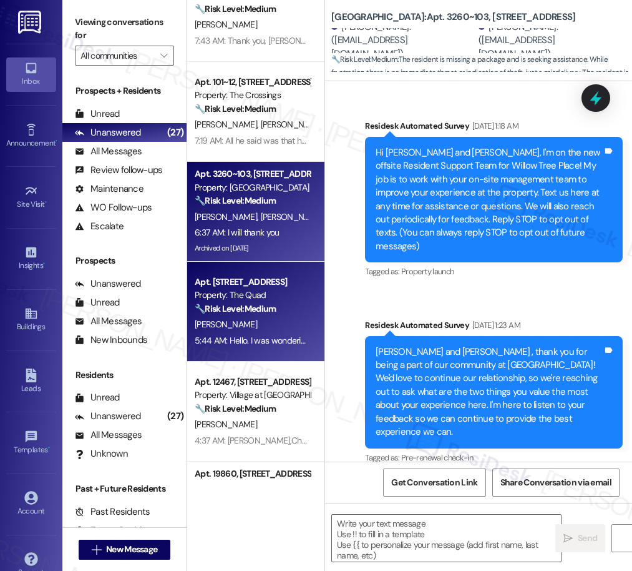
scroll to position [322, 0]
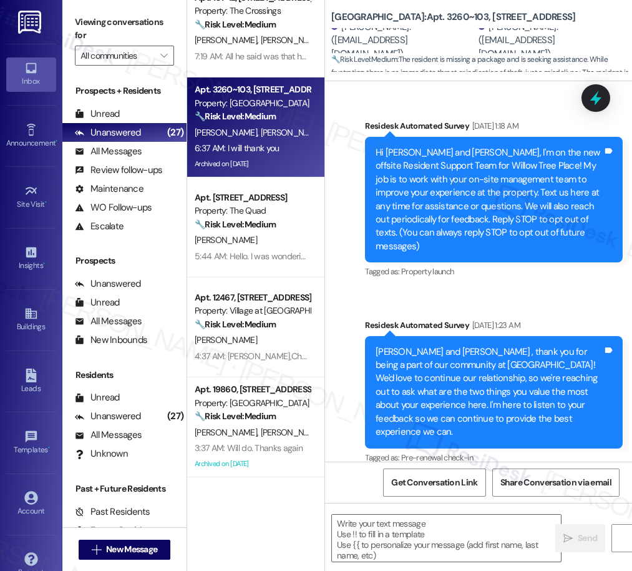
click at [268, 323] on div "Apt. W410, [STREET_ADDRESS][PERSON_NAME] Property: The Pearl Studios 🔧 Risk Lev…" at bounding box center [255, 241] width 137 height 482
type textarea "Fetching suggested responses. Please feel free to read through the conversation…"
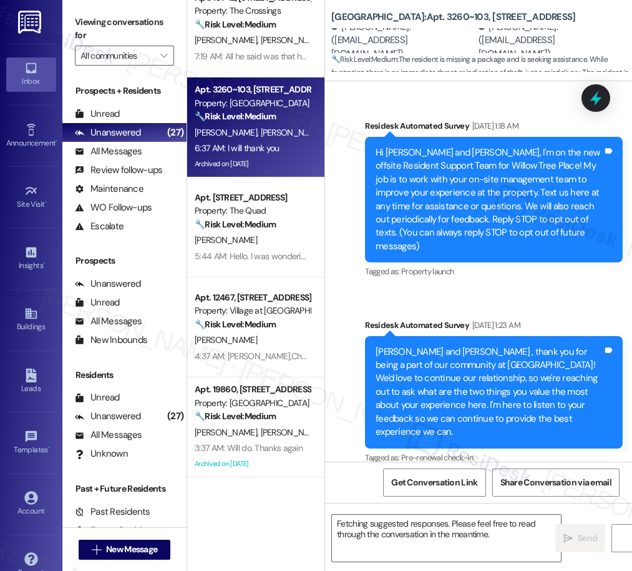
scroll to position [13547, 0]
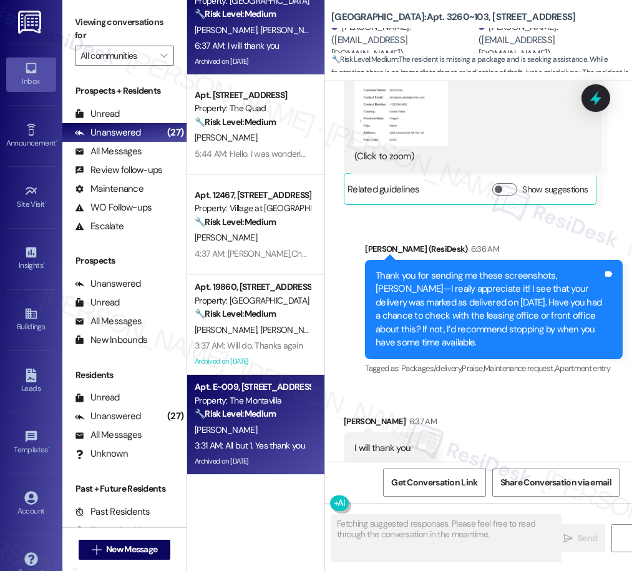
click at [270, 391] on div "Apt. E~009, [STREET_ADDRESS]" at bounding box center [252, 386] width 115 height 13
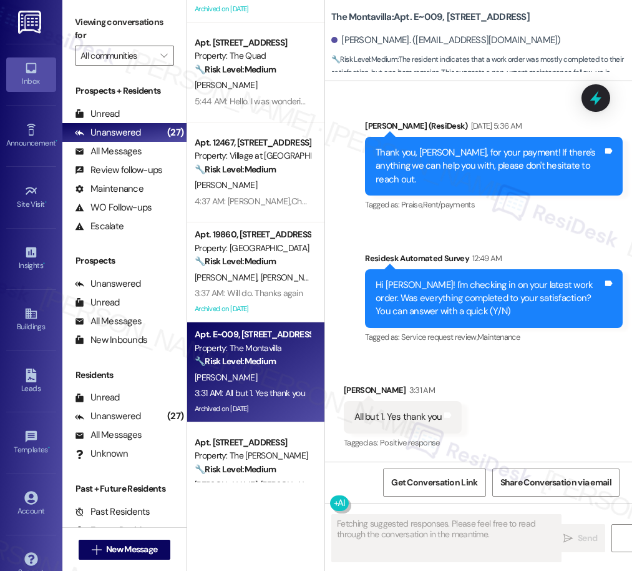
scroll to position [6172, 0]
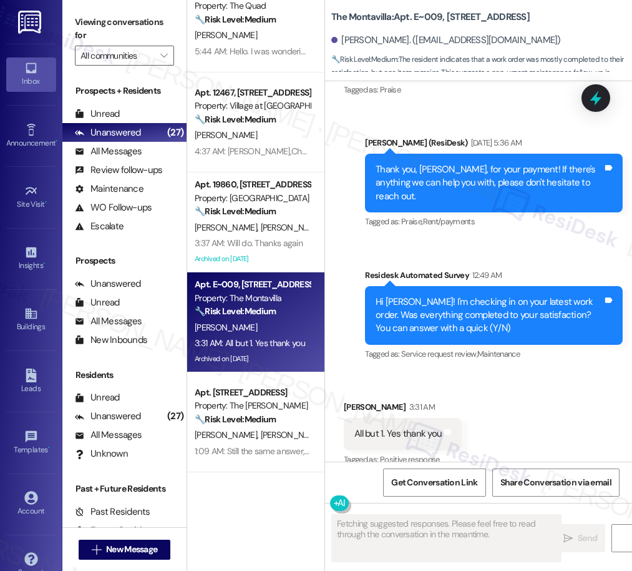
click at [250, 406] on div "Apt. 101~12, [STREET_ADDRESS] Property: The Crossings 🔧 Risk Level: Medium The …" at bounding box center [255, 241] width 137 height 482
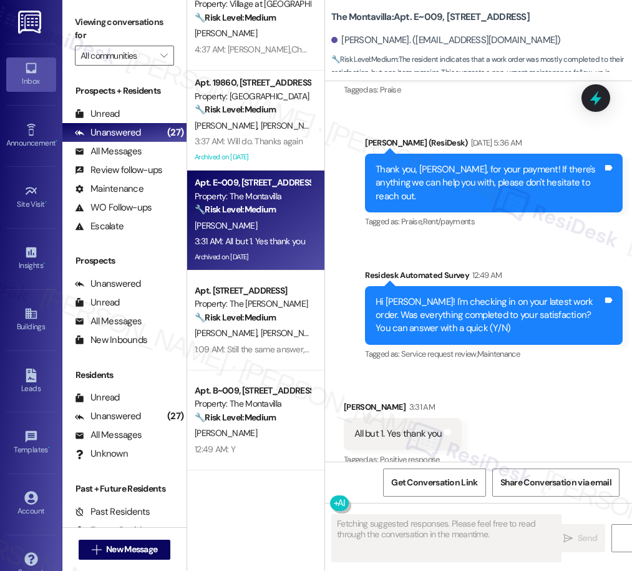
scroll to position [633, 0]
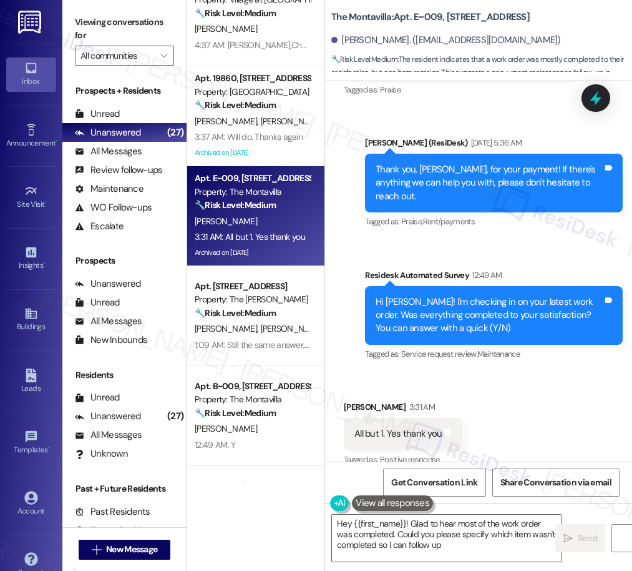
type textarea "Hey {{first_name}}! Glad to hear most of the work order was completed. Could yo…"
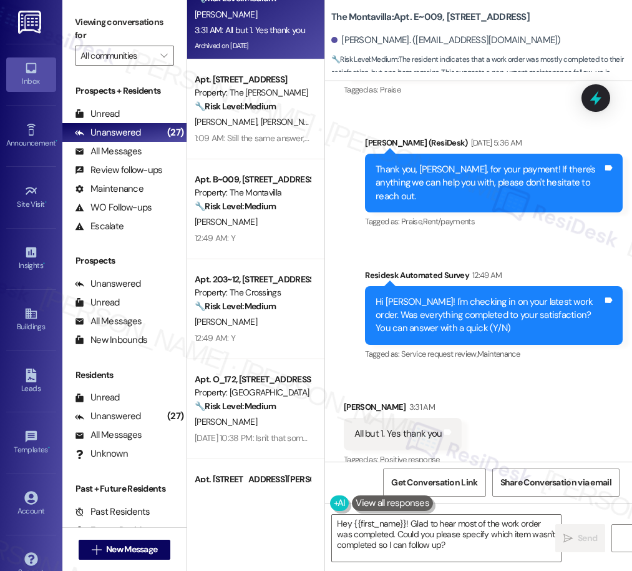
click at [265, 248] on div "Apt. 19860, [STREET_ADDRESS][PERSON_NAME] Property: Timberview 🔧 Risk Level: Me…" at bounding box center [255, 241] width 137 height 482
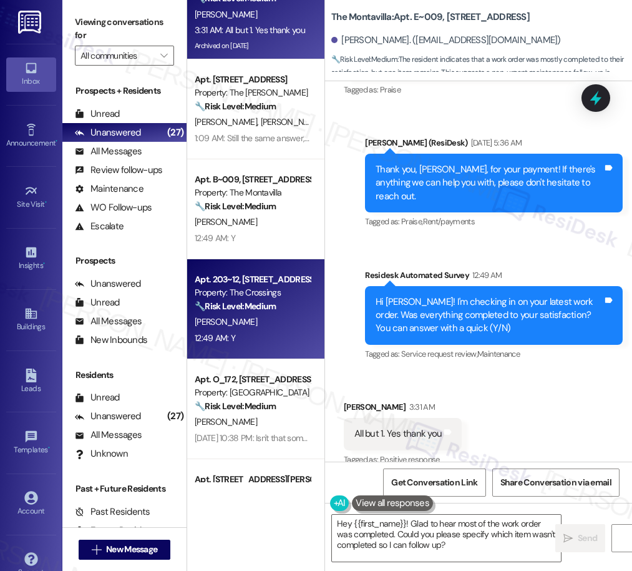
click at [272, 314] on div "[PERSON_NAME]" at bounding box center [253, 322] width 118 height 16
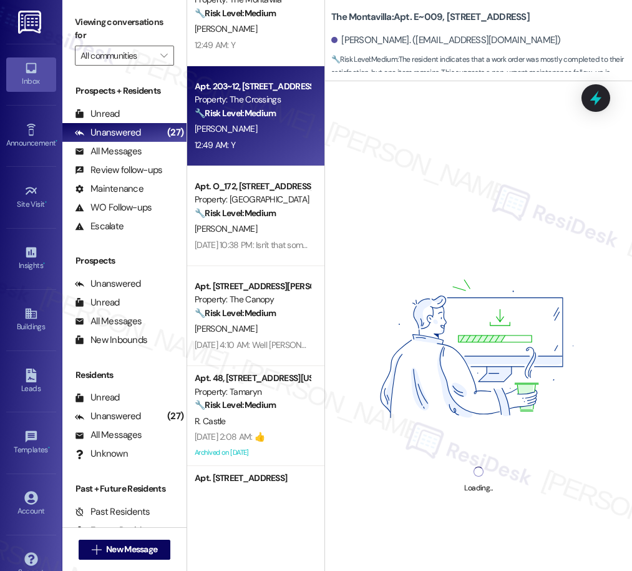
scroll to position [1036, 0]
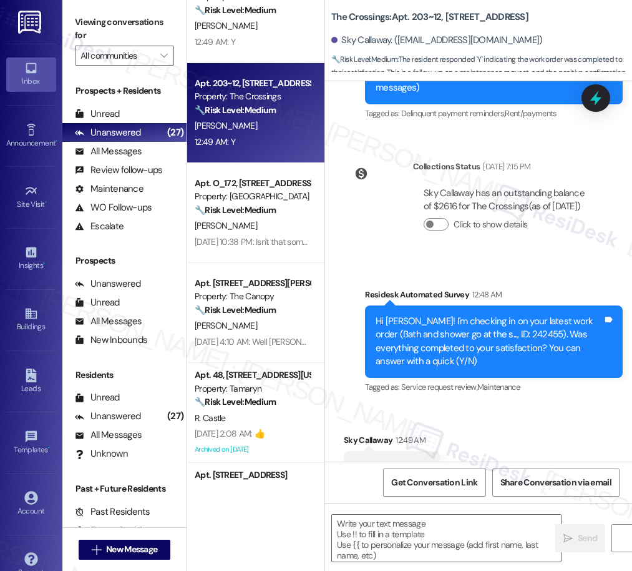
type textarea "Fetching suggested responses. Please feel free to read through the conversation…"
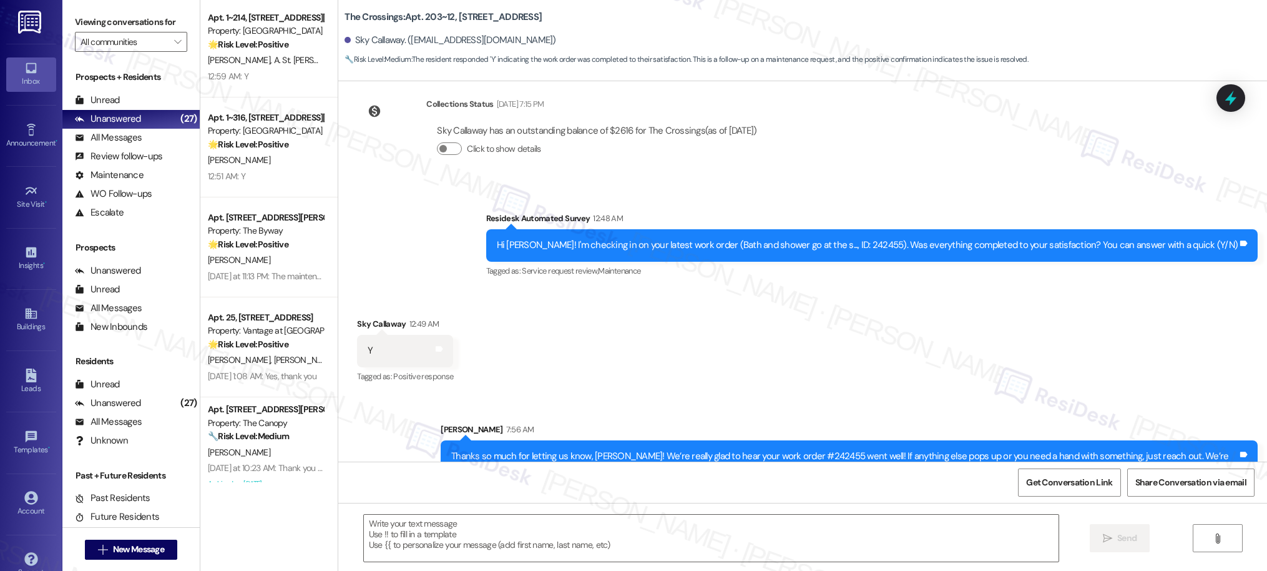
scroll to position [2215, 0]
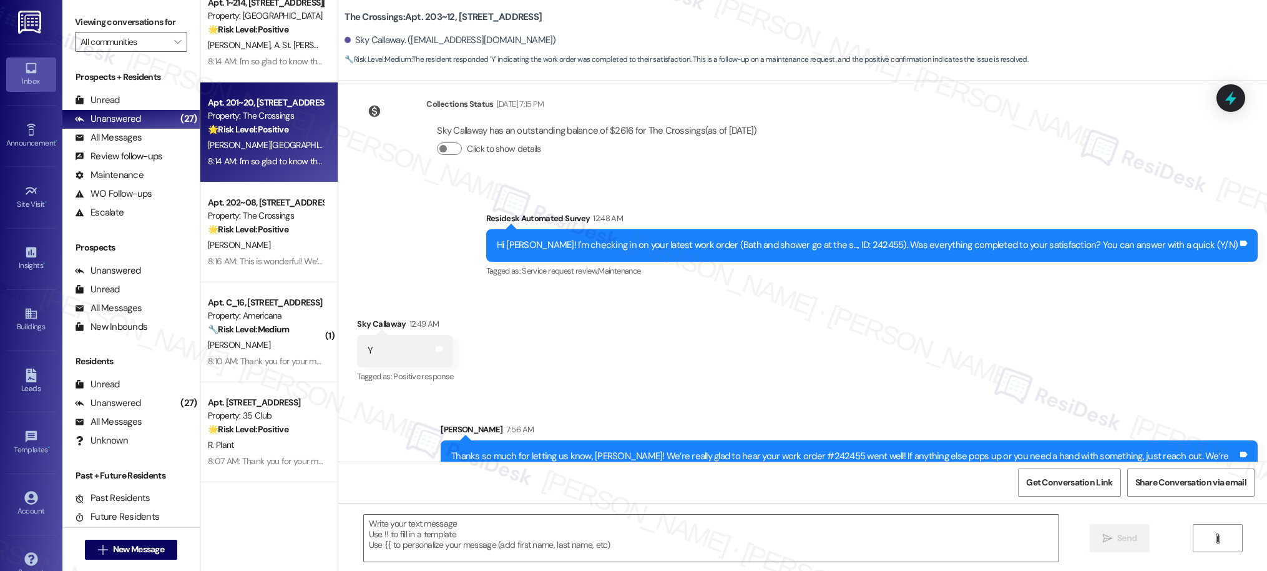
click at [260, 142] on div "[PERSON_NAME][GEOGRAPHIC_DATA]" at bounding box center [266, 145] width 118 height 16
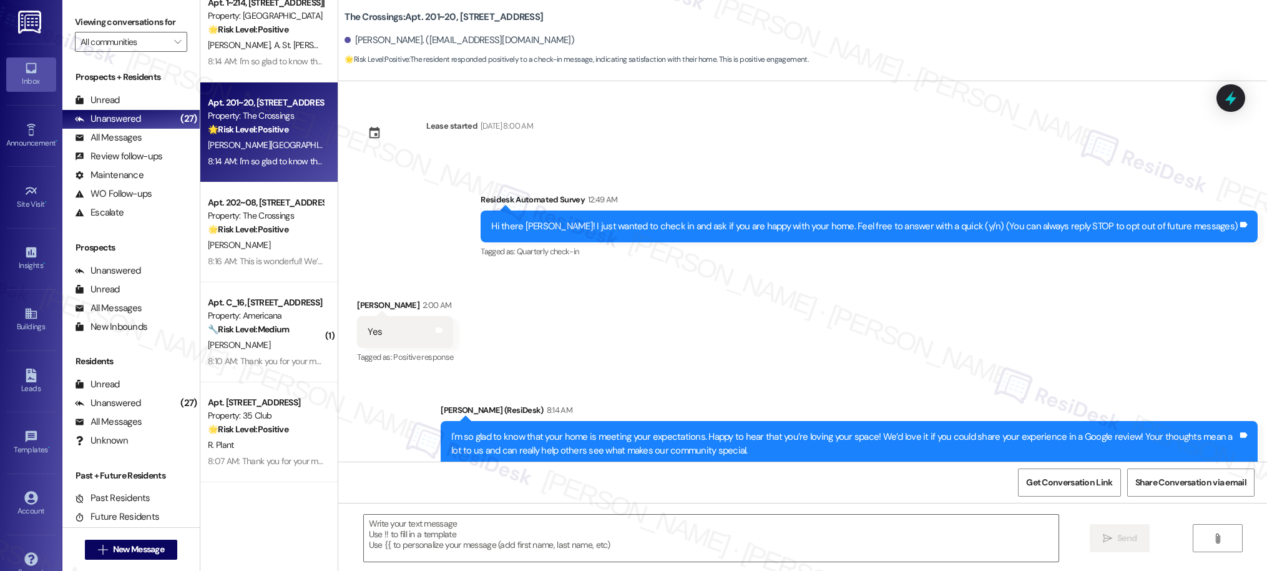
type textarea "Fetching suggested responses. Please feel free to read through the conversation…"
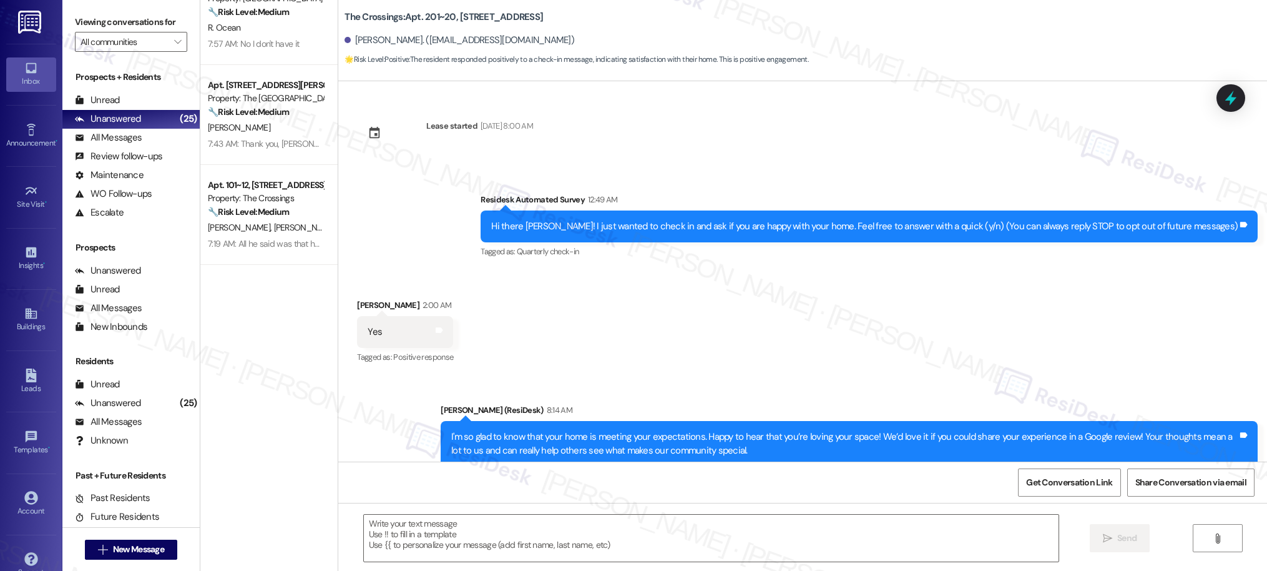
scroll to position [0, 0]
